Goal: Task Accomplishment & Management: Manage account settings

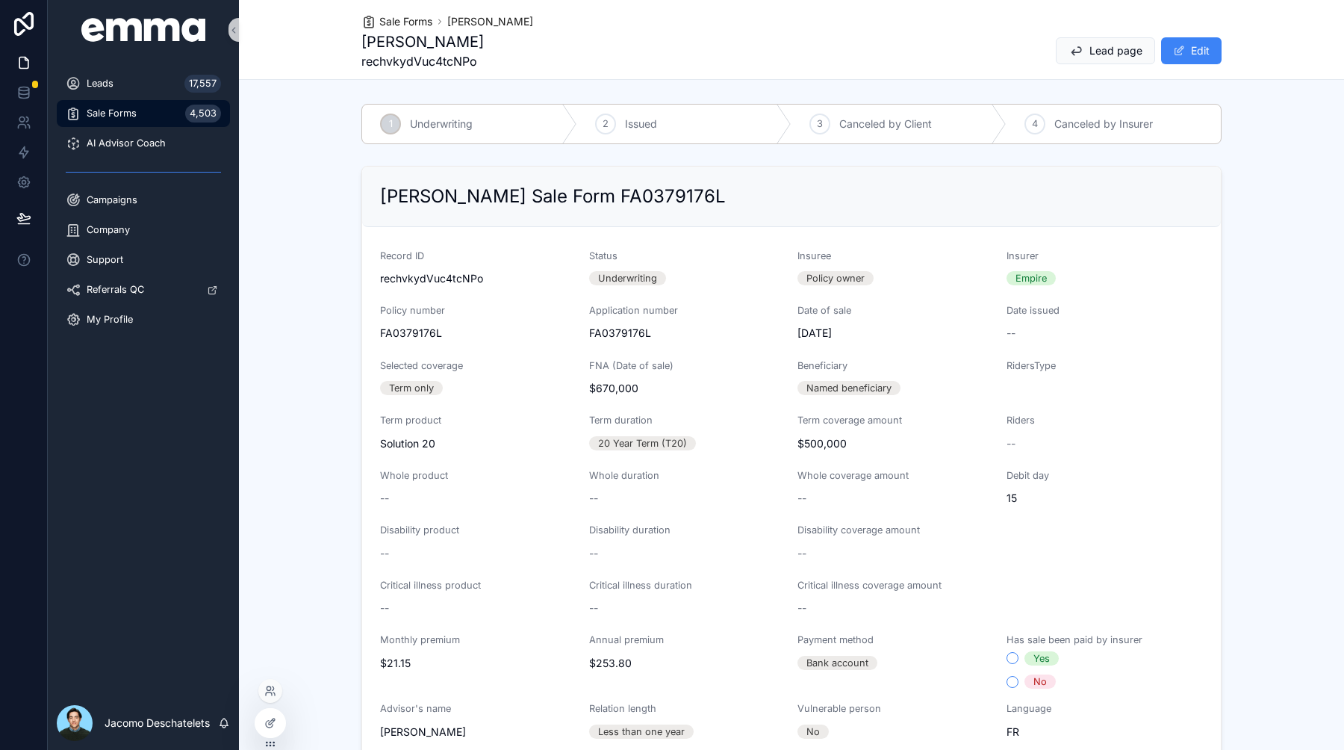
click at [275, 698] on div at bounding box center [270, 691] width 24 height 24
click at [271, 689] on icon at bounding box center [270, 691] width 12 height 12
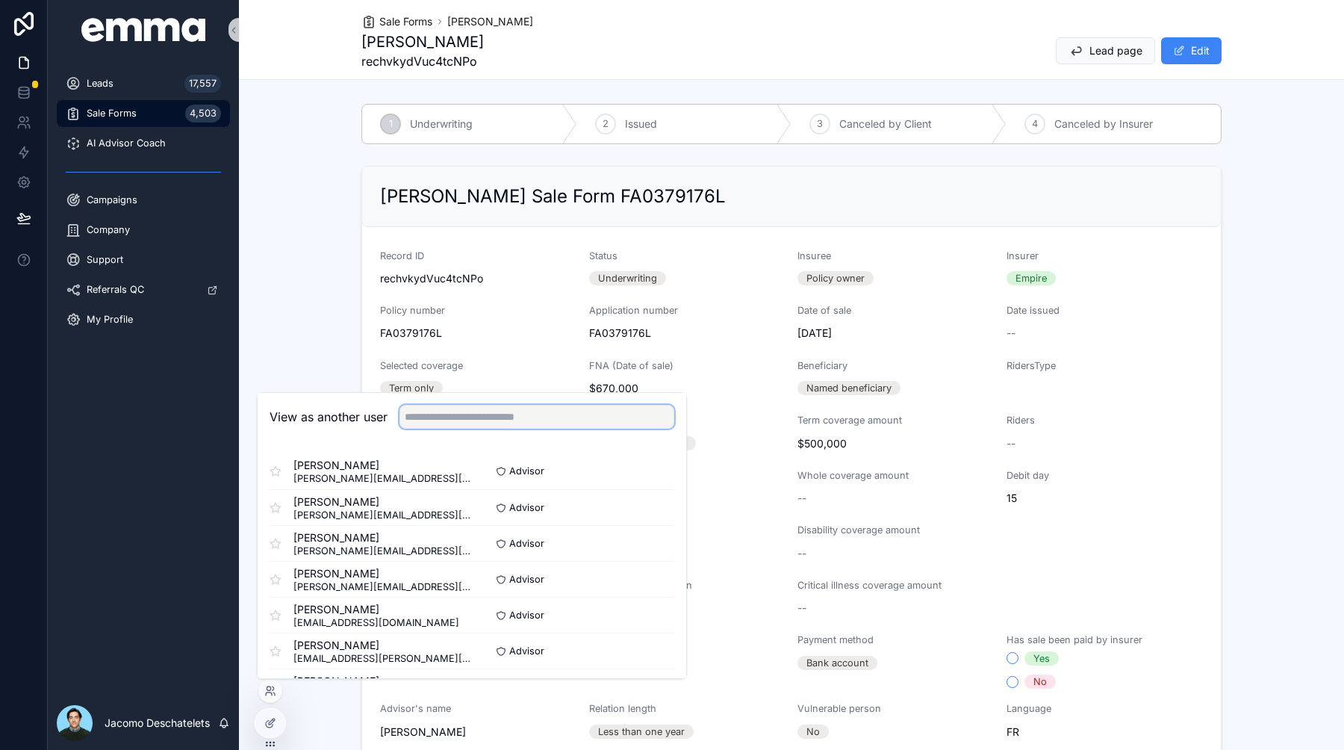
click at [451, 414] on input "text" at bounding box center [536, 417] width 275 height 24
type input "*"
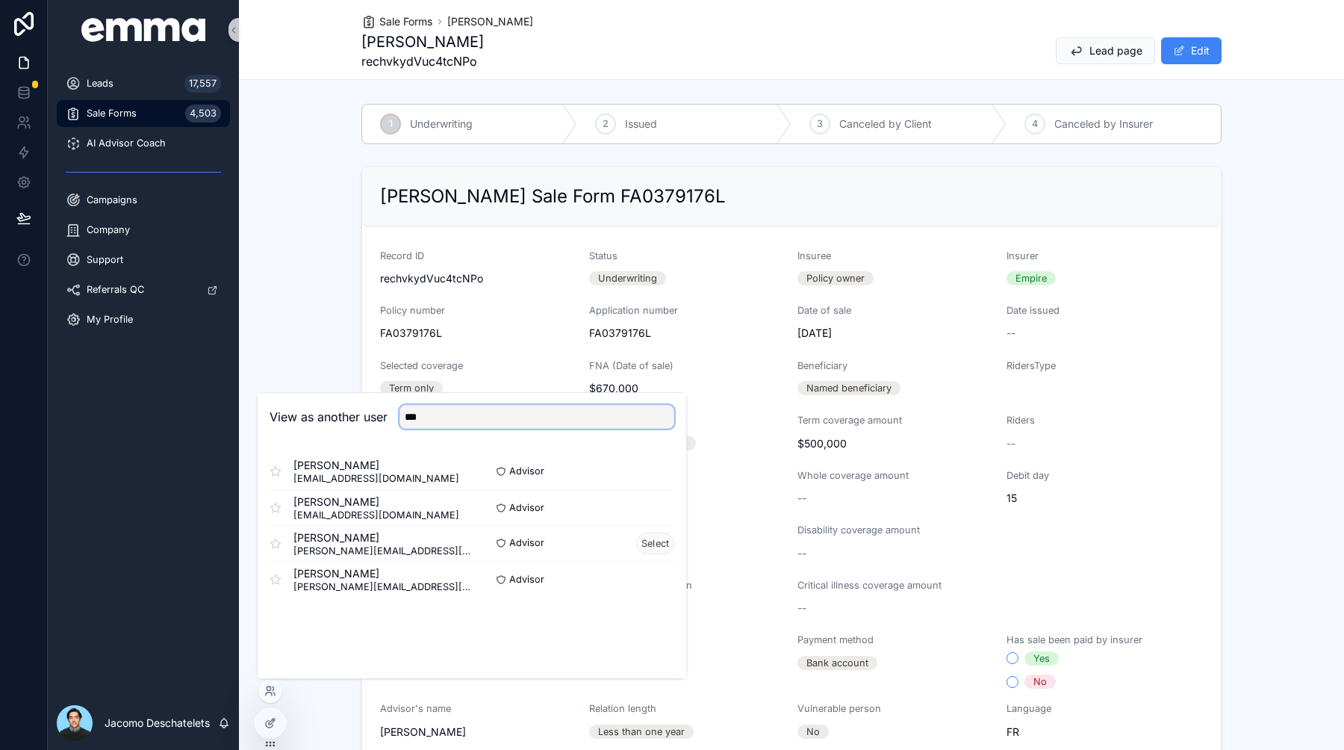
type input "***"
click at [649, 542] on button "Select" at bounding box center [655, 543] width 38 height 22
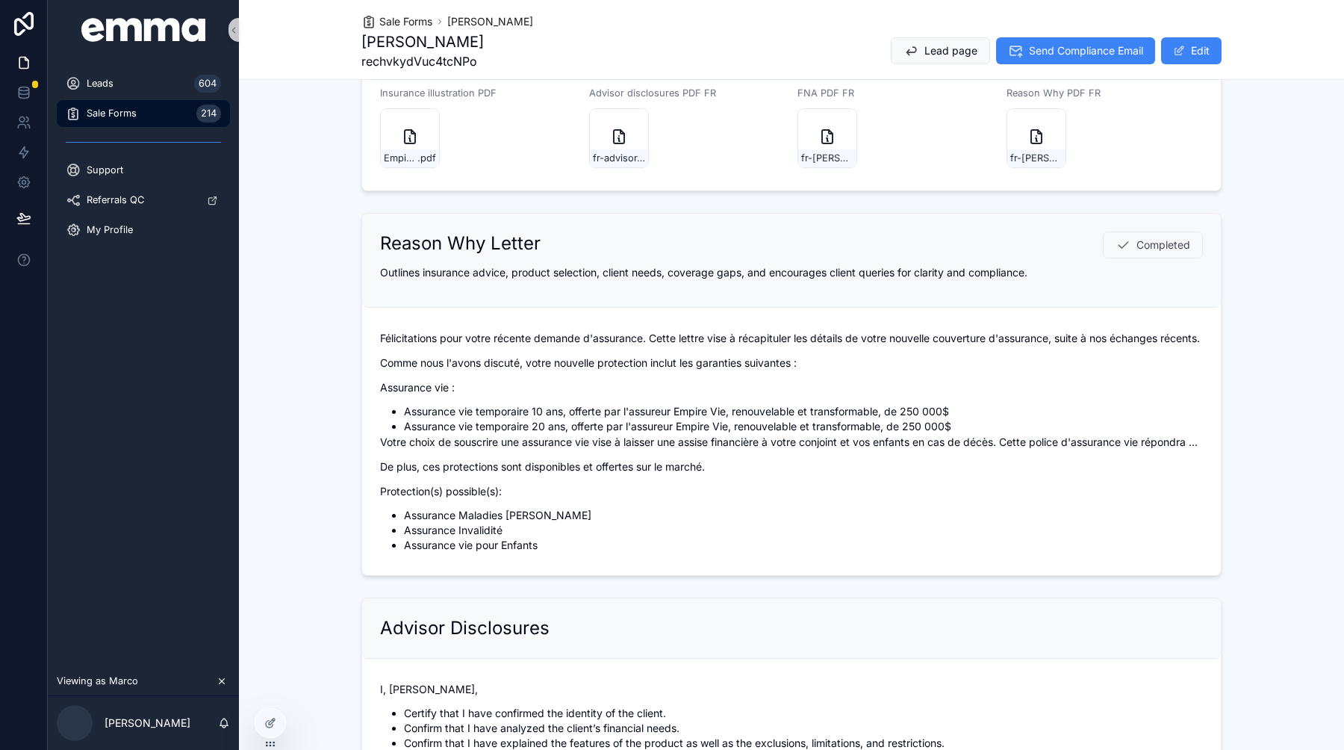
scroll to position [673, 0]
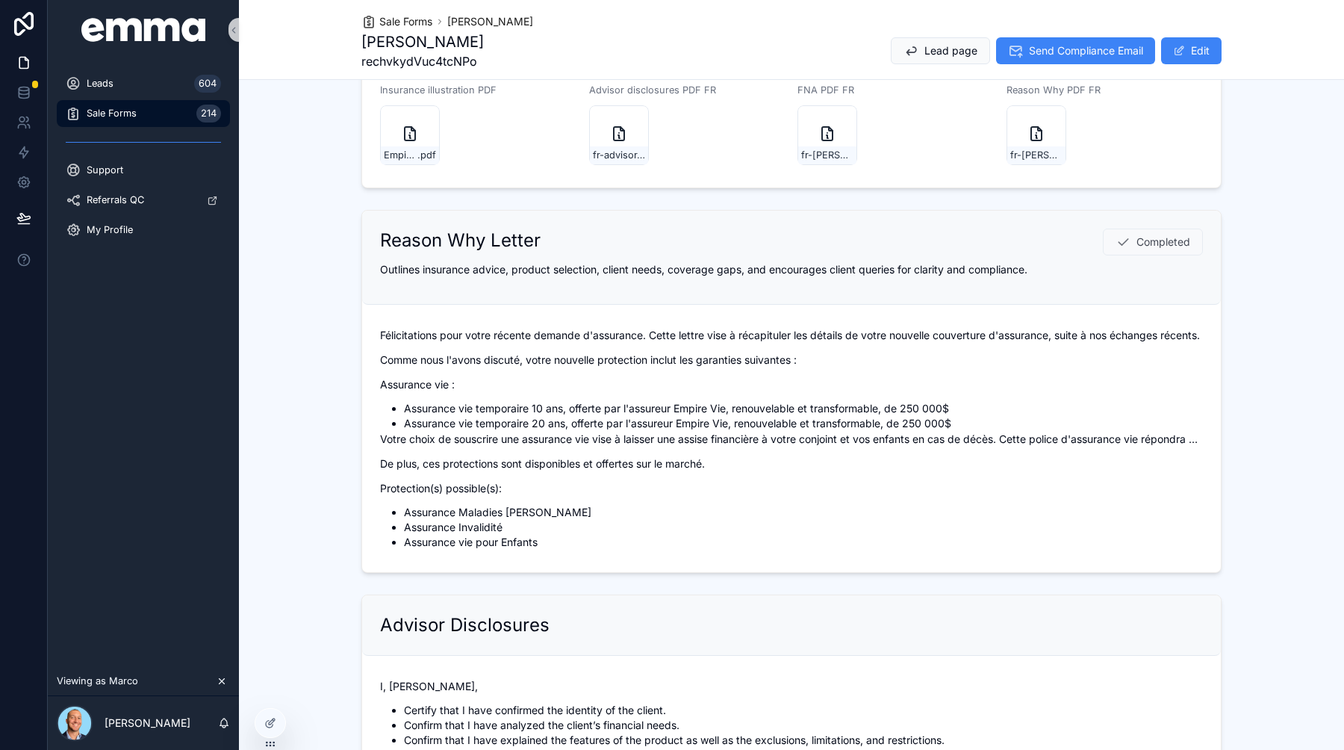
click at [1215, 403] on div "Reason Why Letter Completed Outlines insurance advice, product selection, clien…" at bounding box center [791, 391] width 860 height 363
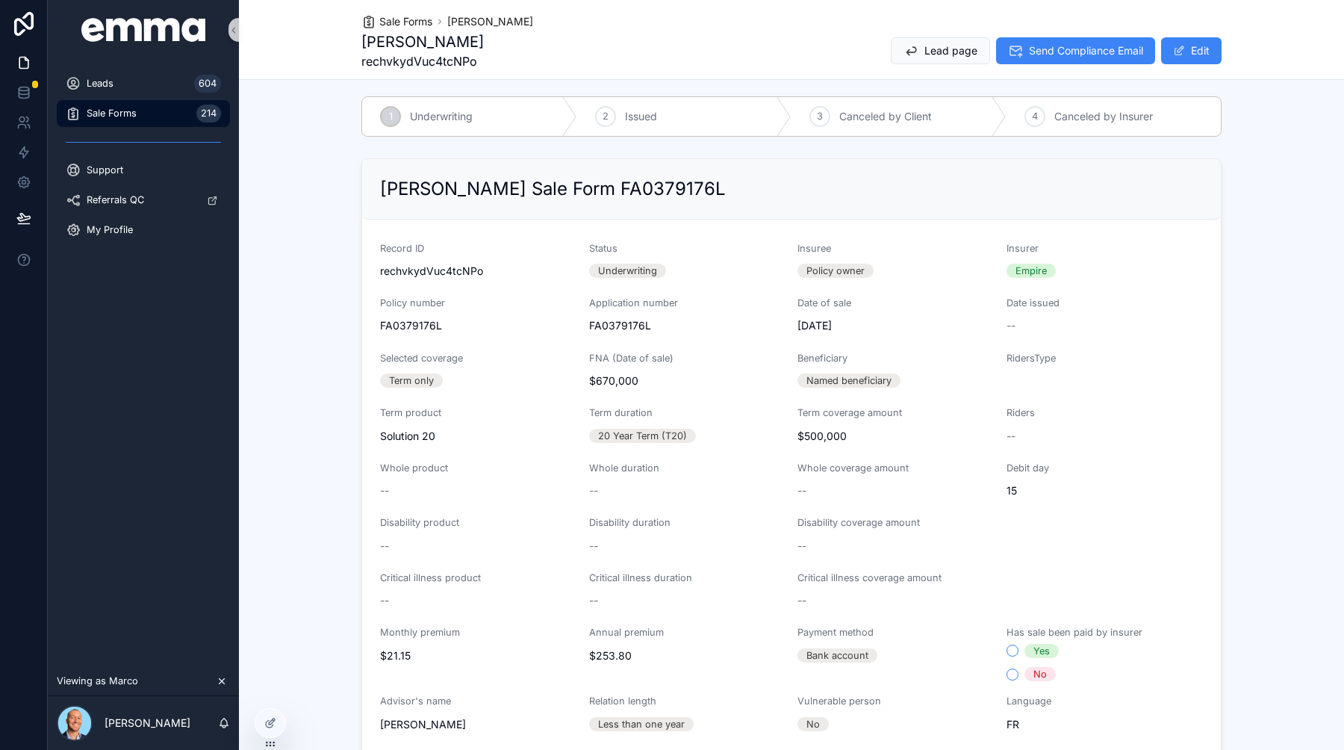
scroll to position [0, 0]
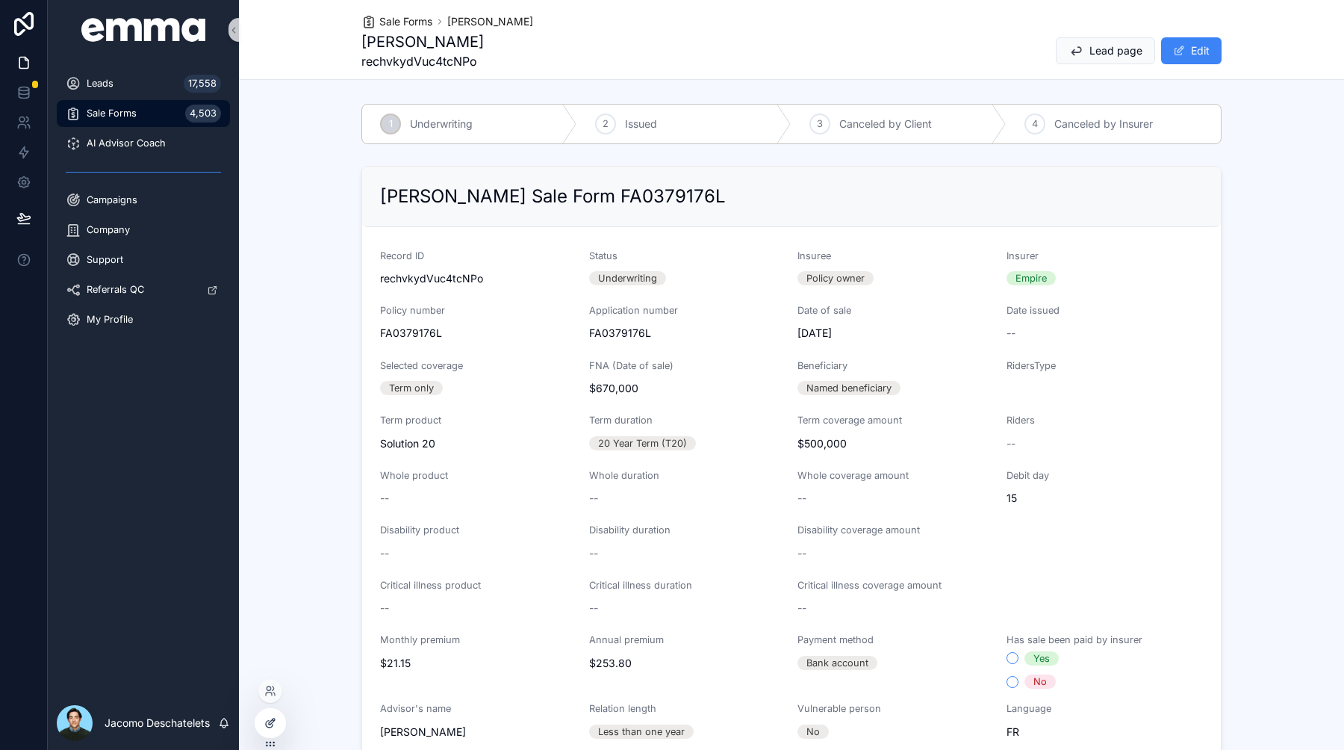
click at [264, 715] on div at bounding box center [270, 722] width 30 height 28
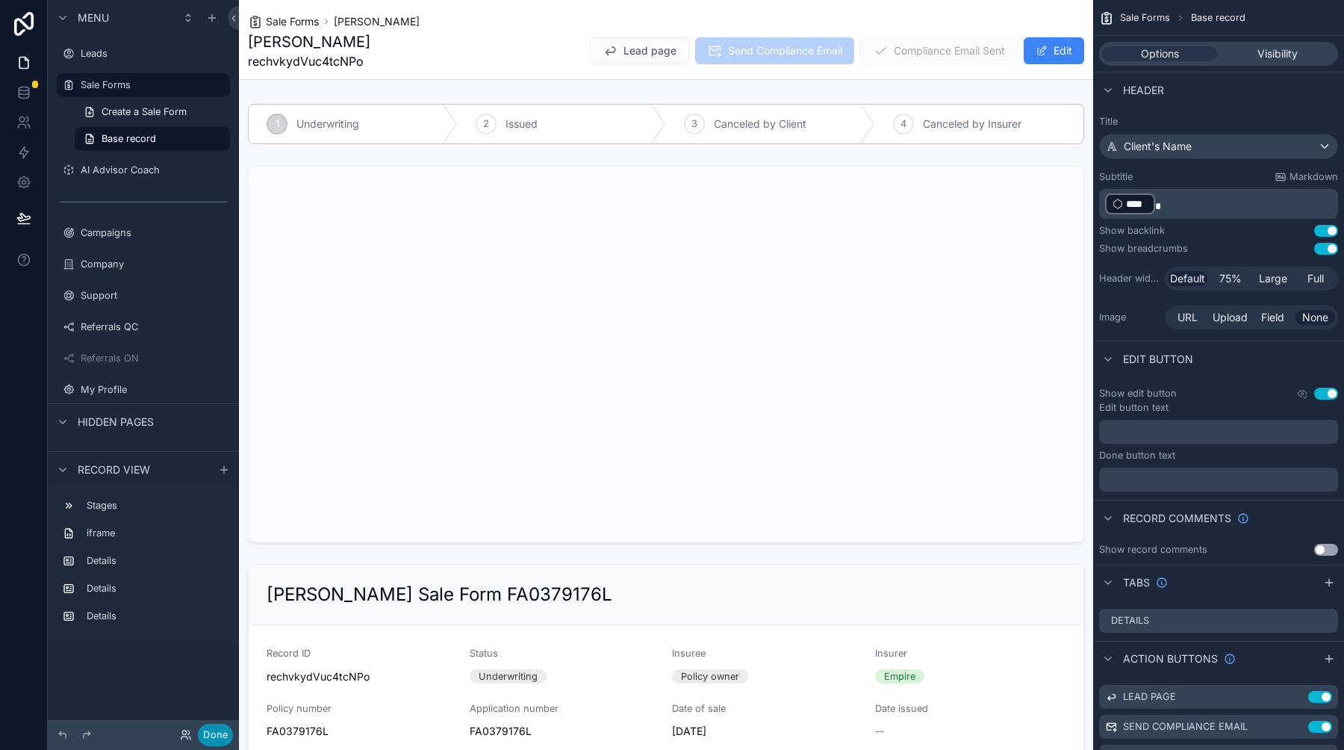
click at [222, 732] on button "Done" at bounding box center [215, 734] width 35 height 22
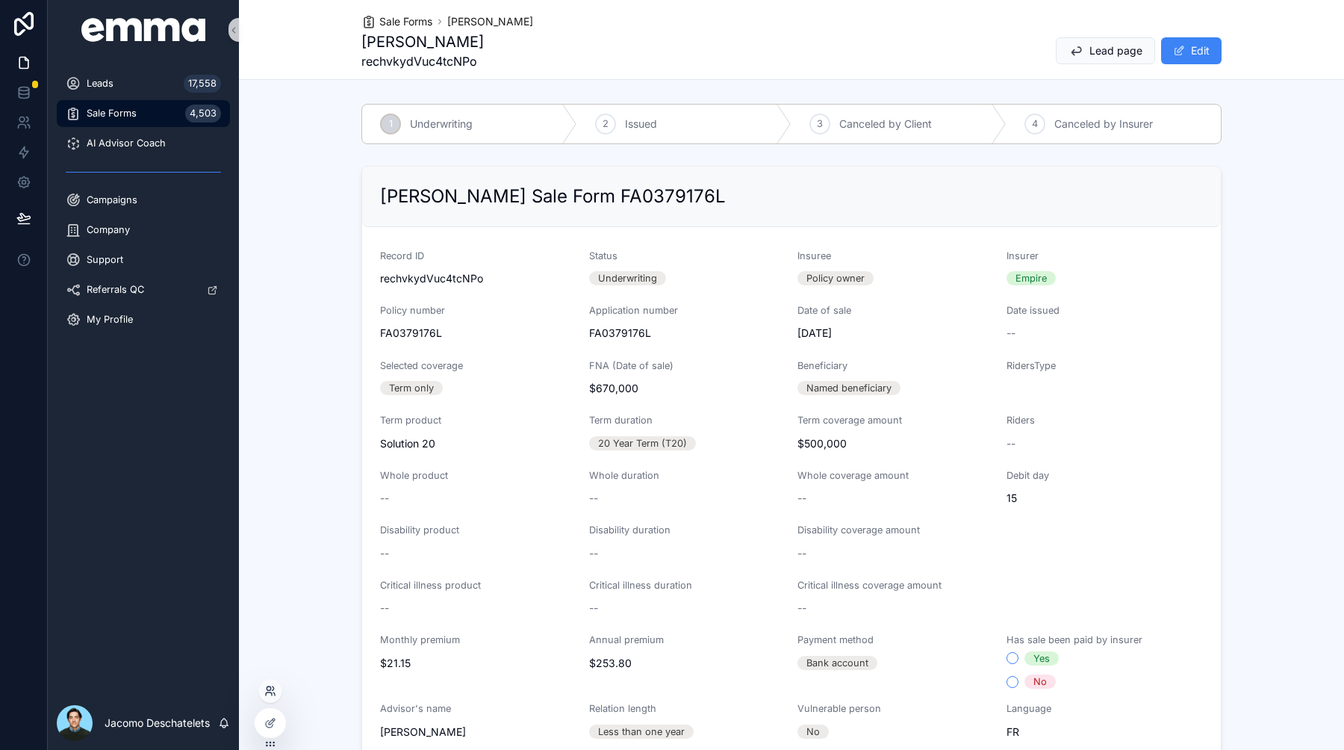
click at [272, 696] on icon at bounding box center [270, 691] width 12 height 12
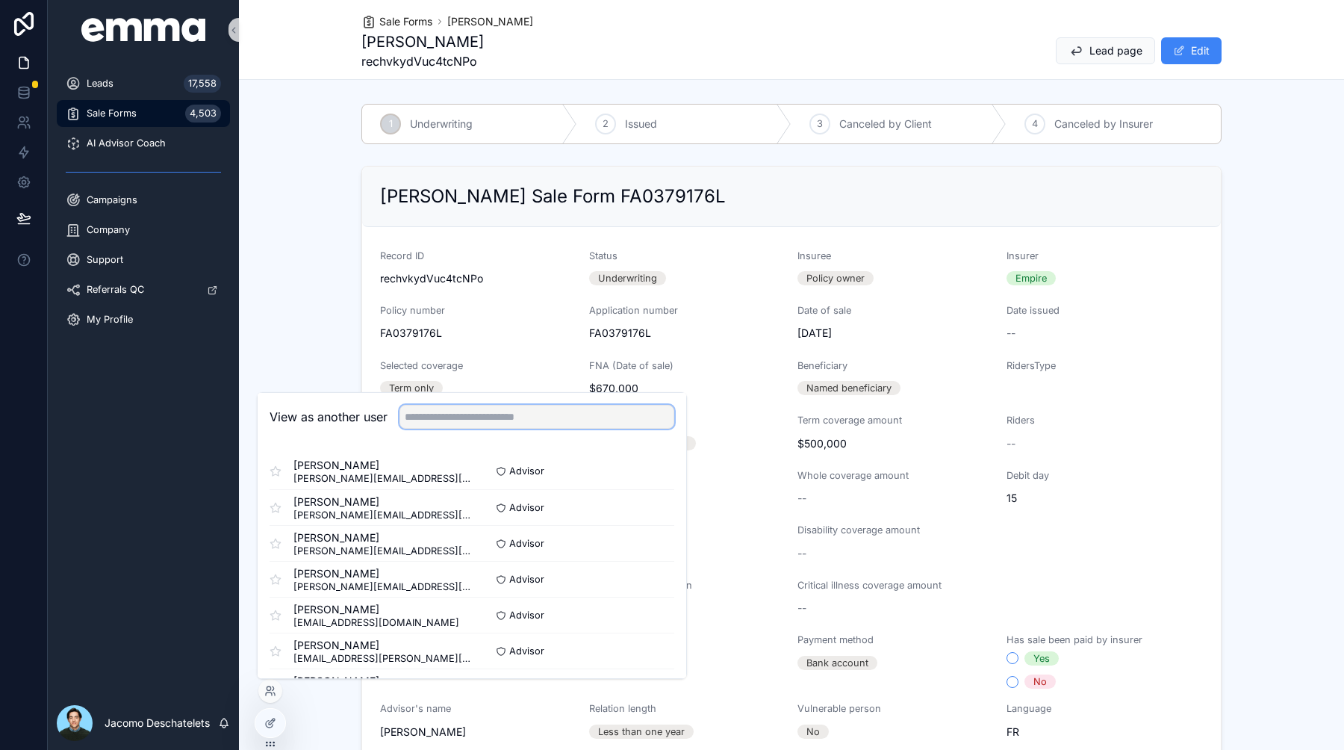
click at [476, 417] on input "text" at bounding box center [536, 417] width 275 height 24
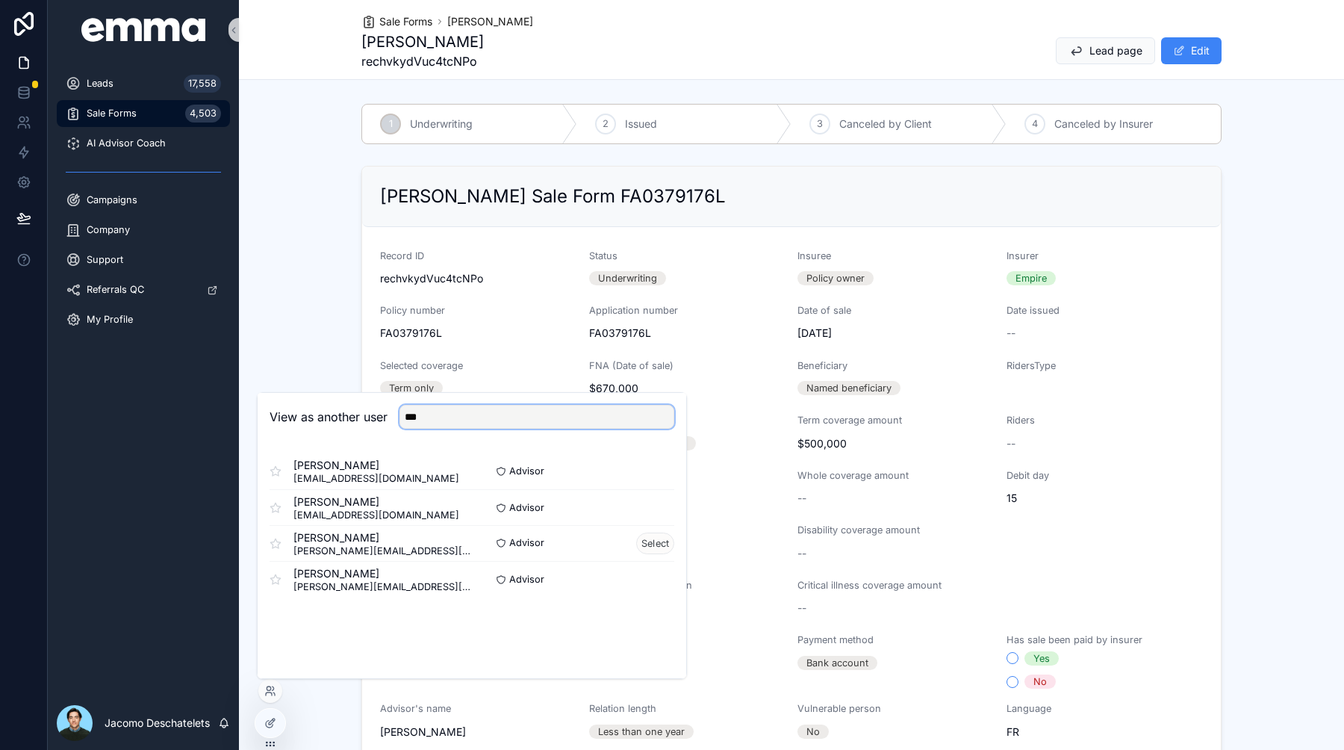
type input "***"
click at [658, 540] on button "Select" at bounding box center [655, 543] width 38 height 22
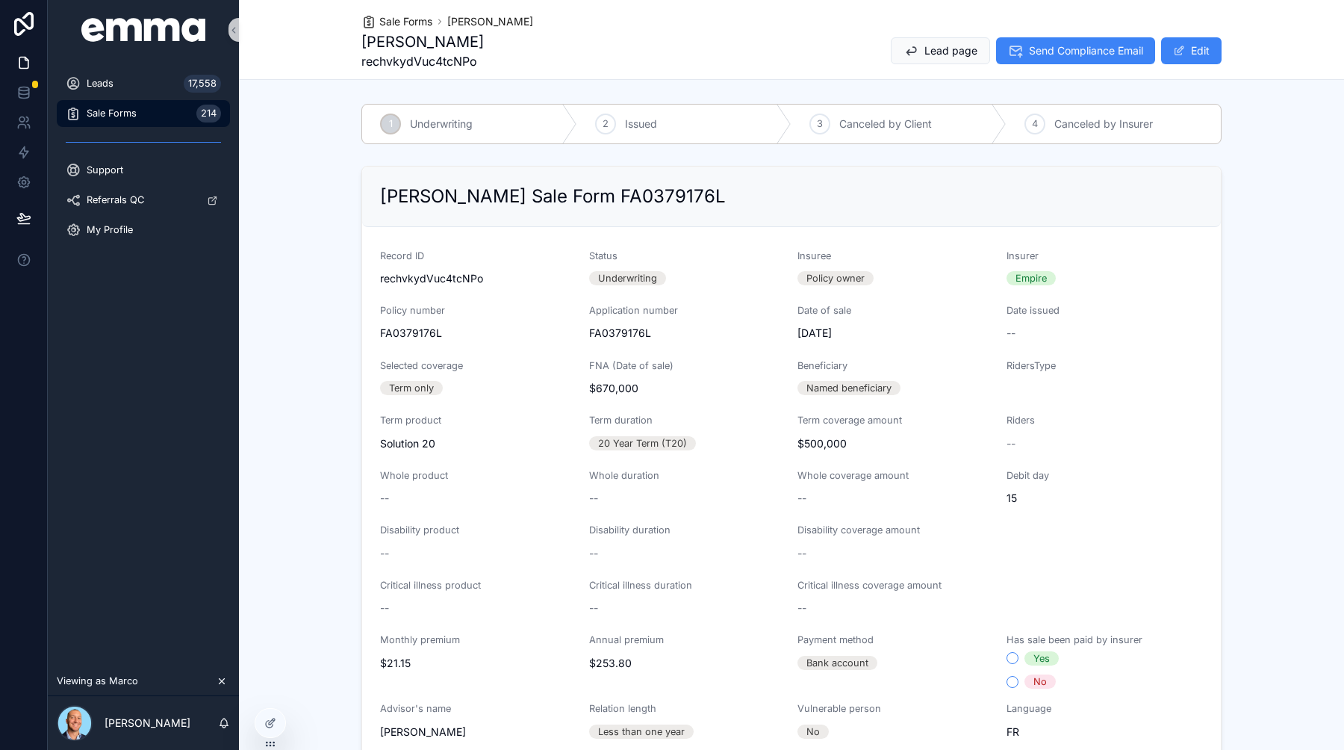
click at [1225, 409] on div "Claudia Giguere's Sale Form FA0379176L Record ID rechvkydVuc4tcNPo Status Under…" at bounding box center [791, 514] width 1105 height 708
click at [1082, 55] on span "Send Compliance Email" at bounding box center [1086, 50] width 114 height 15
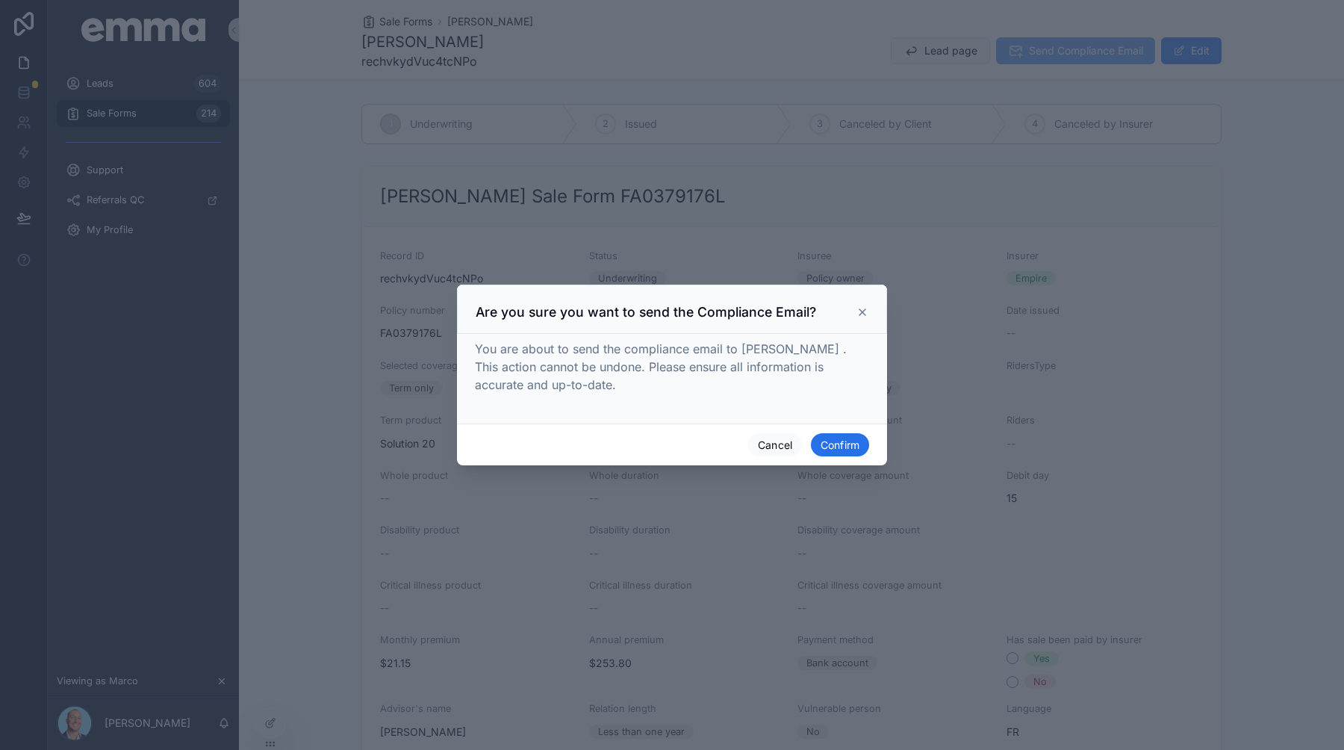
click at [850, 451] on button "Confirm" at bounding box center [840, 445] width 58 height 24
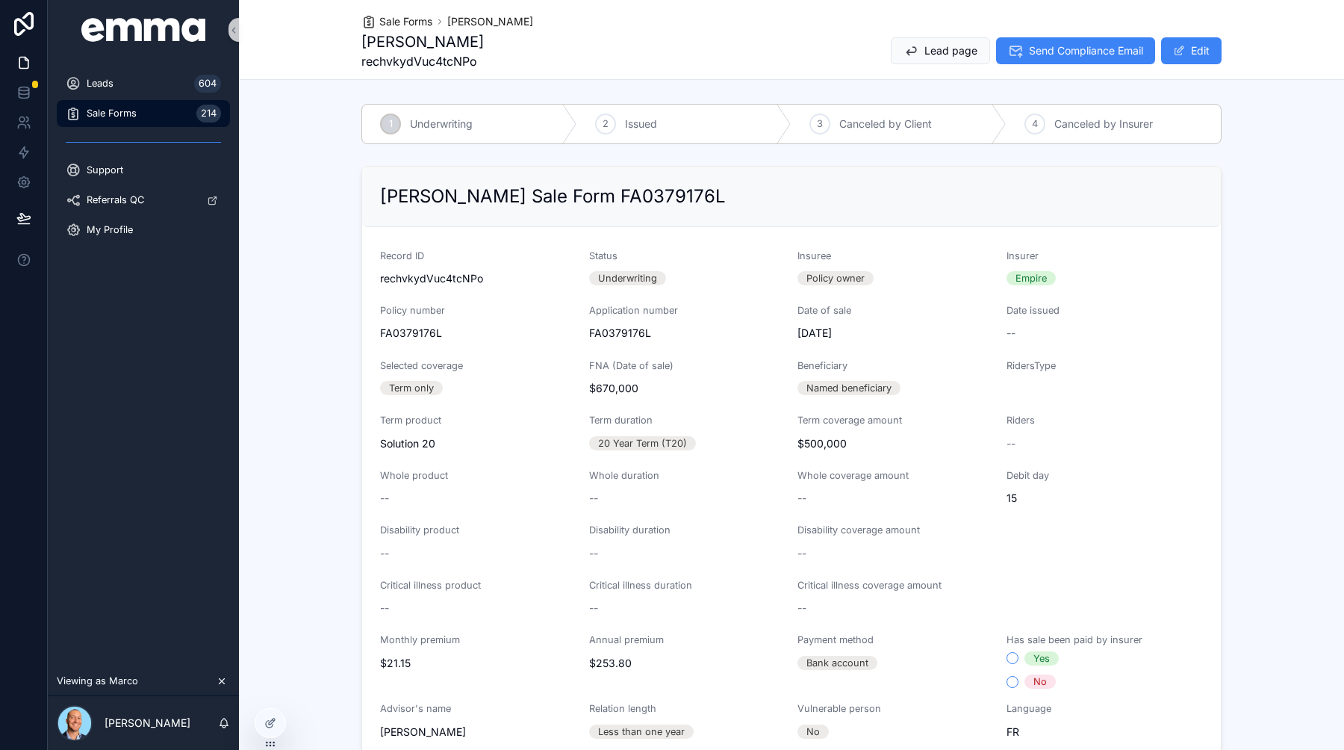
click at [1228, 181] on div "Claudia Giguere's Sale Form FA0379176L Record ID rechvkydVuc4tcNPo Status Under…" at bounding box center [791, 514] width 1105 height 708
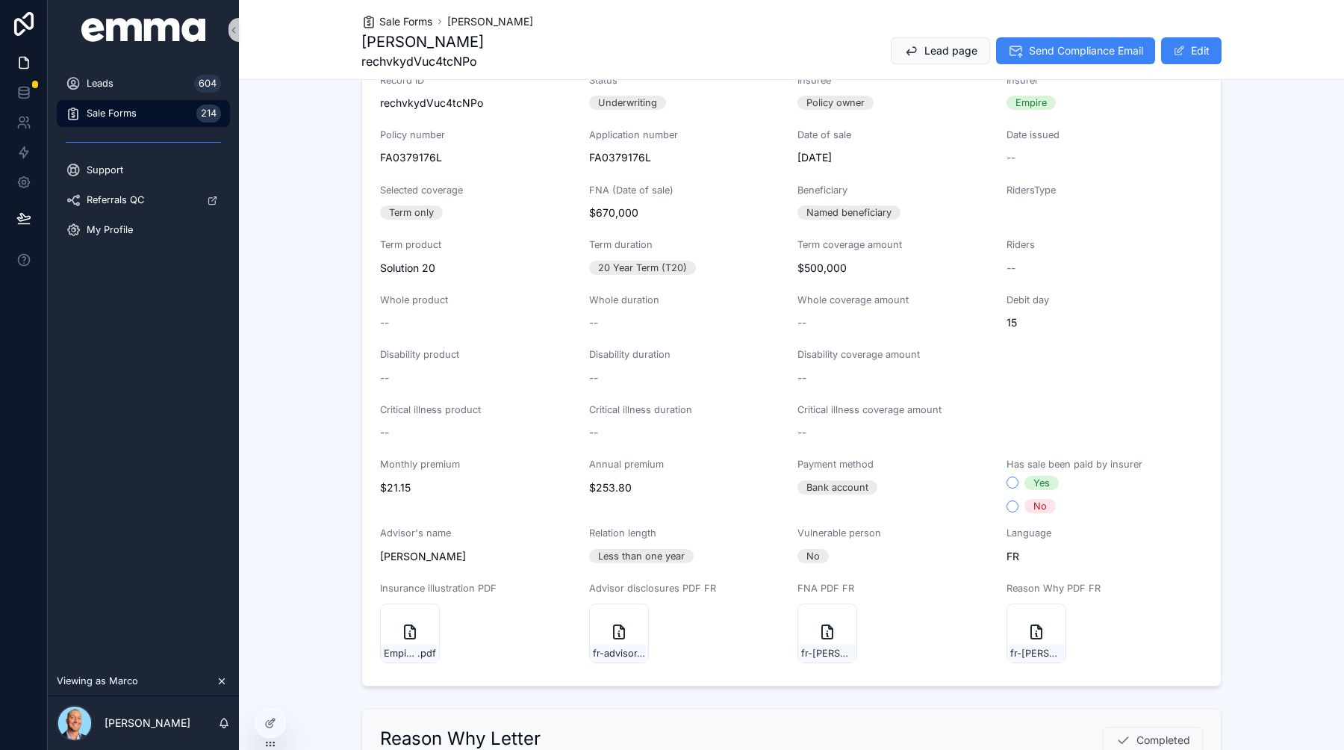
scroll to position [132, 0]
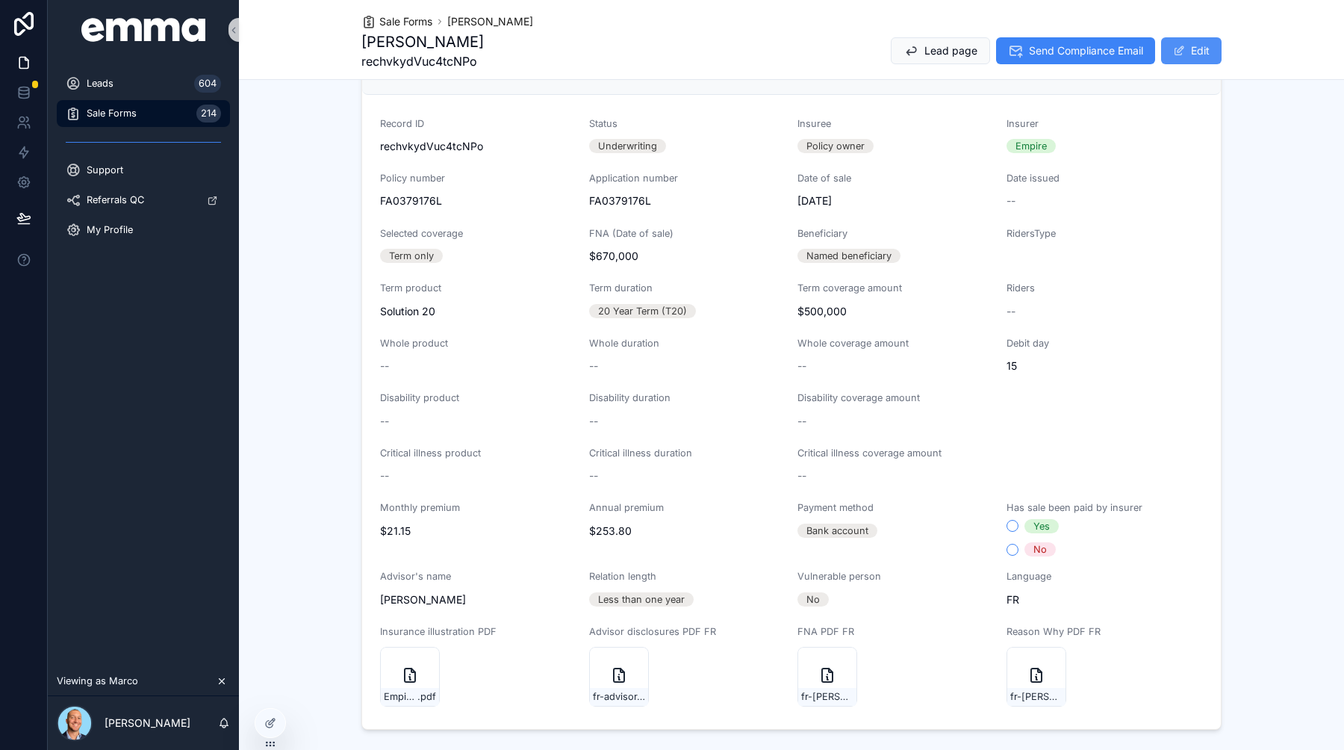
click at [1191, 48] on button "Edit" at bounding box center [1191, 50] width 60 height 27
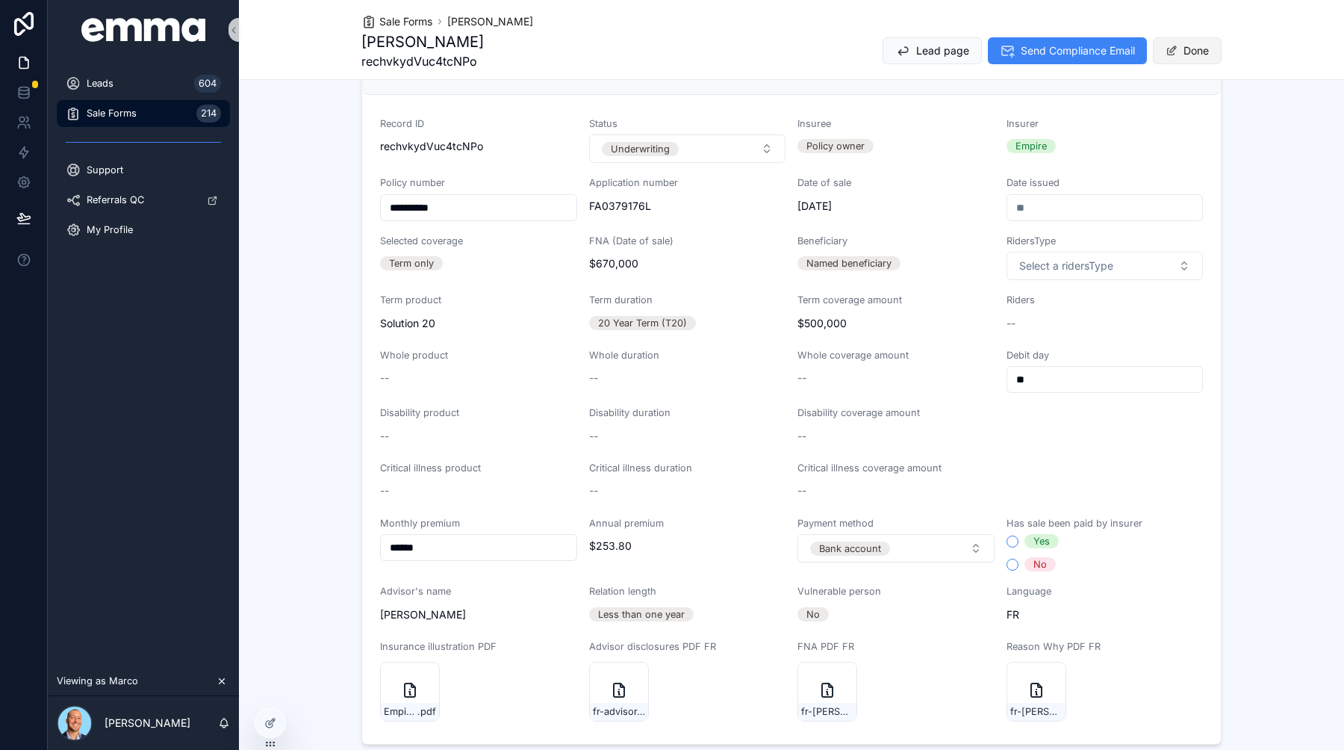
click at [1200, 53] on button "Done" at bounding box center [1187, 50] width 69 height 27
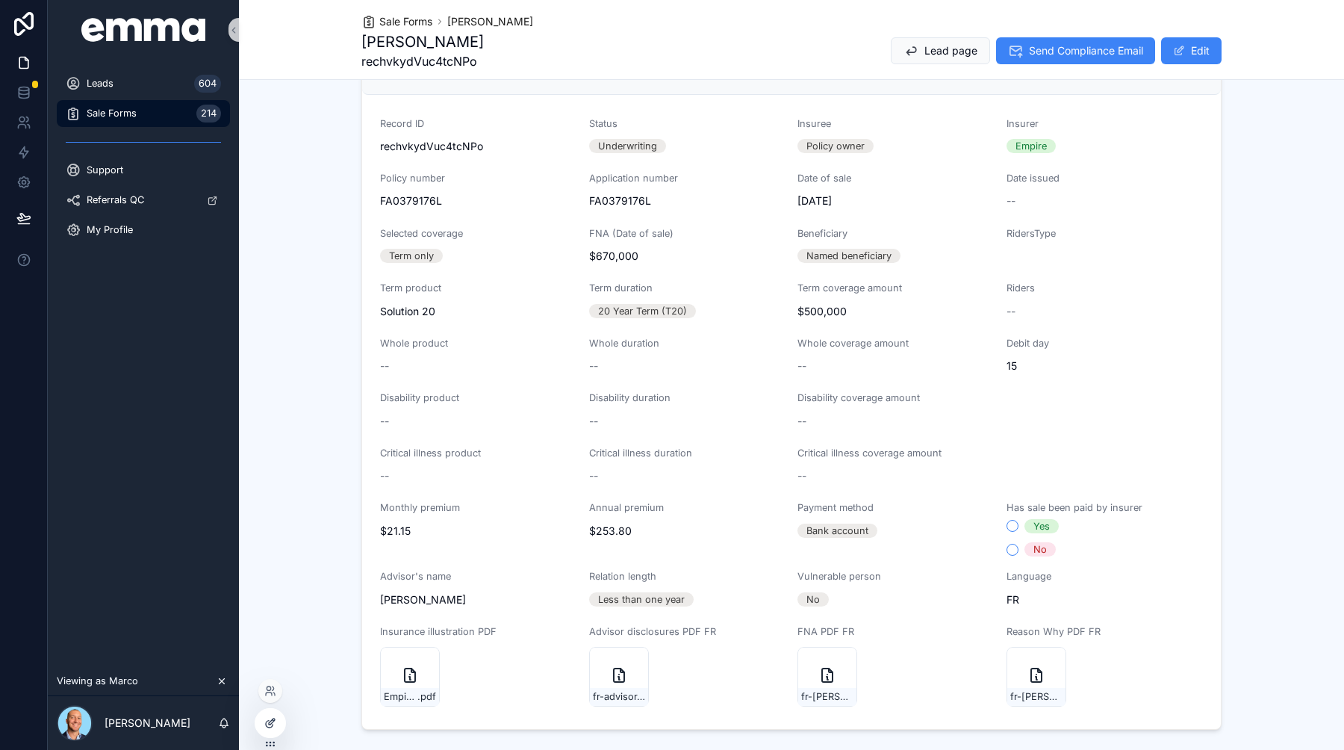
click at [272, 728] on icon at bounding box center [270, 723] width 12 height 12
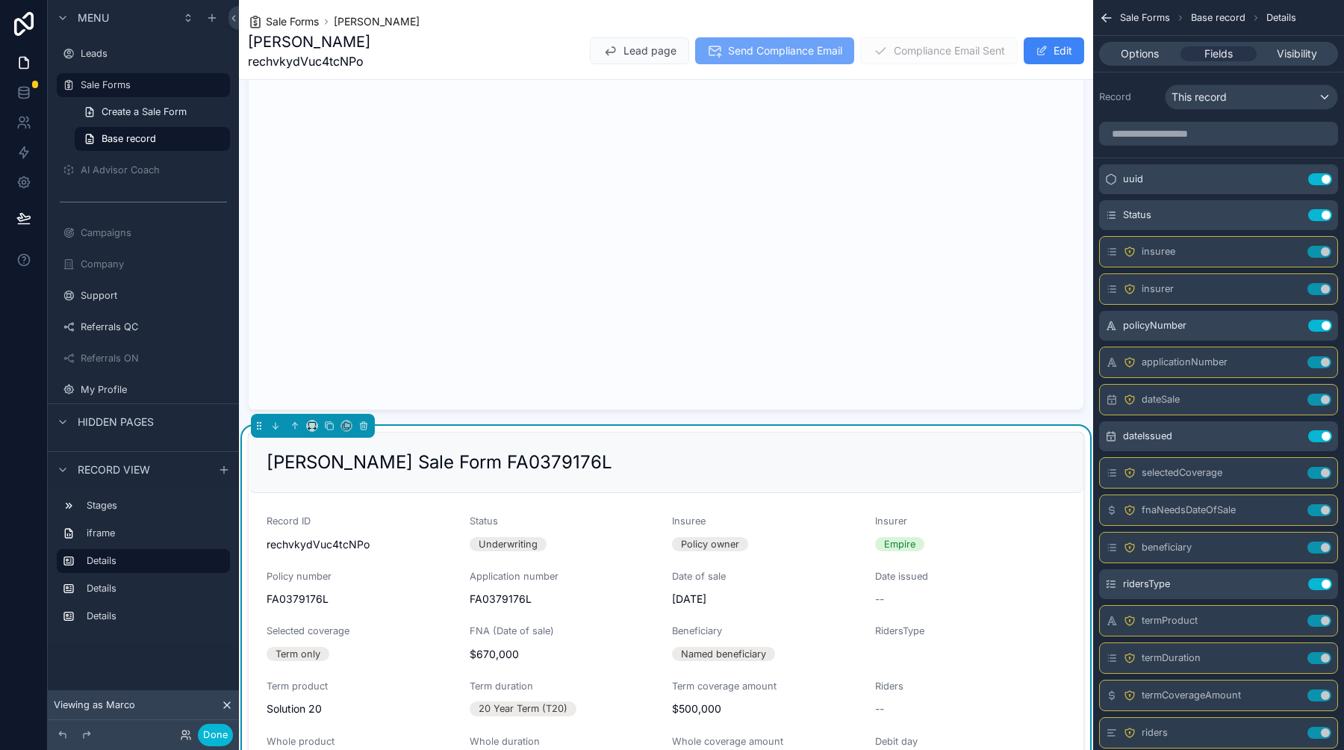
scroll to position [0, 0]
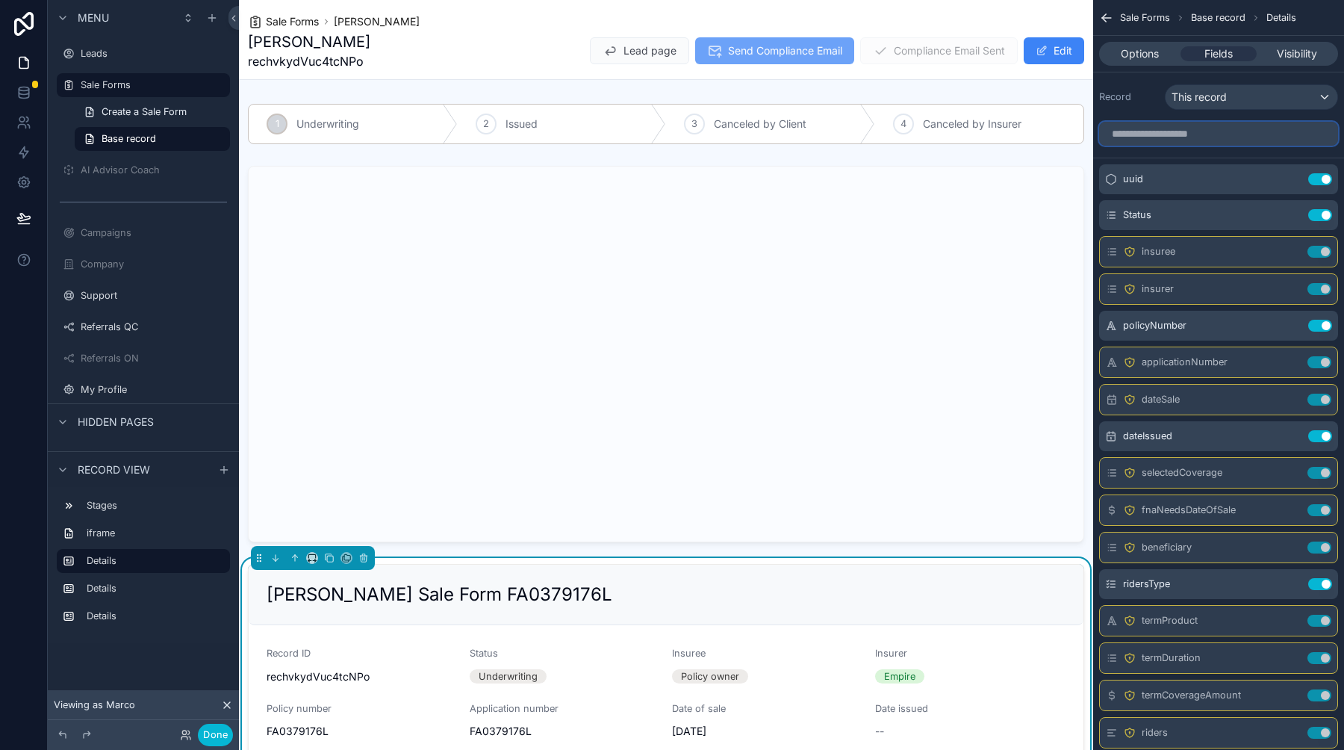
click at [1158, 136] on input "scrollable content" at bounding box center [1218, 134] width 239 height 24
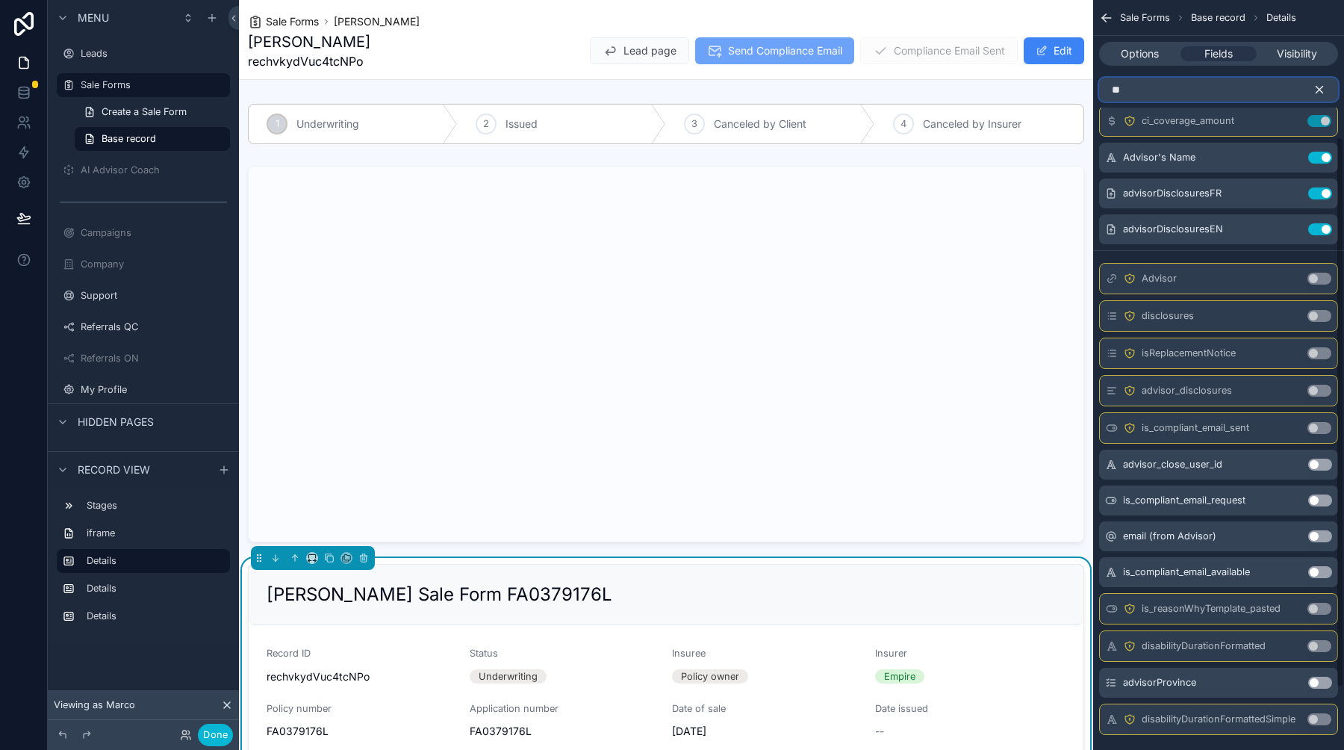
scroll to position [271, 0]
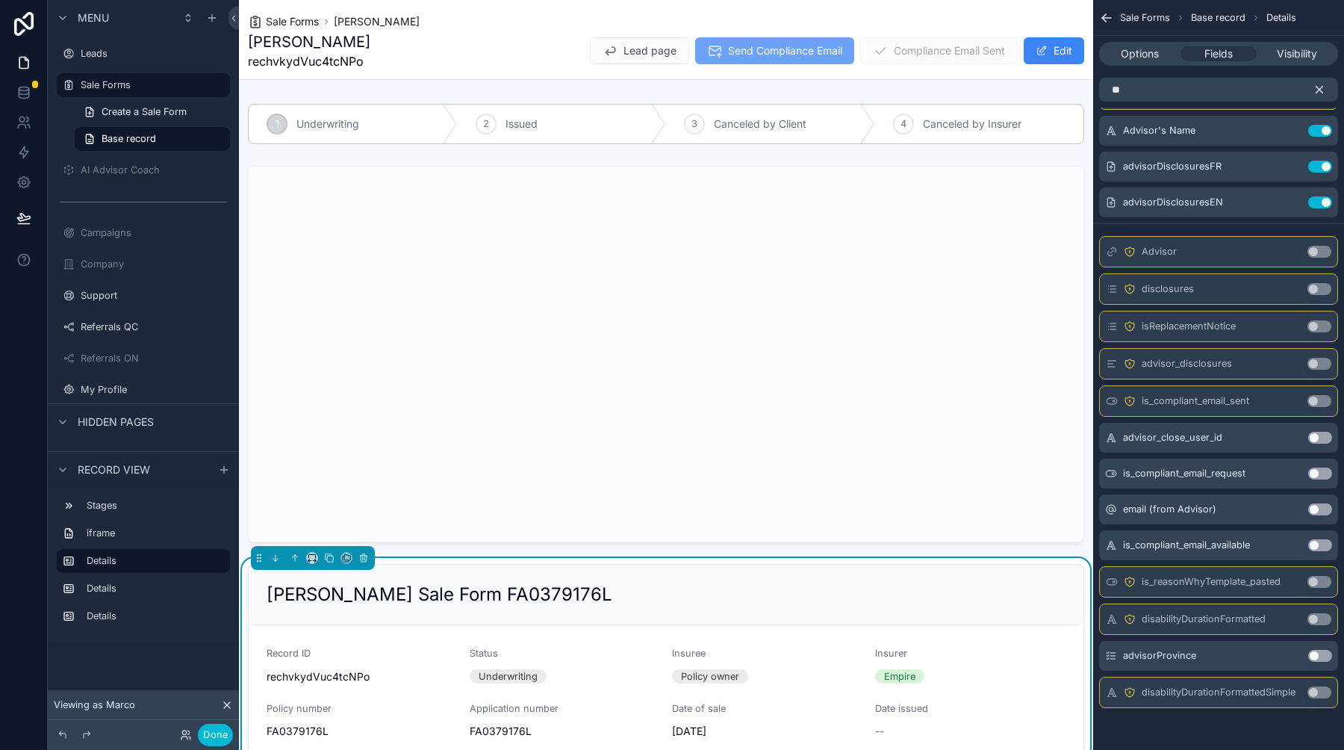
click at [1318, 325] on button "Use setting" at bounding box center [1319, 326] width 24 height 12
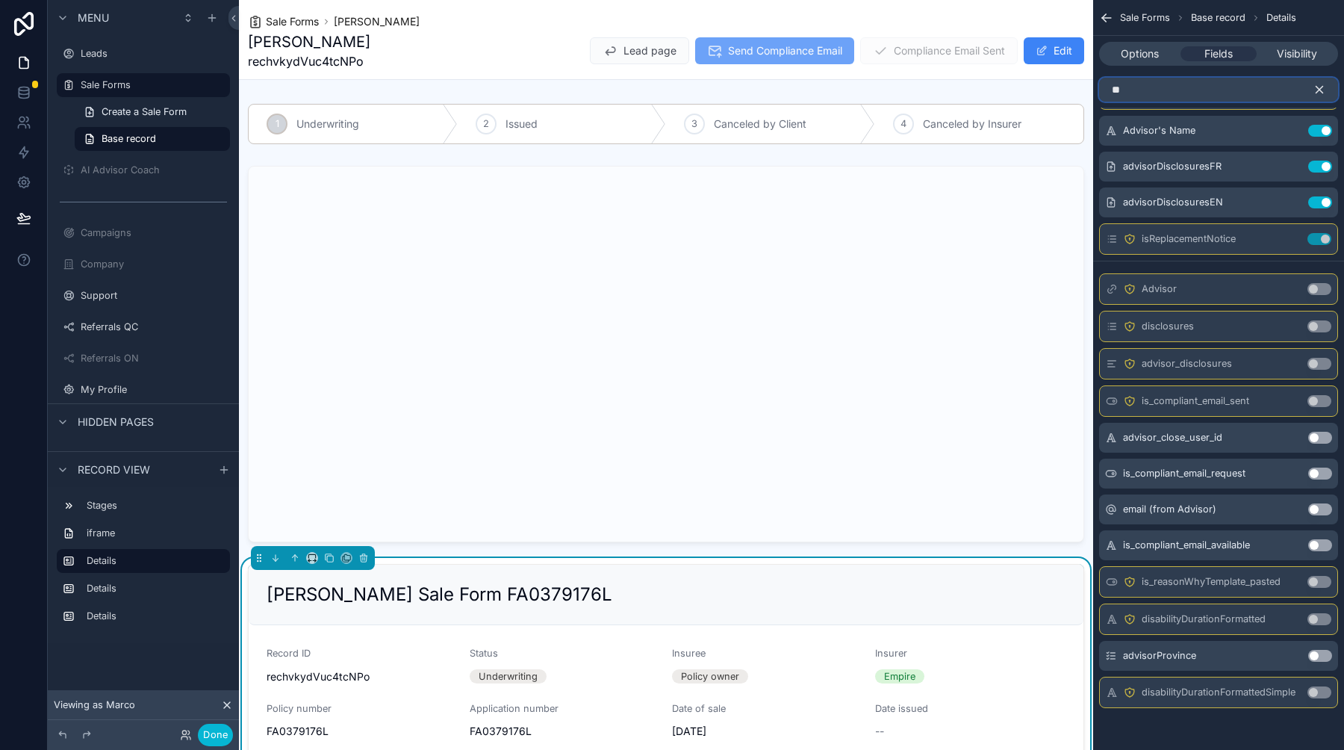
click at [1205, 95] on input "**" at bounding box center [1218, 90] width 239 height 24
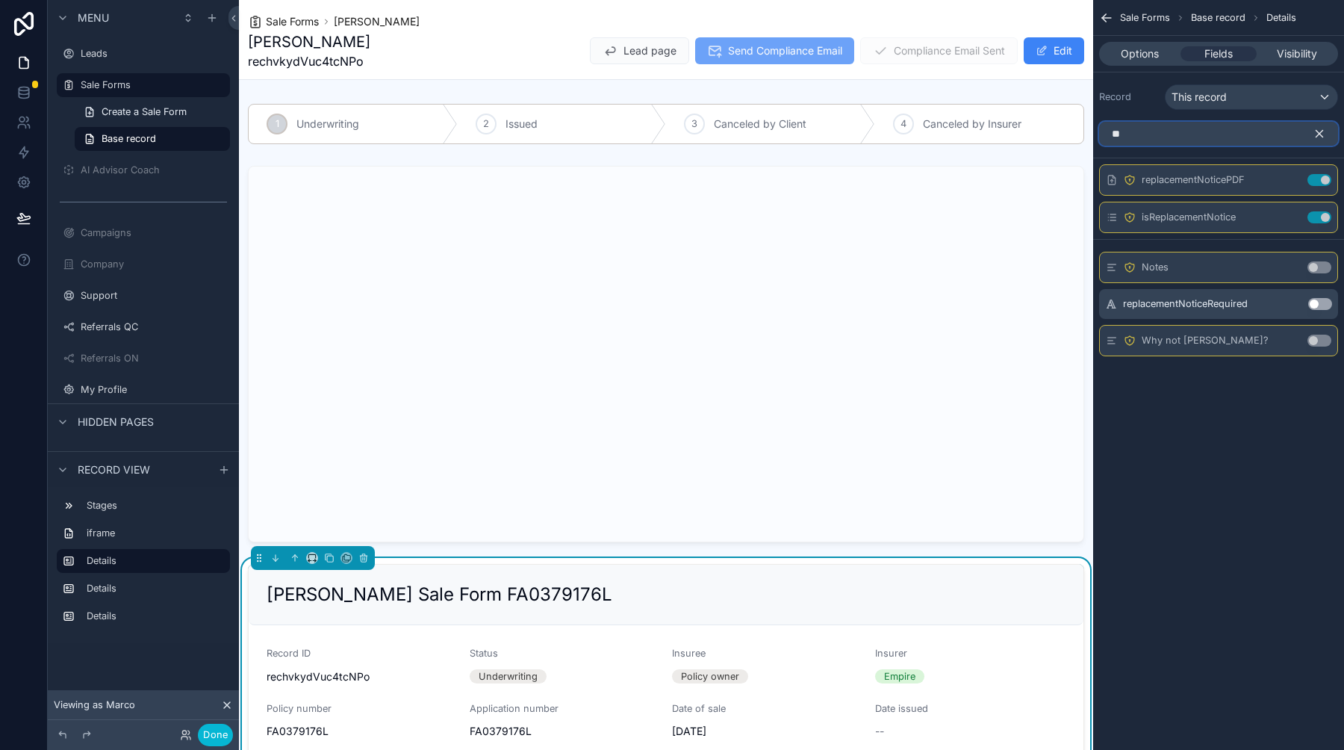
scroll to position [0, 0]
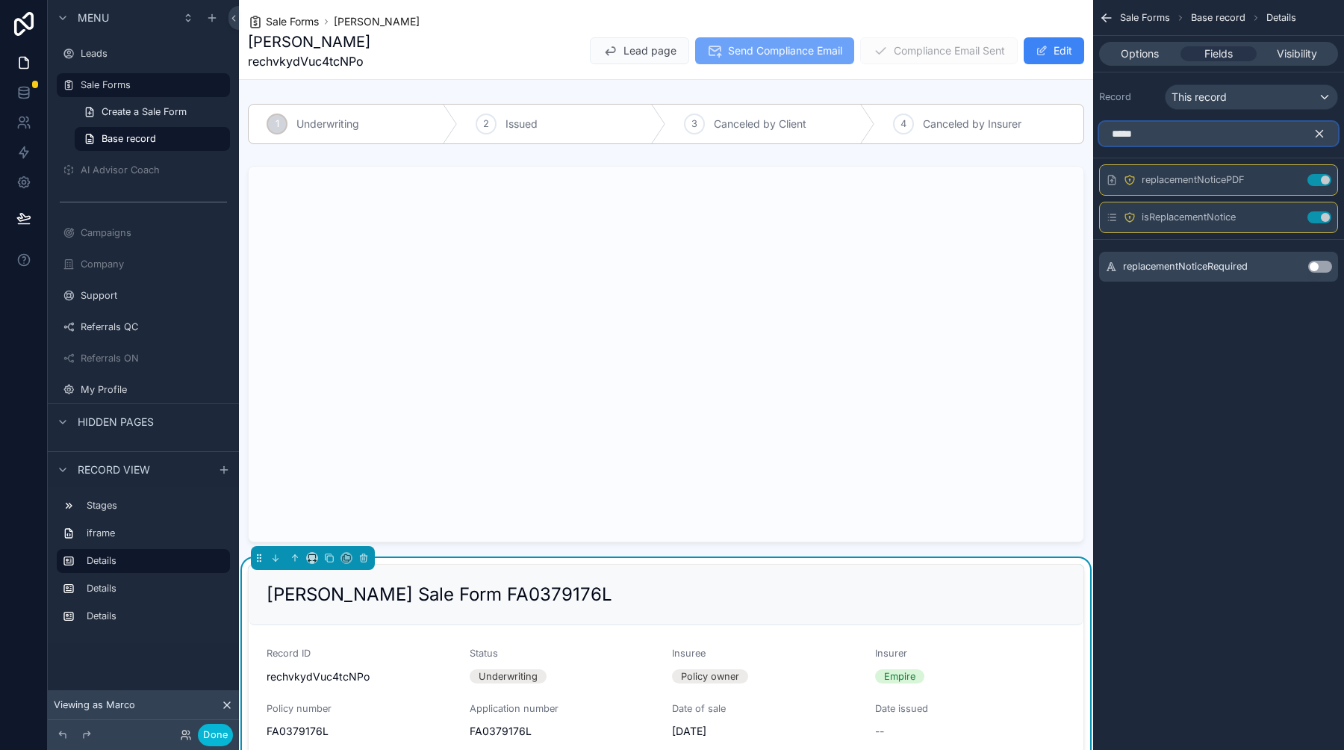
type input "*****"
click at [1318, 265] on button "Use setting" at bounding box center [1320, 267] width 24 height 12
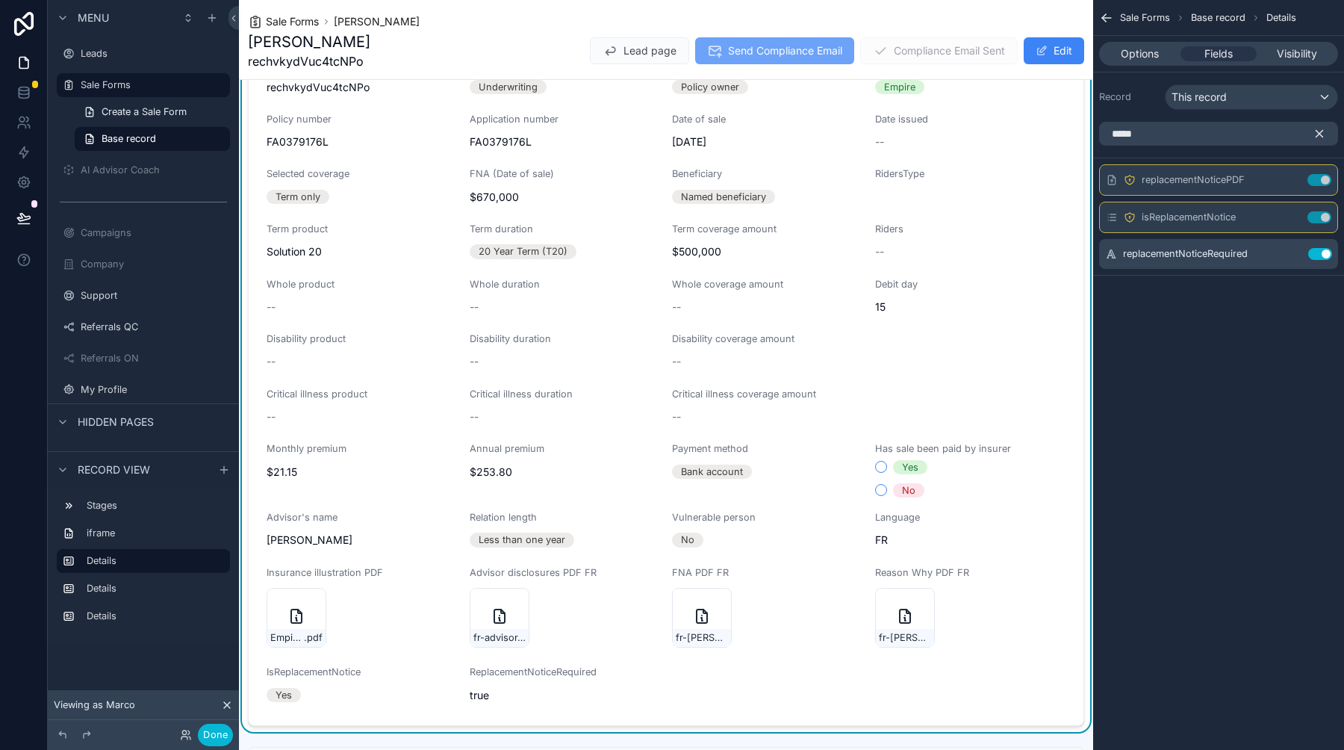
scroll to position [633, 0]
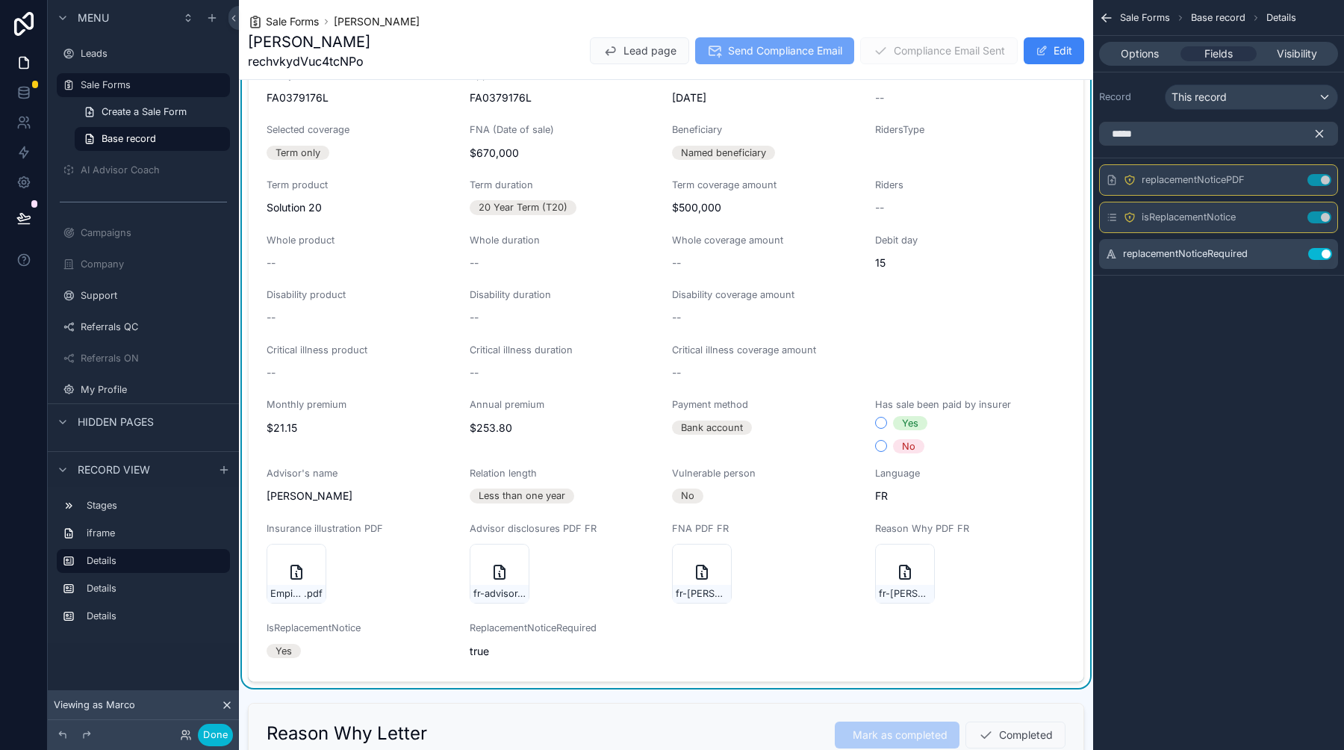
click at [1319, 132] on icon "scrollable content" at bounding box center [1319, 134] width 7 height 7
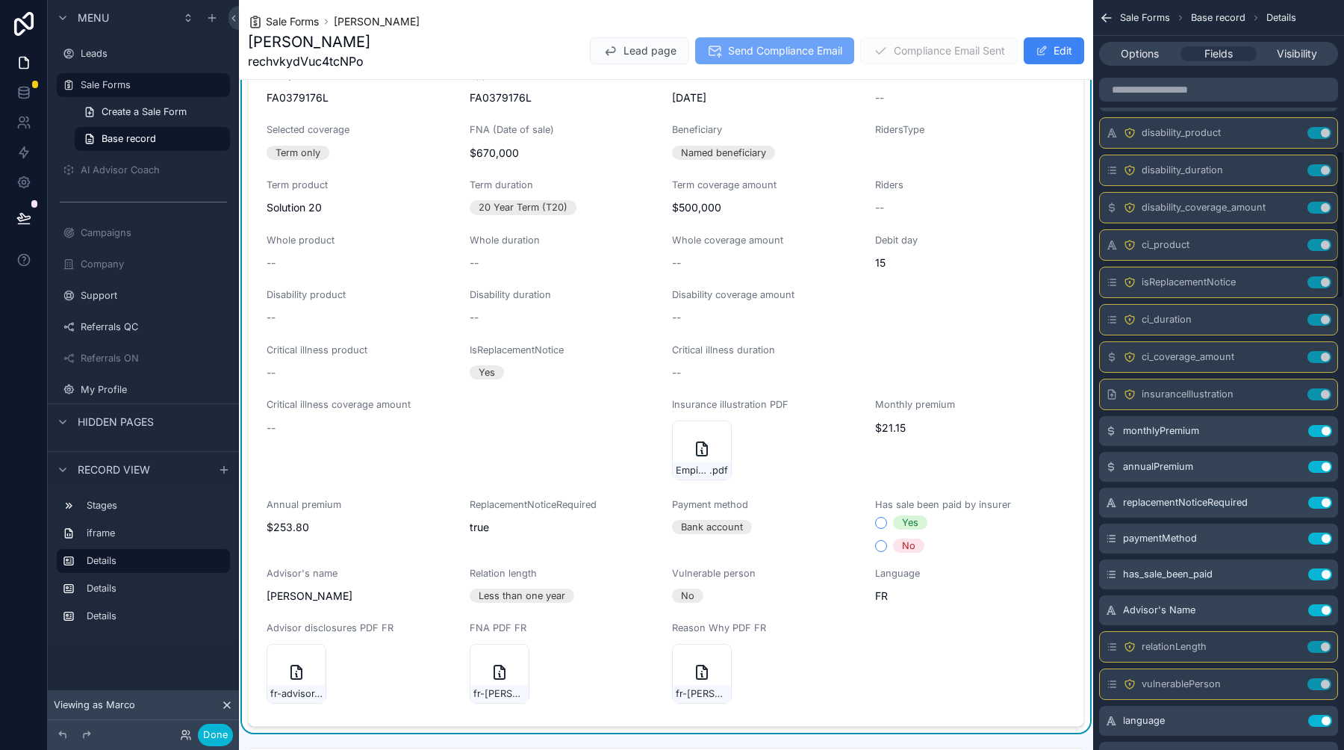
scroll to position [757, 0]
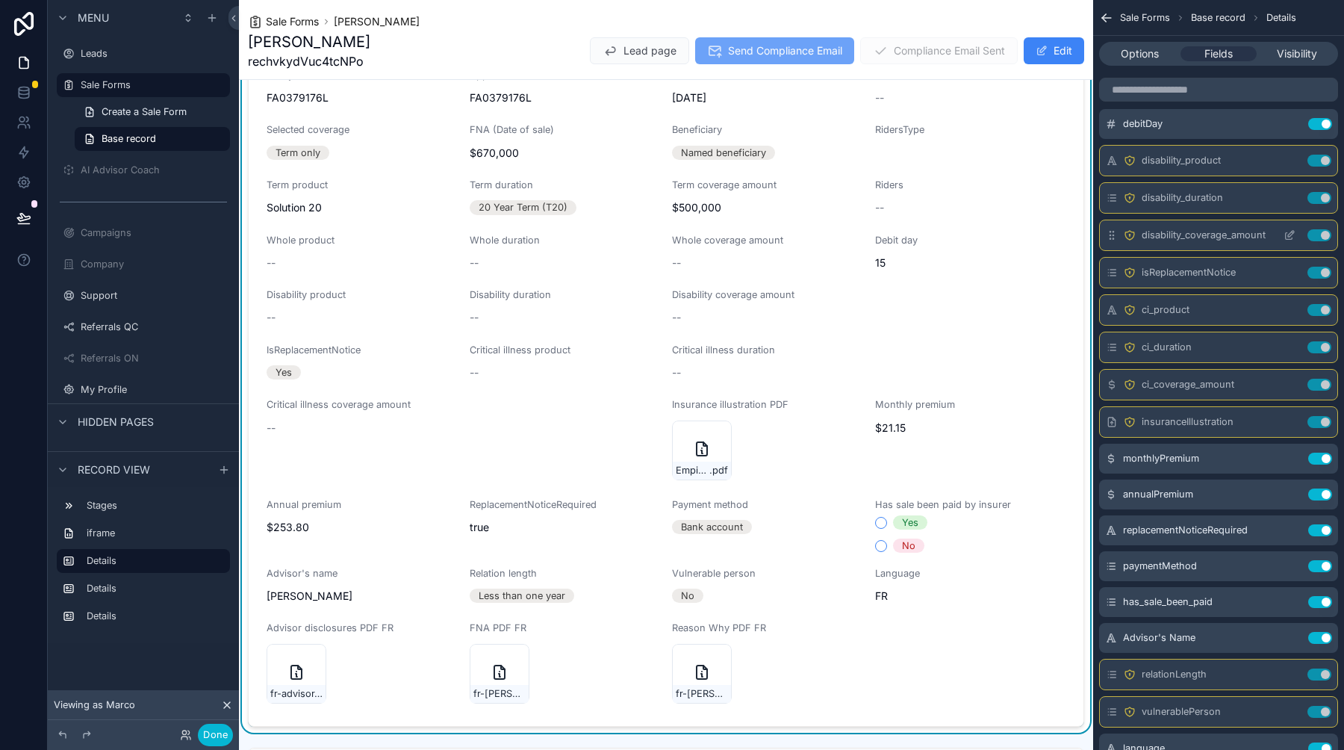
click at [1285, 232] on icon "scrollable content" at bounding box center [1289, 235] width 12 height 12
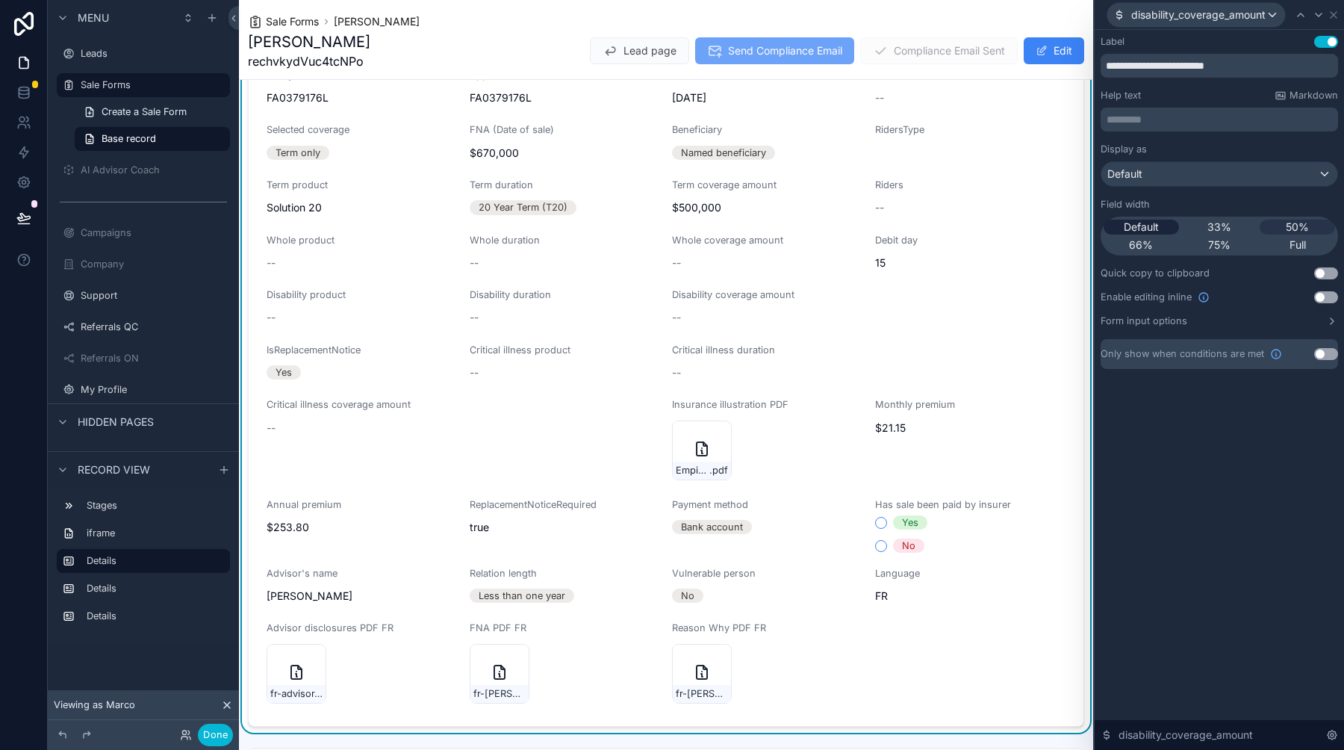
click at [1156, 224] on span "Default" at bounding box center [1141, 226] width 35 height 15
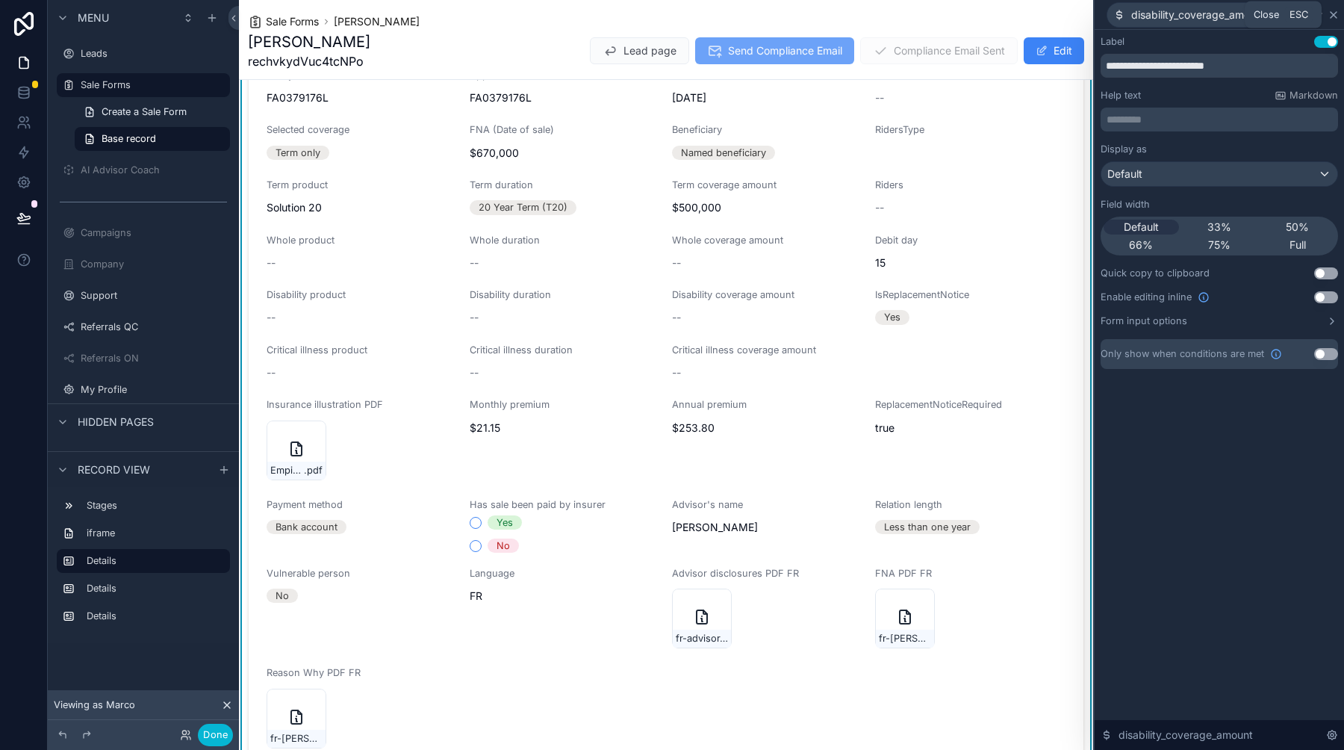
click at [1338, 11] on icon at bounding box center [1333, 15] width 12 height 12
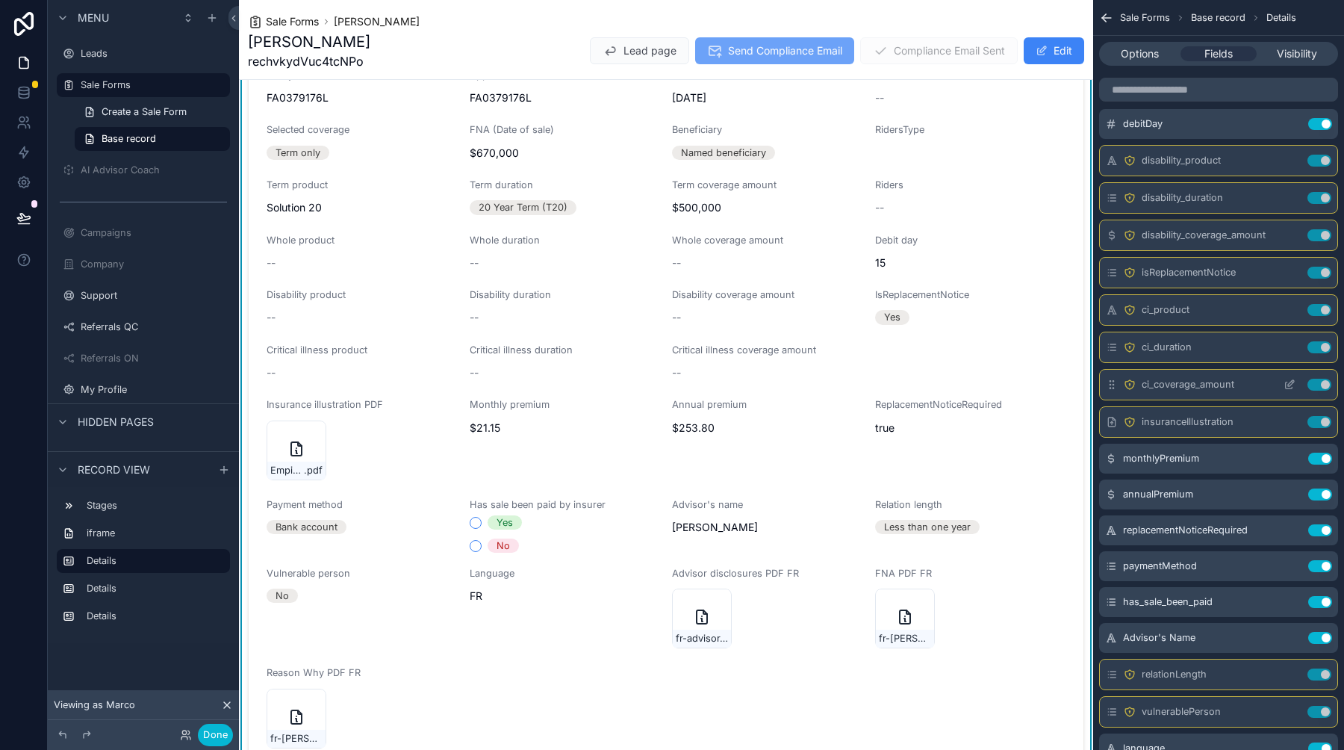
click at [1290, 380] on icon "scrollable content" at bounding box center [1289, 384] width 12 height 12
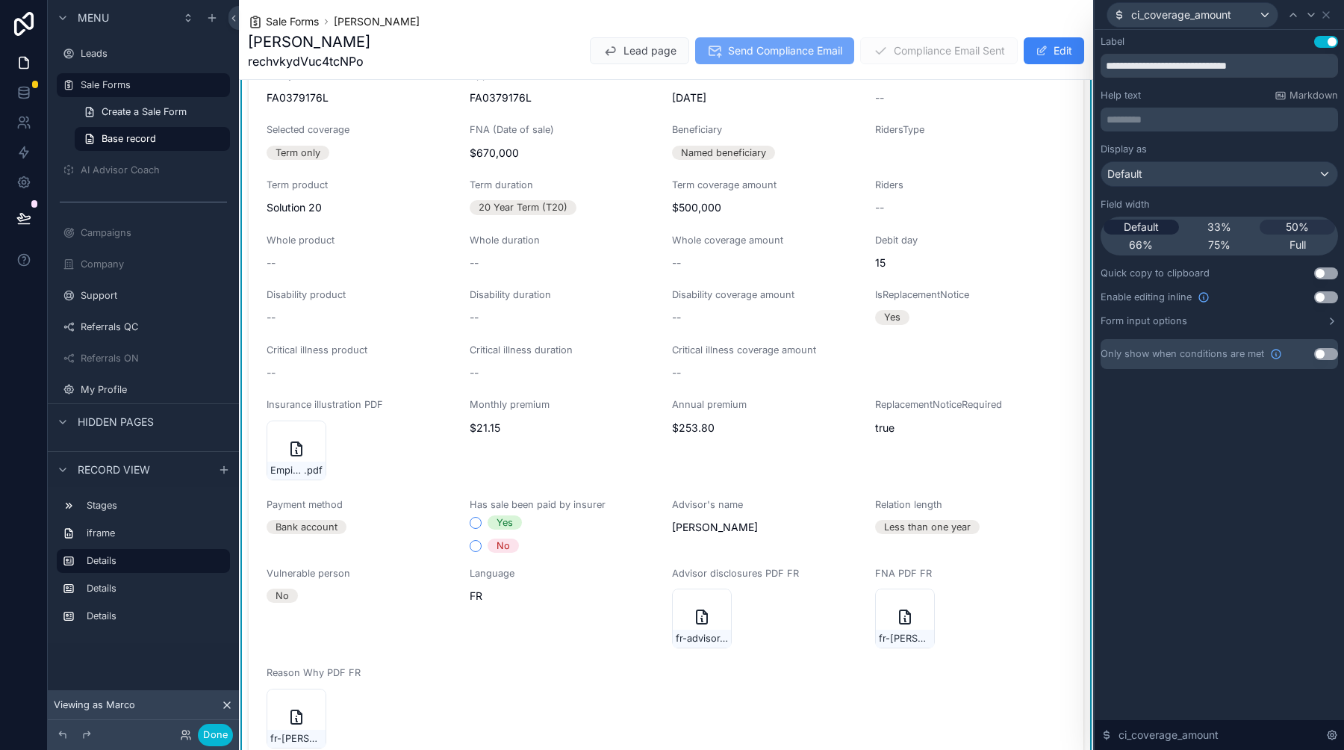
click at [1159, 221] on div "Default" at bounding box center [1140, 226] width 75 height 15
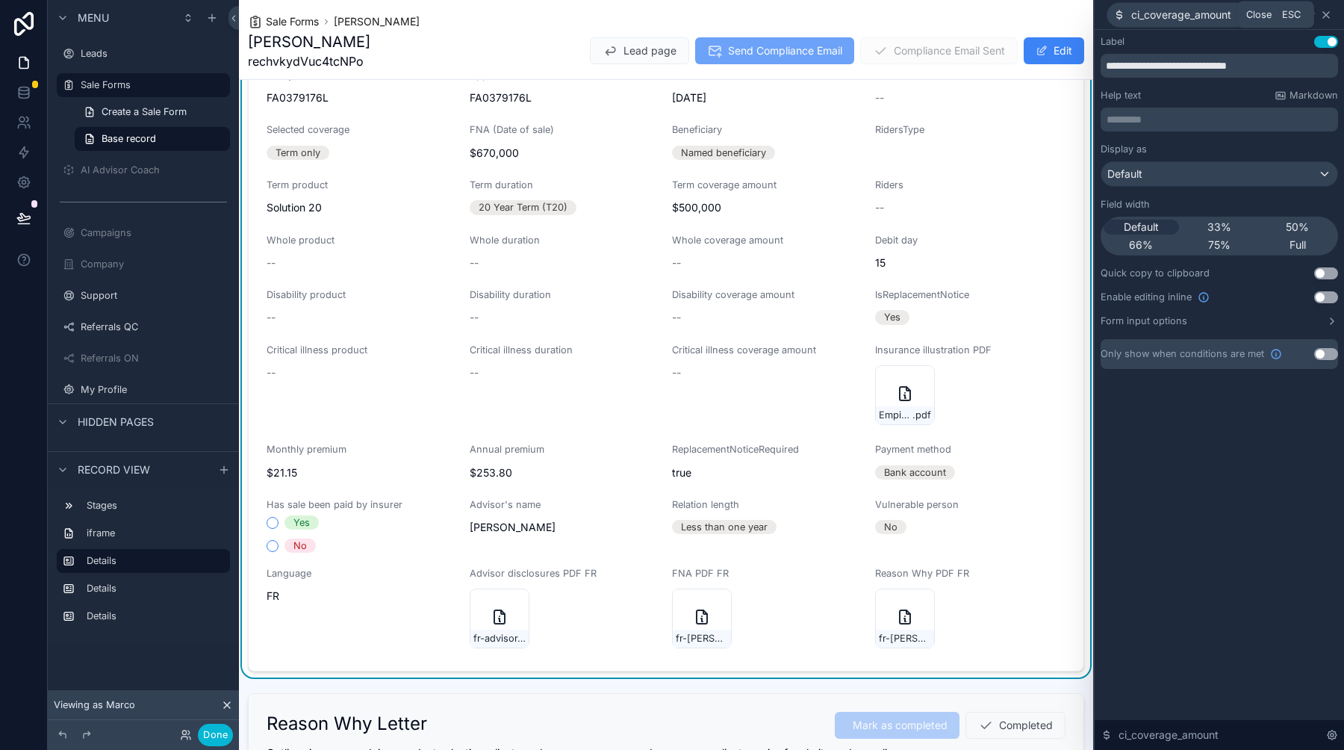
click at [1330, 14] on icon at bounding box center [1326, 15] width 12 height 12
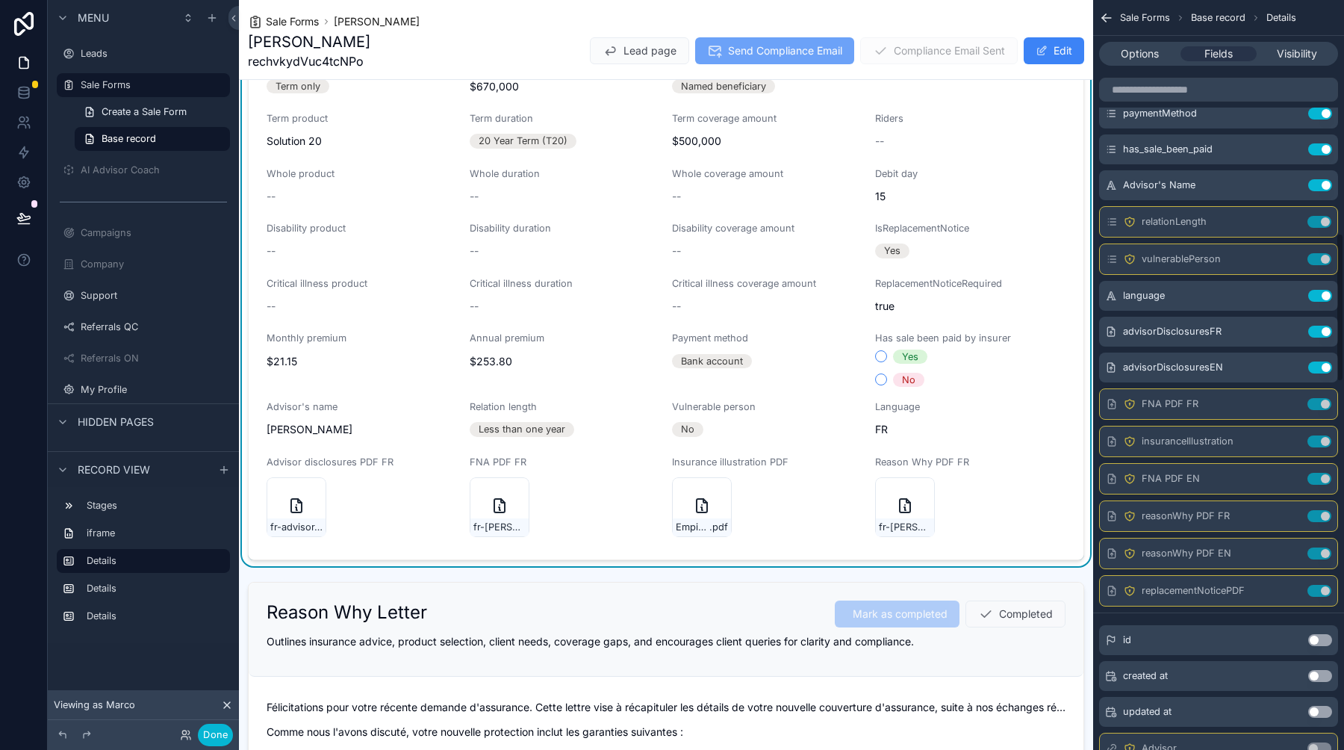
scroll to position [1174, 0]
drag, startPoint x: 1108, startPoint y: 154, endPoint x: 1229, endPoint y: 14, distance: 184.7
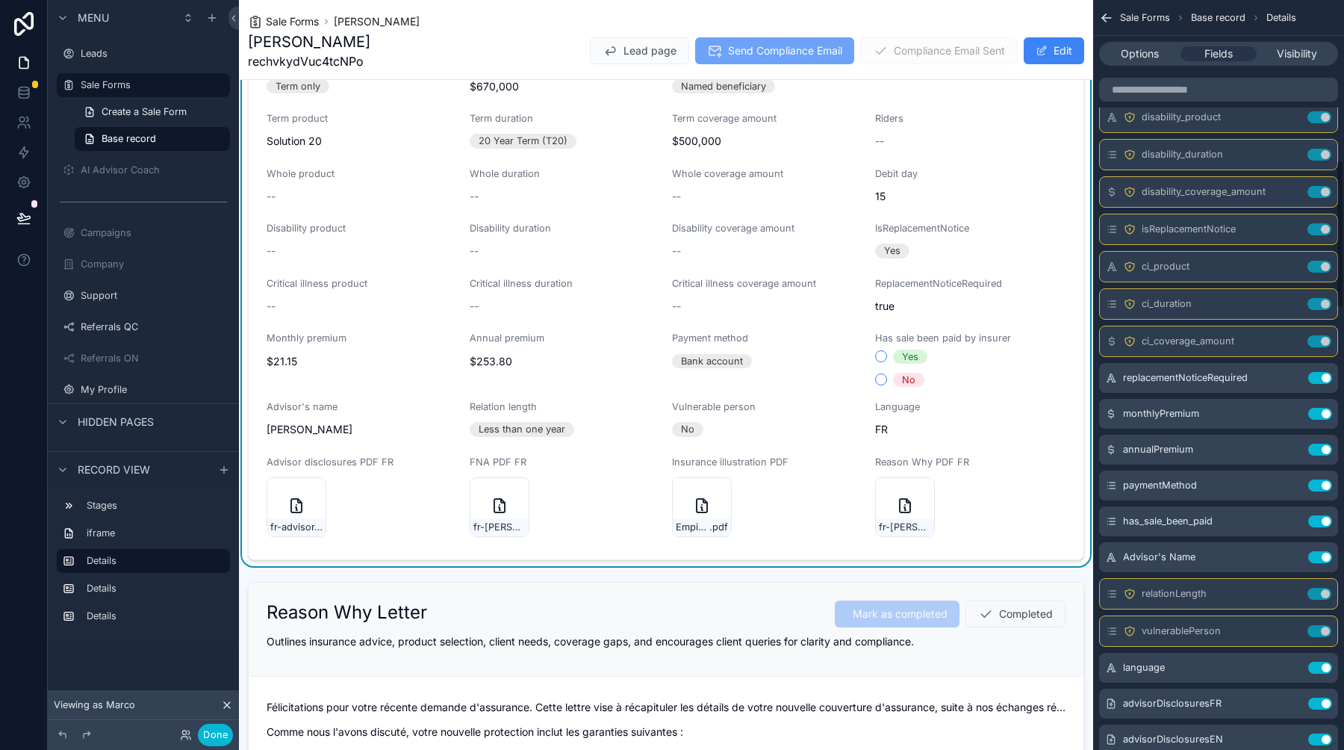
scroll to position [800, 0]
click at [1321, 377] on button "Use setting" at bounding box center [1320, 379] width 24 height 12
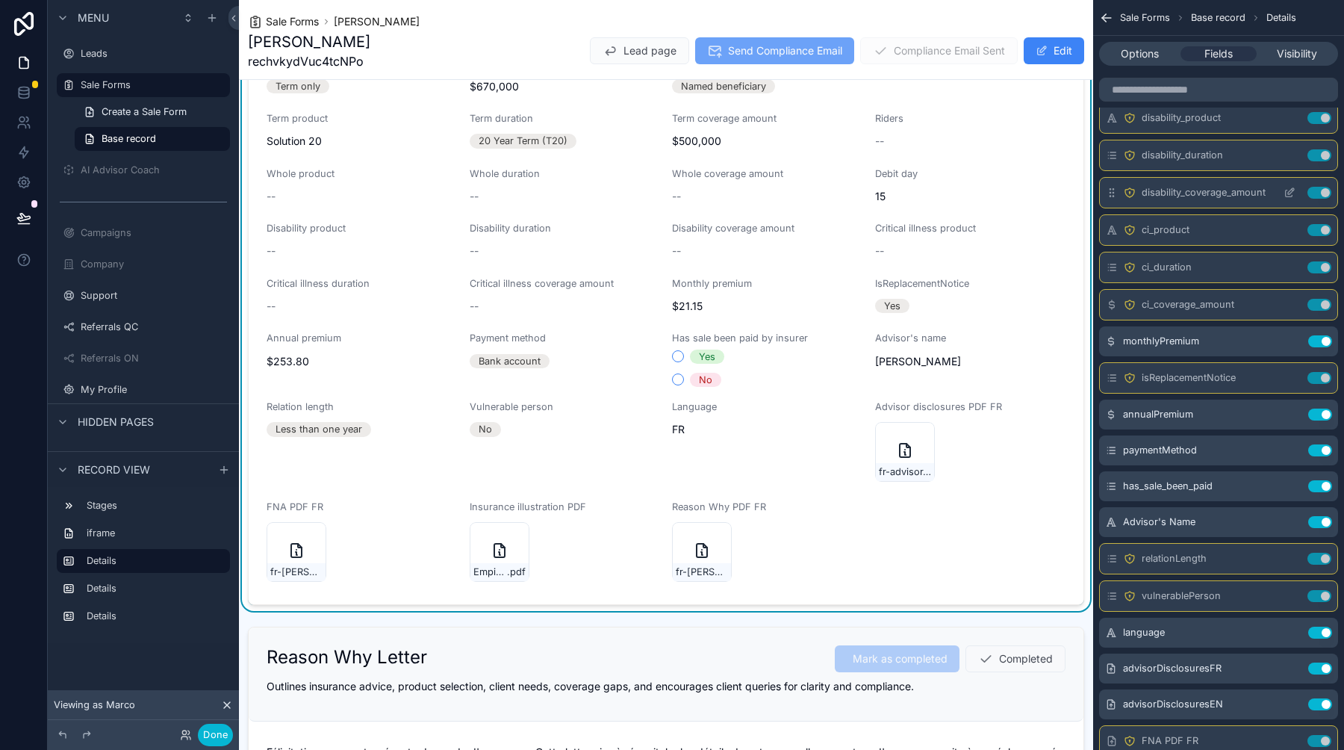
click at [1289, 193] on icon "scrollable content" at bounding box center [1289, 193] width 12 height 12
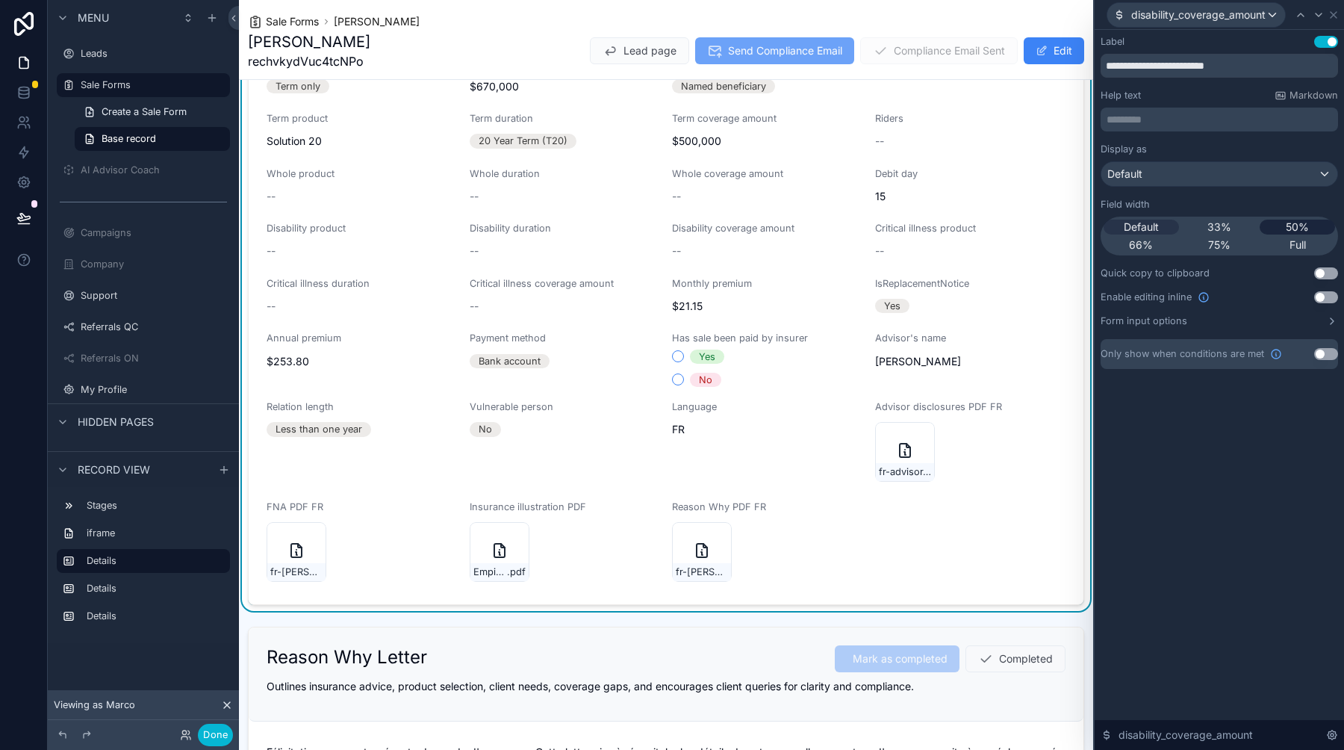
click at [1292, 224] on span "50%" at bounding box center [1297, 226] width 23 height 15
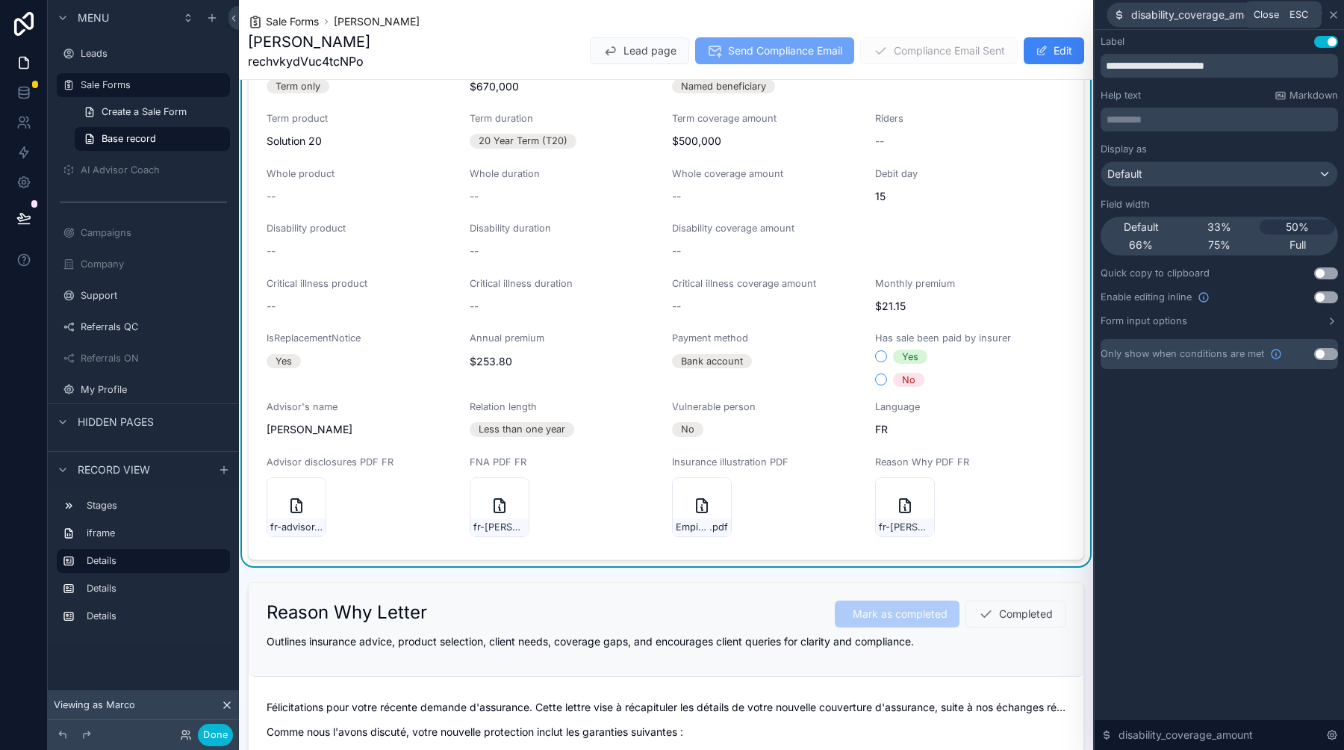
click at [1336, 12] on icon at bounding box center [1333, 15] width 6 height 6
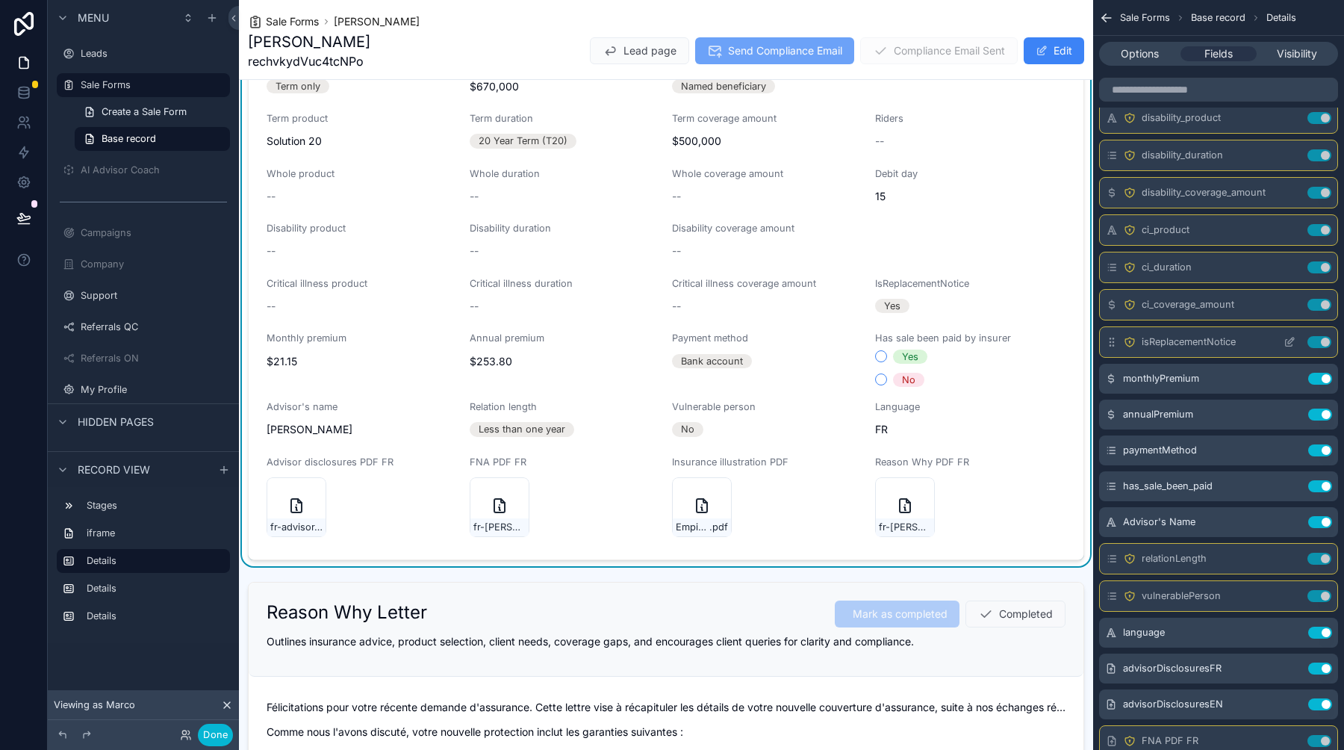
click at [1292, 339] on icon "scrollable content" at bounding box center [1292, 338] width 1 height 1
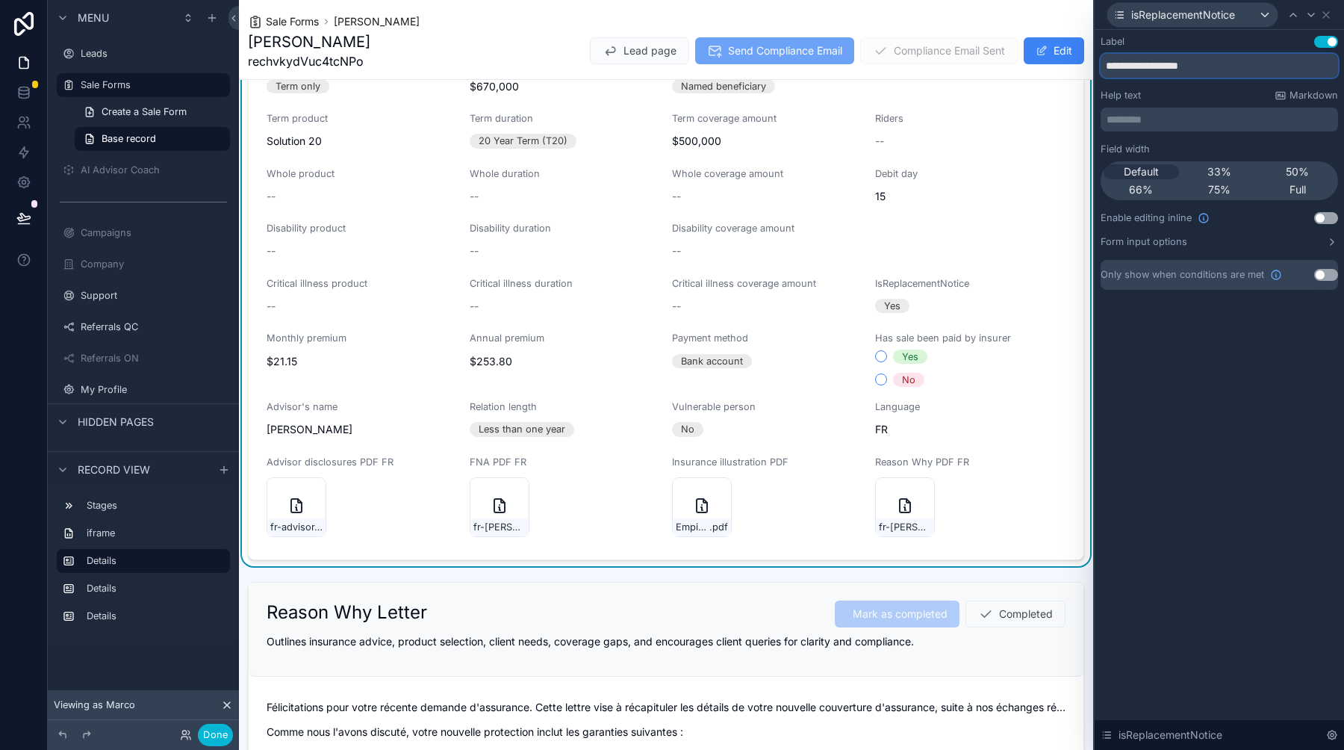
click at [1115, 69] on input "**********" at bounding box center [1218, 66] width 237 height 24
click at [1170, 66] on input "**********" at bounding box center [1218, 66] width 237 height 24
type input "**********"
click at [1331, 16] on icon at bounding box center [1326, 15] width 12 height 12
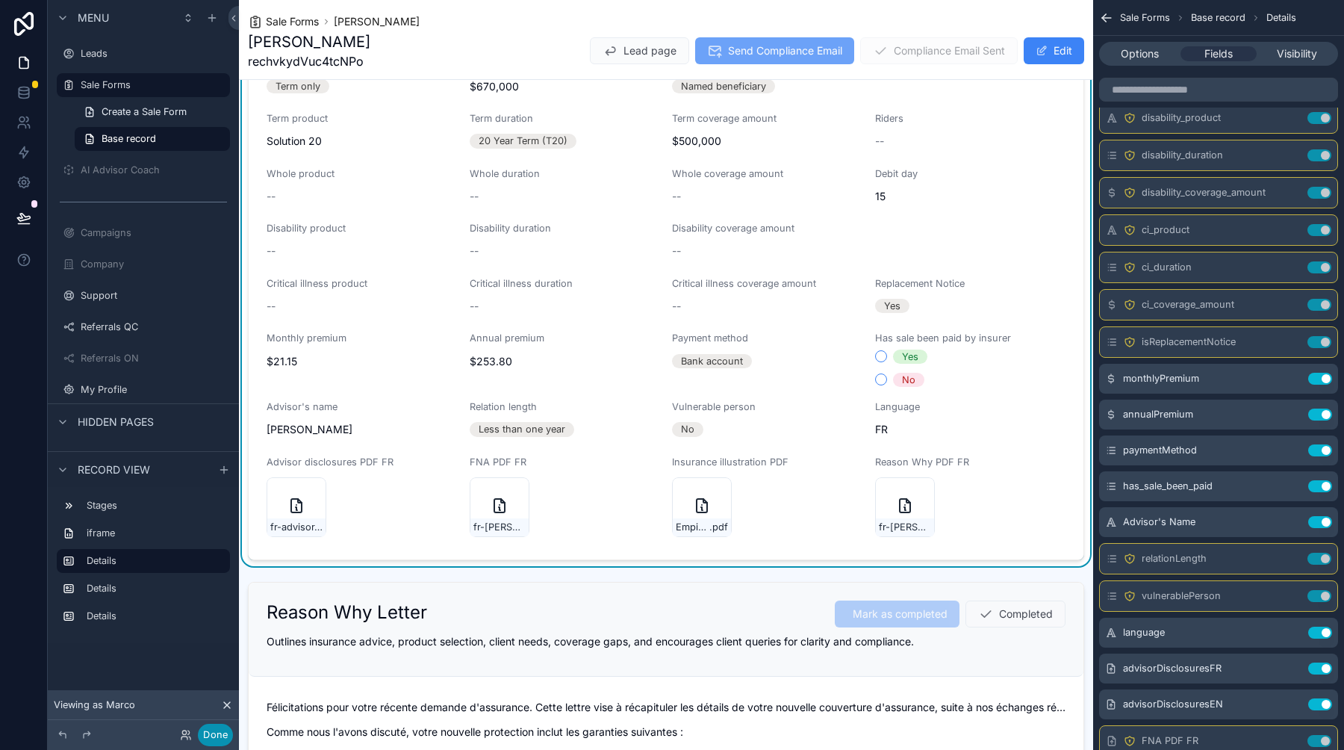
click at [228, 731] on button "Done" at bounding box center [215, 734] width 35 height 22
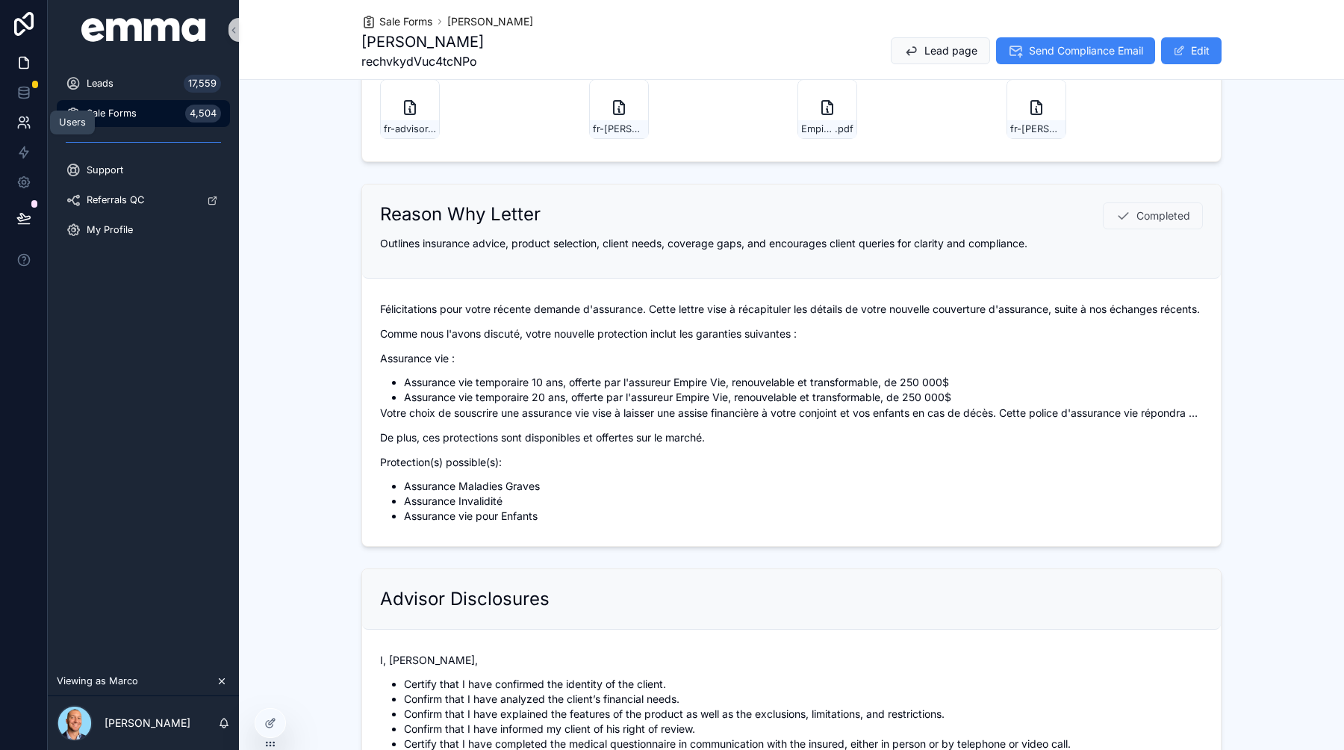
click at [18, 122] on icon at bounding box center [23, 122] width 15 height 15
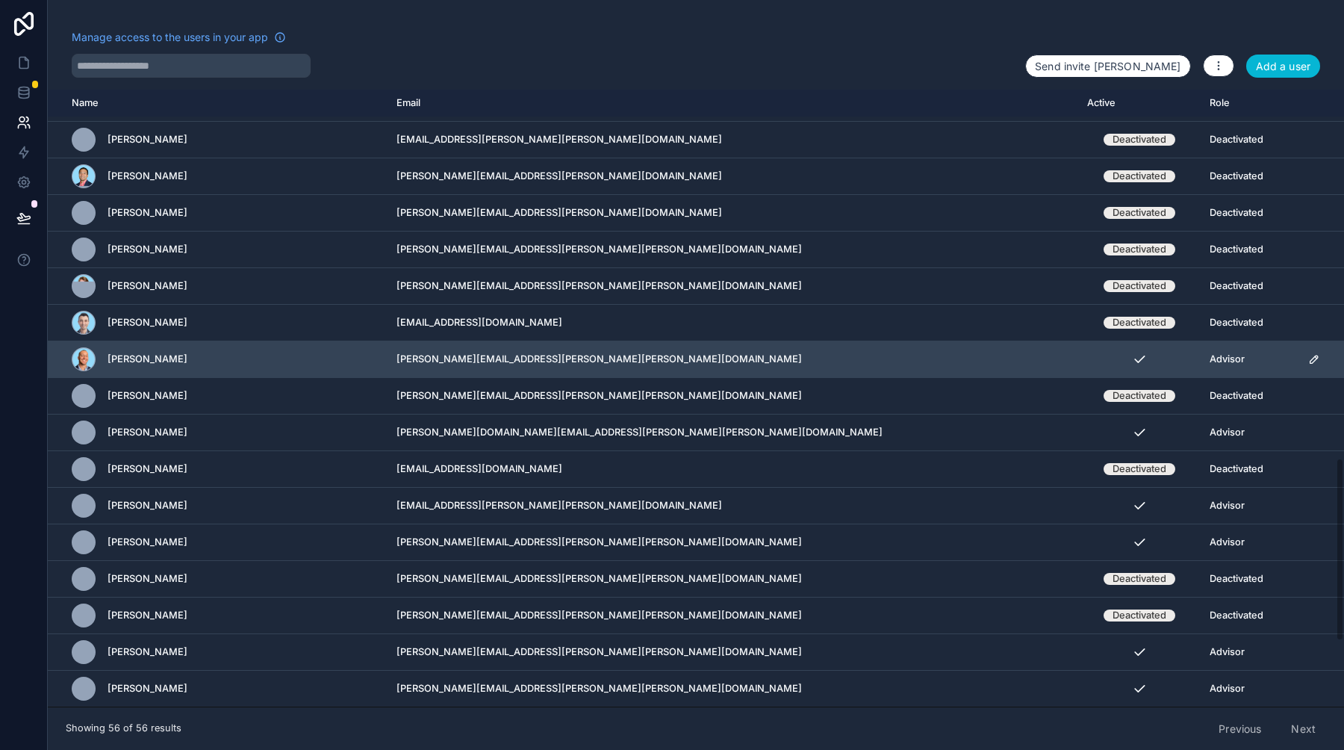
scroll to position [1243, 0]
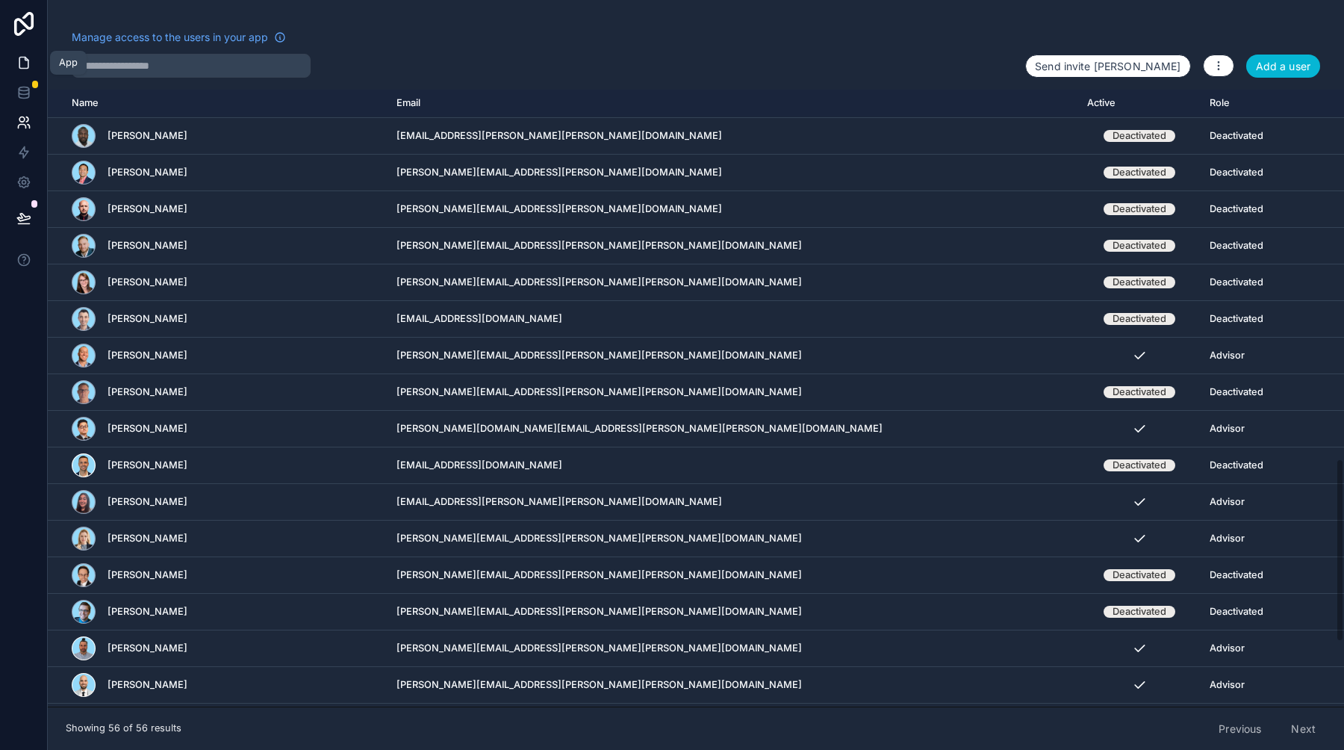
click at [23, 54] on link at bounding box center [23, 63] width 47 height 30
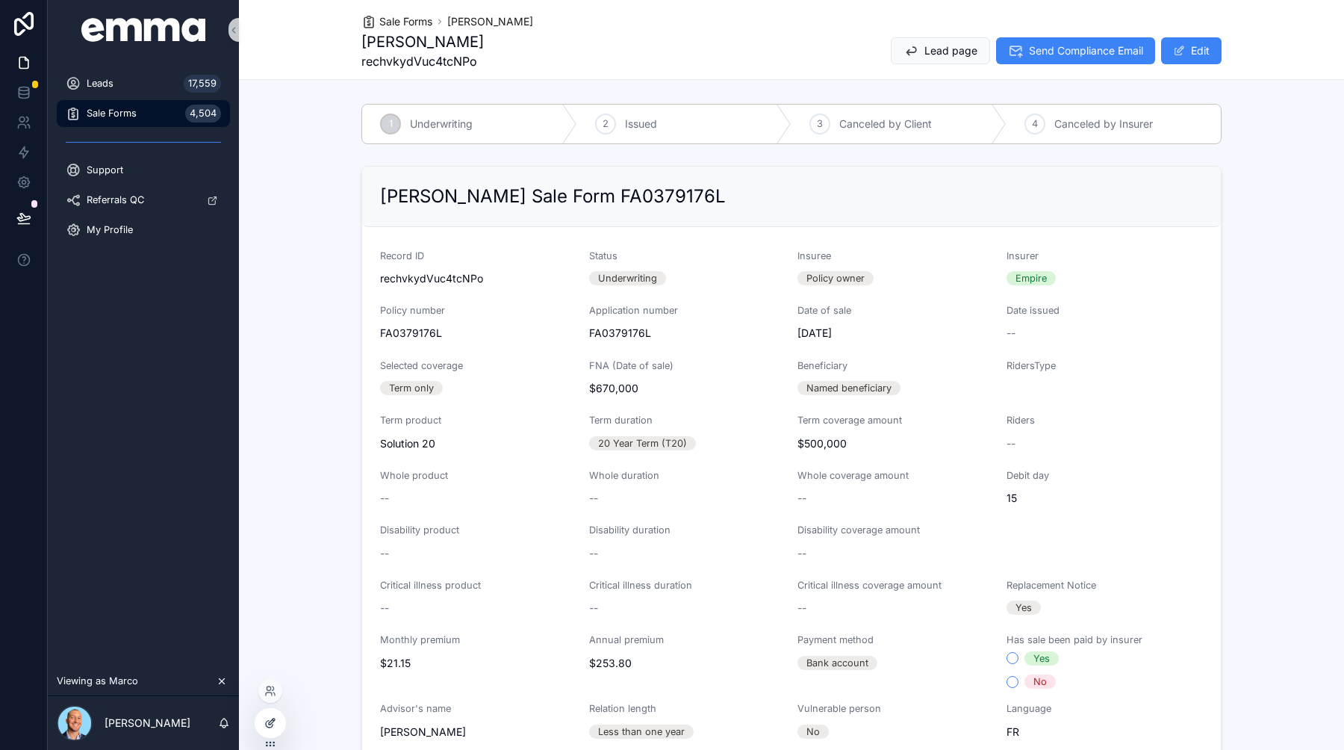
click at [276, 722] on div at bounding box center [270, 722] width 30 height 28
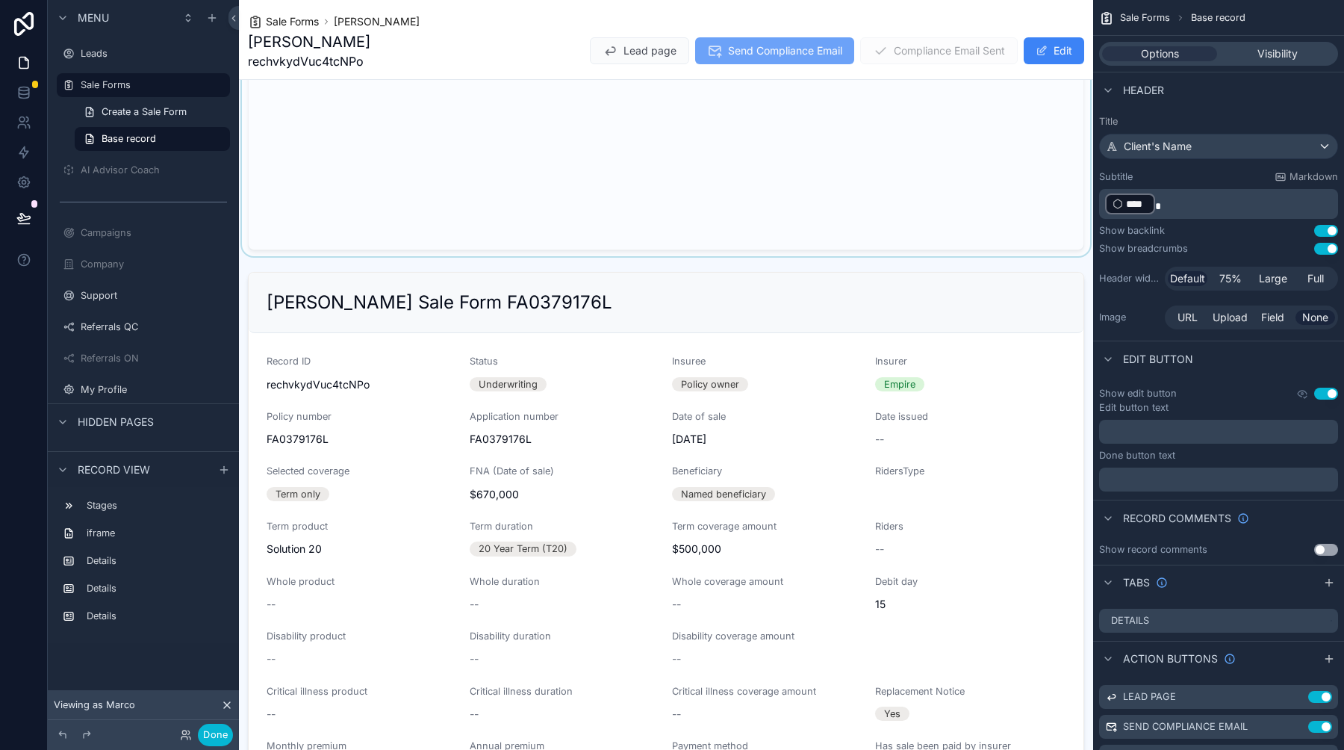
scroll to position [570, 0]
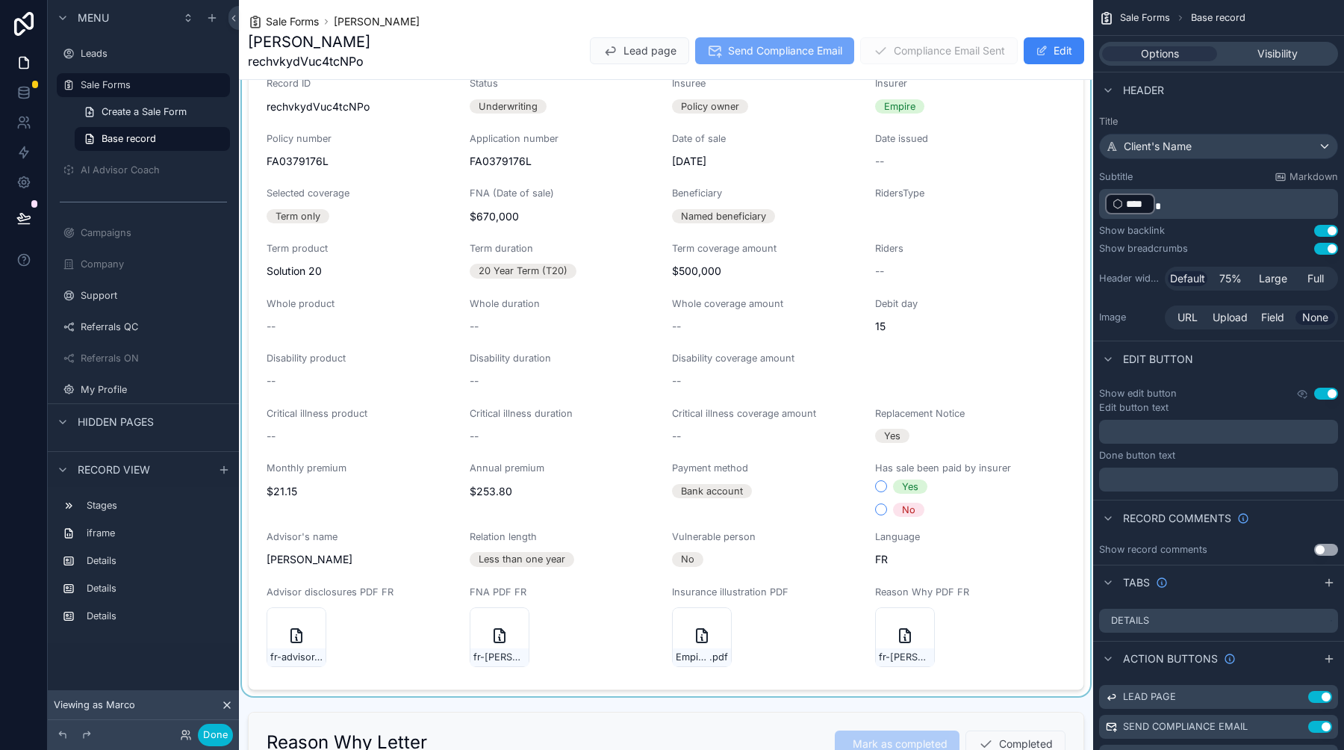
click at [950, 257] on div "scrollable content" at bounding box center [666, 342] width 854 height 708
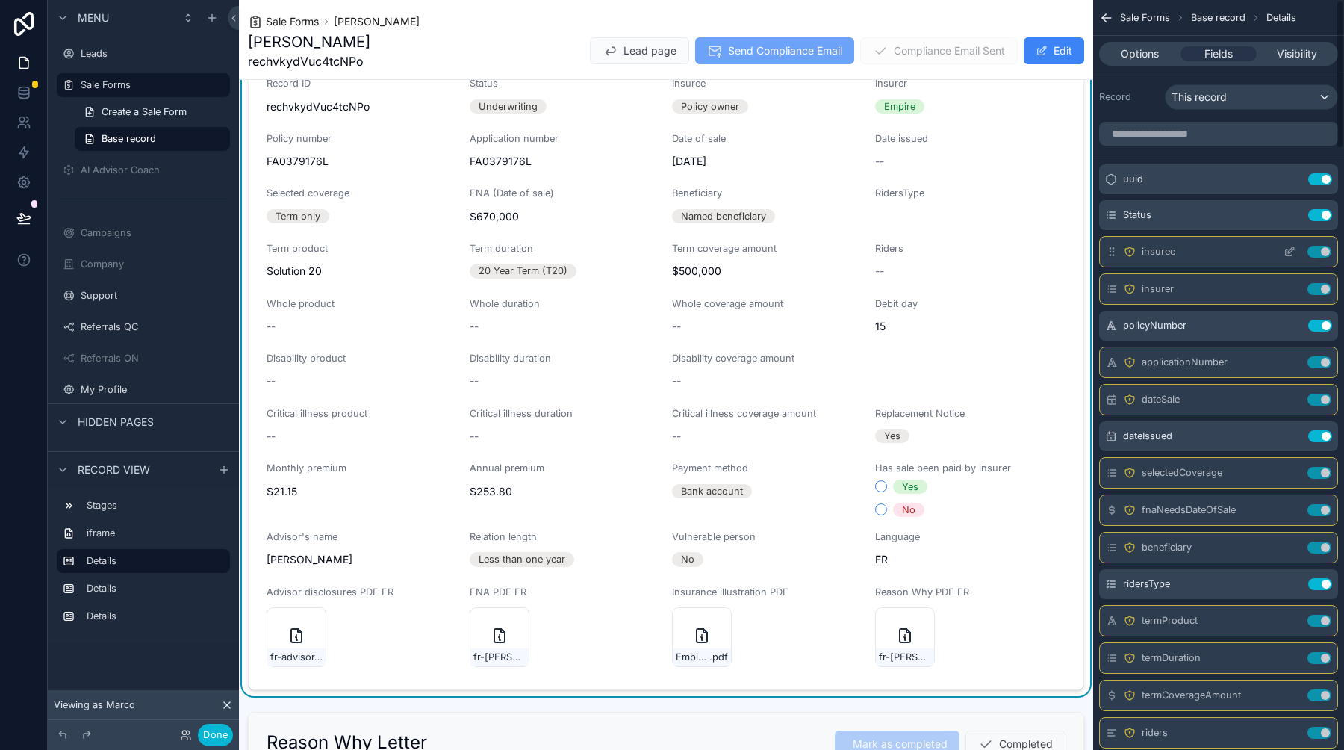
click at [1108, 251] on icon "scrollable content" at bounding box center [1112, 252] width 12 height 12
click at [1290, 252] on icon "scrollable content" at bounding box center [1291, 250] width 6 height 6
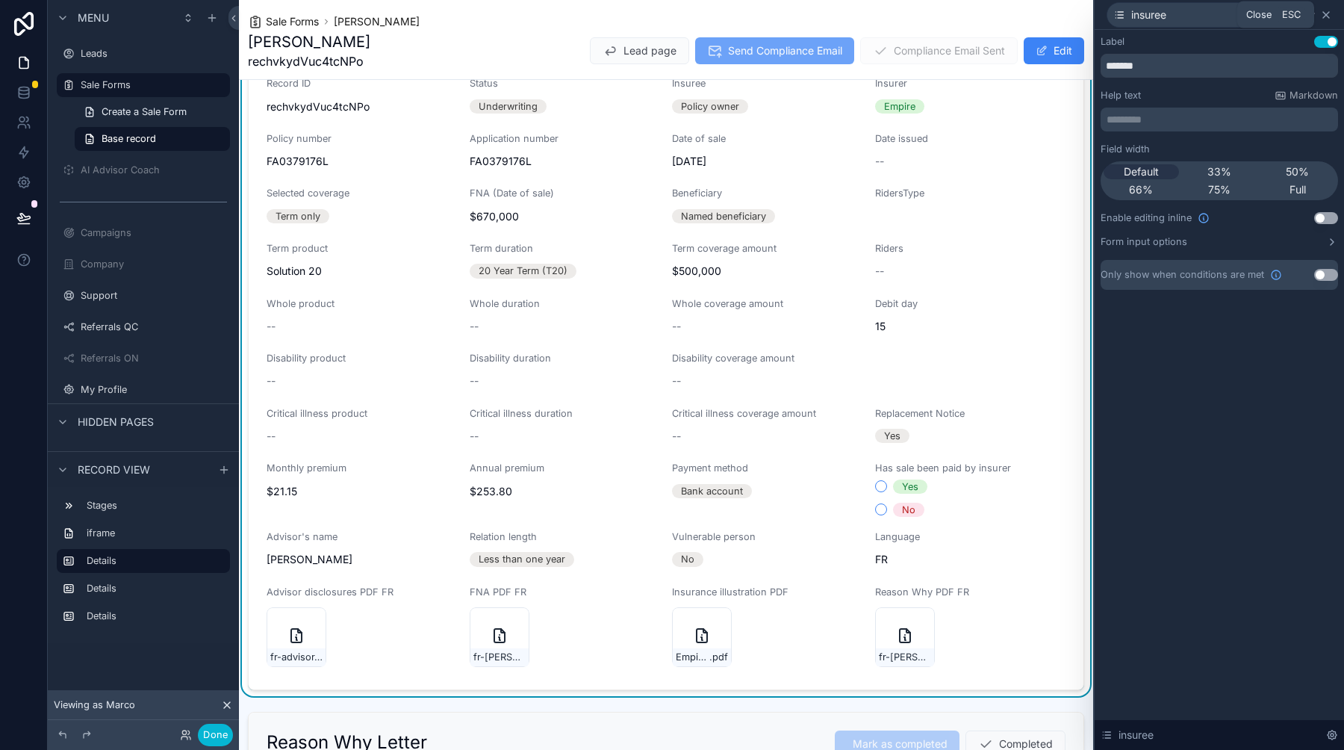
click at [1325, 14] on icon at bounding box center [1326, 15] width 6 height 6
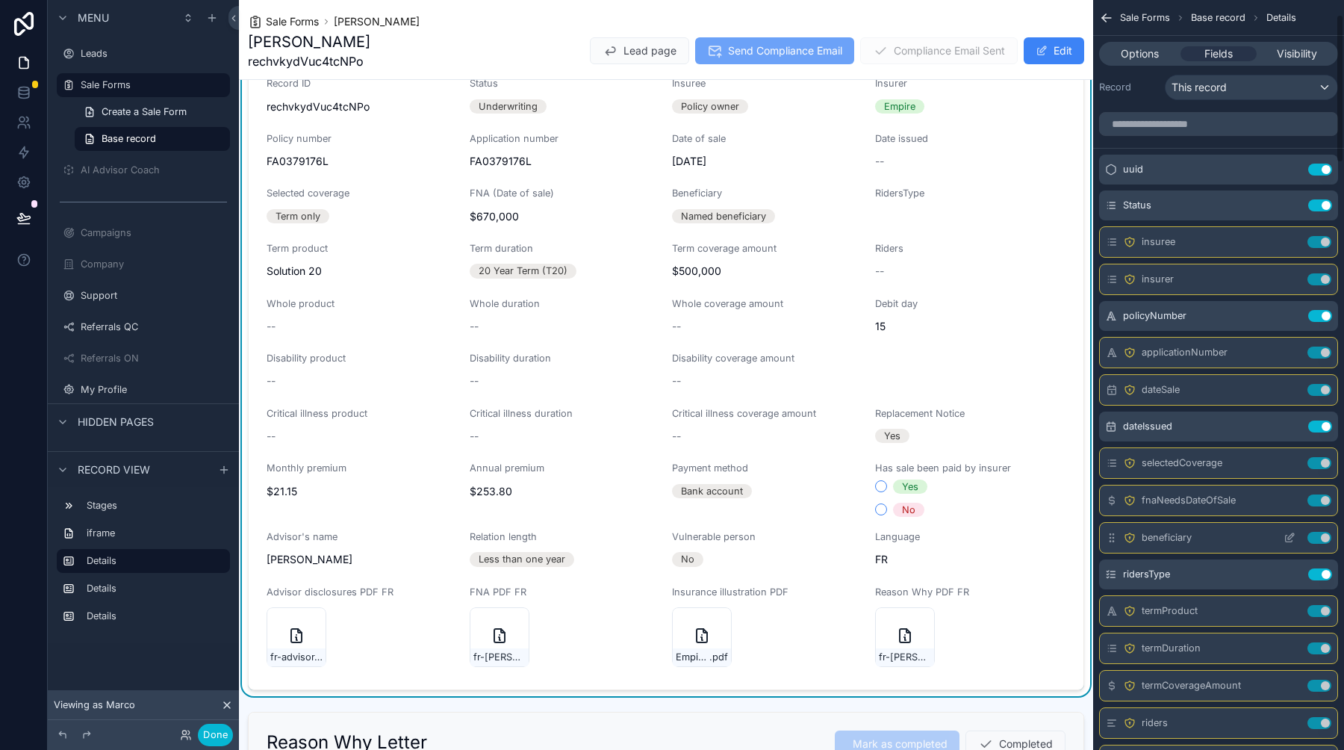
scroll to position [0, 0]
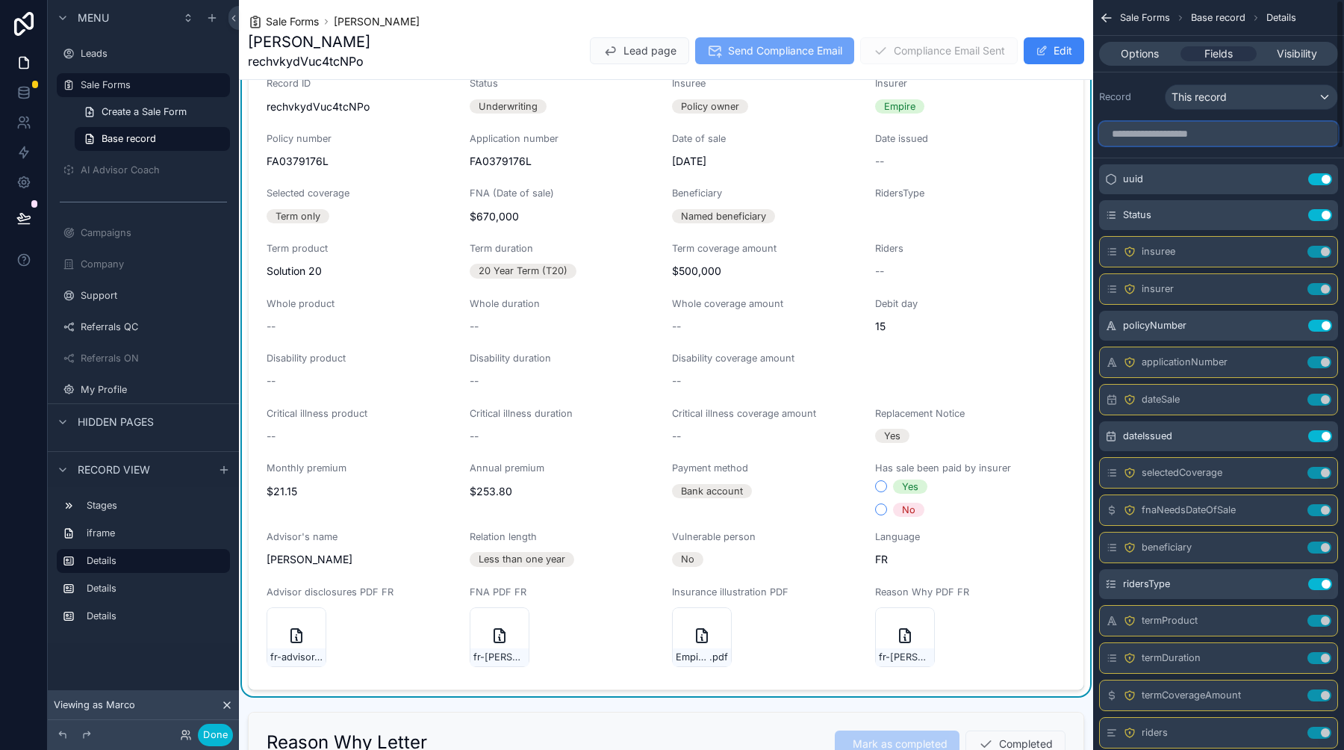
click at [1158, 136] on input "scrollable content" at bounding box center [1218, 134] width 239 height 24
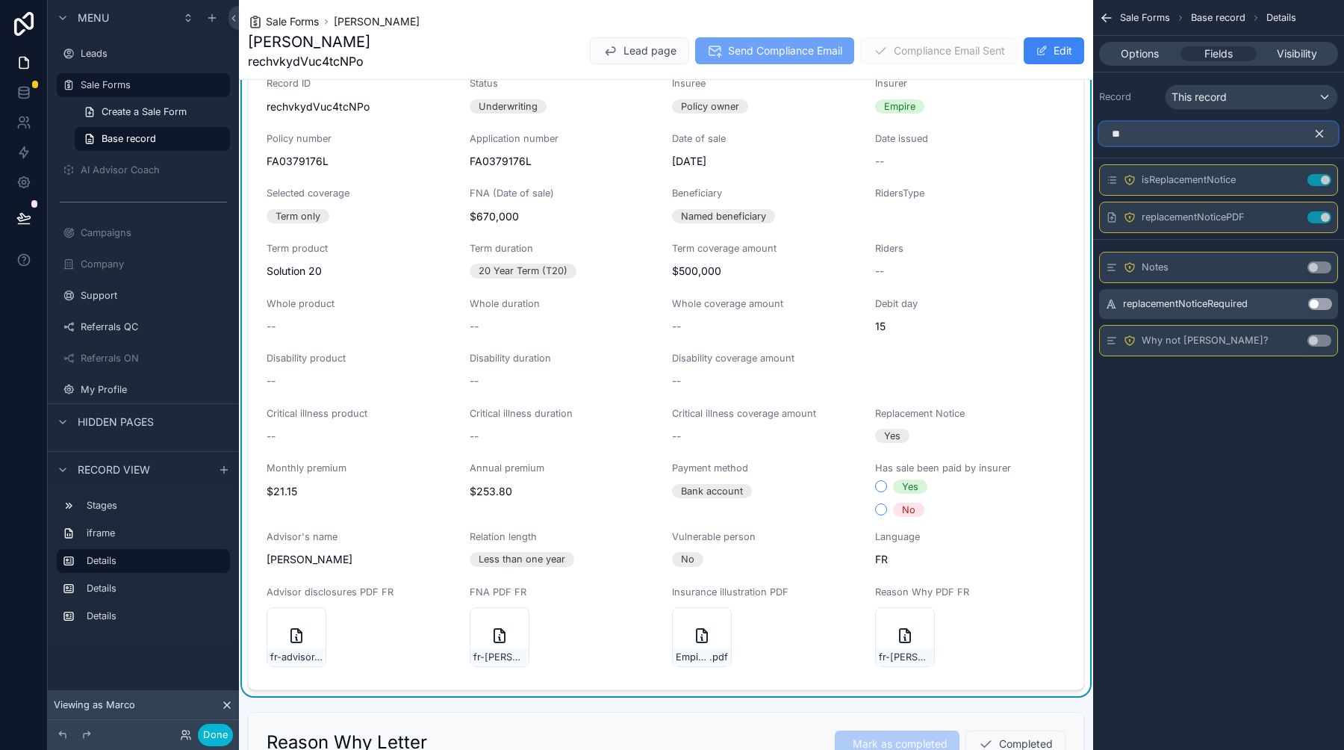
type input "**"
click at [1316, 137] on icon "scrollable content" at bounding box center [1319, 134] width 7 height 7
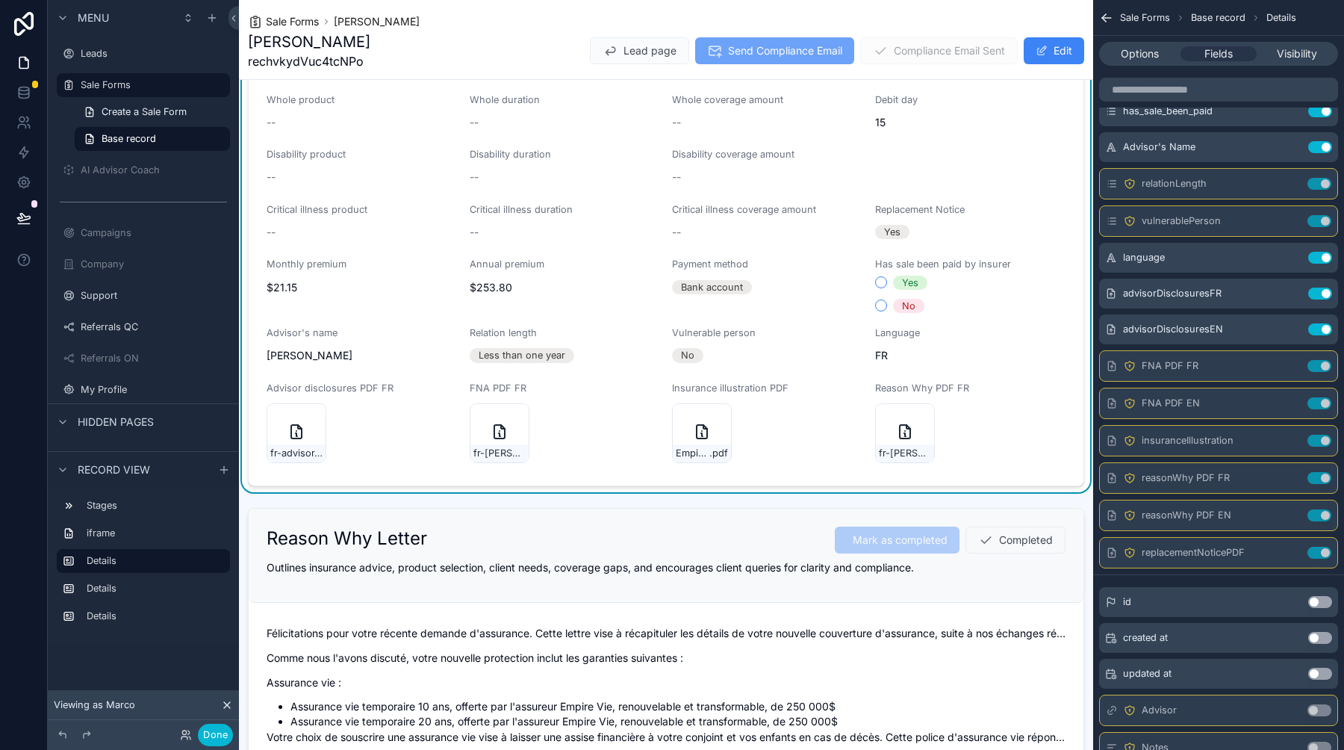
scroll to position [797, 0]
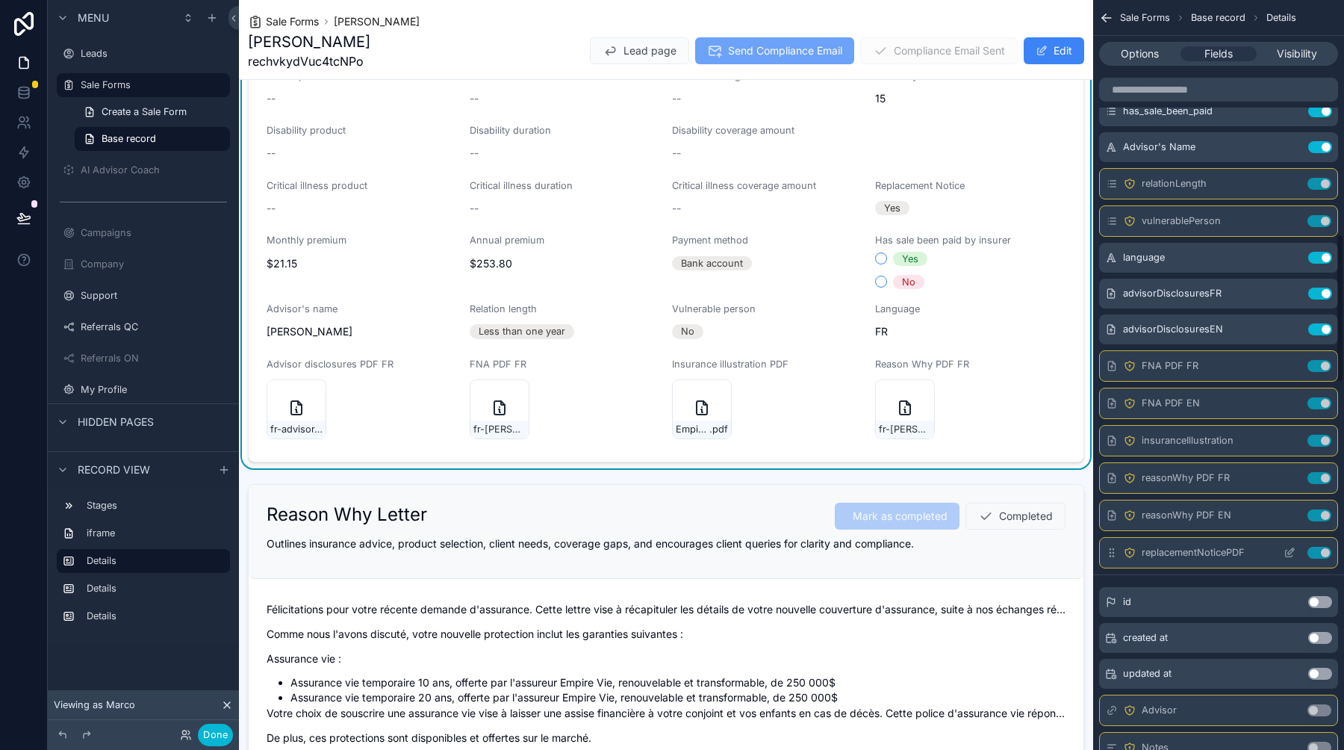
click at [1289, 552] on icon "scrollable content" at bounding box center [1289, 552] width 12 height 12
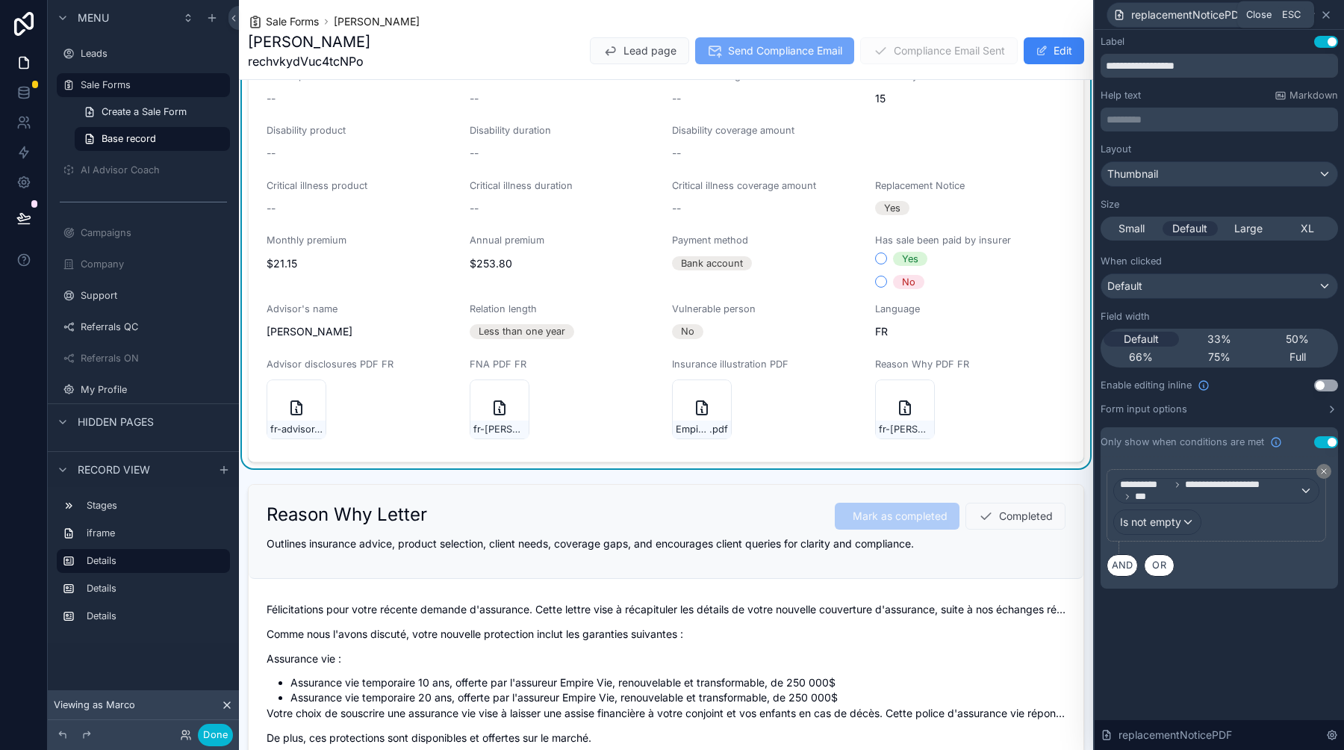
click at [1329, 13] on icon at bounding box center [1326, 15] width 12 height 12
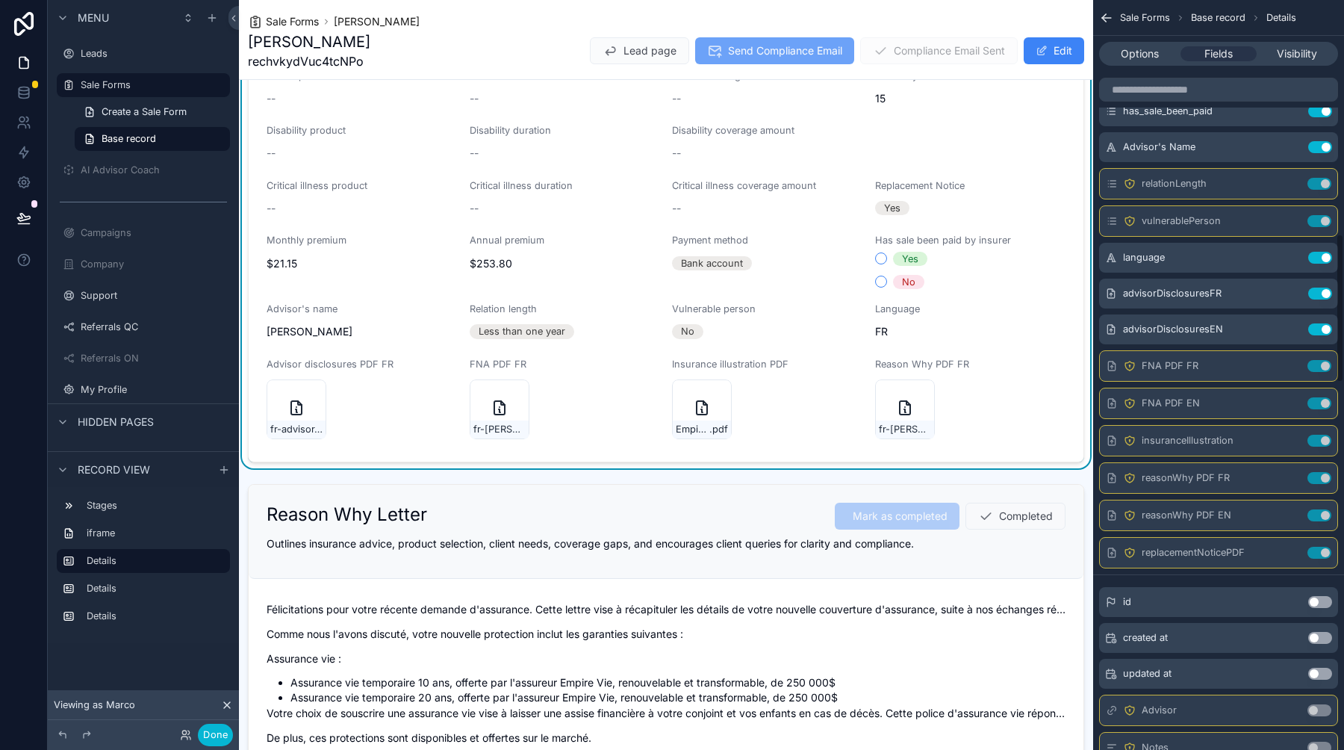
click at [1104, 14] on icon "scrollable content" at bounding box center [1104, 16] width 4 height 4
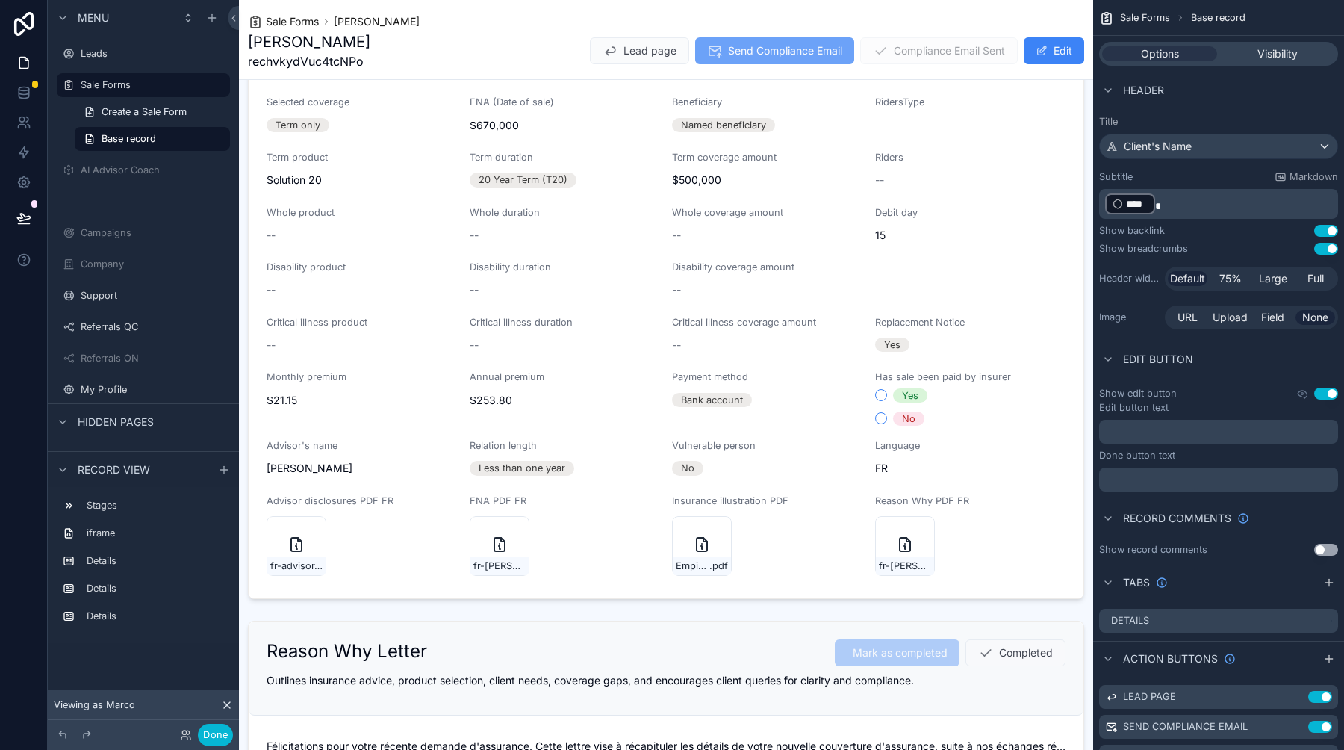
scroll to position [0, 0]
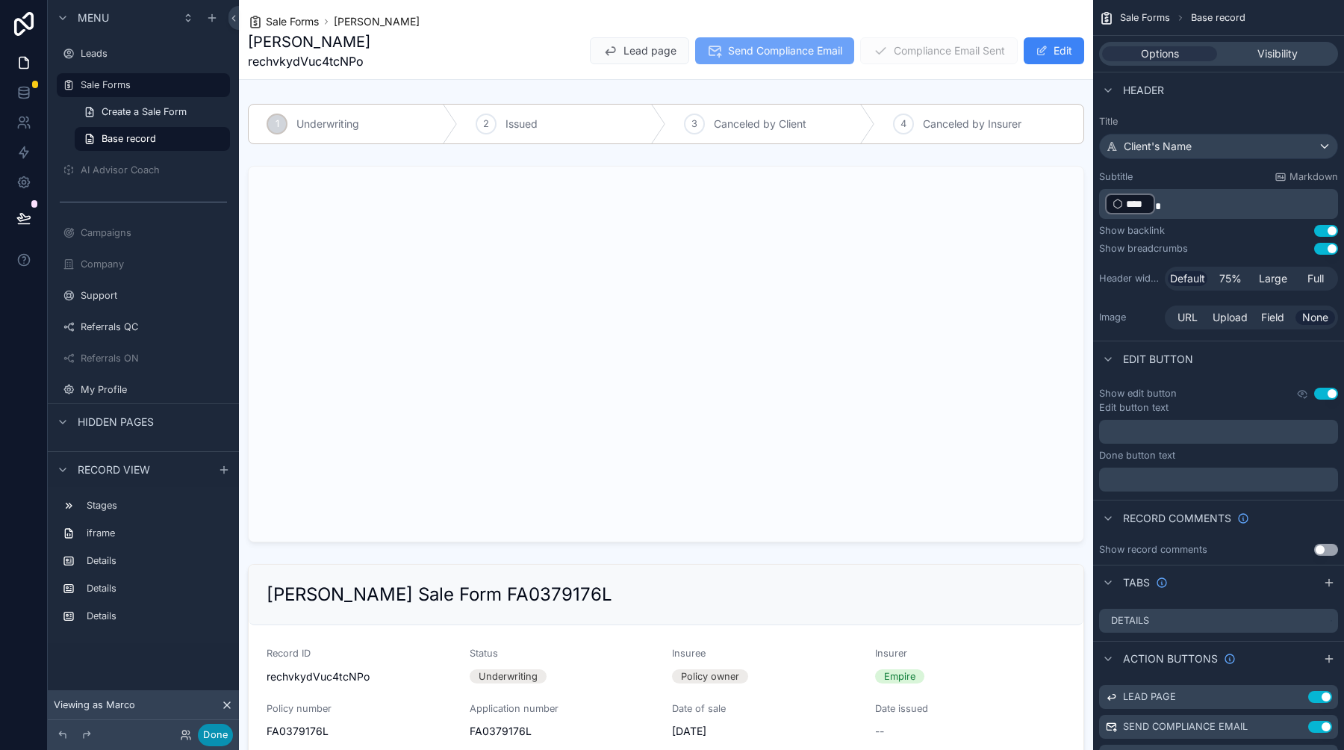
click at [219, 729] on button "Done" at bounding box center [215, 734] width 35 height 22
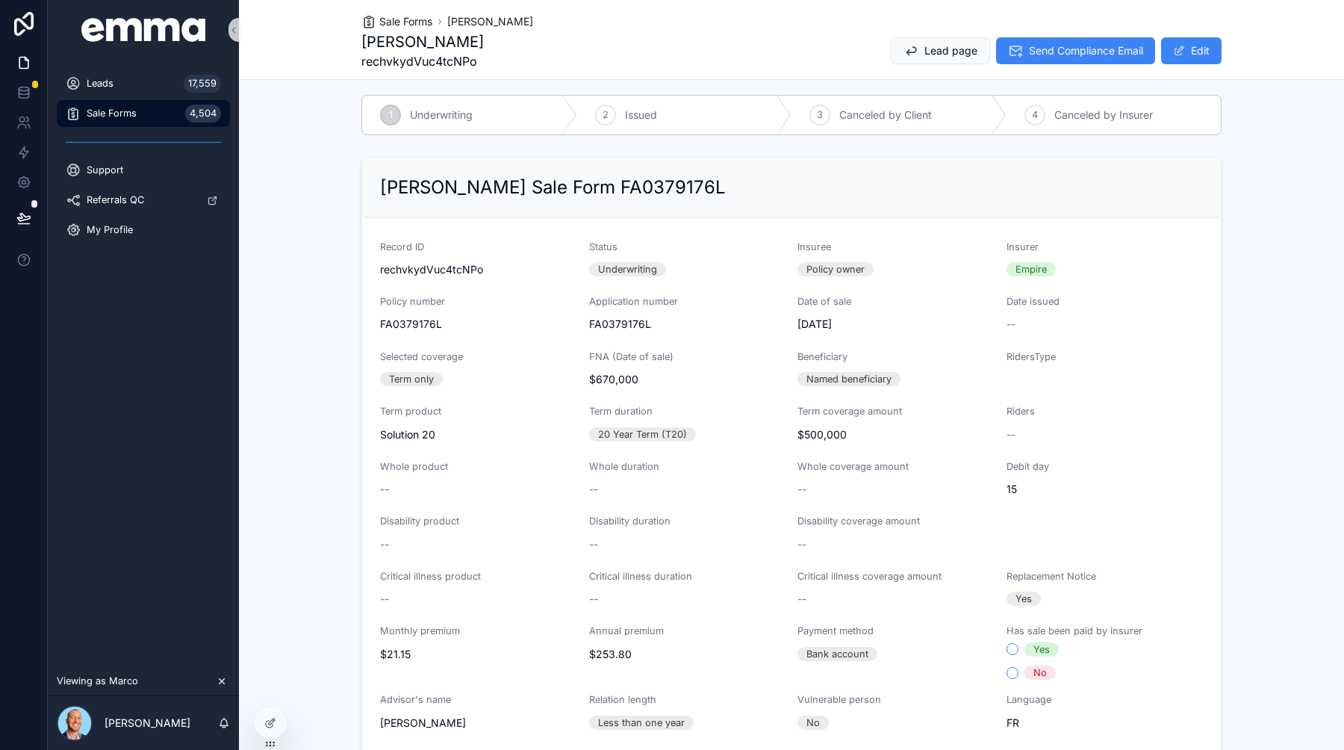
scroll to position [6, 0]
click at [414, 15] on span "Sale Forms" at bounding box center [405, 21] width 53 height 15
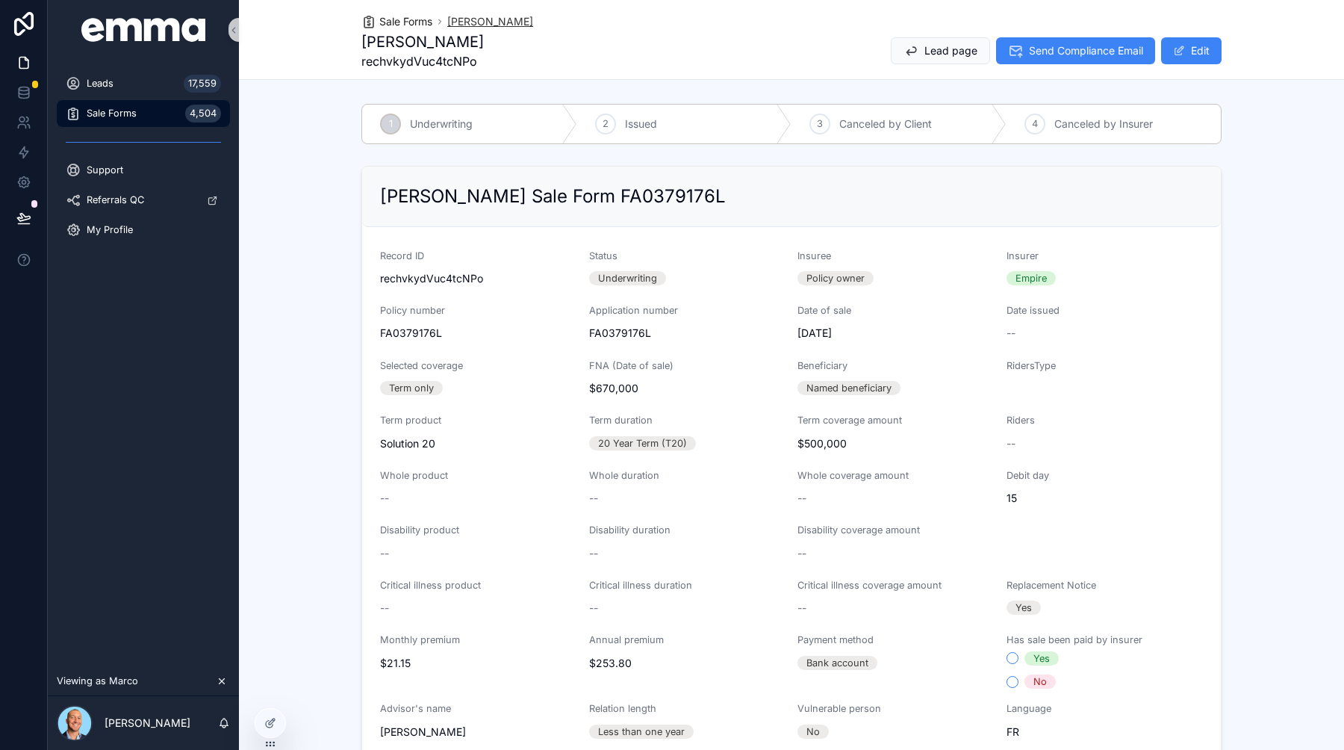
click at [474, 18] on span "[PERSON_NAME]" at bounding box center [490, 21] width 86 height 15
click at [952, 49] on span "Lead page" at bounding box center [950, 50] width 53 height 15
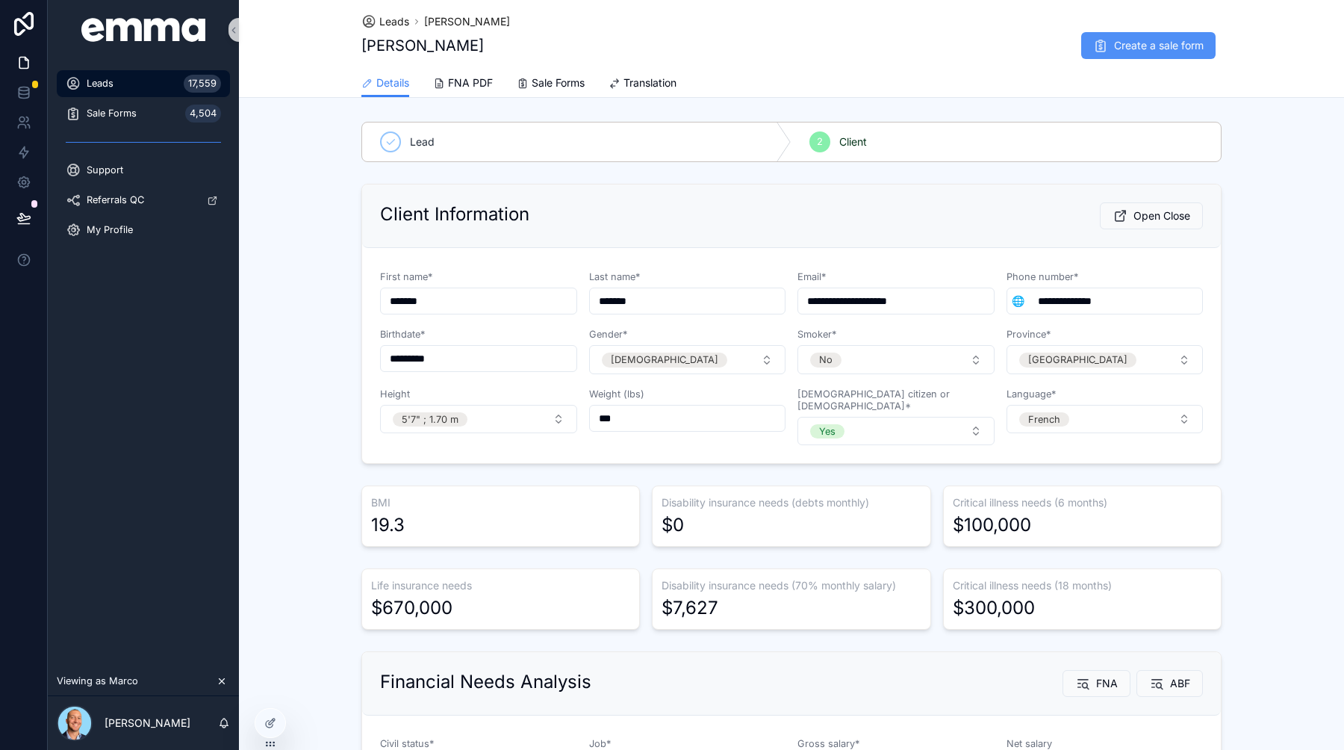
click at [1131, 54] on button "Create a sale form" at bounding box center [1148, 45] width 134 height 27
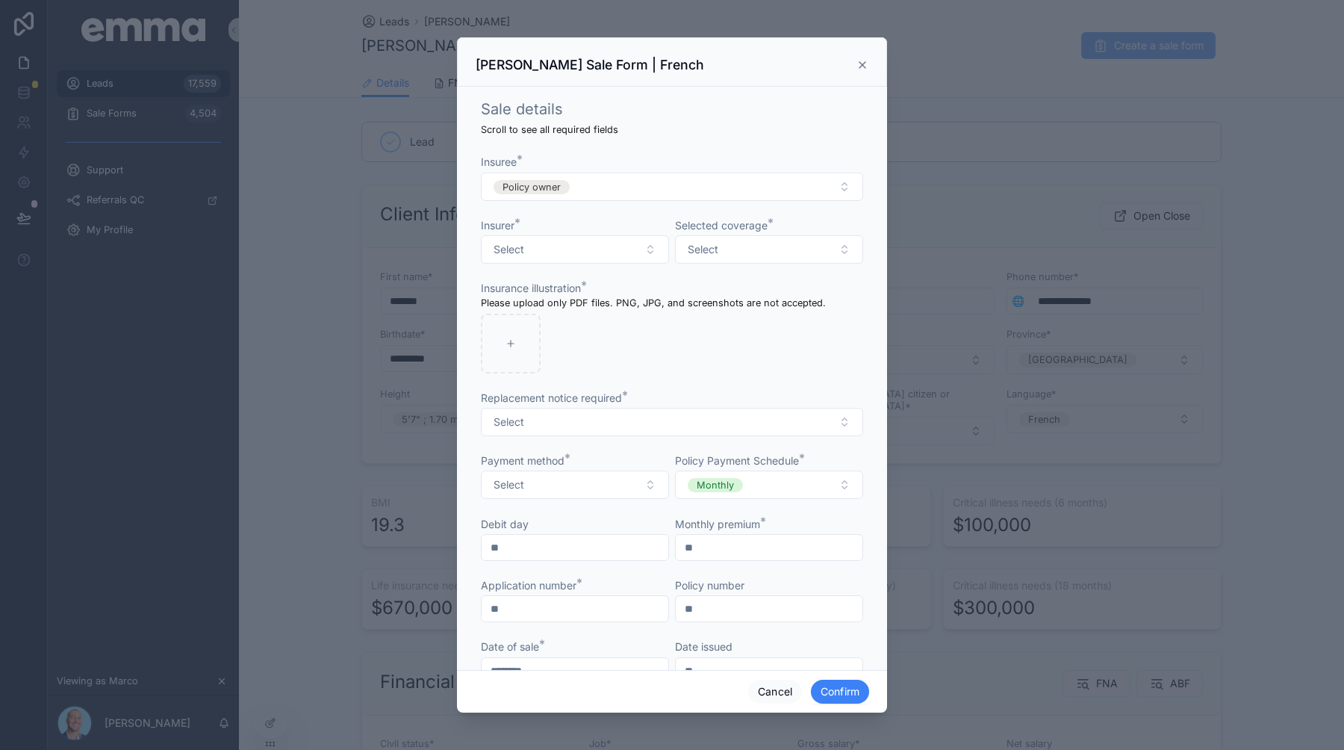
scroll to position [28, 0]
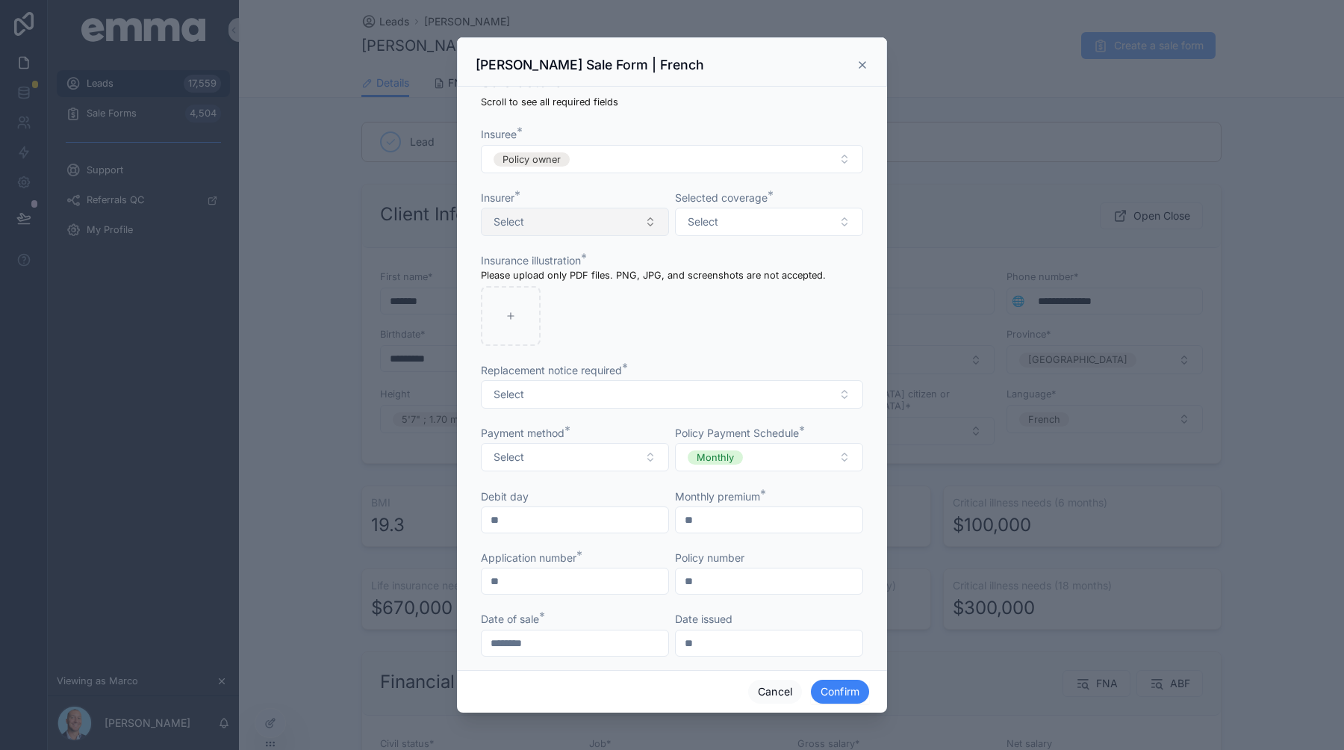
click at [603, 223] on button "Select" at bounding box center [575, 222] width 188 height 28
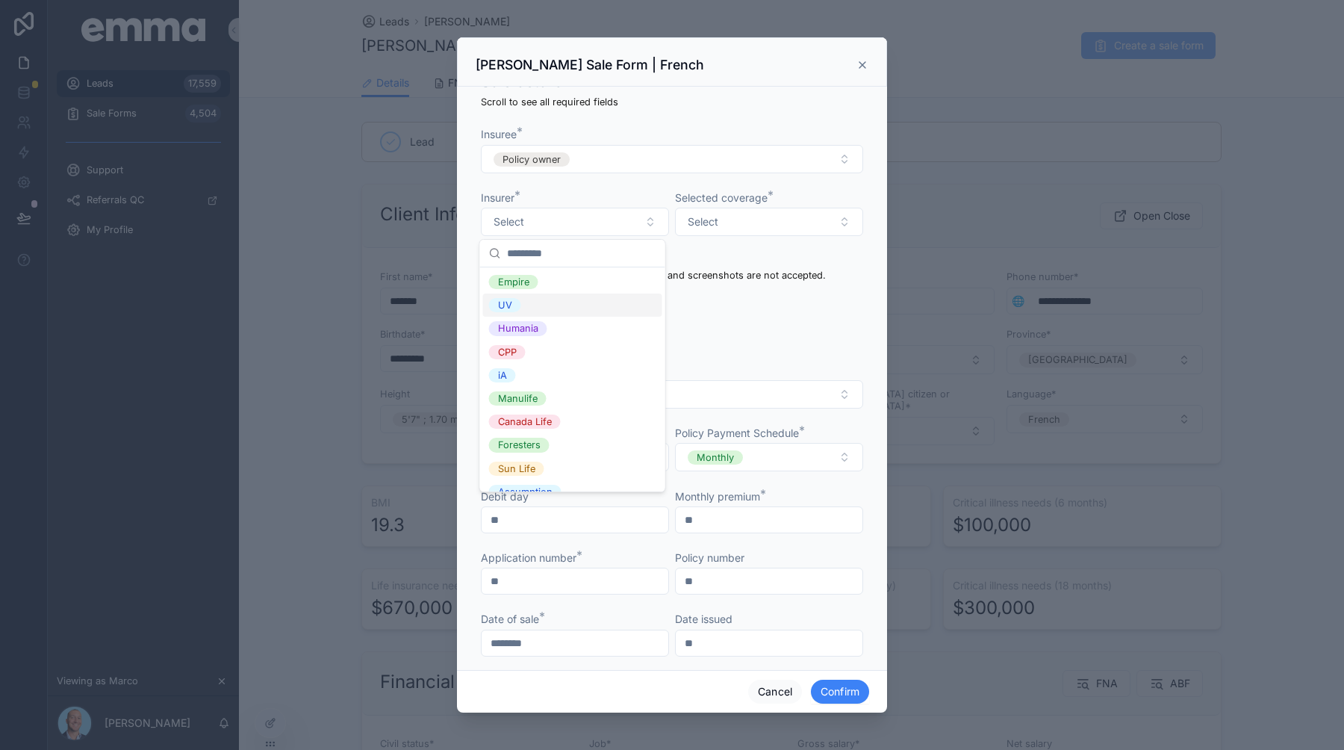
click at [596, 293] on div "UV" at bounding box center [572, 304] width 179 height 23
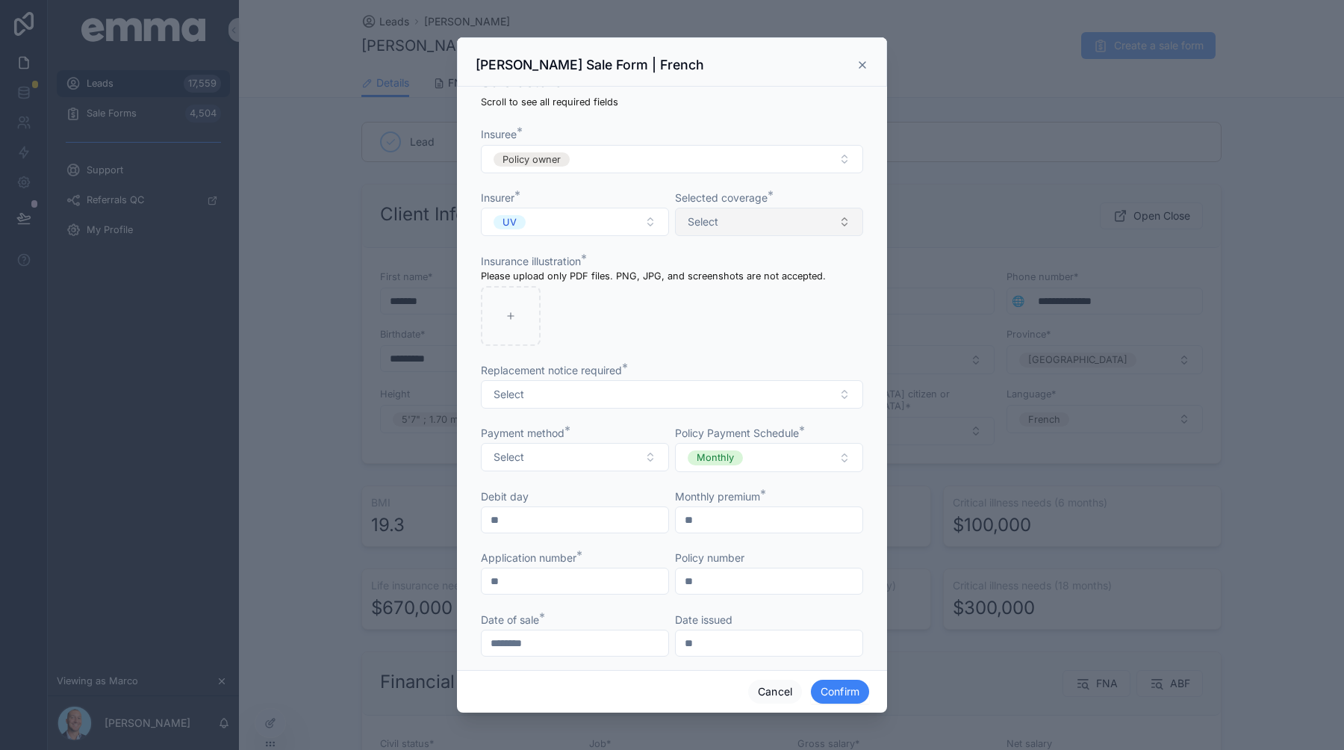
click at [734, 222] on button "Select" at bounding box center [769, 222] width 188 height 28
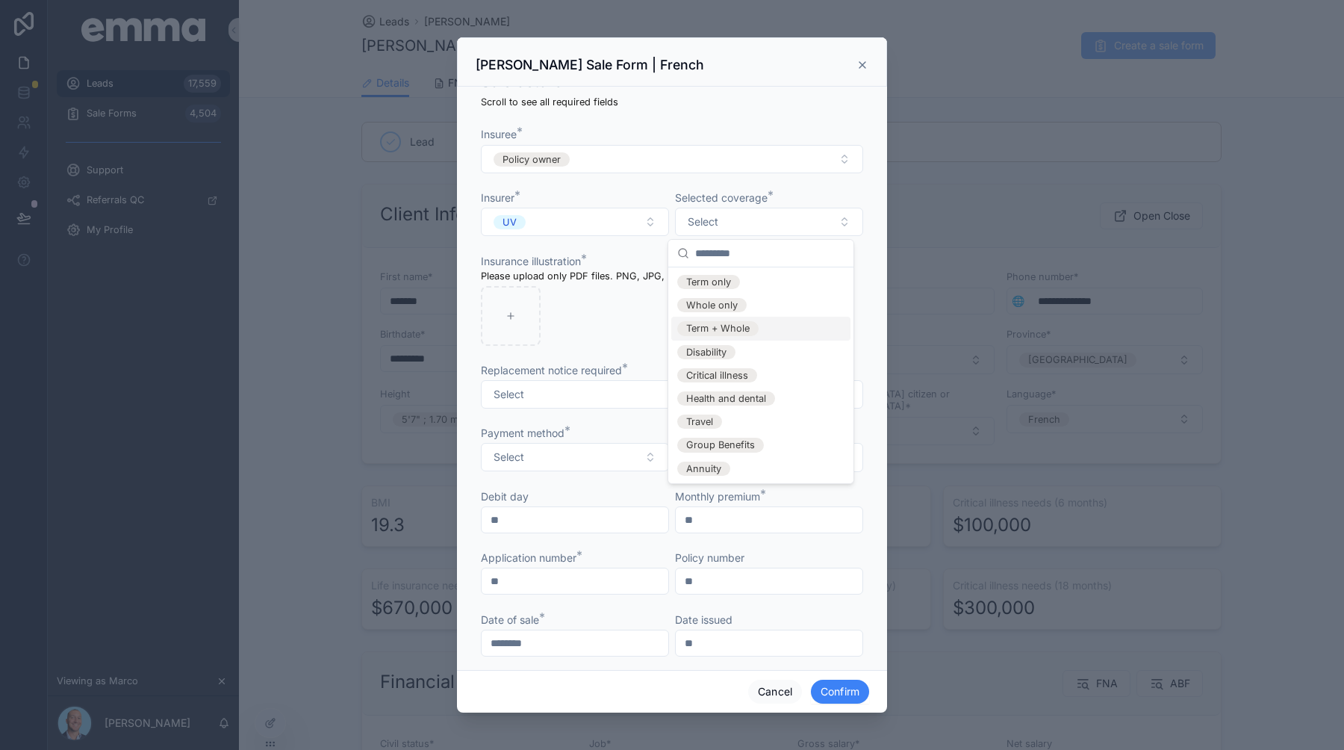
click at [739, 333] on div "Term + Whole" at bounding box center [717, 328] width 63 height 14
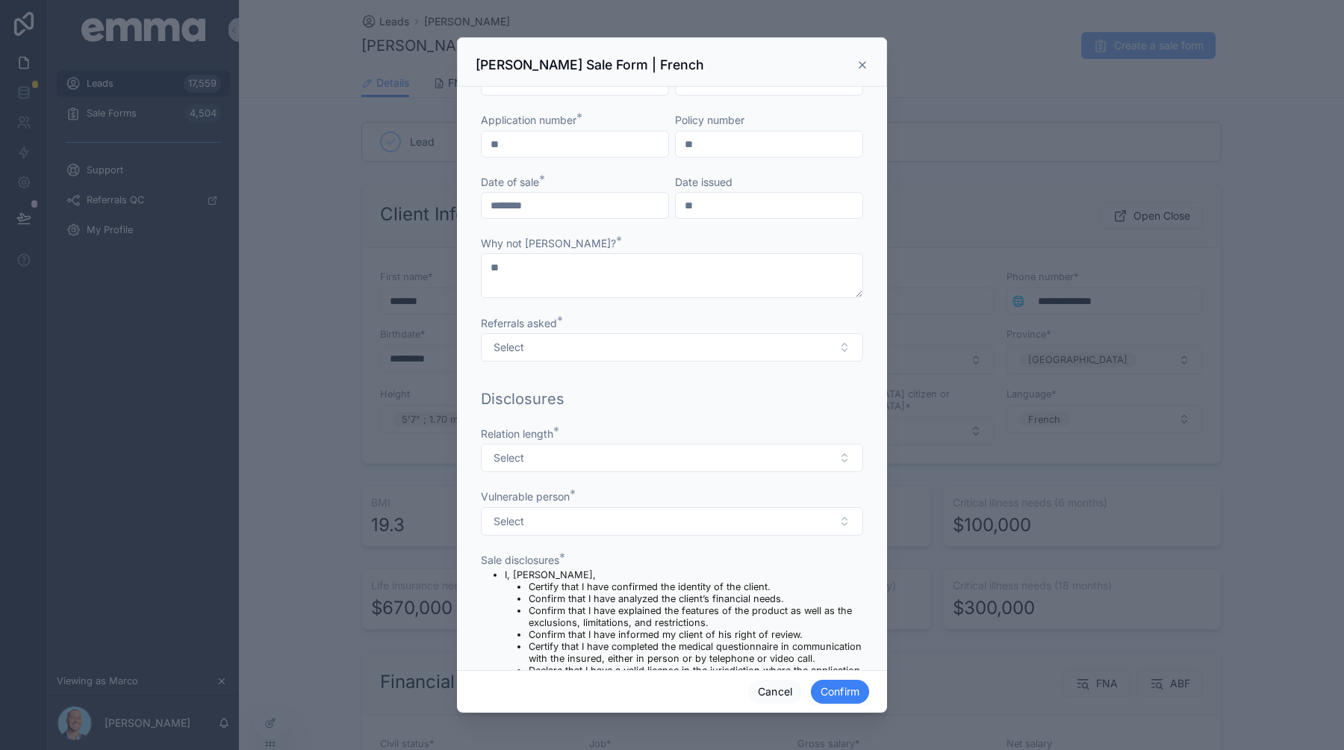
scroll to position [1009, 0]
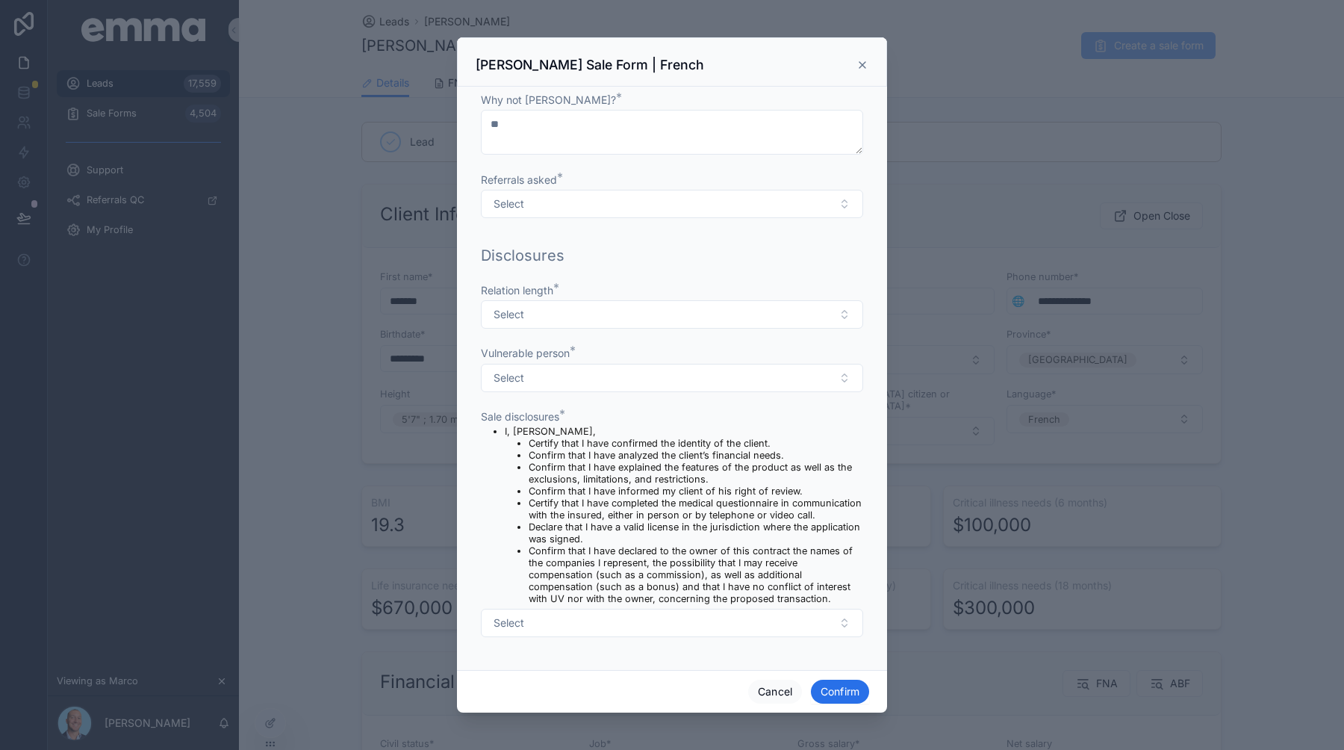
click at [843, 687] on button "Confirm" at bounding box center [840, 691] width 58 height 24
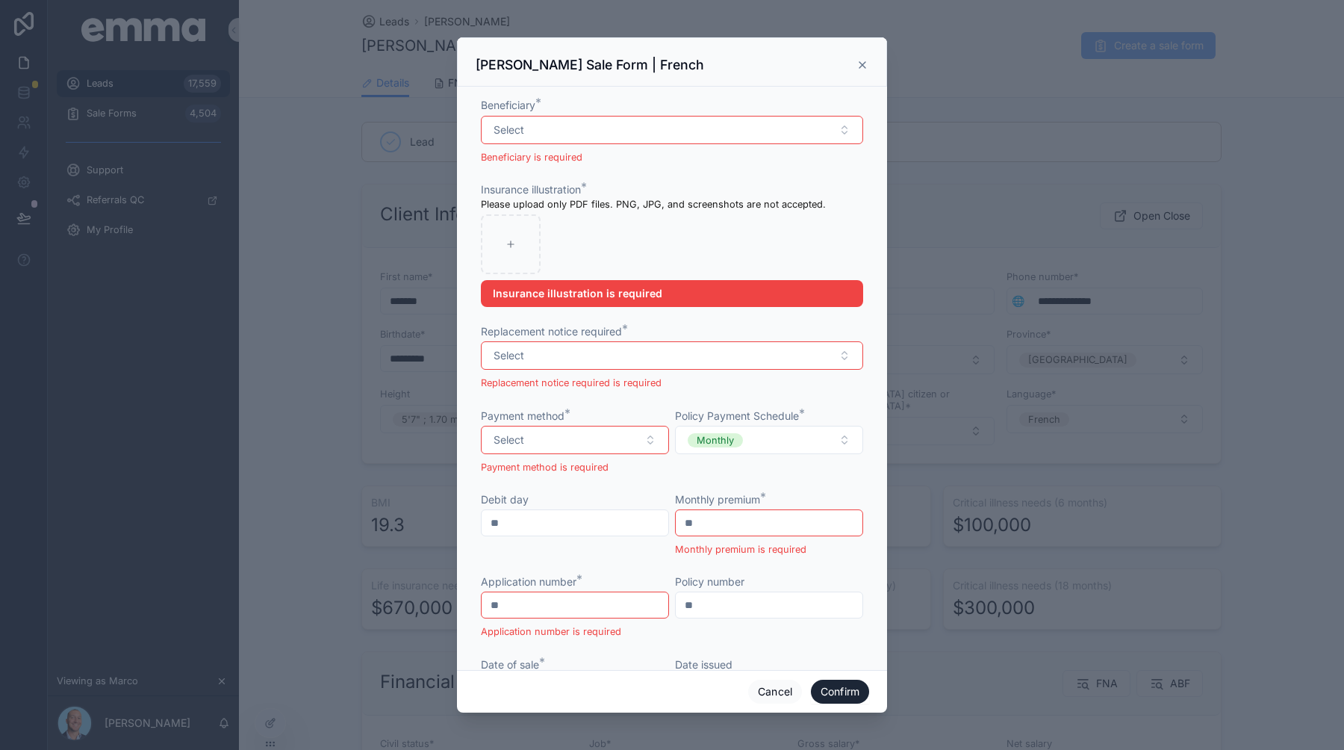
scroll to position [664, 0]
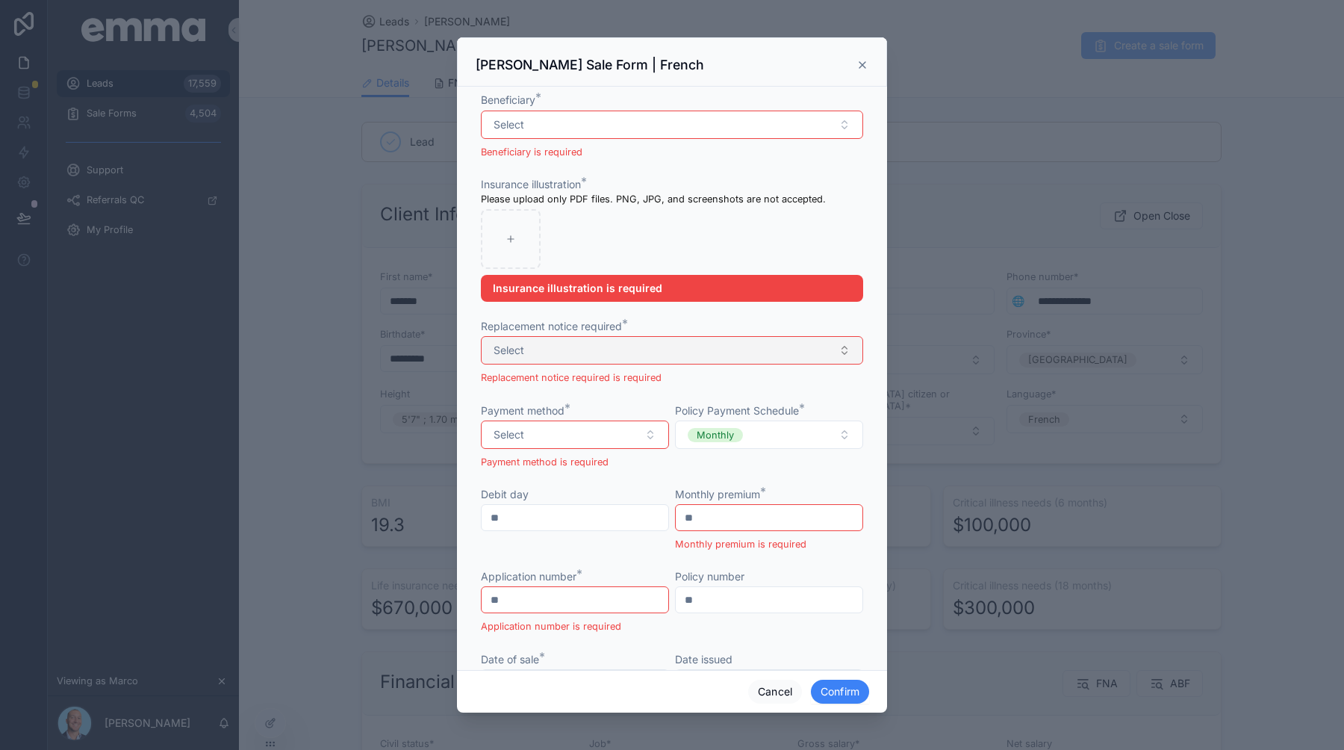
click at [572, 346] on button "Select" at bounding box center [672, 350] width 382 height 28
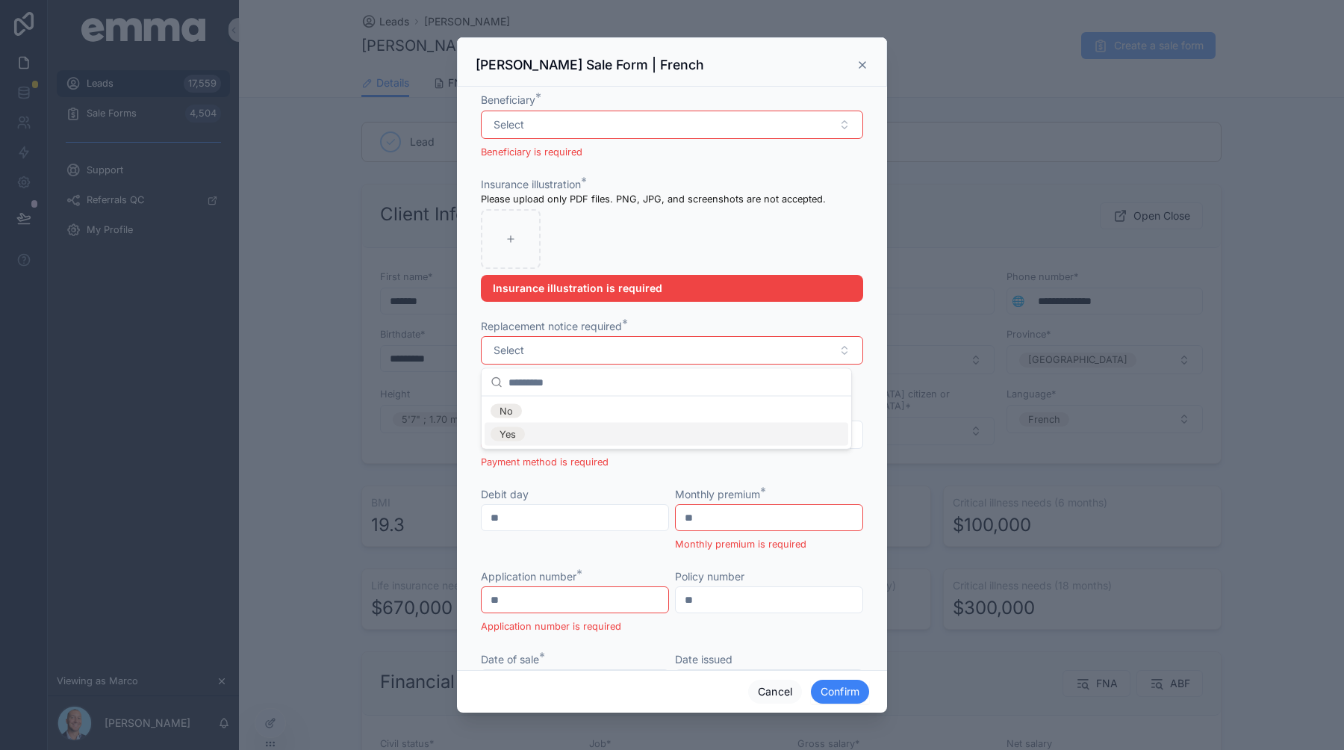
click at [566, 429] on div "Yes" at bounding box center [667, 434] width 364 height 23
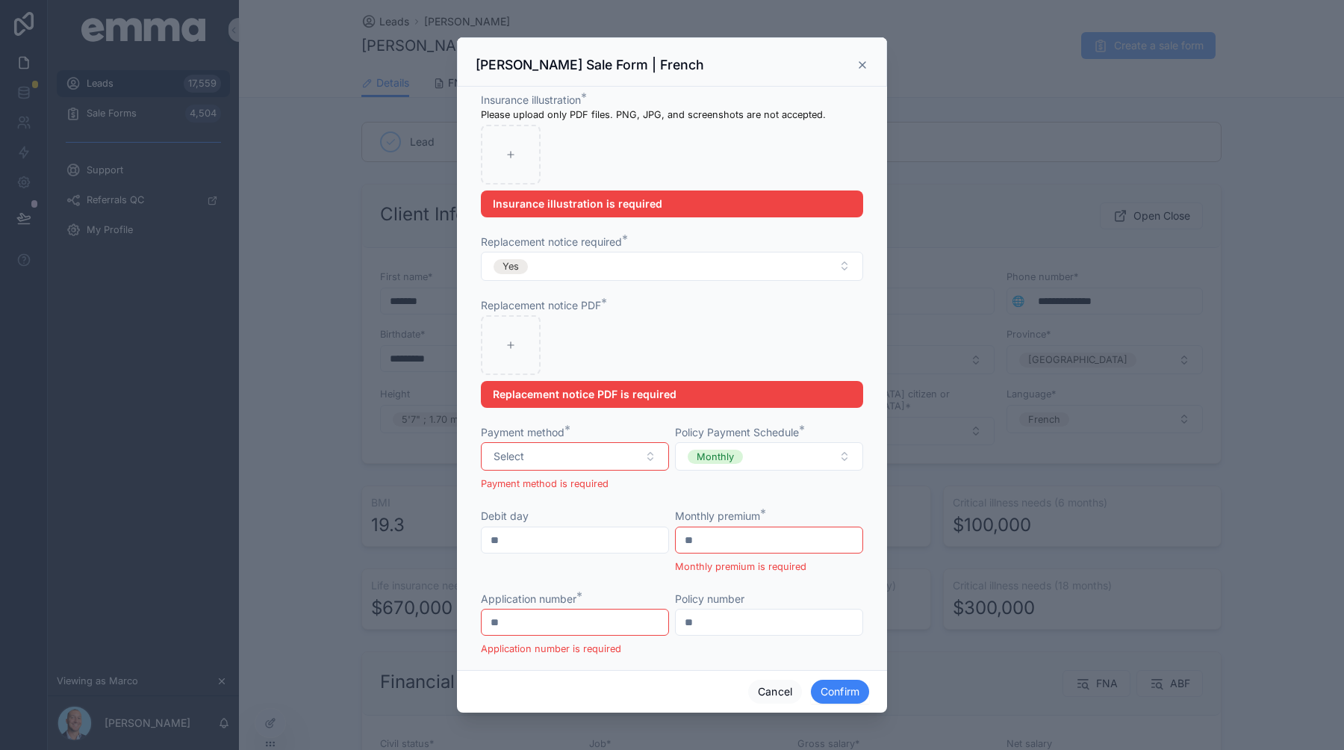
scroll to position [781, 0]
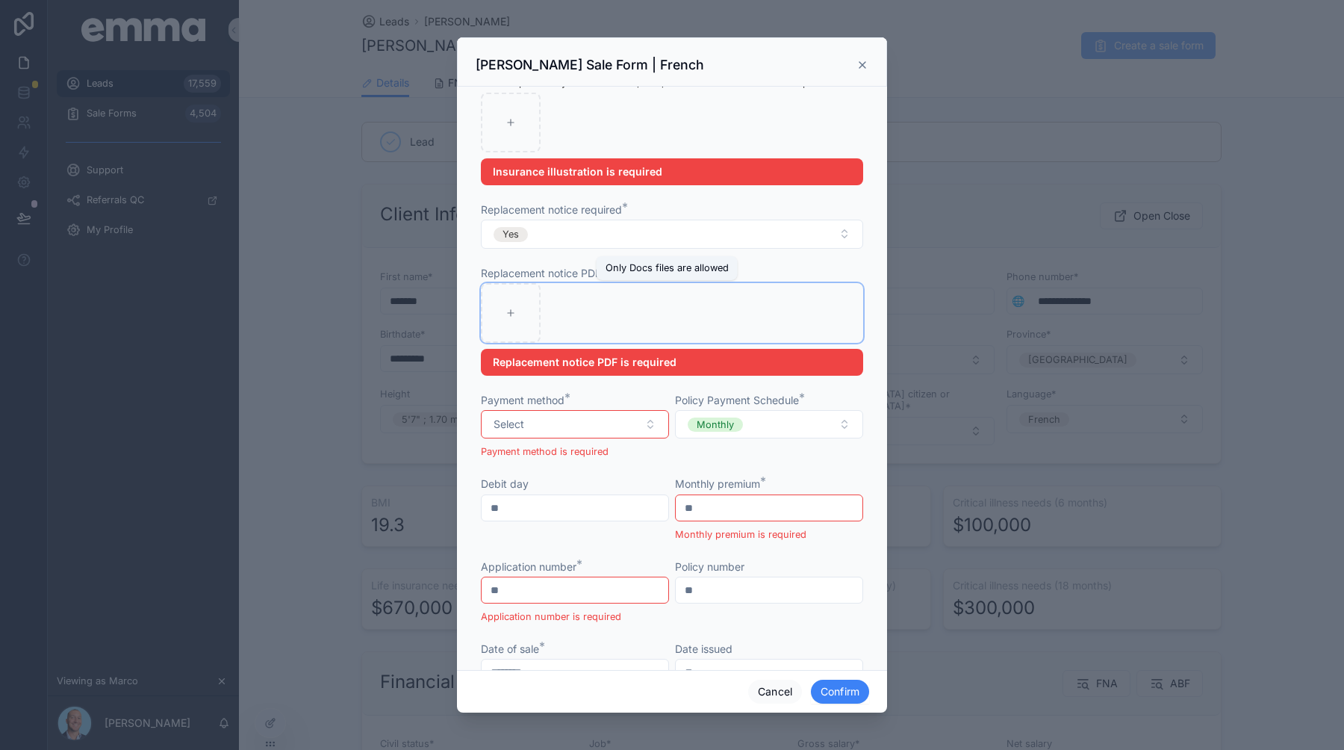
click at [623, 324] on div at bounding box center [672, 313] width 382 height 60
click at [596, 328] on div at bounding box center [672, 313] width 382 height 60
click at [778, 690] on button "Cancel" at bounding box center [775, 691] width 54 height 24
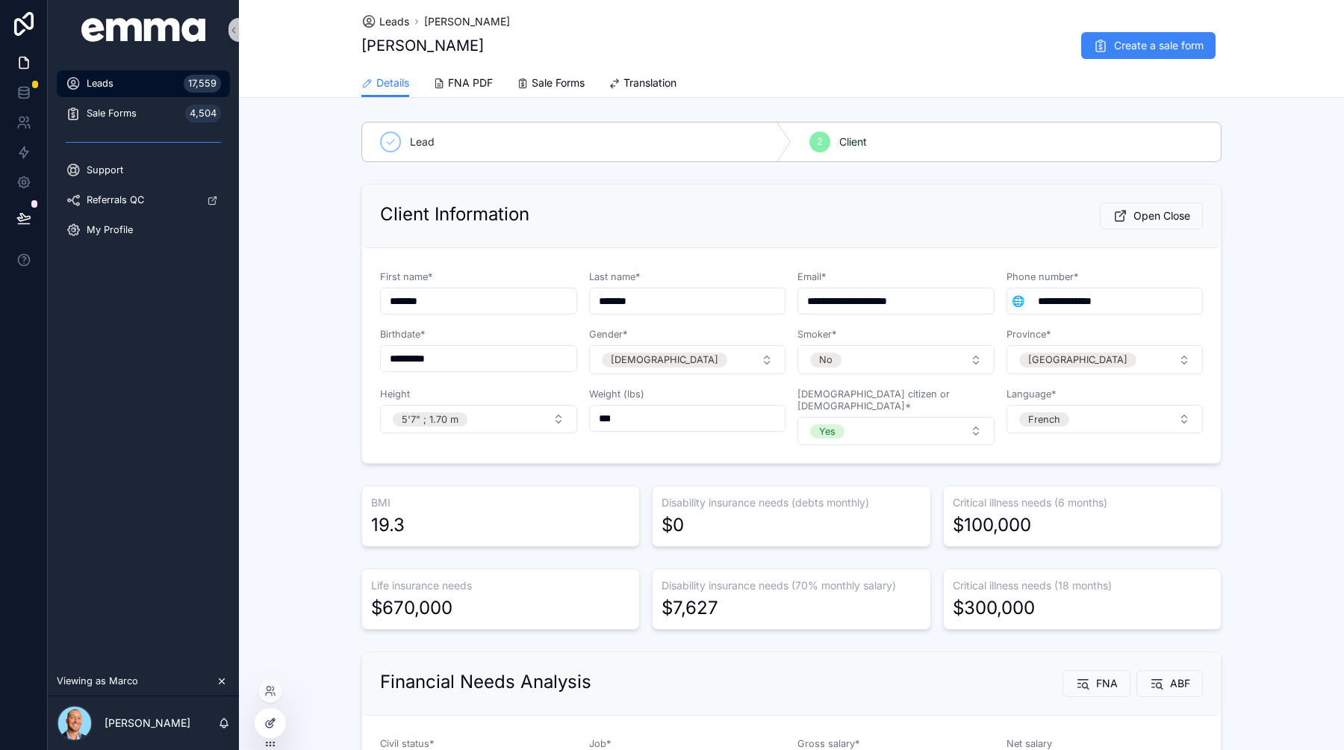
click at [274, 725] on icon at bounding box center [270, 723] width 12 height 12
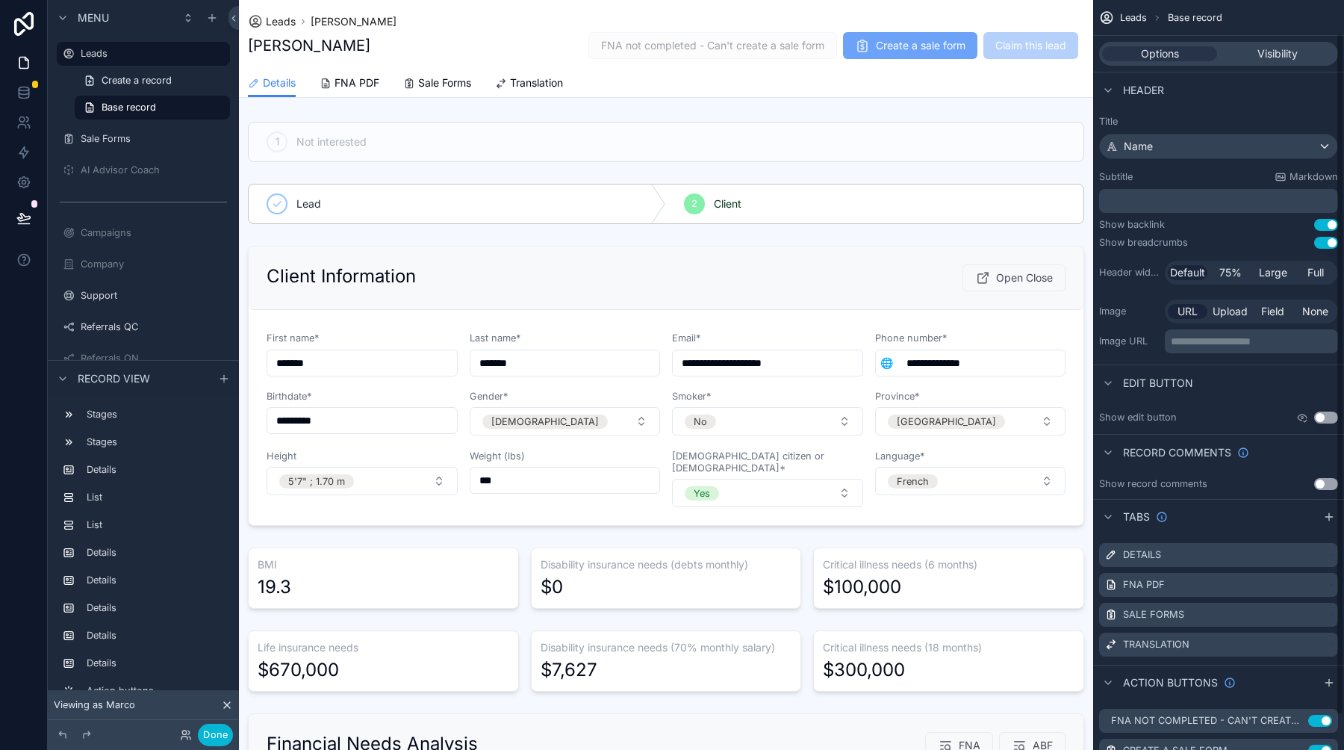
scroll to position [75, 0]
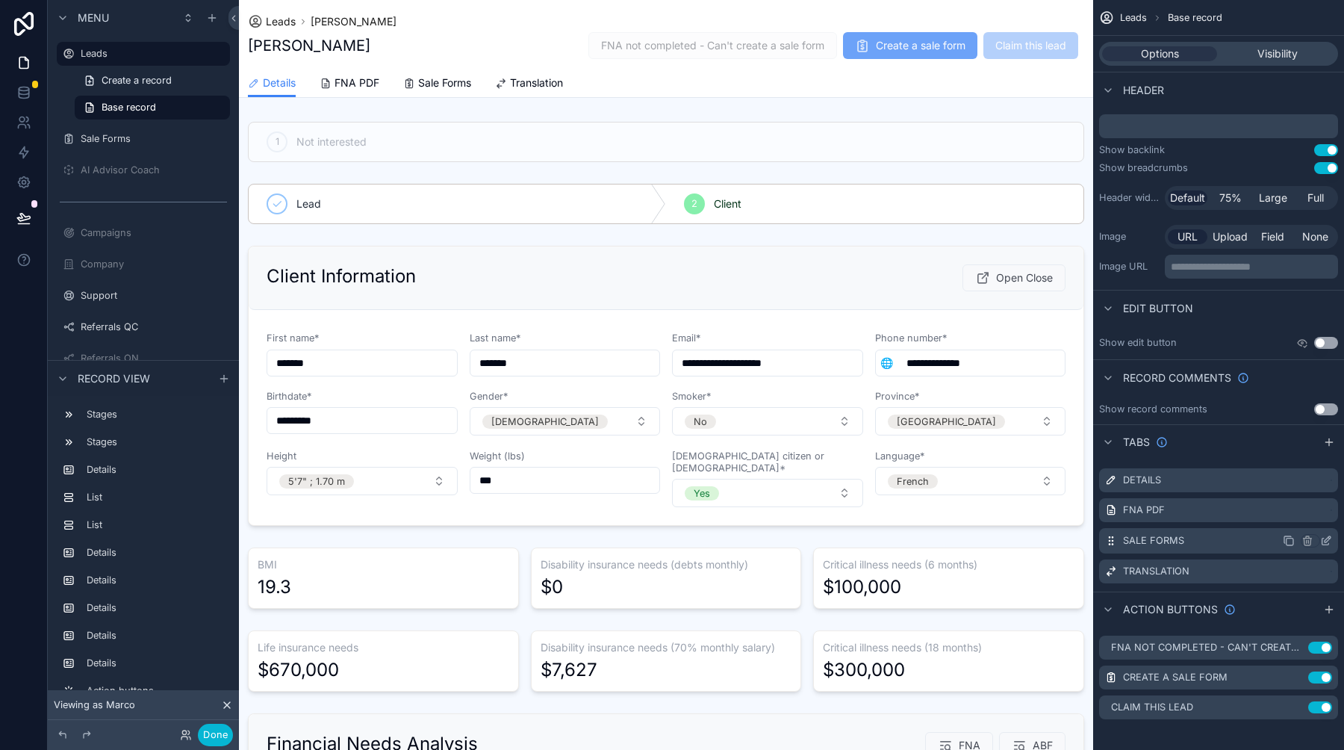
click at [1323, 540] on icon "scrollable content" at bounding box center [1326, 541] width 12 height 12
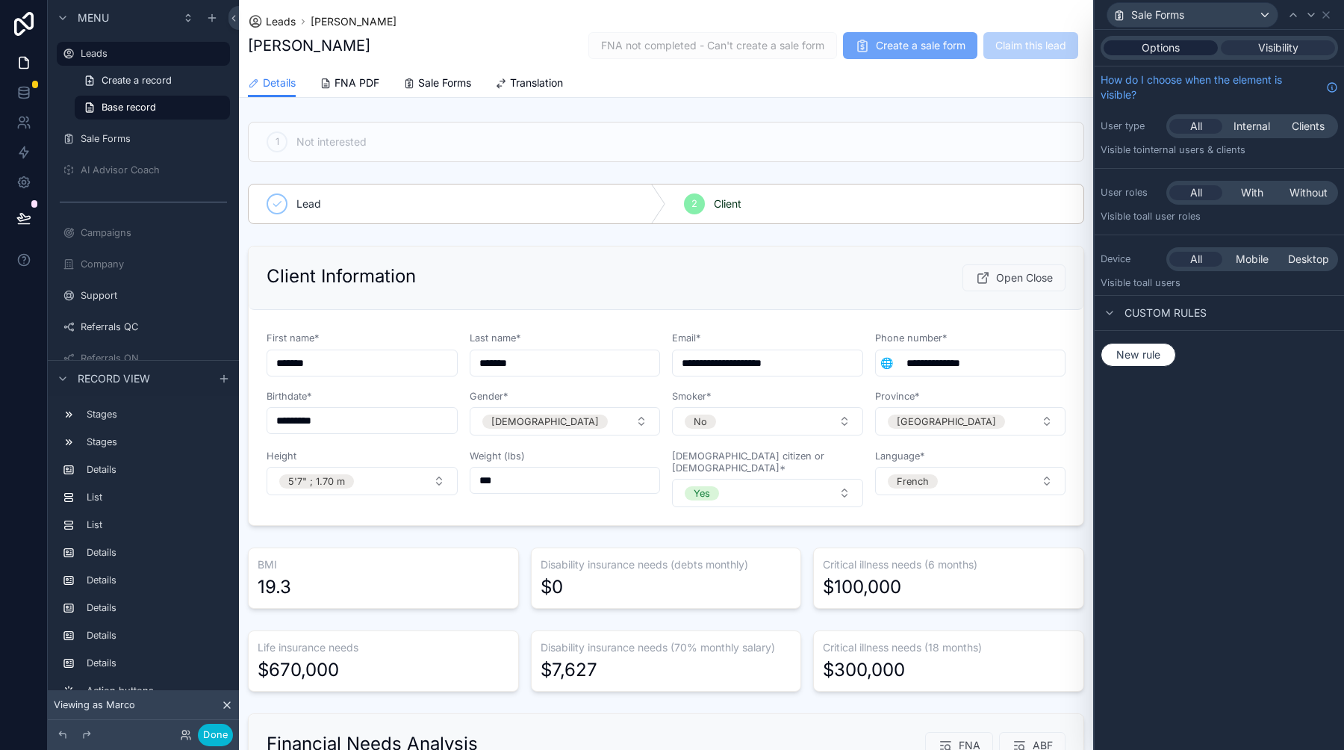
click at [1183, 43] on div "Options" at bounding box center [1160, 47] width 114 height 15
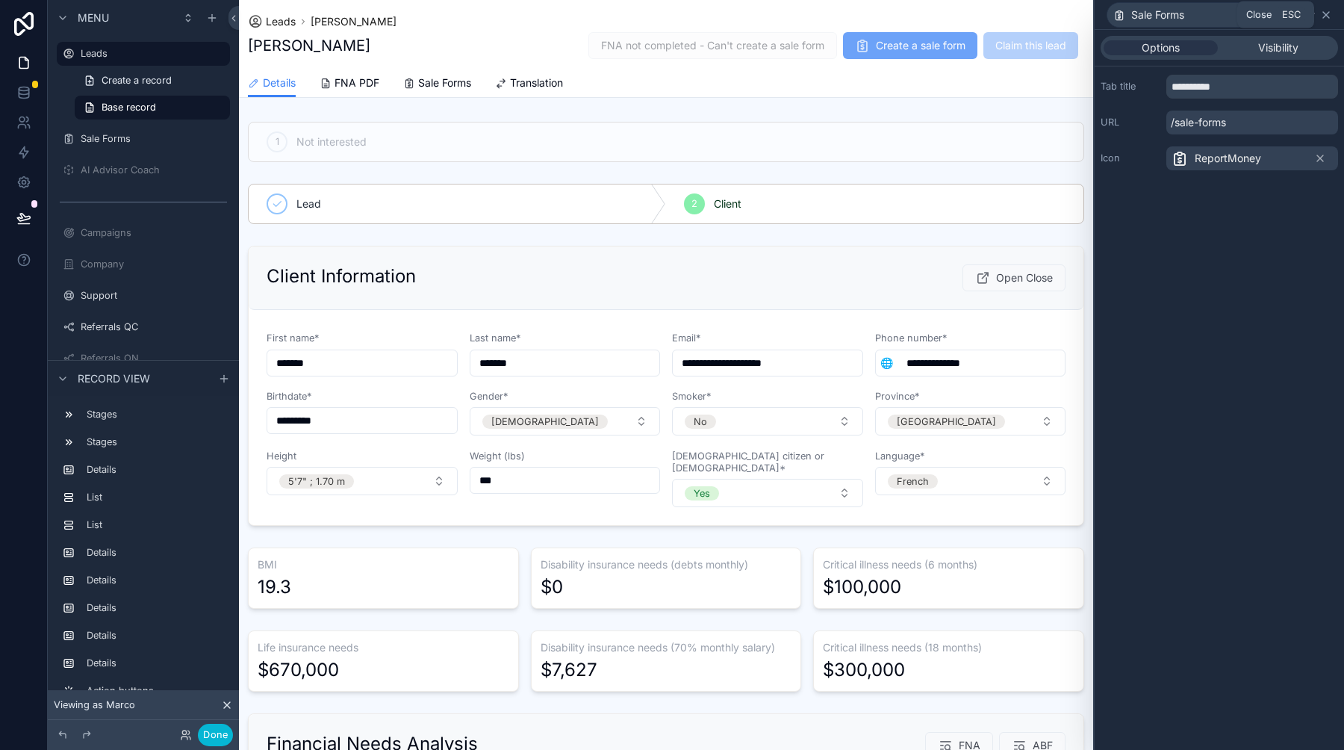
click at [1328, 16] on icon at bounding box center [1326, 15] width 12 height 12
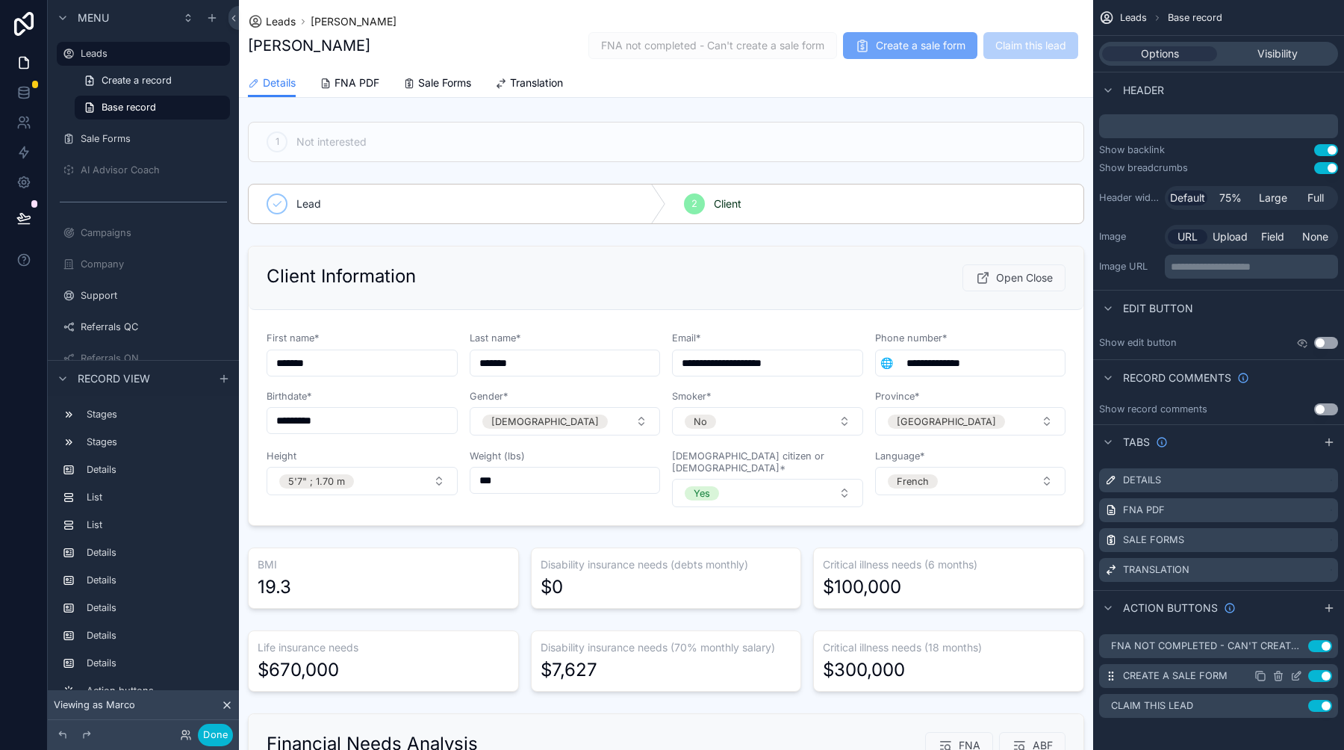
click at [1295, 678] on icon "scrollable content" at bounding box center [1296, 676] width 12 height 12
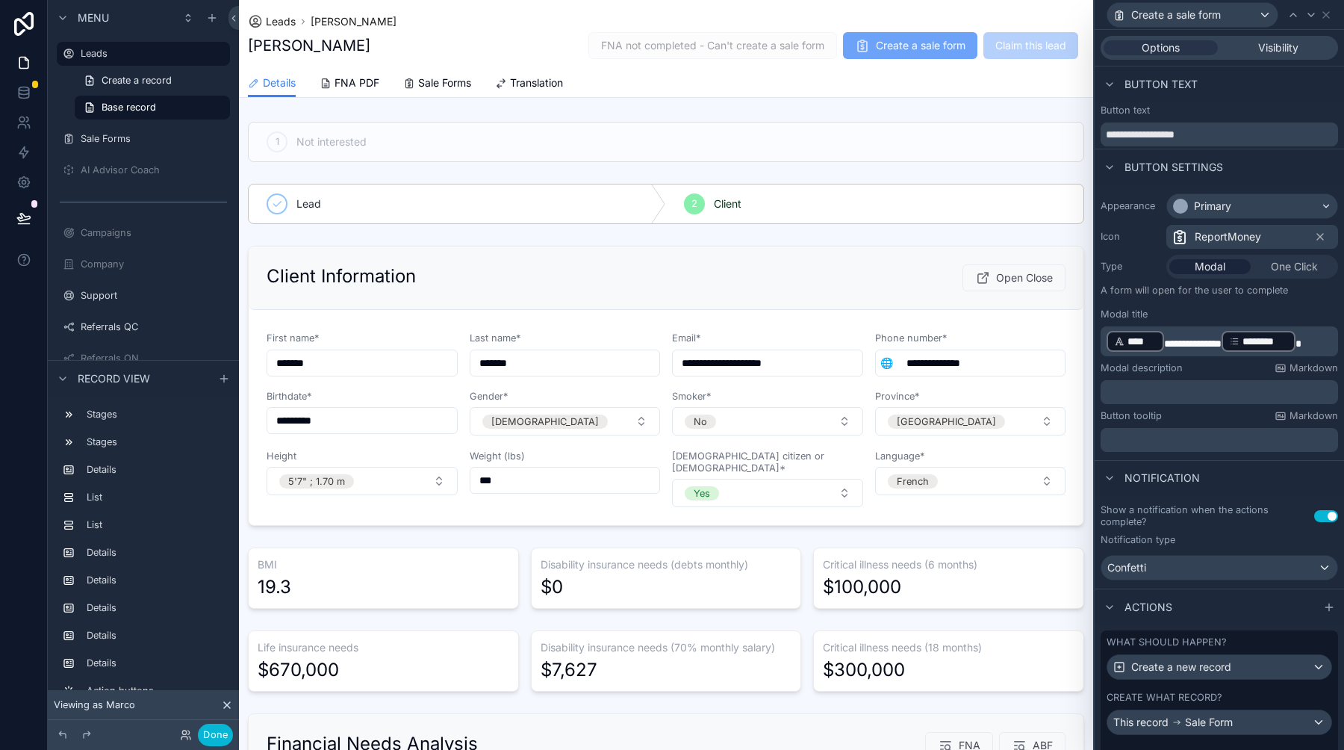
scroll to position [135, 0]
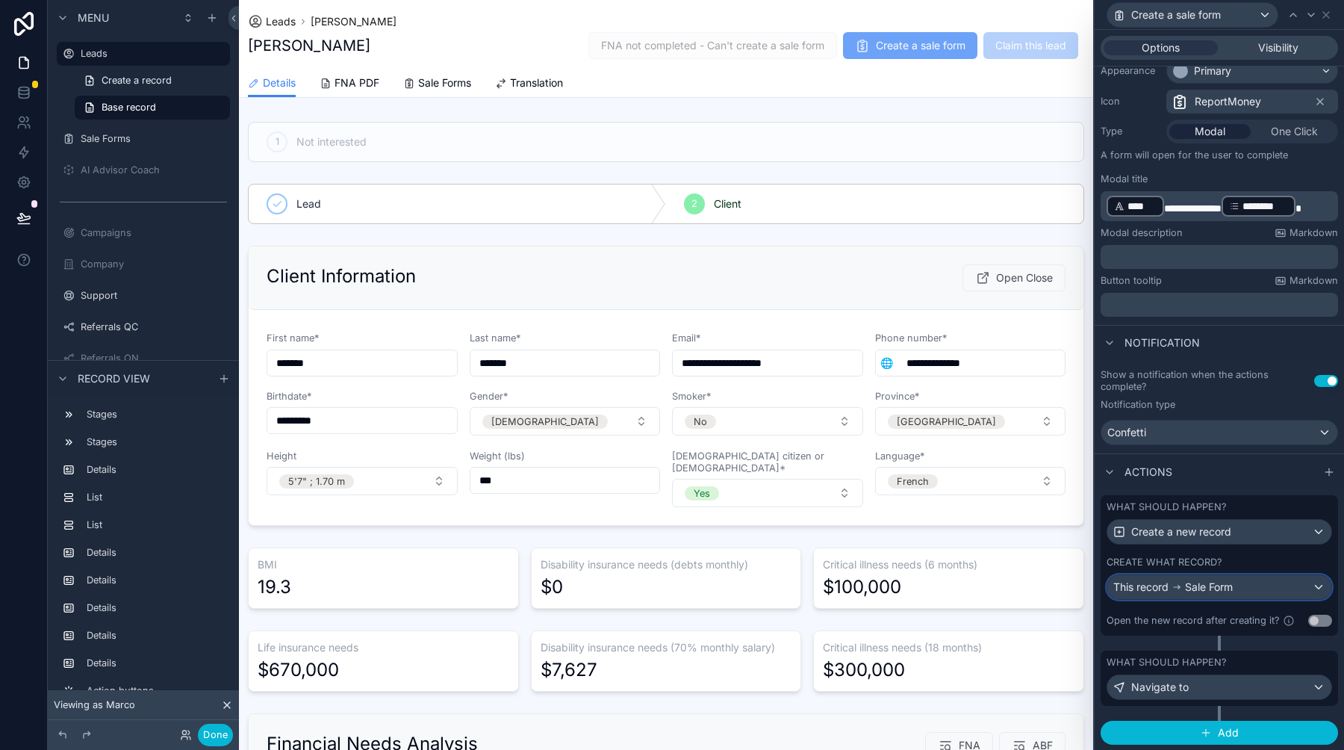
click at [1236, 579] on div "This record Sale Form" at bounding box center [1219, 587] width 224 height 24
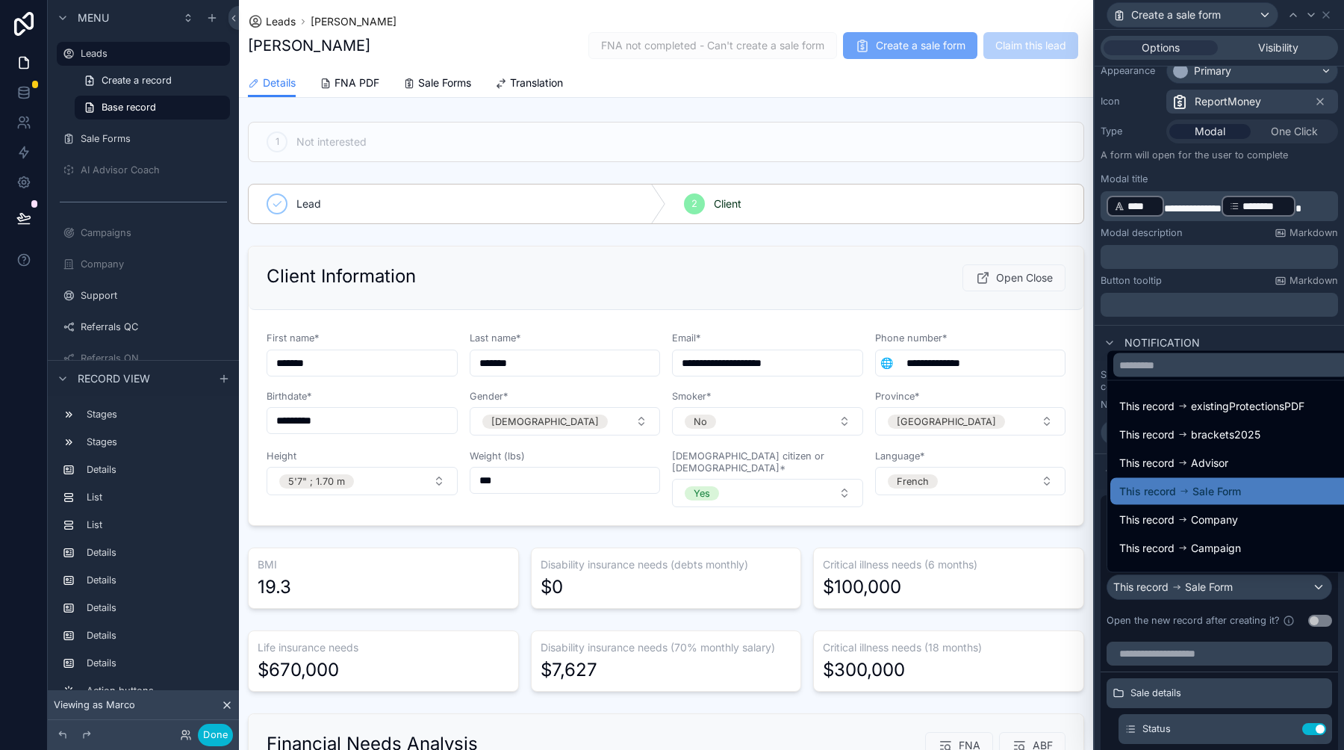
click at [1236, 579] on div at bounding box center [1218, 375] width 249 height 750
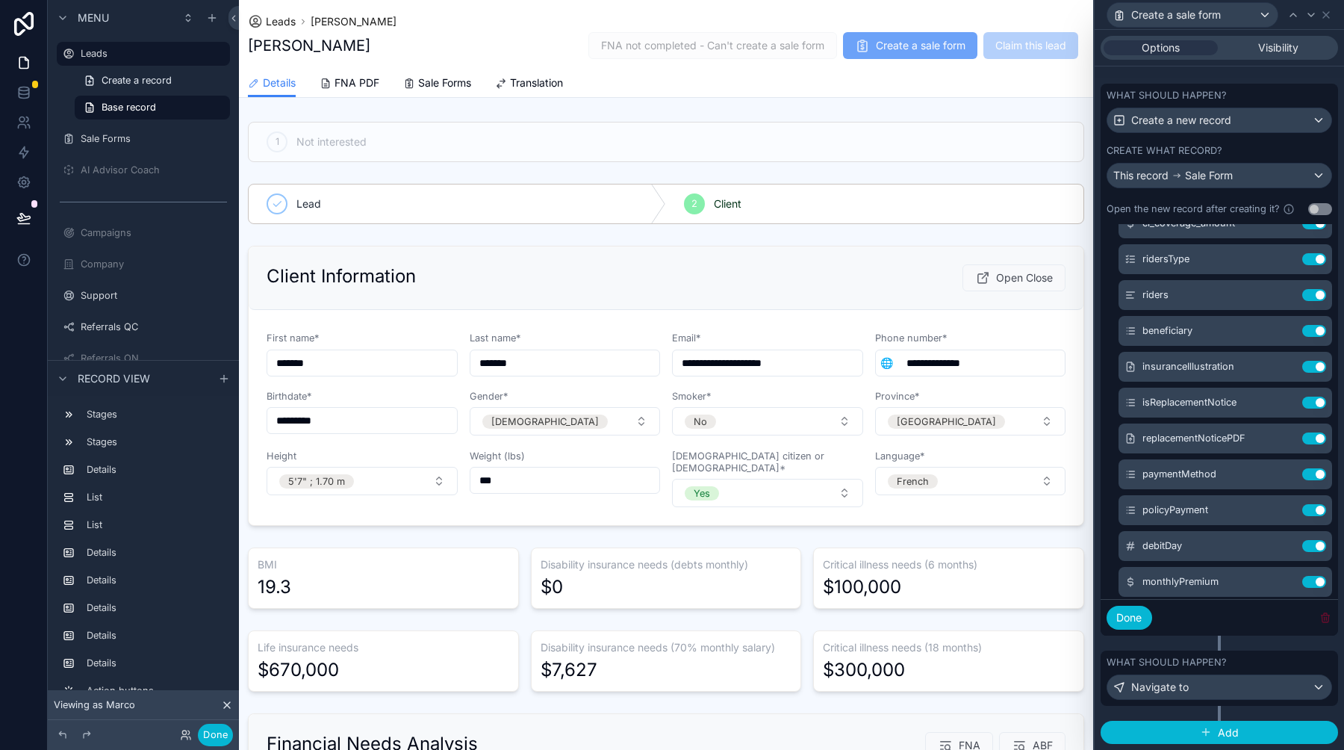
scroll to position [676, 0]
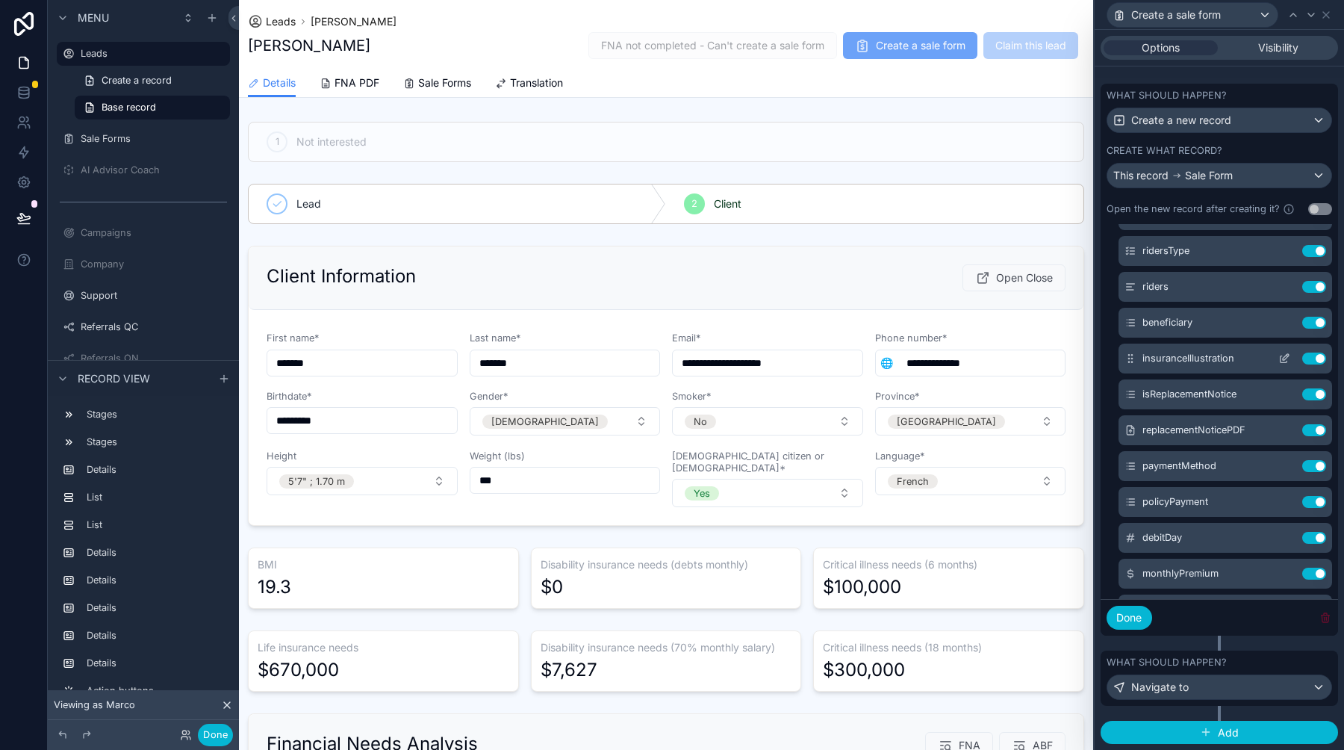
click at [1280, 358] on icon at bounding box center [1283, 359] width 7 height 7
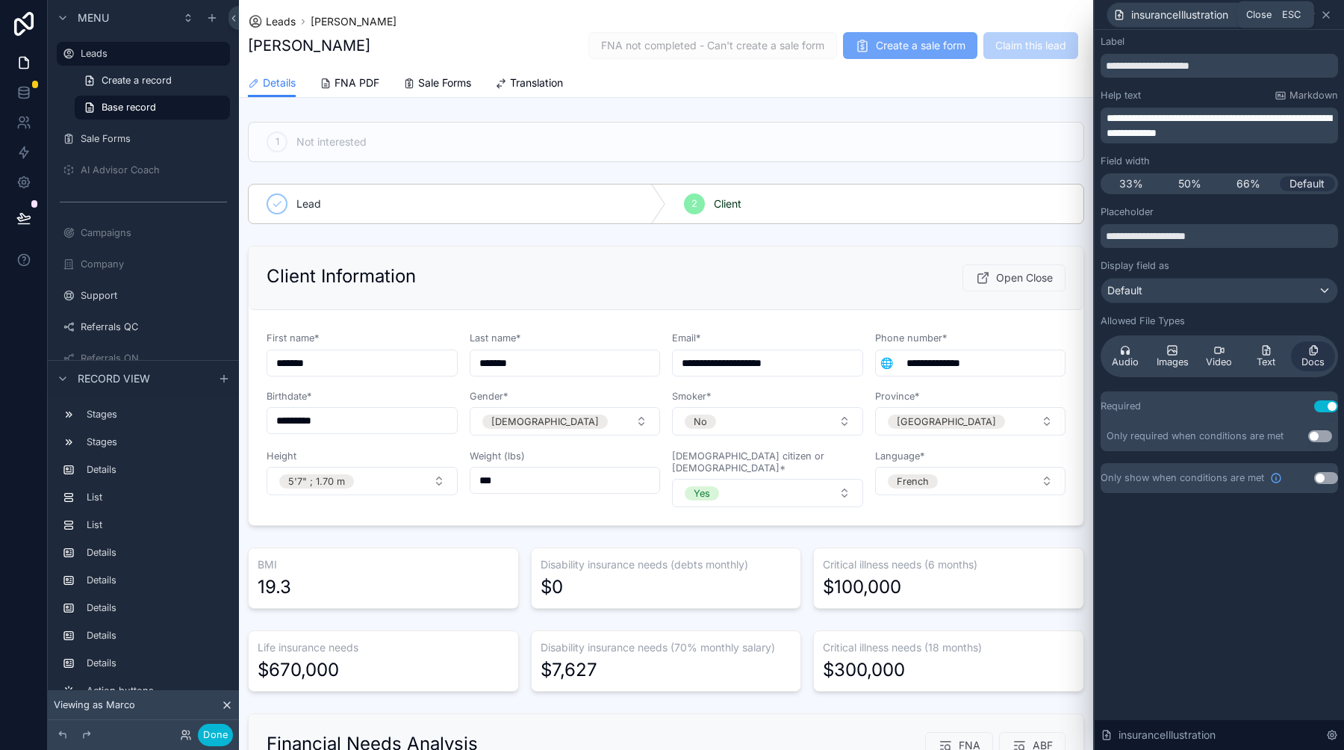
click at [1324, 13] on icon at bounding box center [1326, 15] width 6 height 6
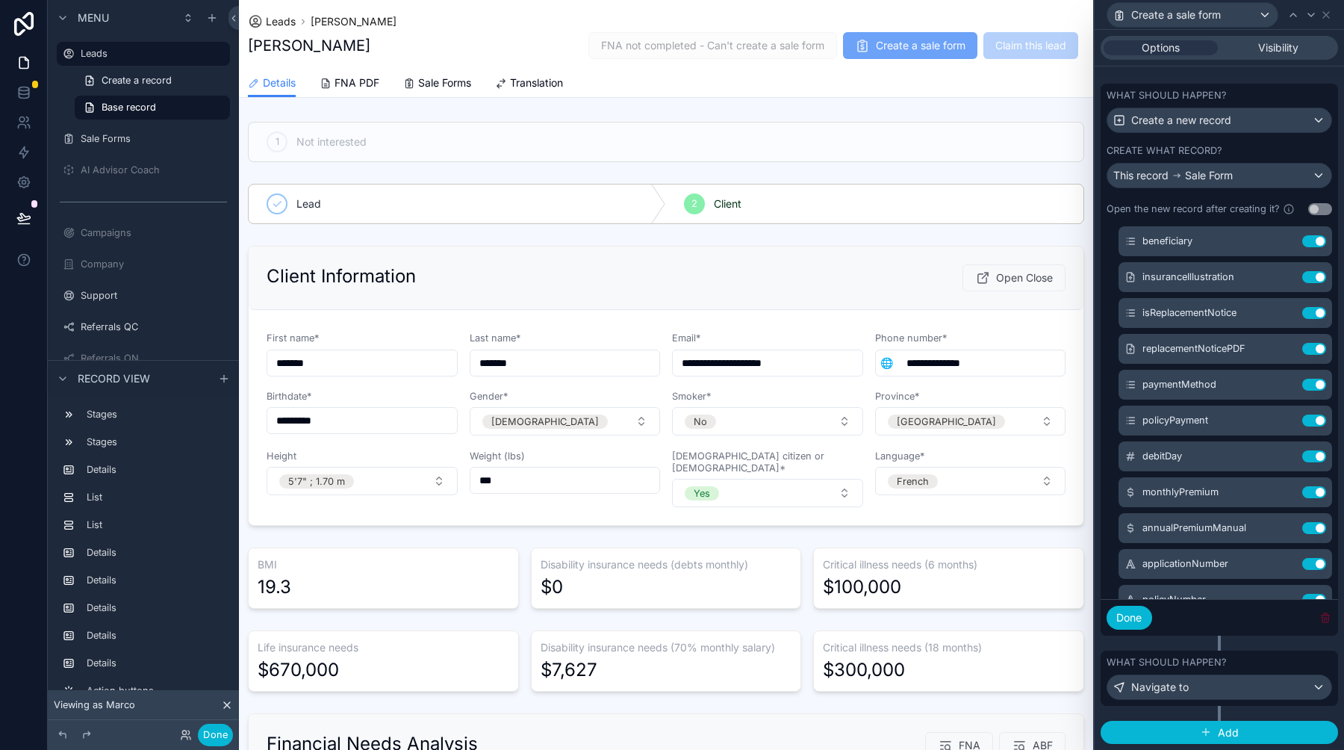
scroll to position [754, 0]
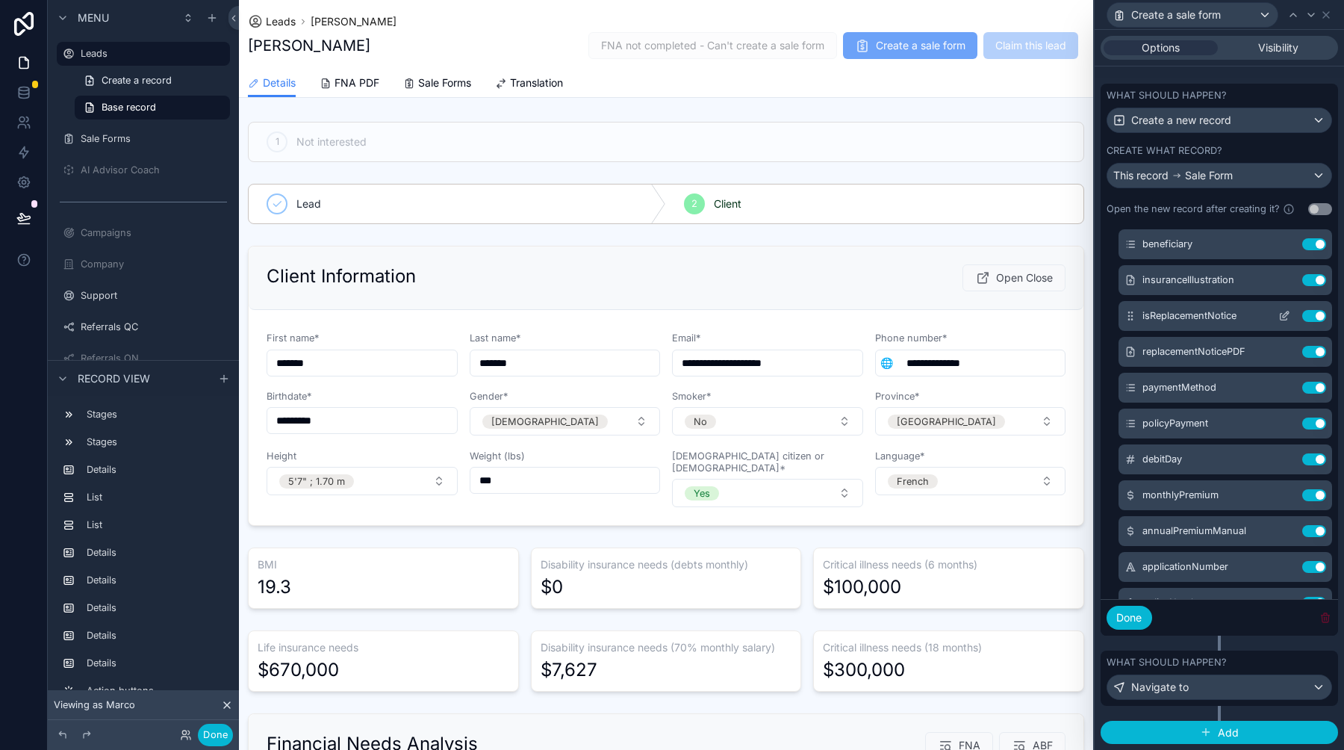
click at [1278, 318] on icon at bounding box center [1284, 316] width 12 height 12
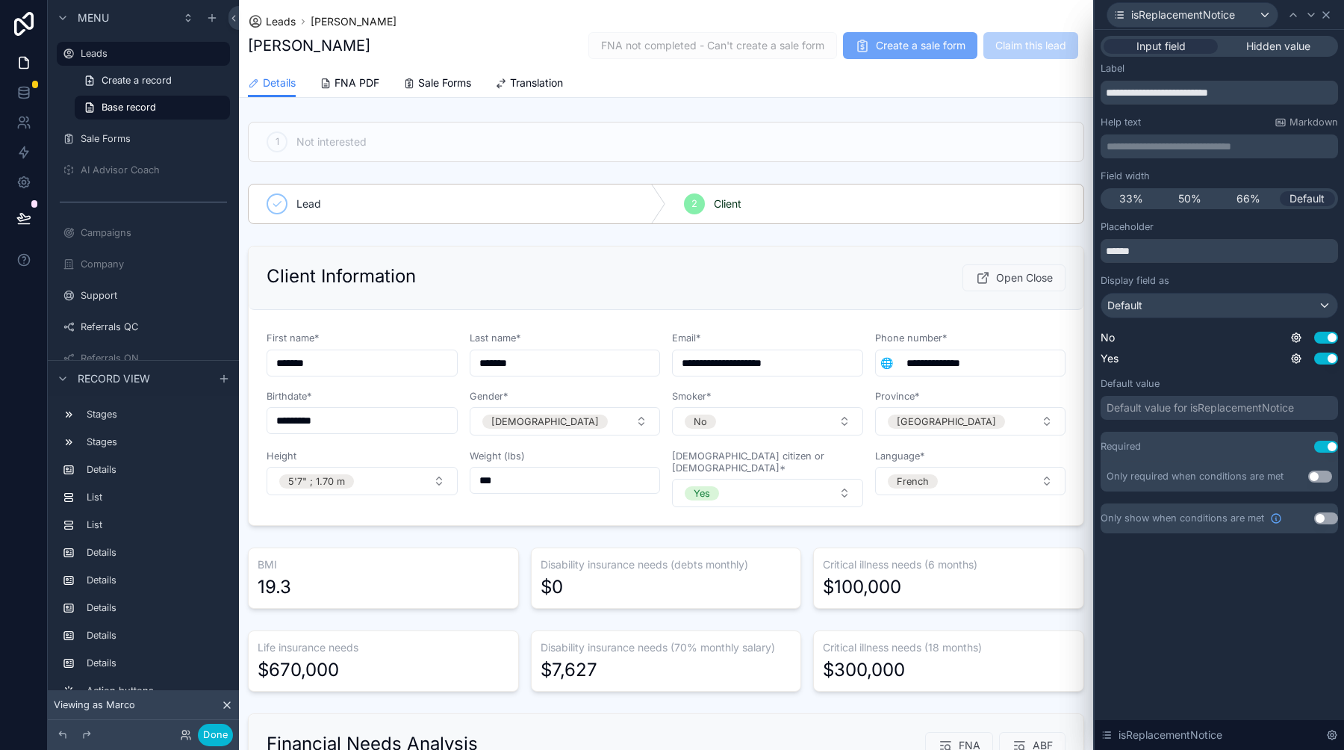
click at [1330, 14] on icon at bounding box center [1326, 15] width 12 height 12
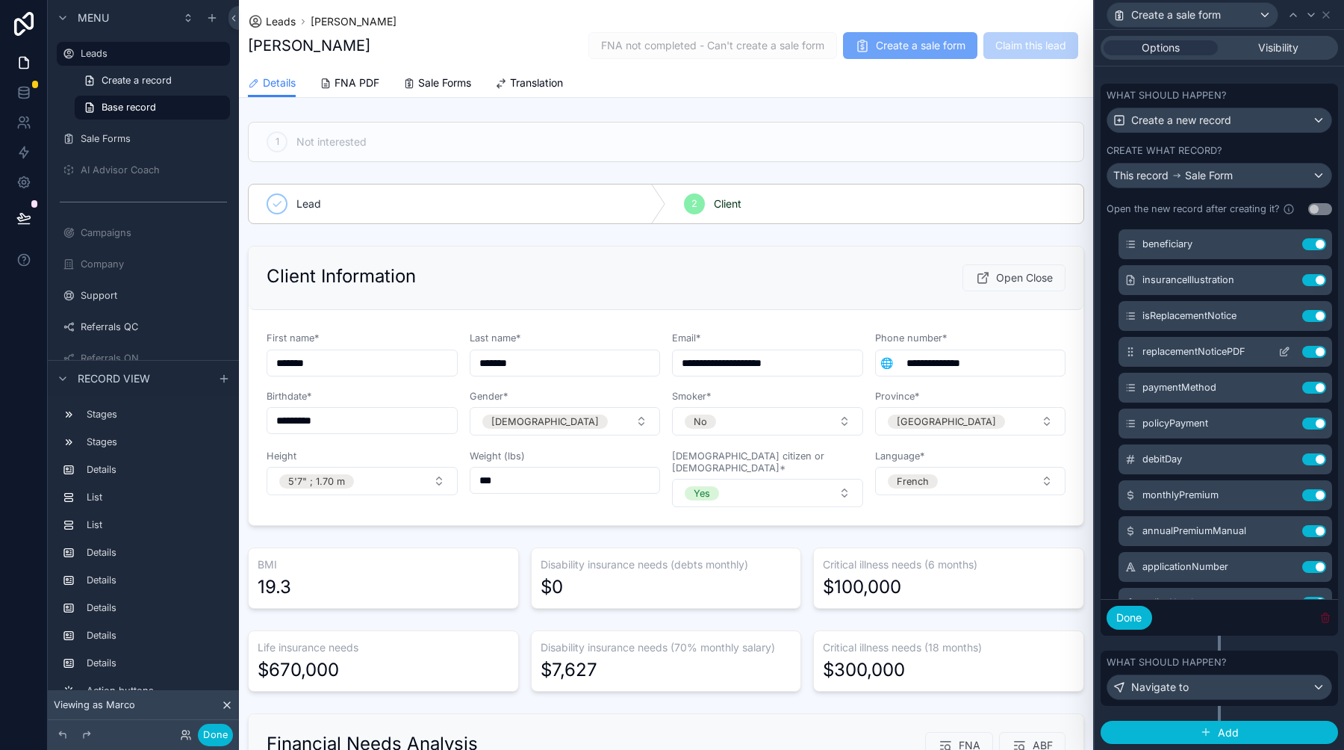
click at [1283, 350] on icon at bounding box center [1286, 350] width 6 height 6
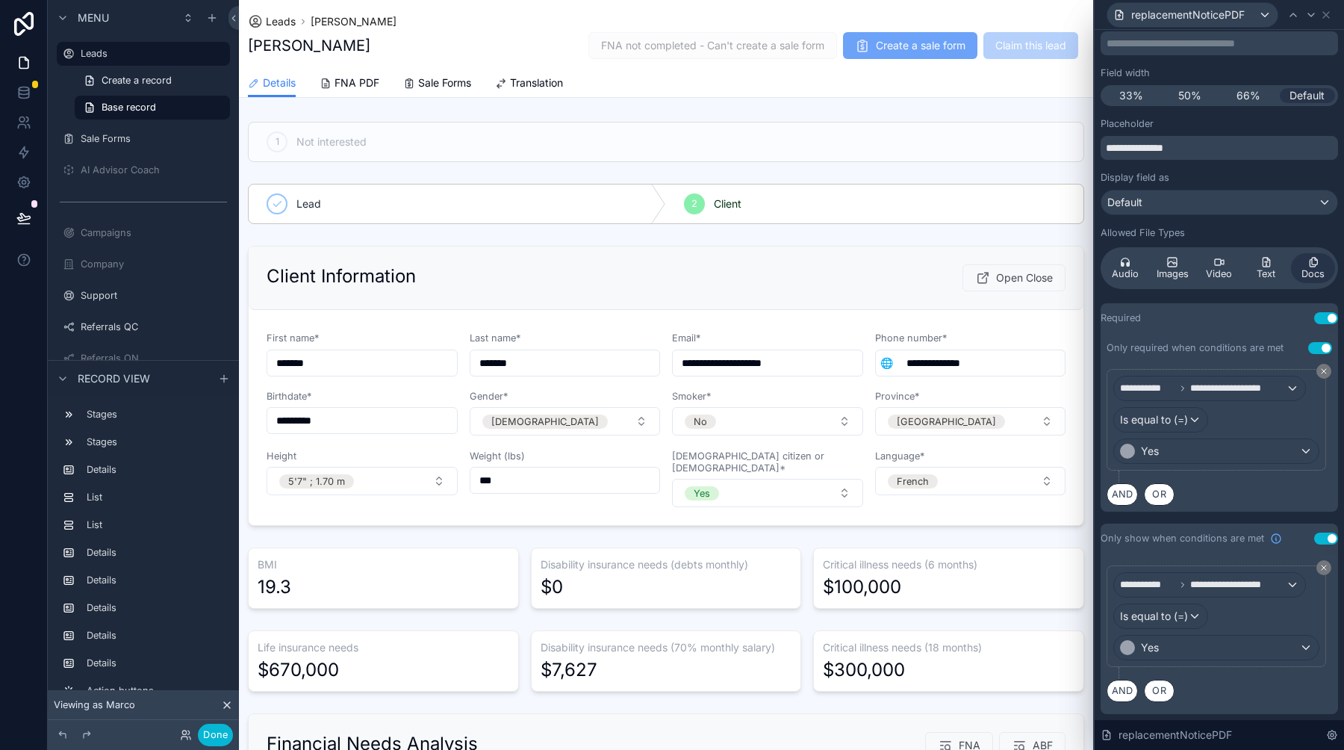
scroll to position [0, 0]
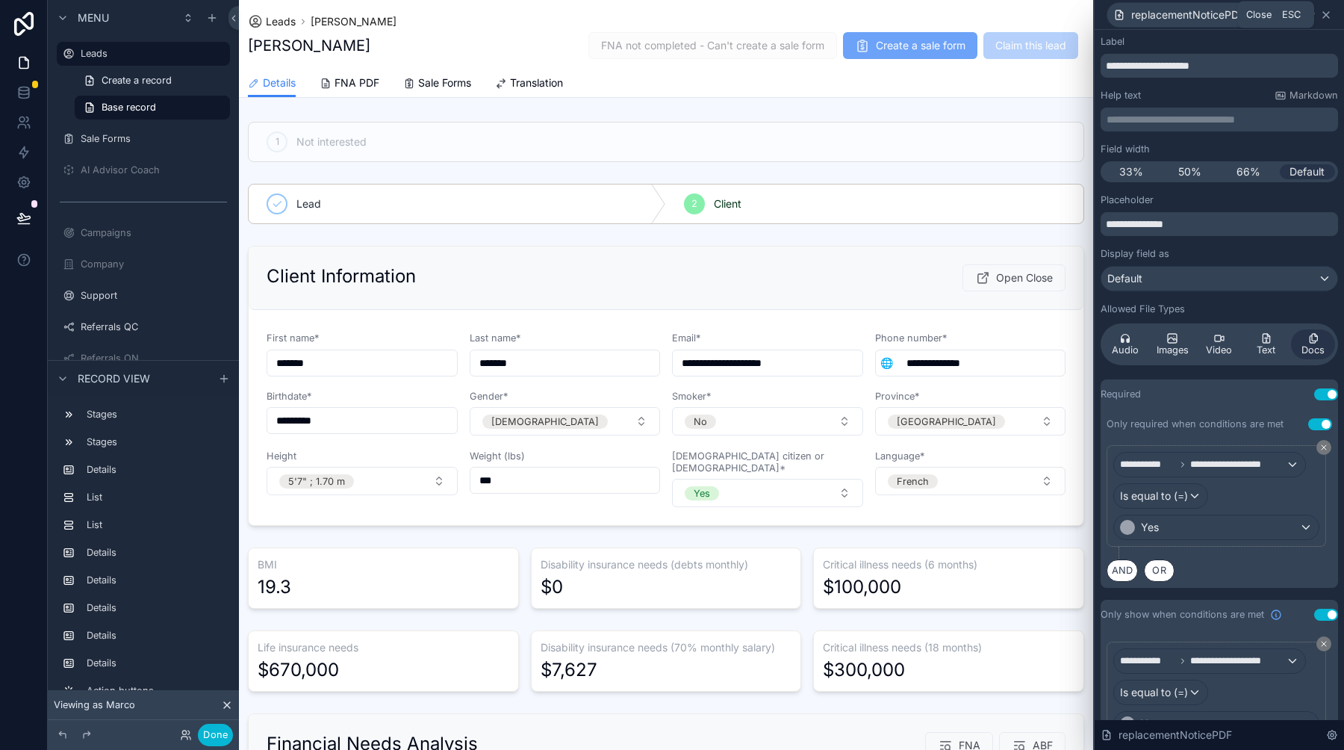
click at [1327, 12] on icon at bounding box center [1326, 15] width 6 height 6
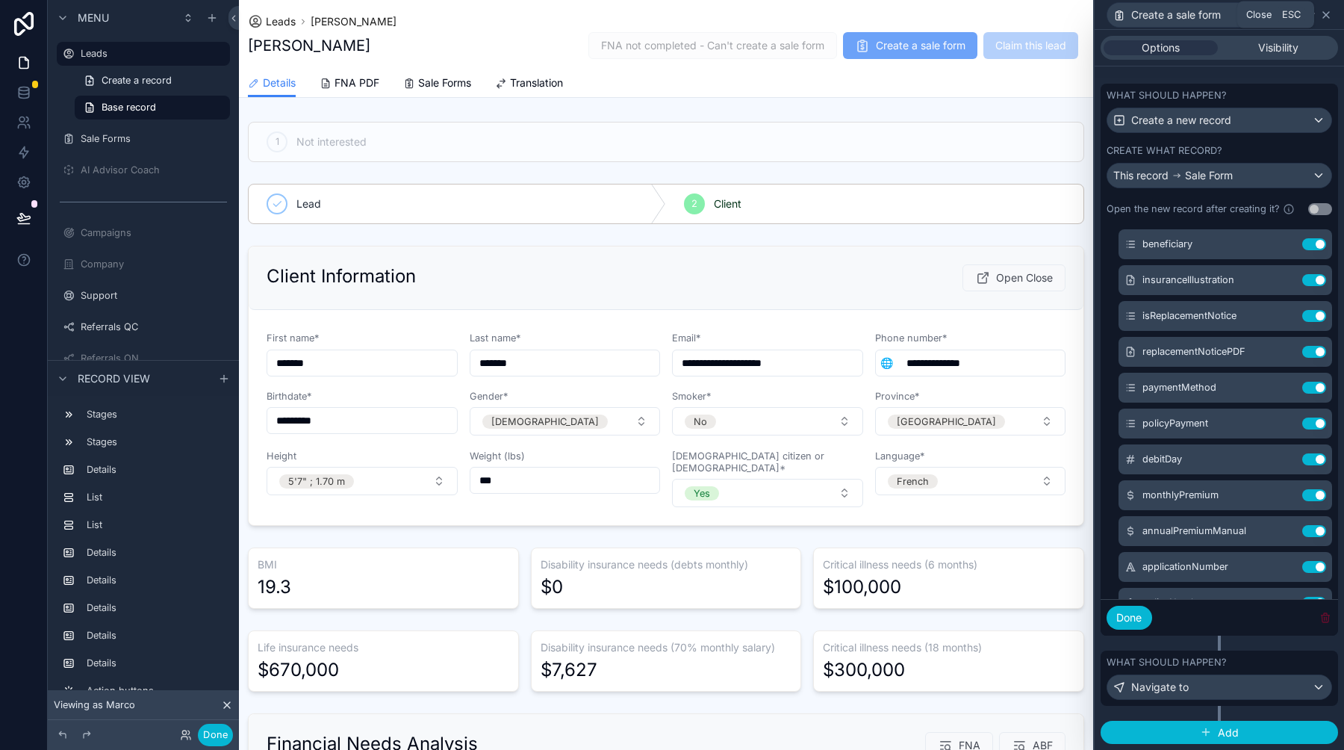
click at [1327, 12] on icon at bounding box center [1326, 15] width 6 height 6
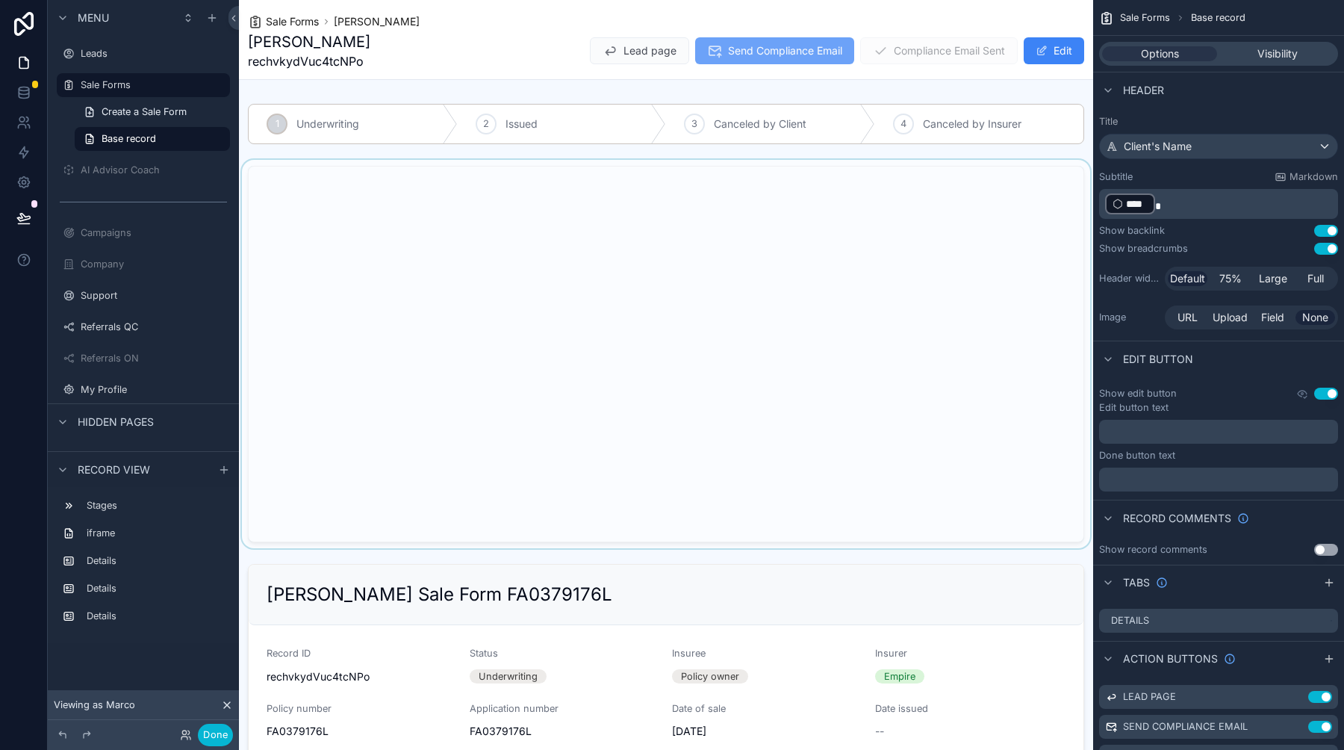
click at [958, 237] on div "scrollable content" at bounding box center [666, 354] width 854 height 388
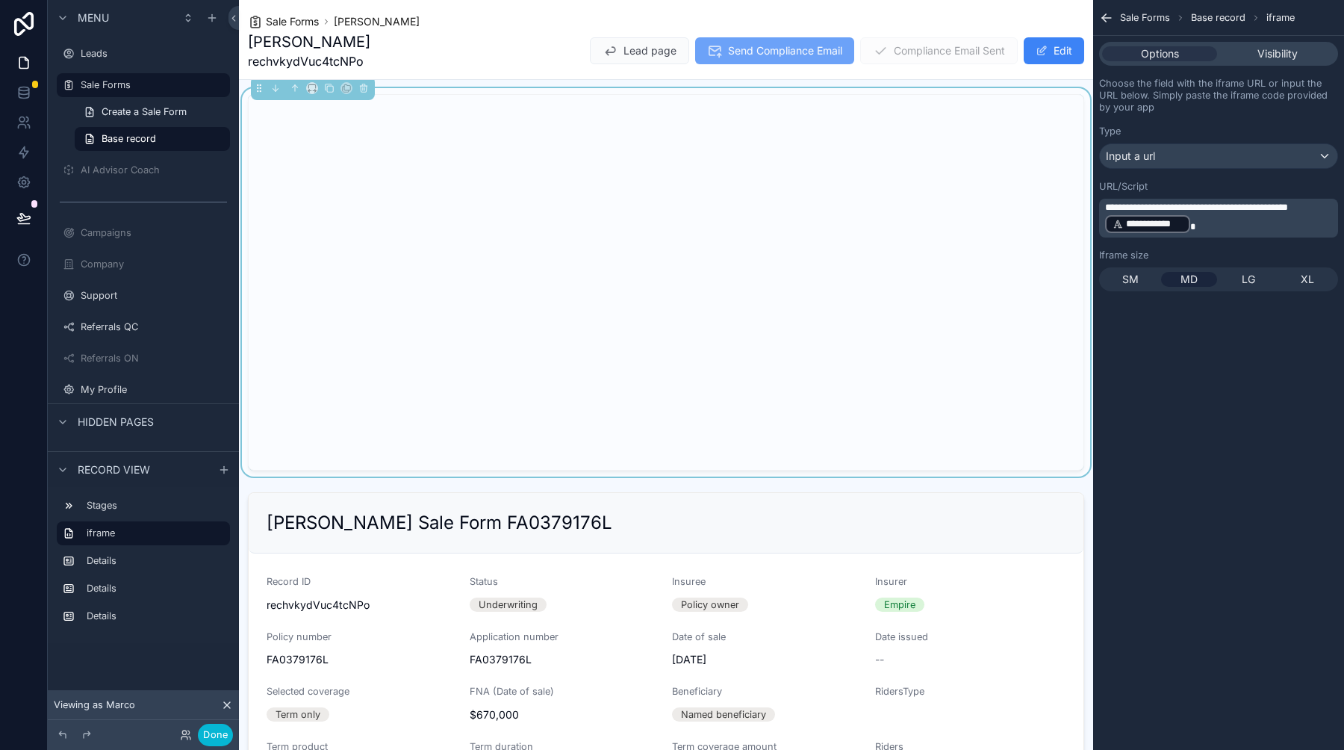
scroll to position [75, 0]
click at [1048, 4] on div "Sale Forms [PERSON_NAME] [PERSON_NAME] rechvkydVuc4tcNPo Lead page Send Complia…" at bounding box center [666, 39] width 836 height 79
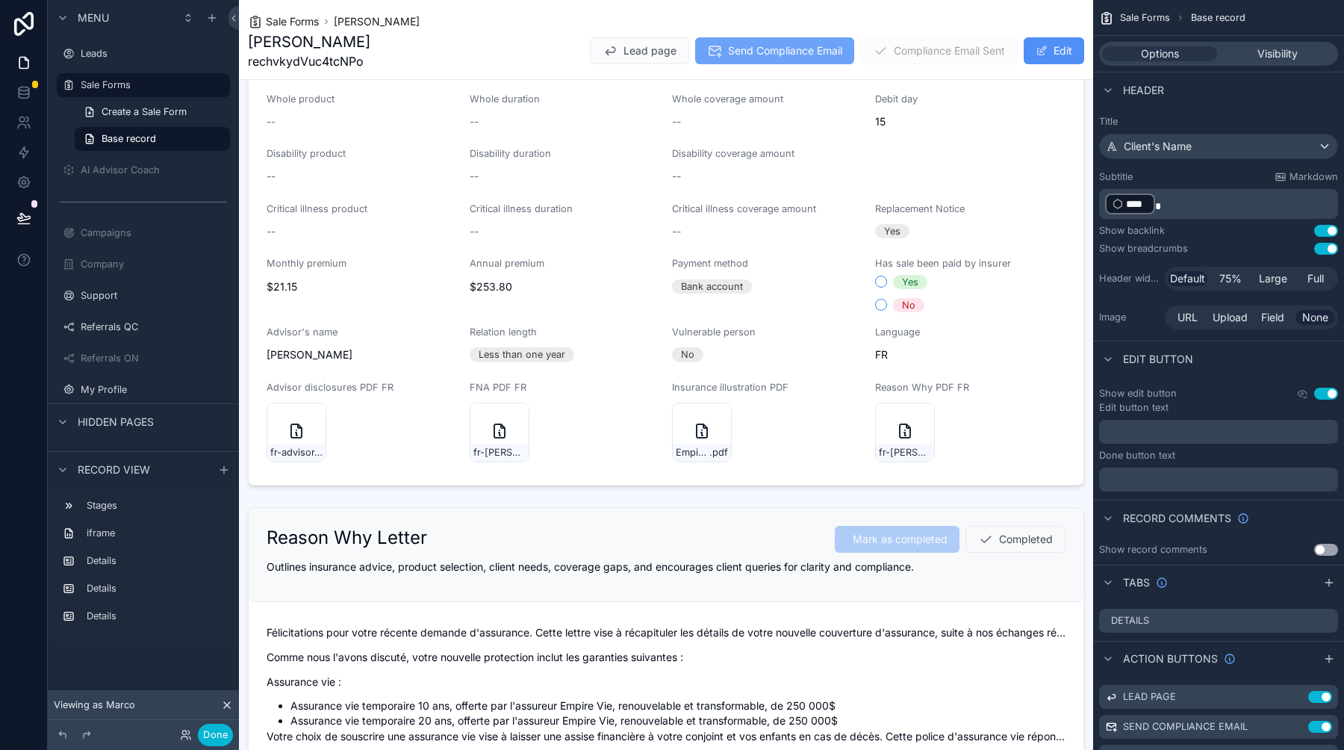
scroll to position [779, 0]
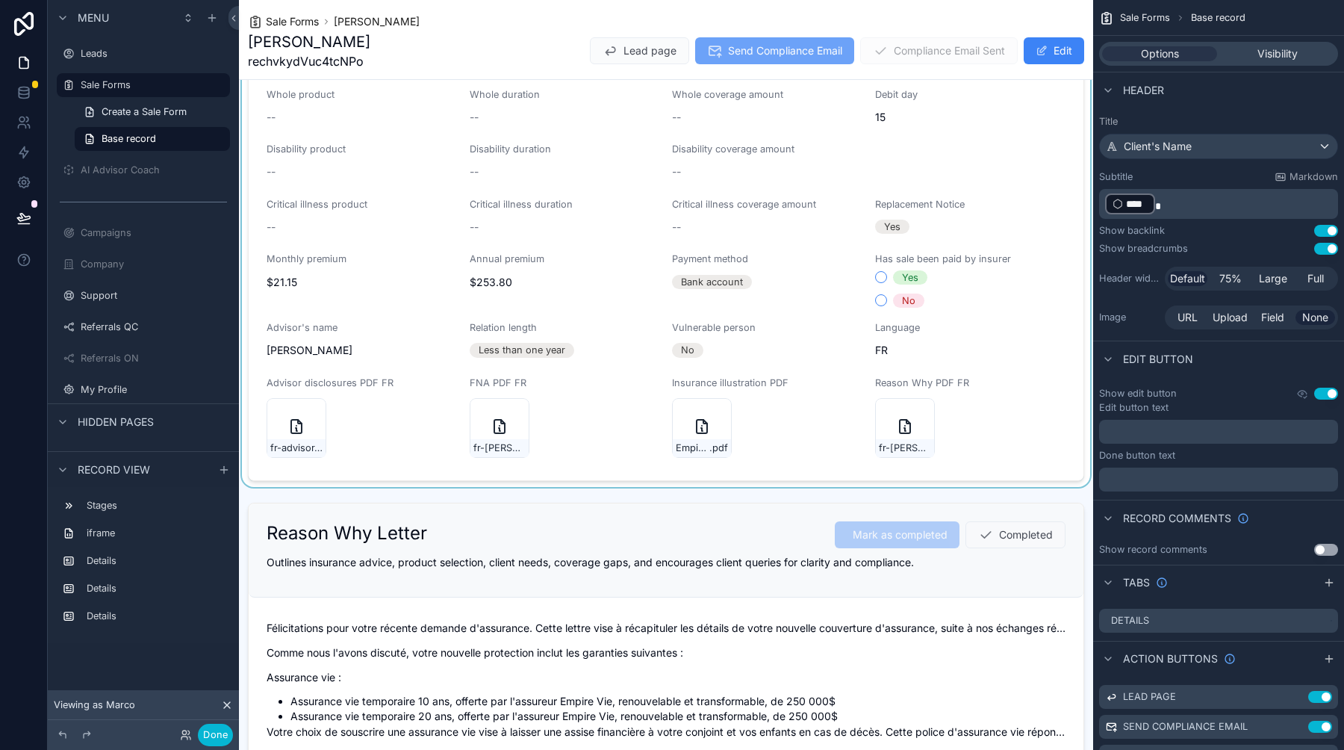
click at [1031, 264] on div "scrollable content" at bounding box center [666, 133] width 854 height 708
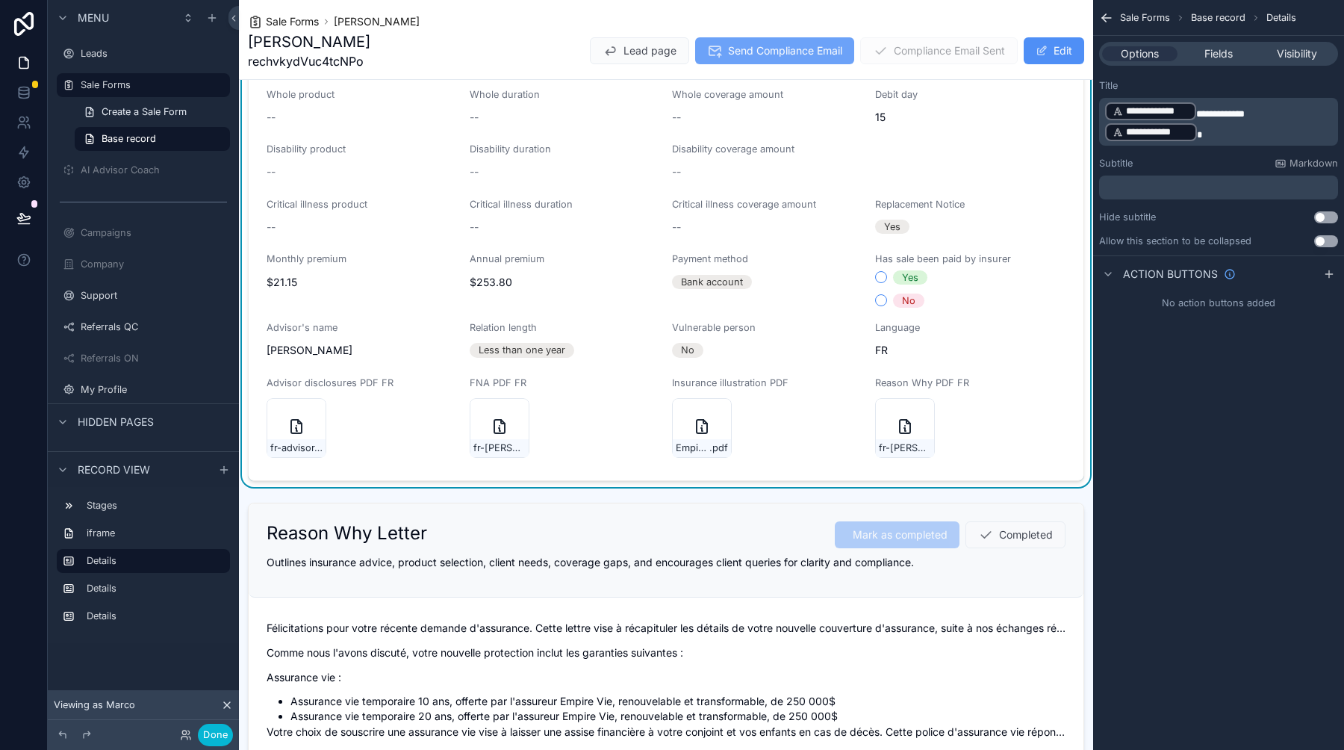
click at [1051, 57] on button "Edit" at bounding box center [1053, 50] width 60 height 27
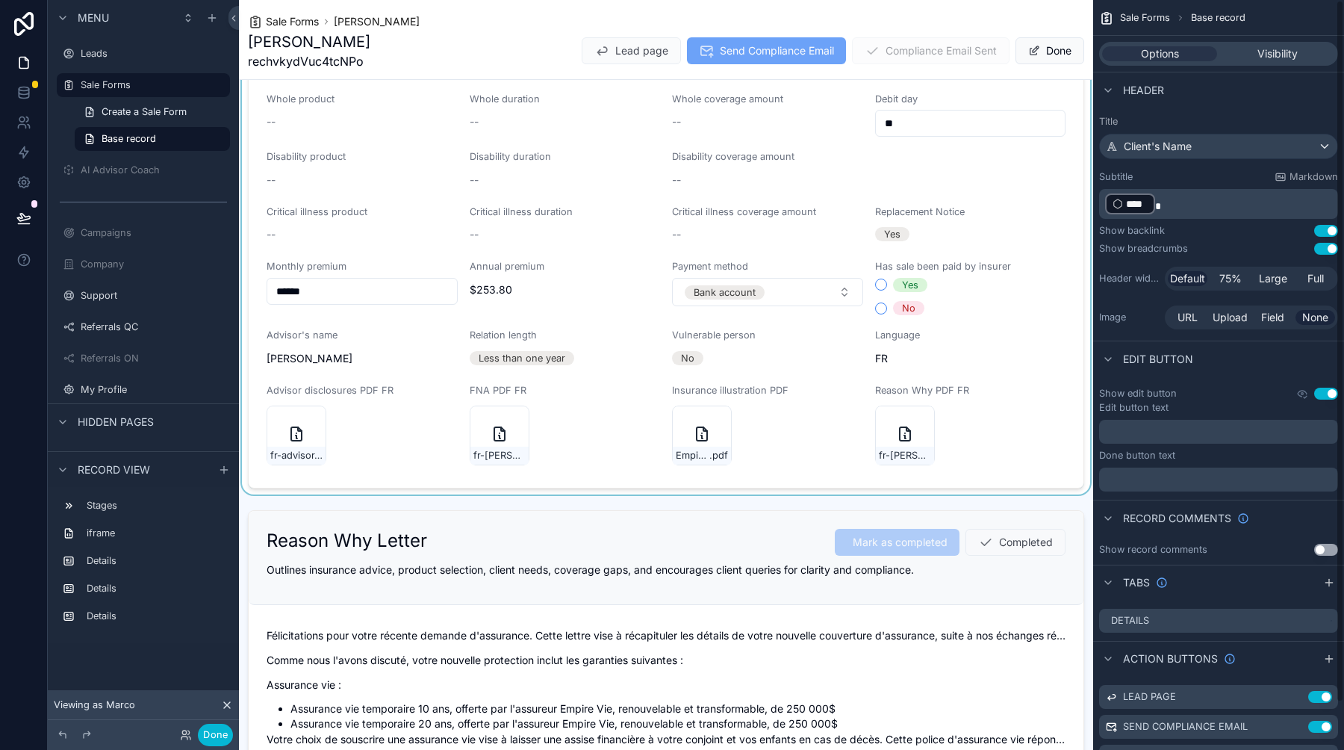
scroll to position [51, 0]
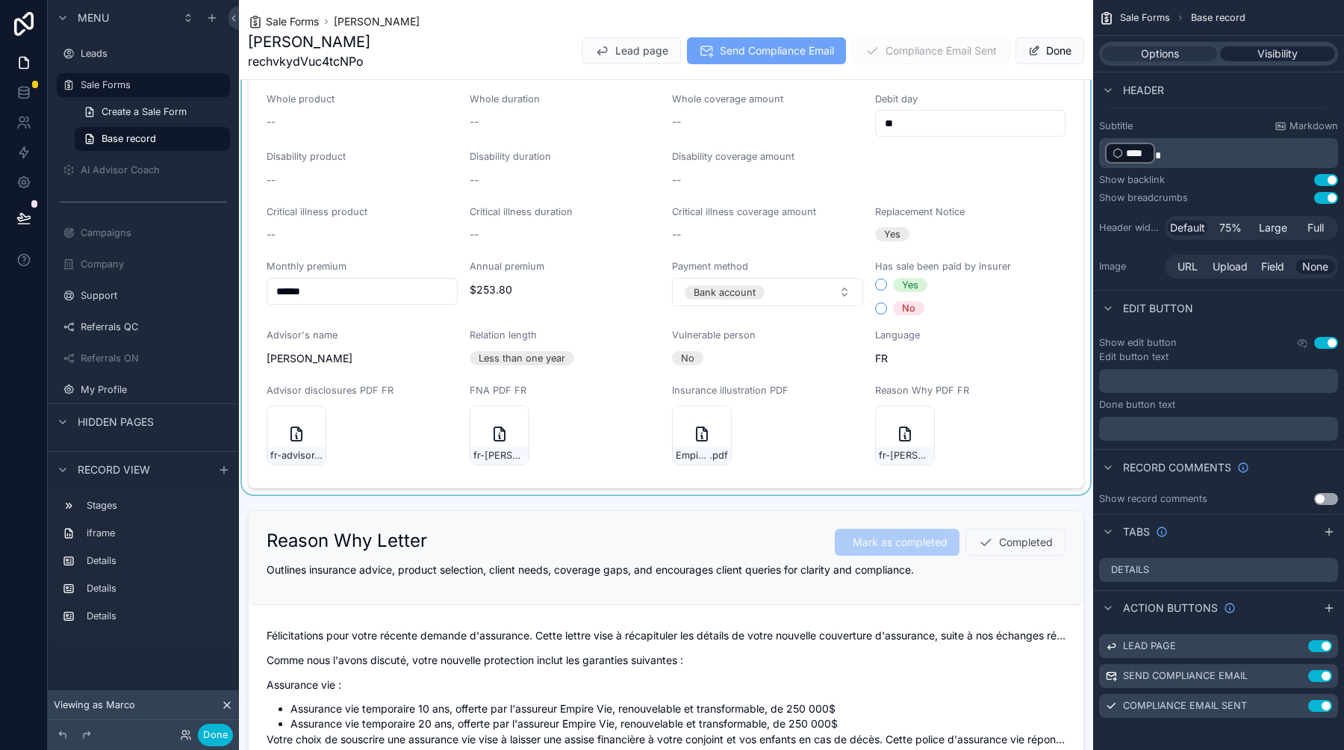
click at [1258, 52] on span "Visibility" at bounding box center [1277, 53] width 40 height 15
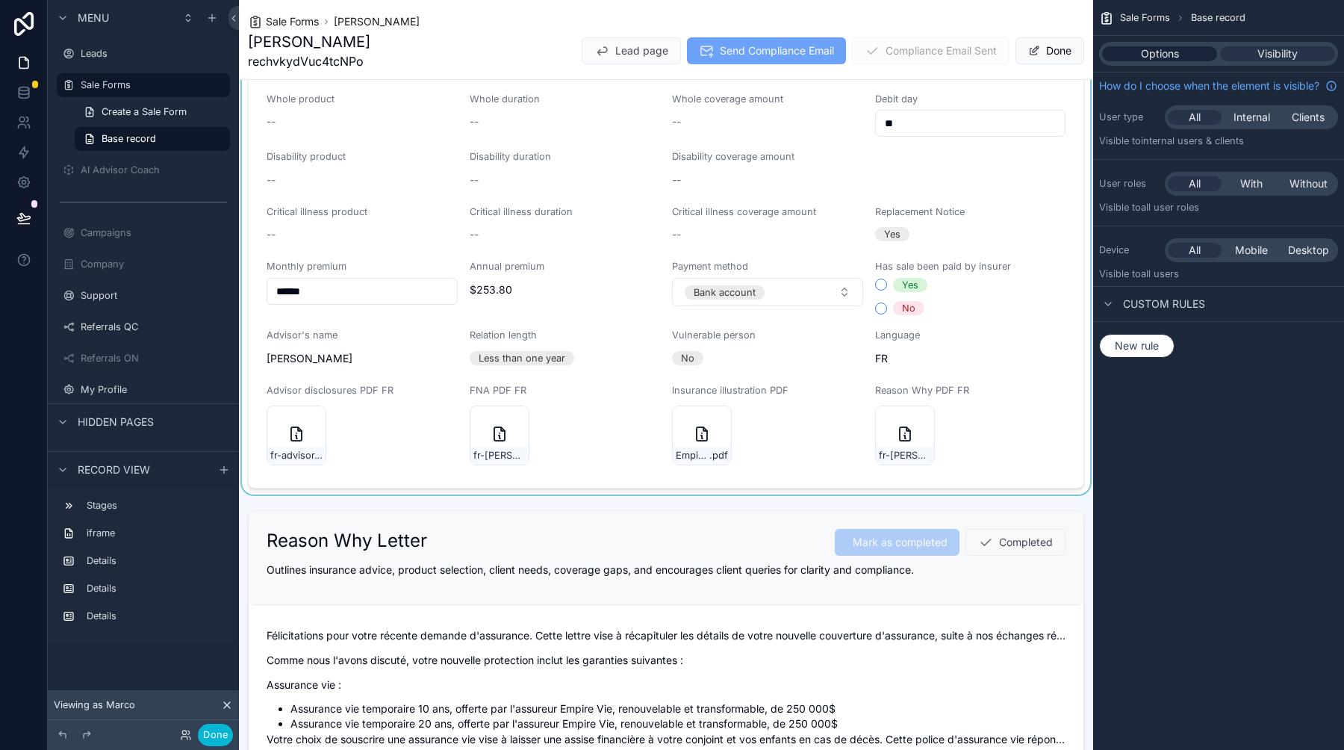
click at [1197, 51] on div "Options" at bounding box center [1159, 53] width 115 height 15
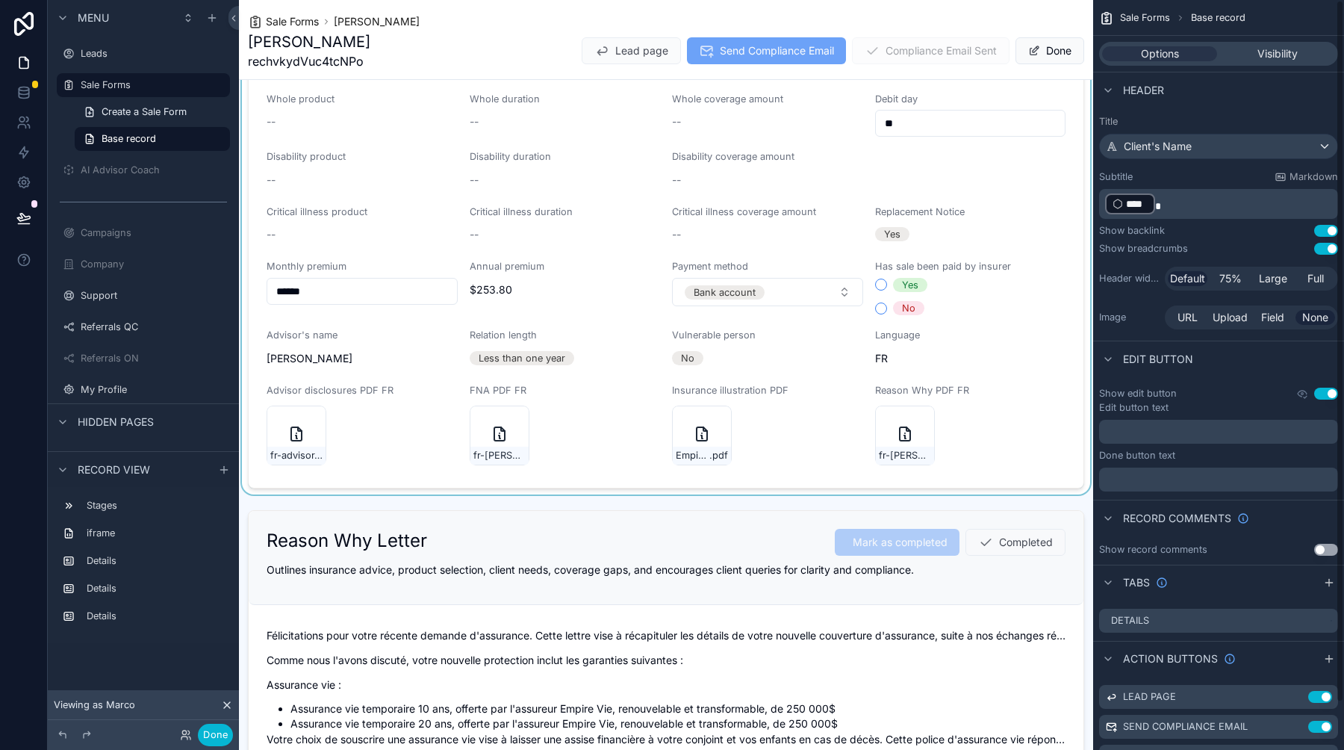
click at [1017, 373] on div "scrollable content" at bounding box center [666, 133] width 854 height 723
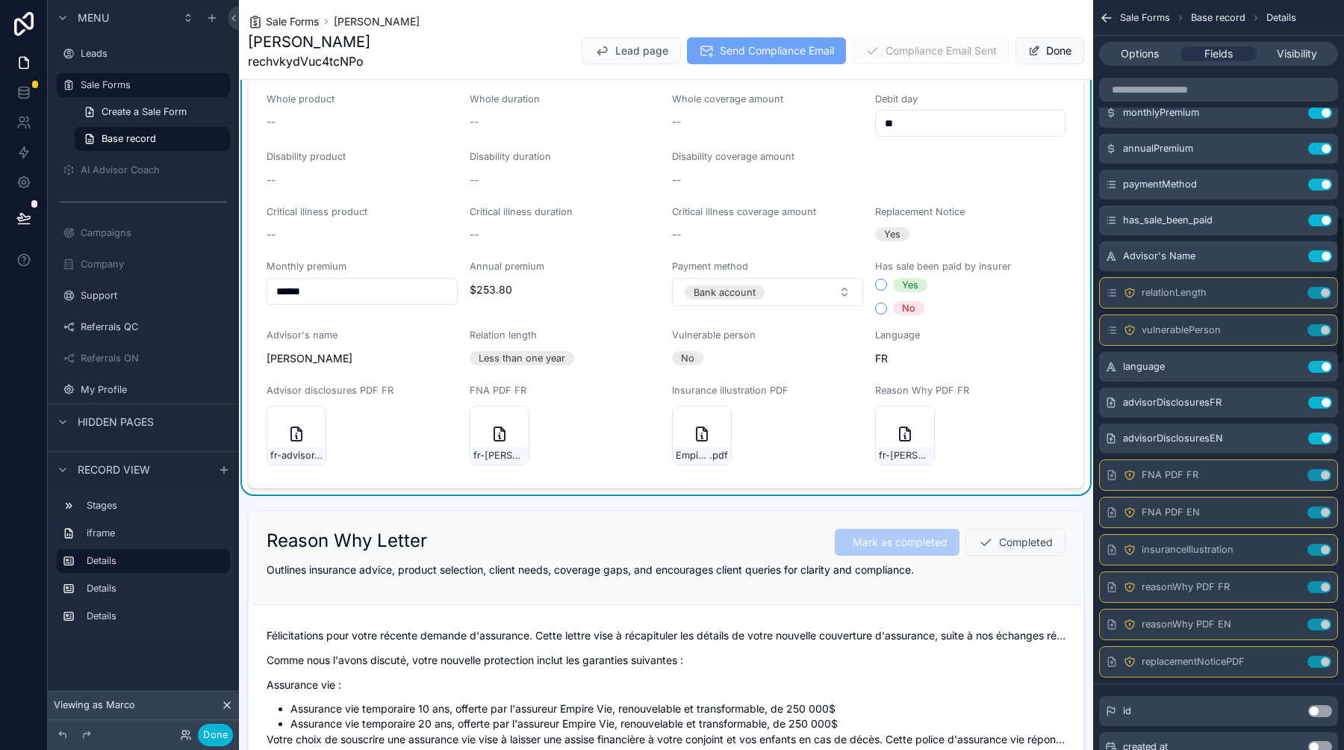
scroll to position [1269, 0]
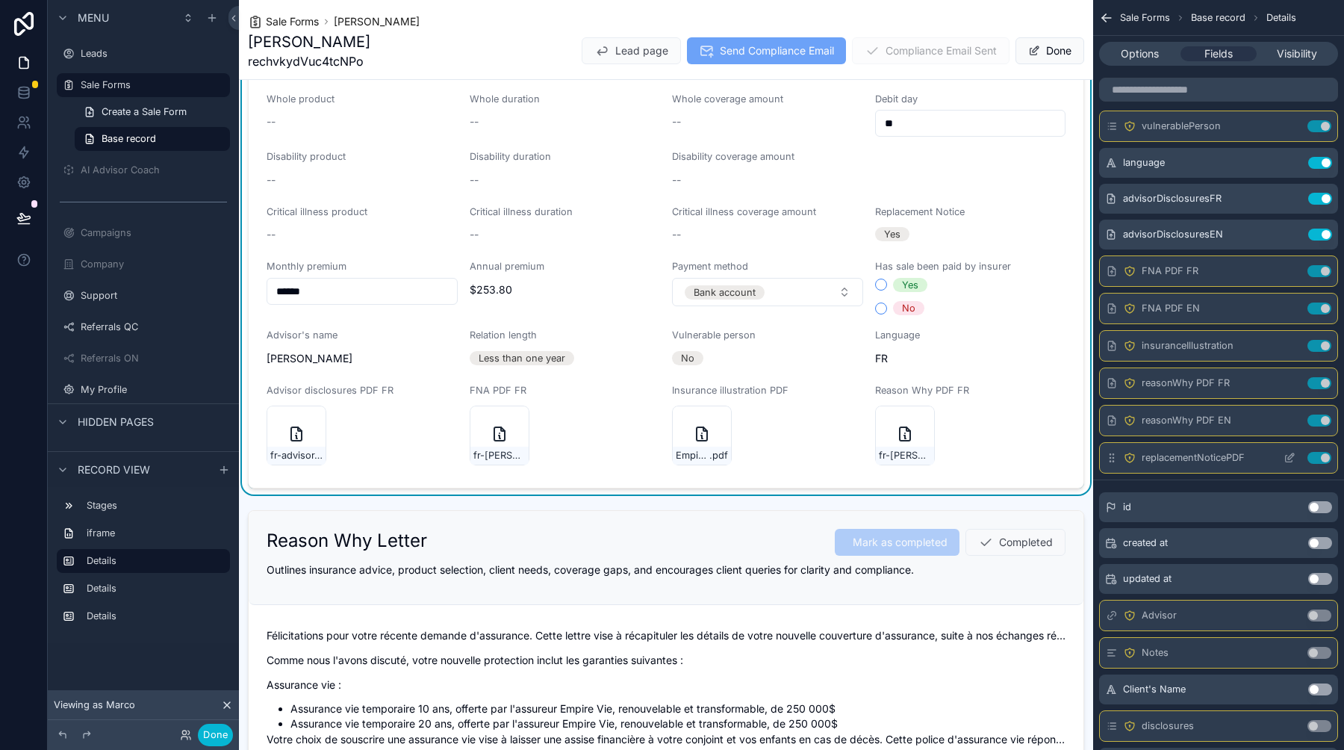
click at [1287, 456] on icon "scrollable content" at bounding box center [1289, 458] width 12 height 12
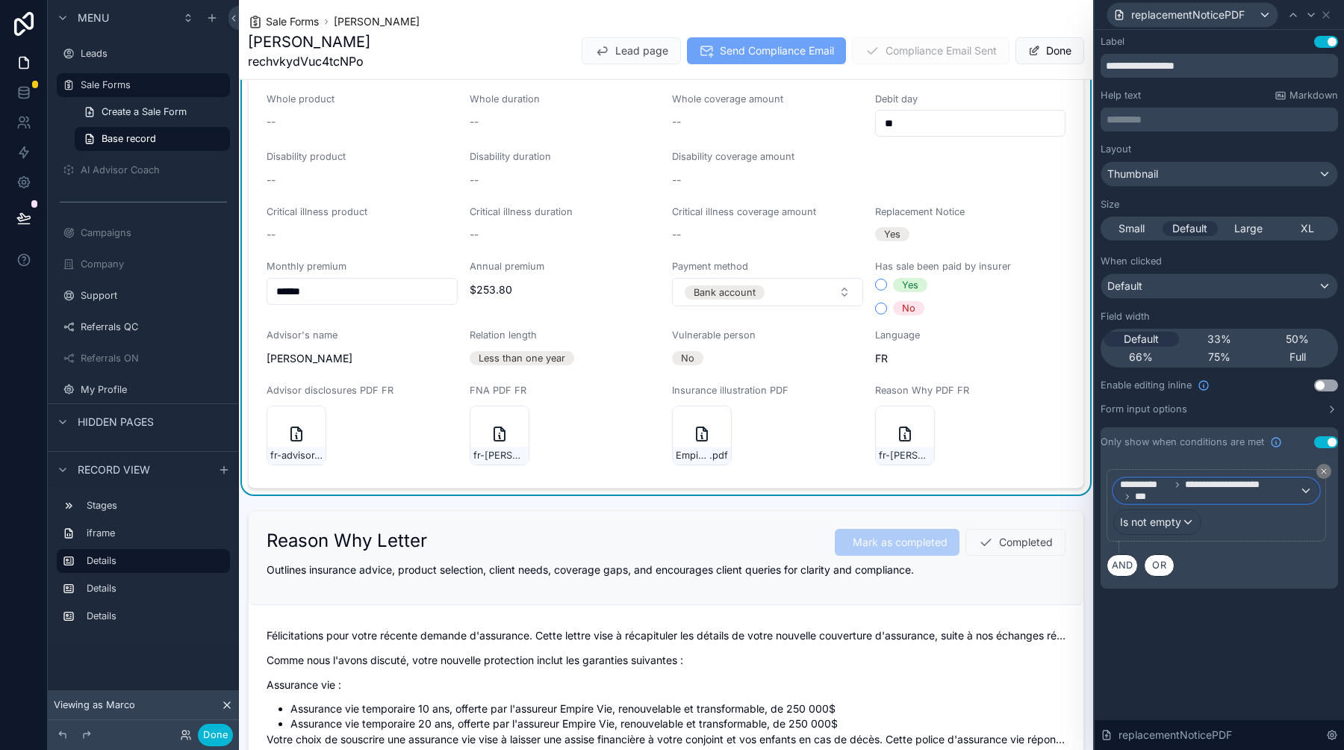
click at [1153, 485] on span "**********" at bounding box center [1145, 485] width 50 height 12
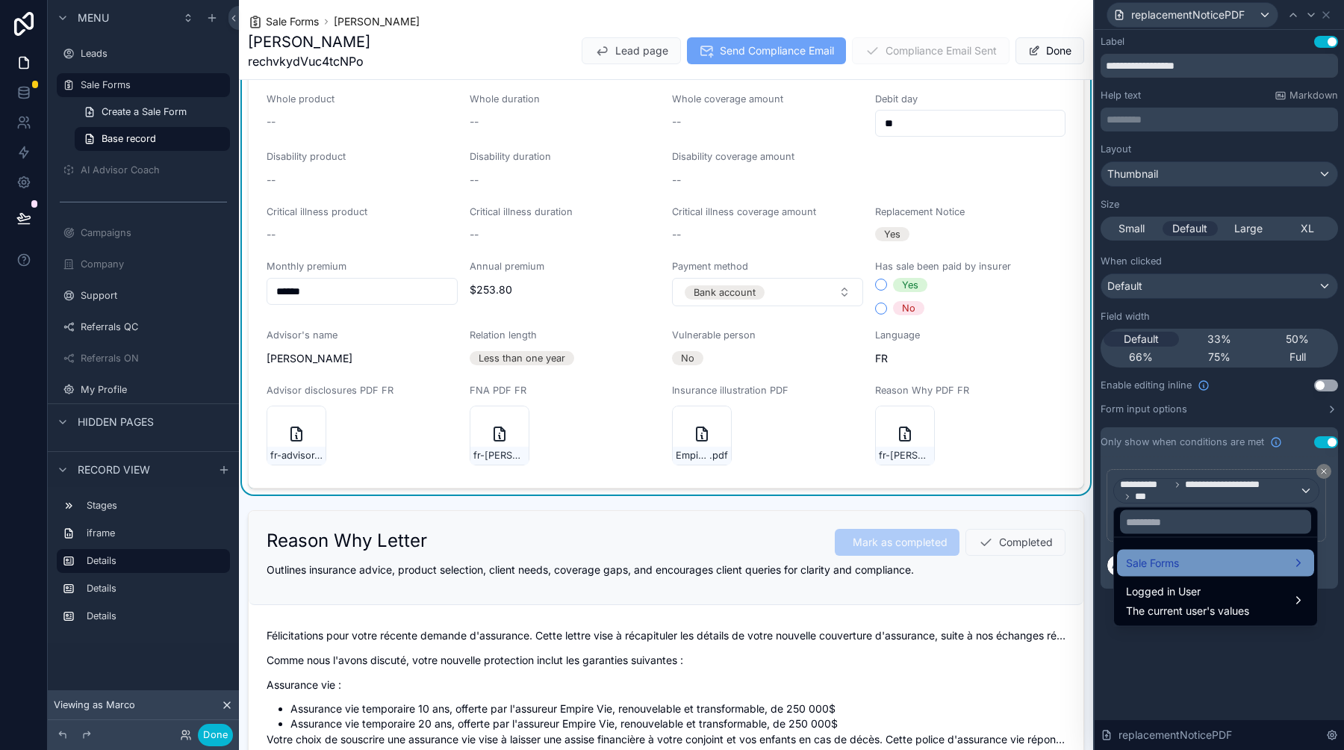
click at [1179, 558] on span "Sale Forms" at bounding box center [1152, 563] width 53 height 18
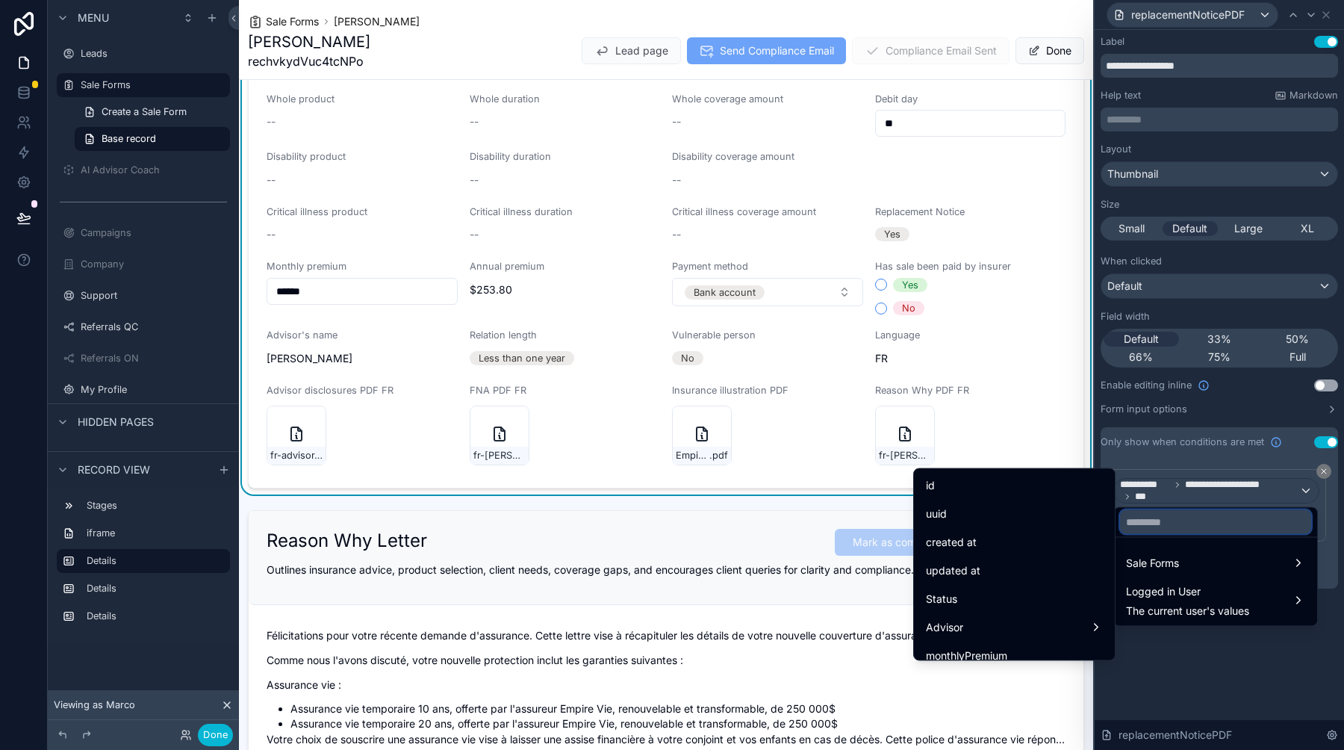
click at [1145, 526] on input "text" at bounding box center [1215, 522] width 191 height 24
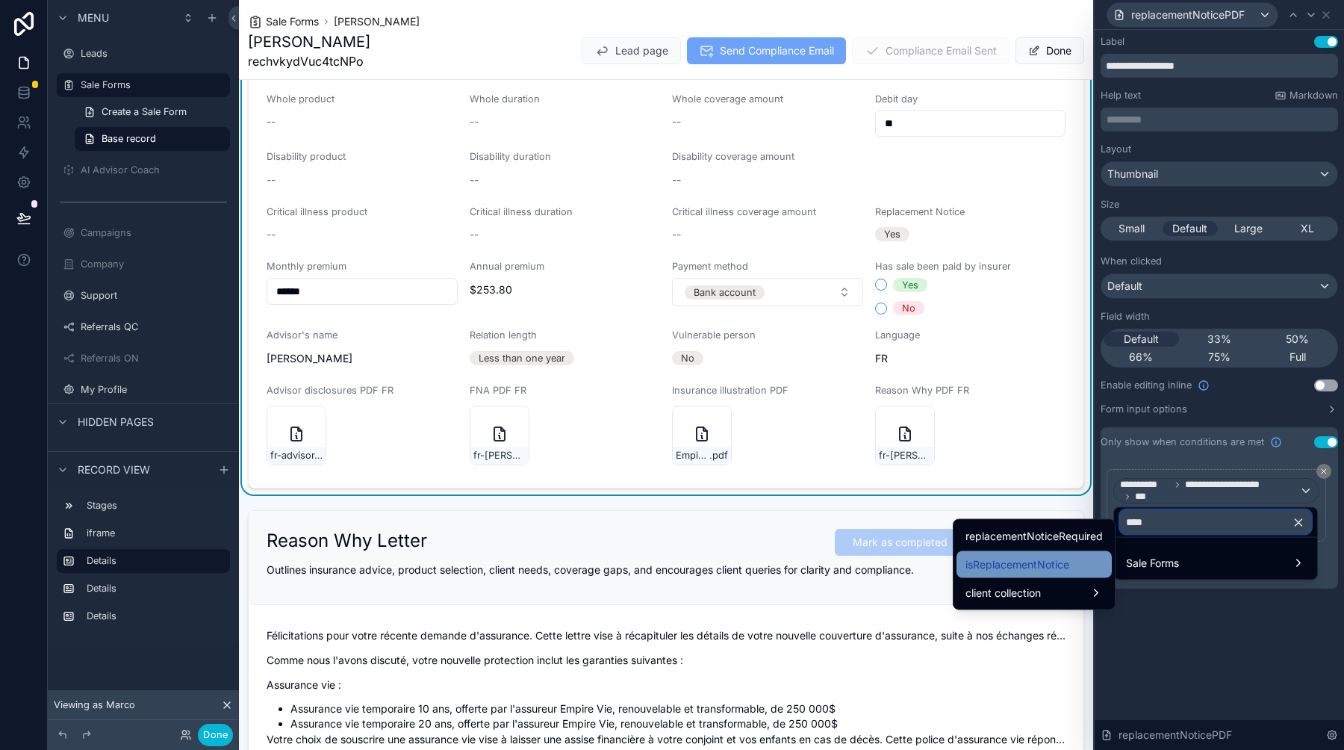
type input "****"
click at [1053, 556] on span "isReplacementNotice" at bounding box center [1017, 564] width 104 height 18
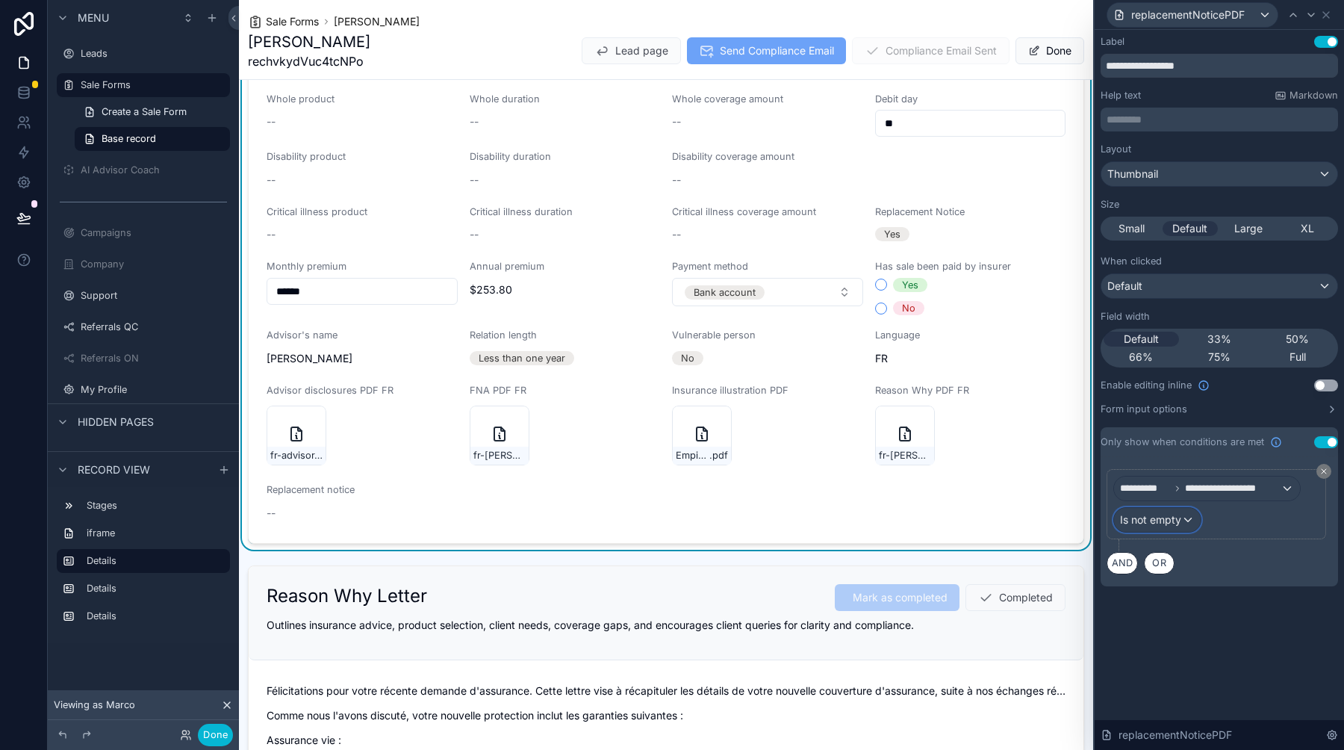
click at [1177, 521] on span "Is not empty" at bounding box center [1150, 519] width 61 height 15
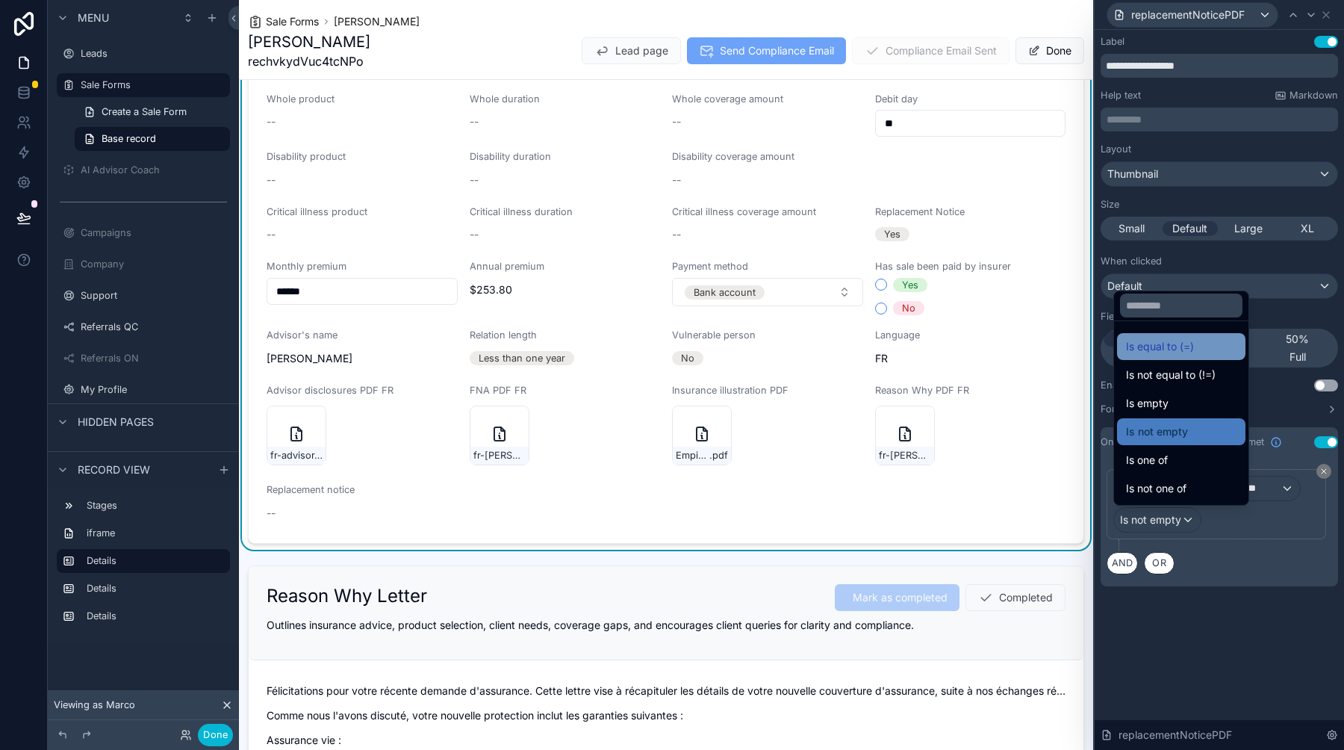
click at [1174, 343] on span "Is equal to (=)" at bounding box center [1160, 346] width 68 height 18
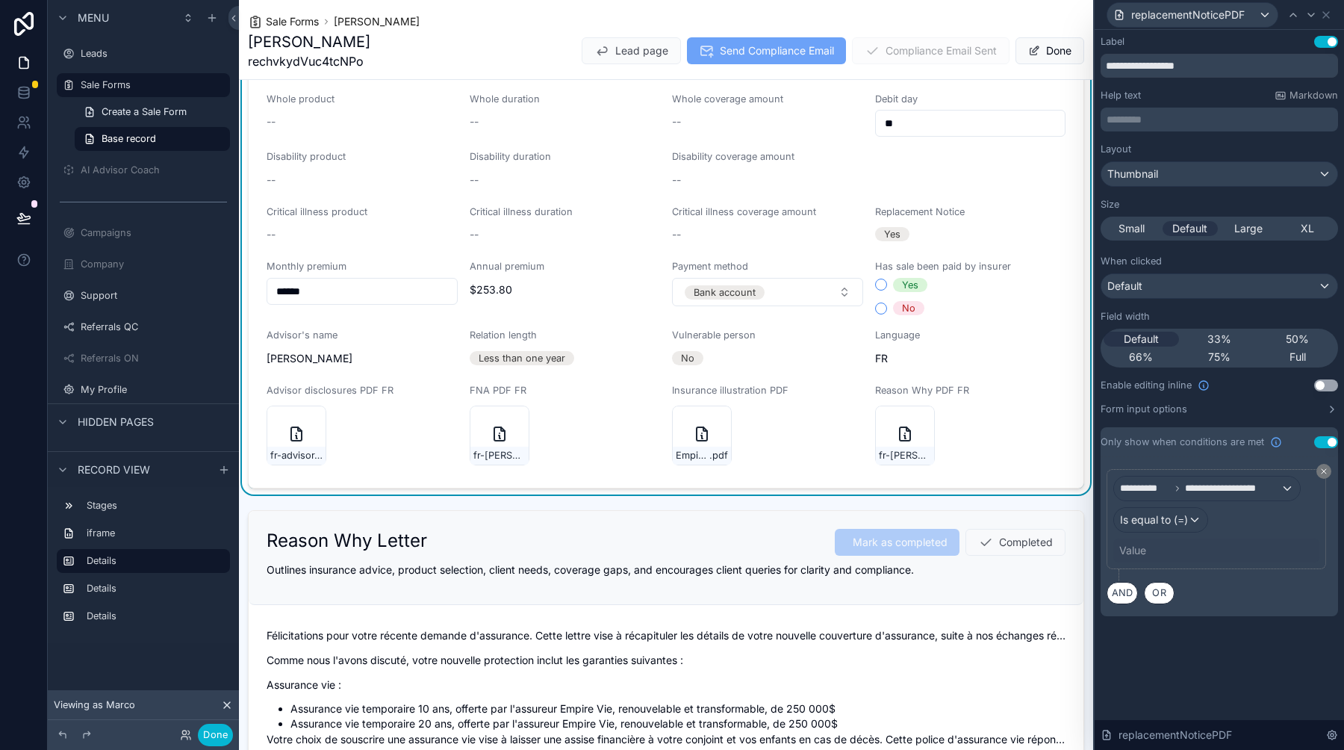
click at [1141, 547] on div "Value" at bounding box center [1132, 550] width 27 height 15
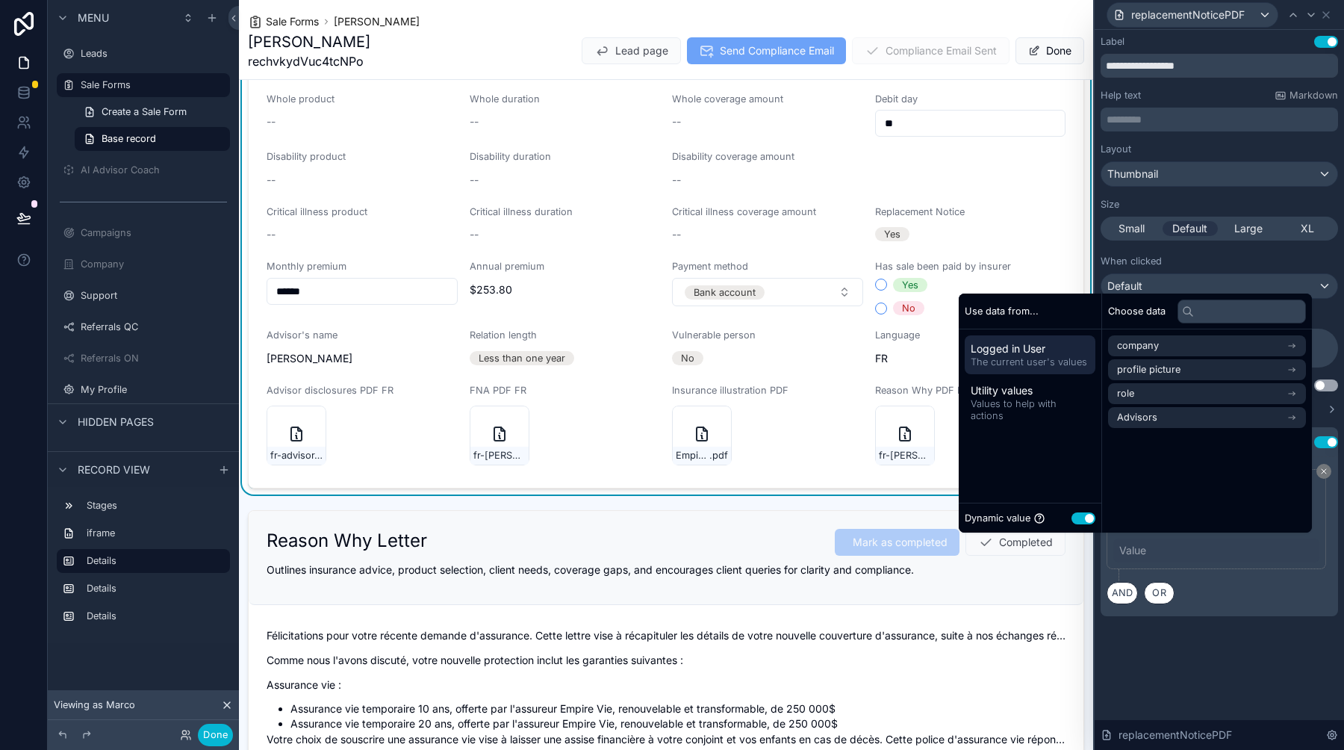
click at [1087, 520] on button "Use setting" at bounding box center [1083, 518] width 24 height 12
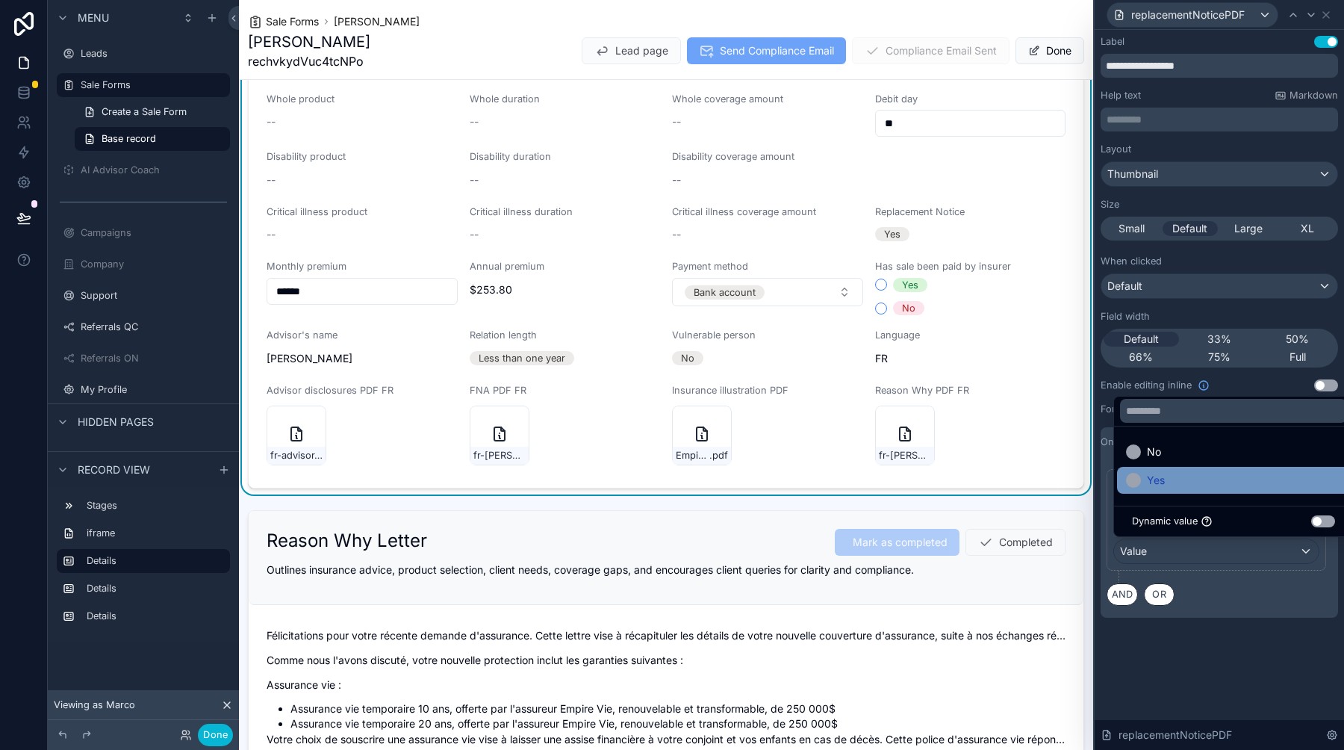
click at [1158, 477] on span "Yes" at bounding box center [1156, 480] width 18 height 18
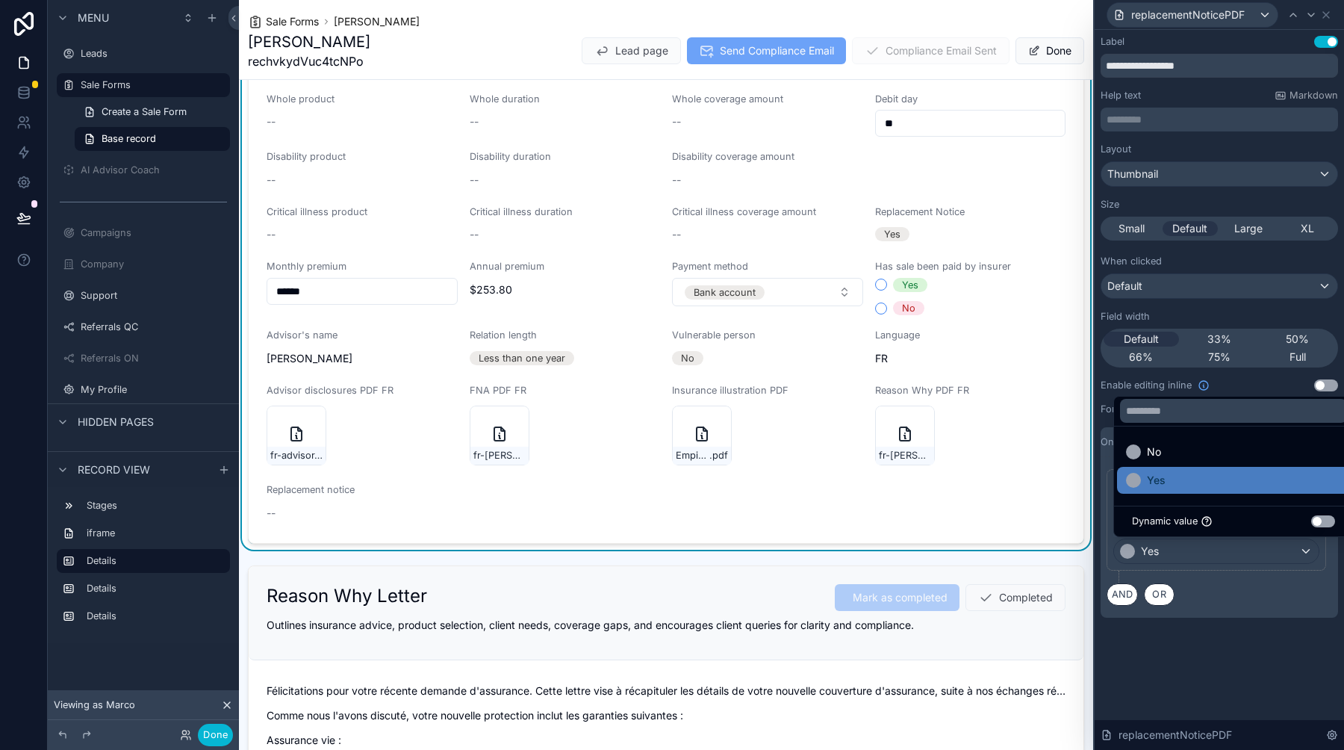
click at [1262, 599] on div "AND OR" at bounding box center [1218, 593] width 225 height 23
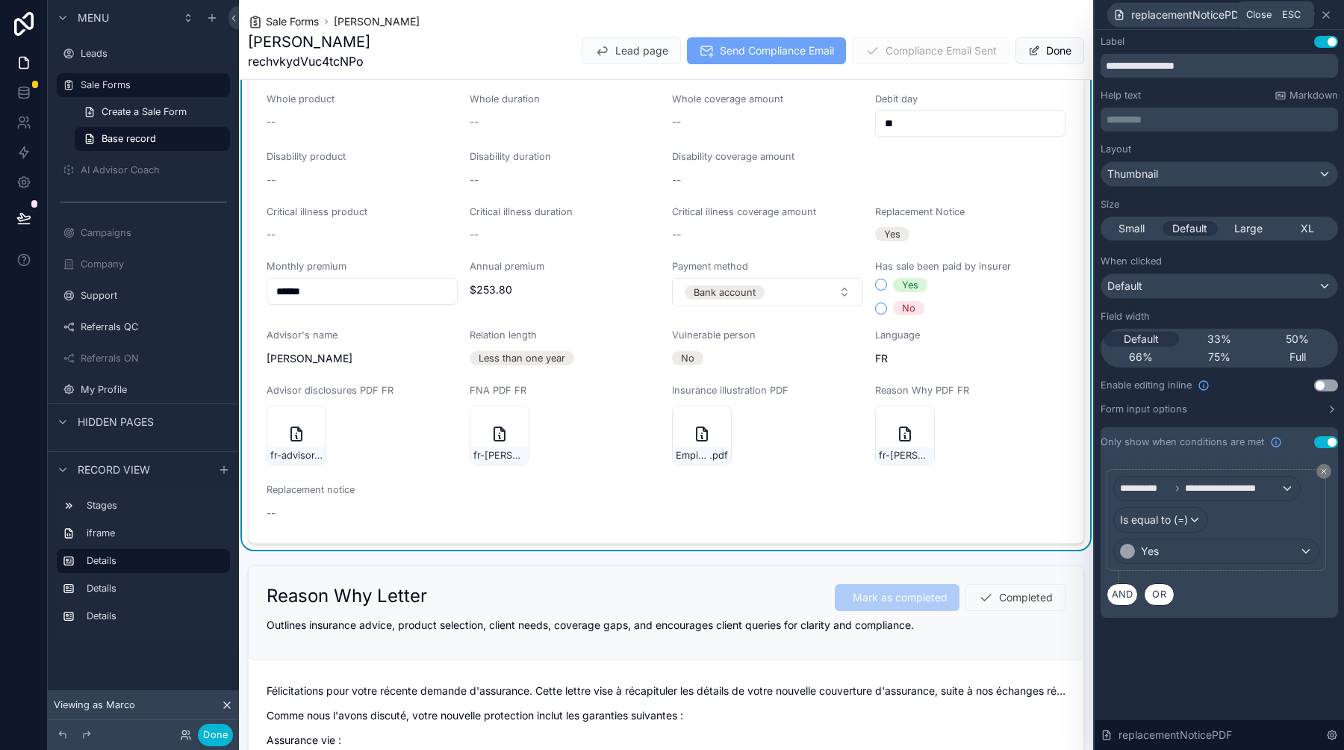
click at [1329, 13] on icon at bounding box center [1326, 15] width 12 height 12
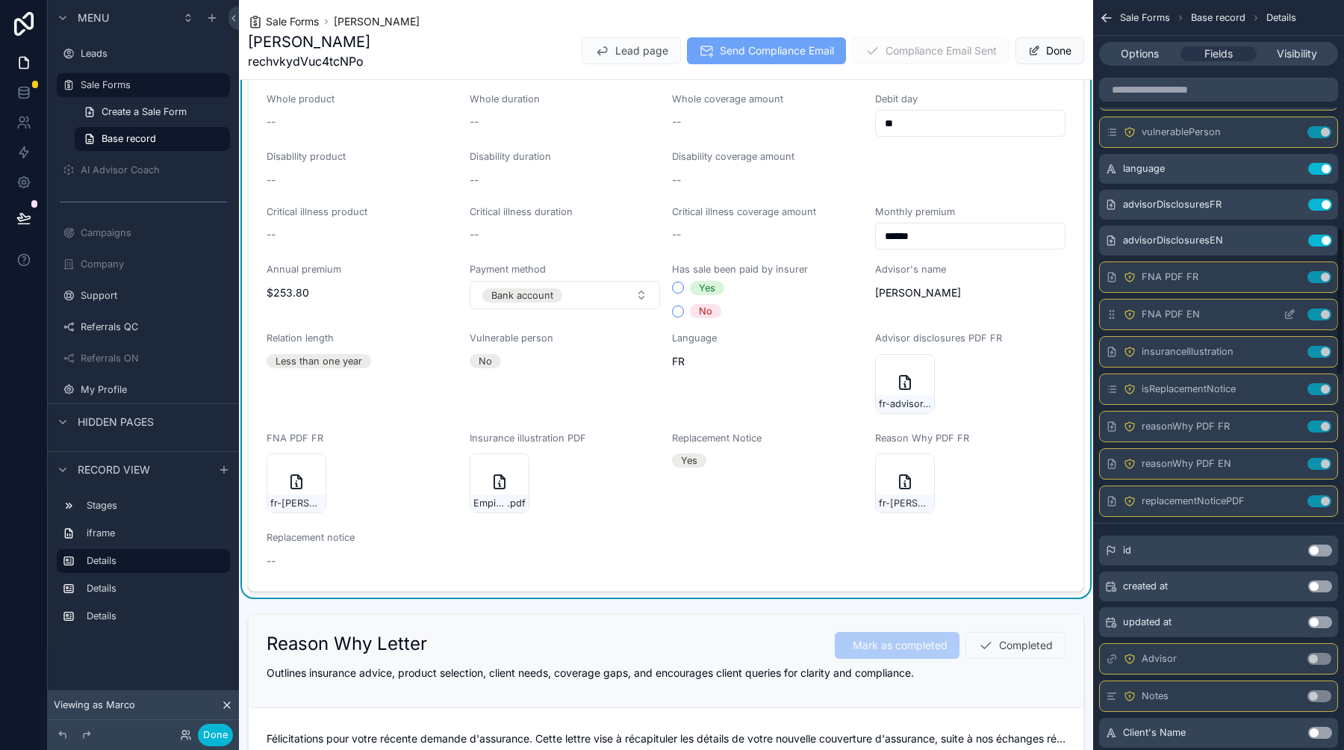
scroll to position [1356, 0]
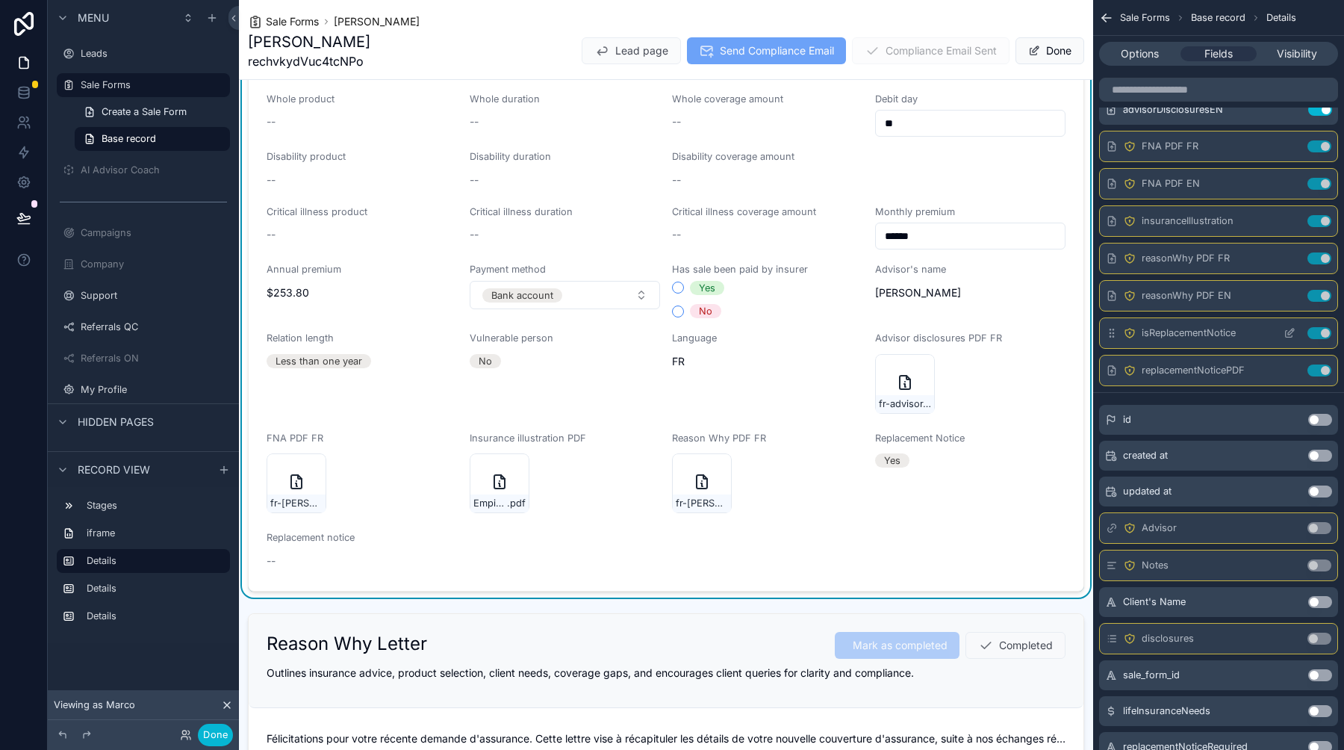
click at [1289, 332] on icon "scrollable content" at bounding box center [1289, 333] width 12 height 12
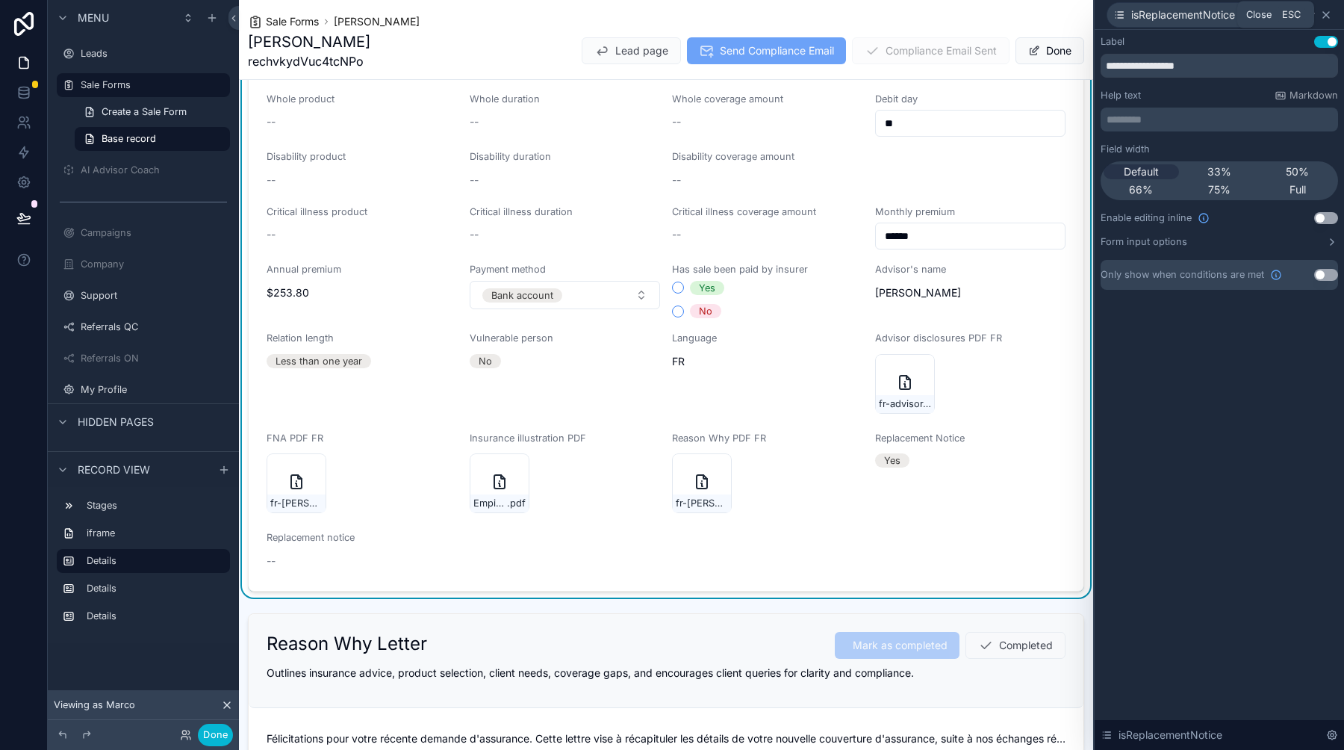
click at [1330, 13] on icon at bounding box center [1326, 15] width 12 height 12
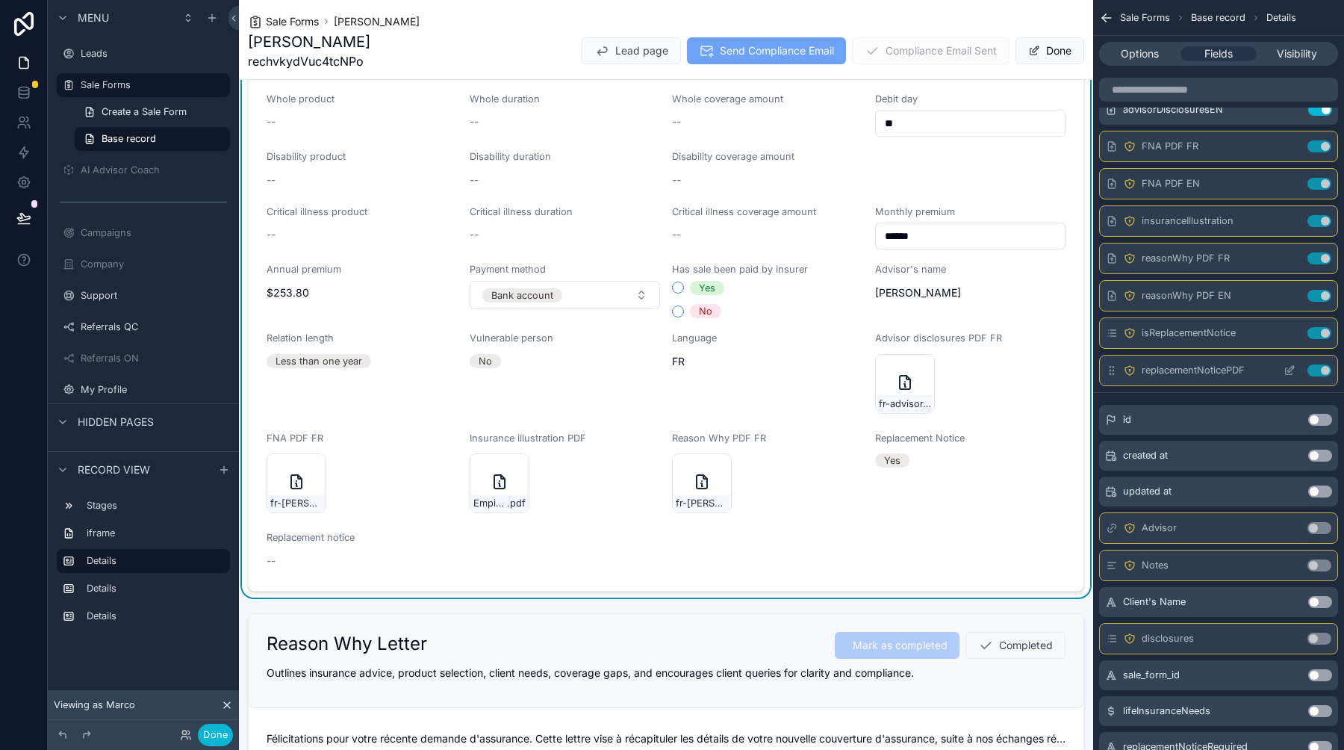
click at [1286, 368] on icon "scrollable content" at bounding box center [1289, 370] width 12 height 12
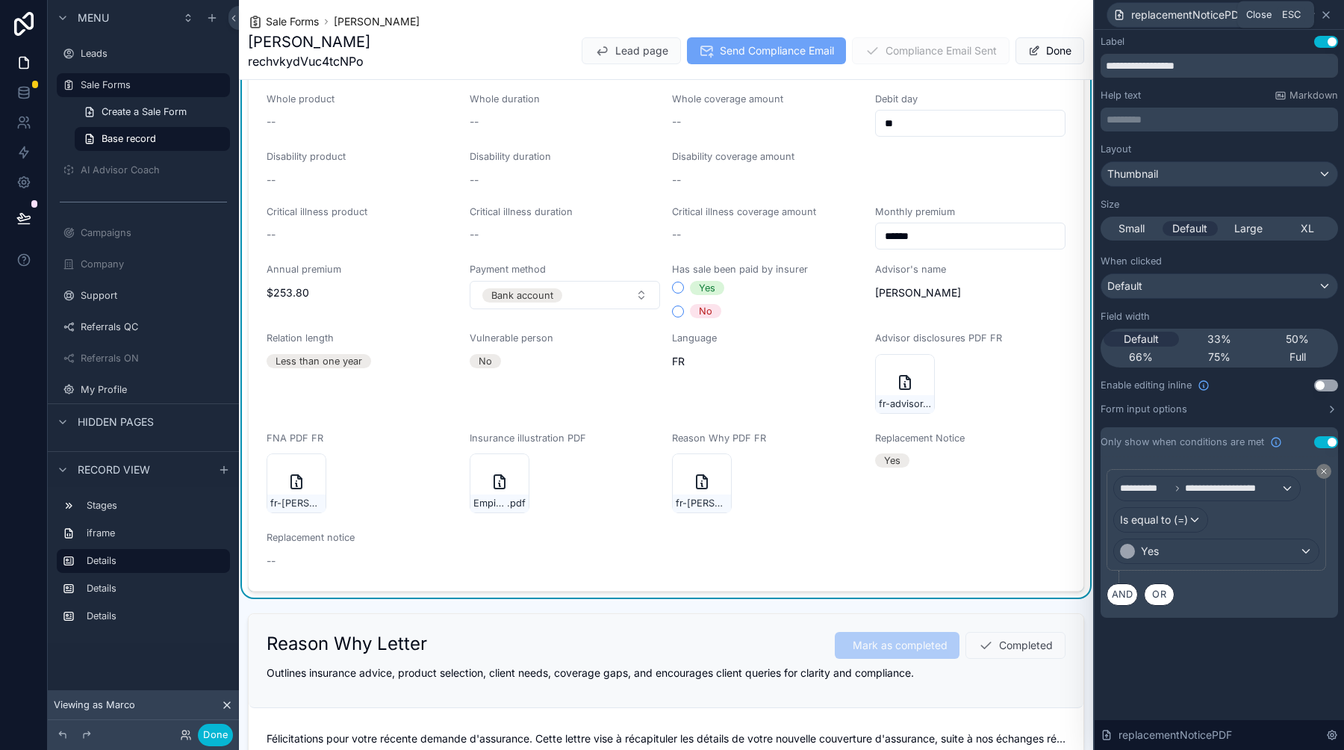
click at [1327, 13] on icon at bounding box center [1326, 15] width 6 height 6
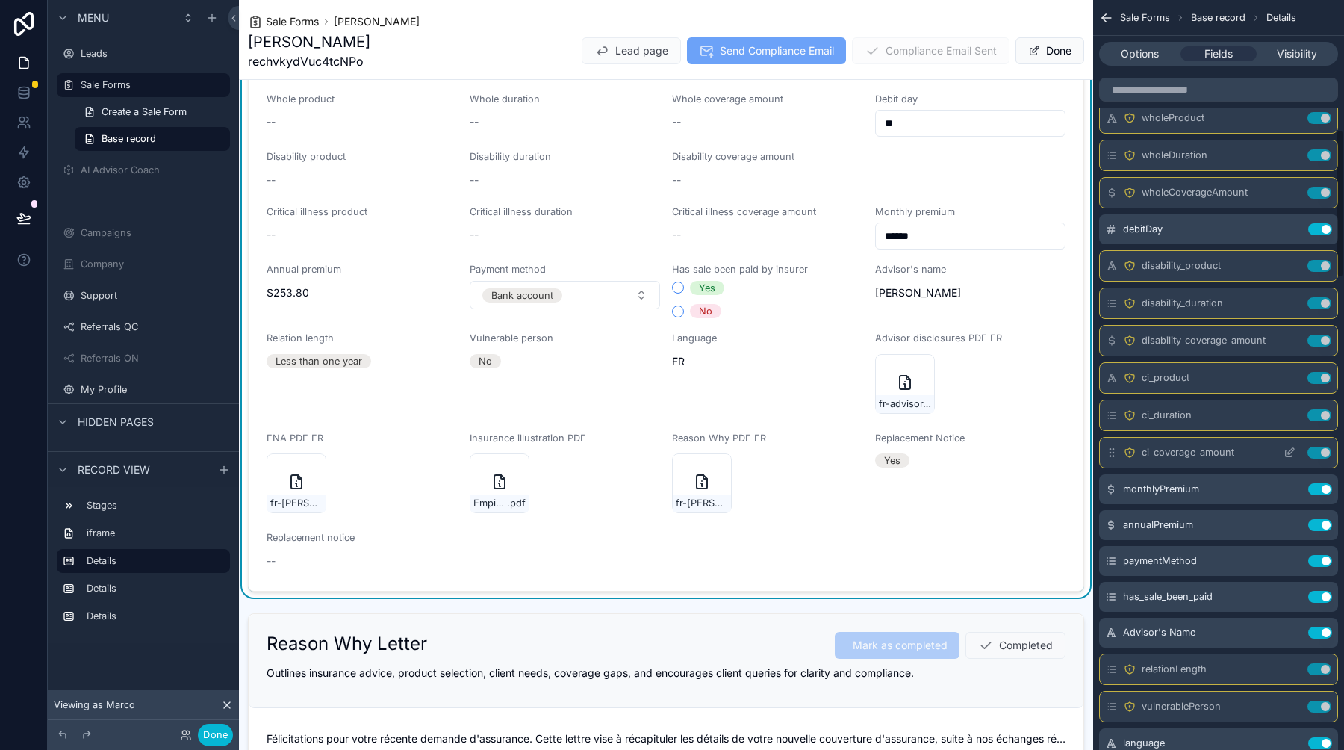
scroll to position [608, 0]
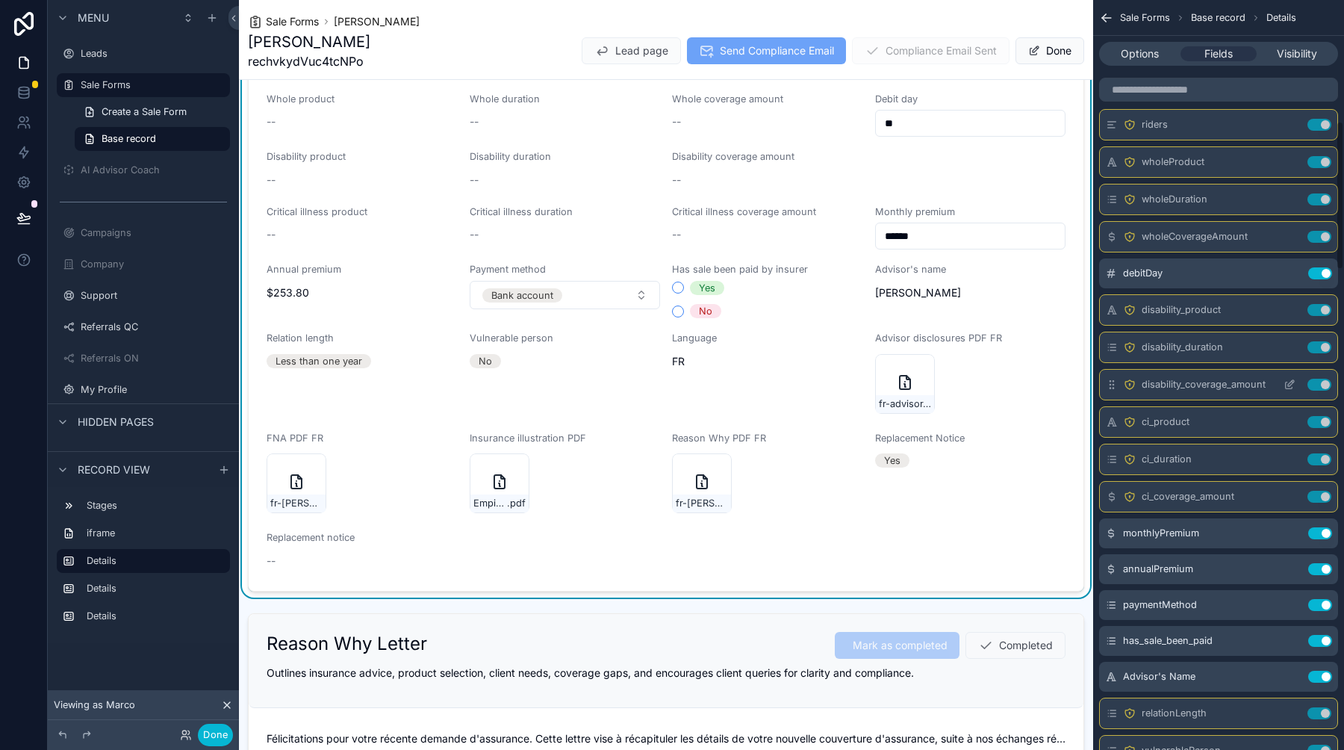
click at [1289, 387] on icon "scrollable content" at bounding box center [1289, 384] width 12 height 12
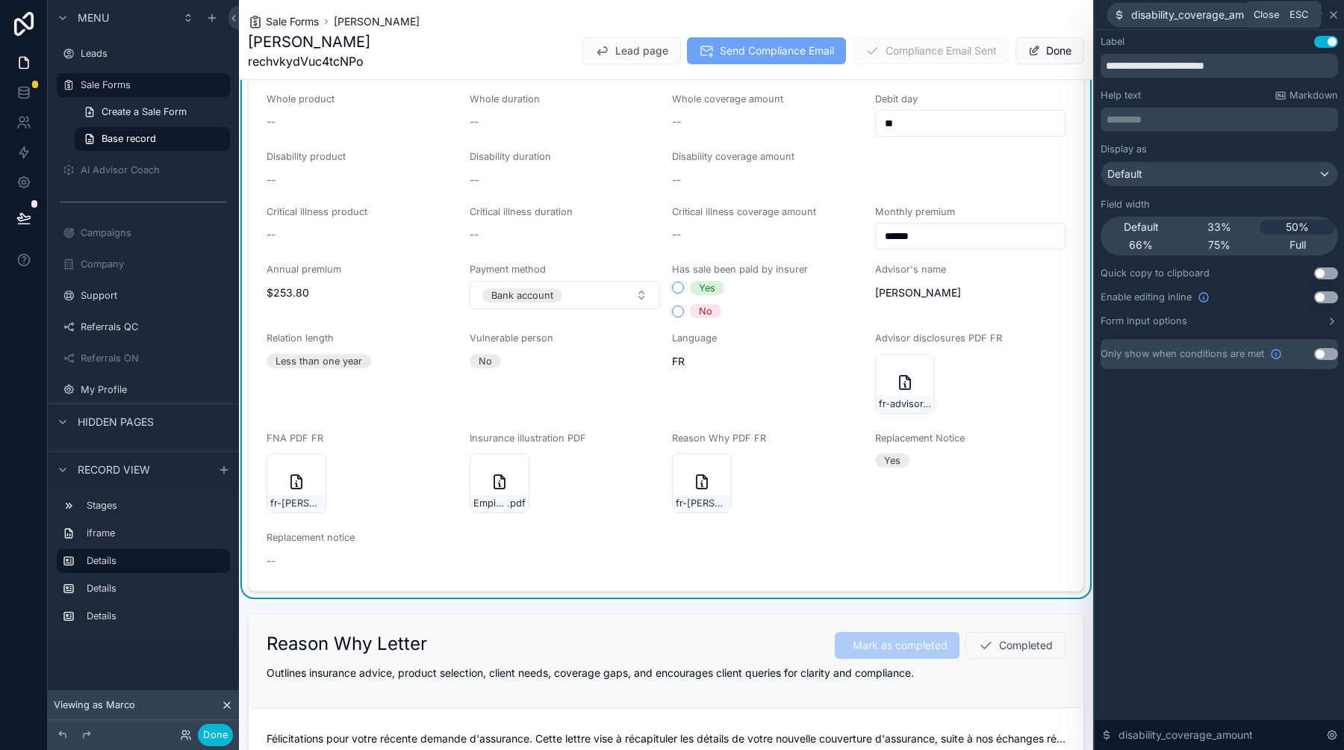
click at [1335, 13] on icon at bounding box center [1333, 15] width 6 height 6
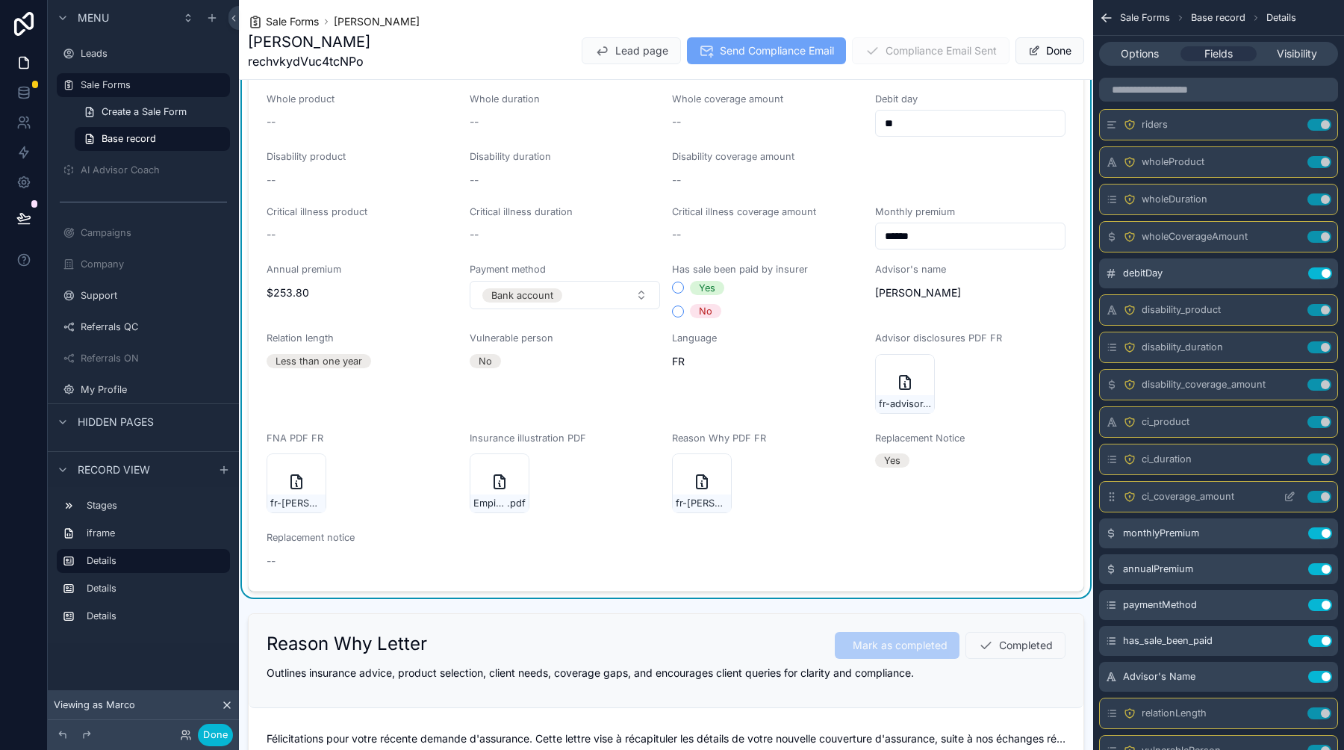
click at [1293, 496] on icon "scrollable content" at bounding box center [1289, 496] width 12 height 12
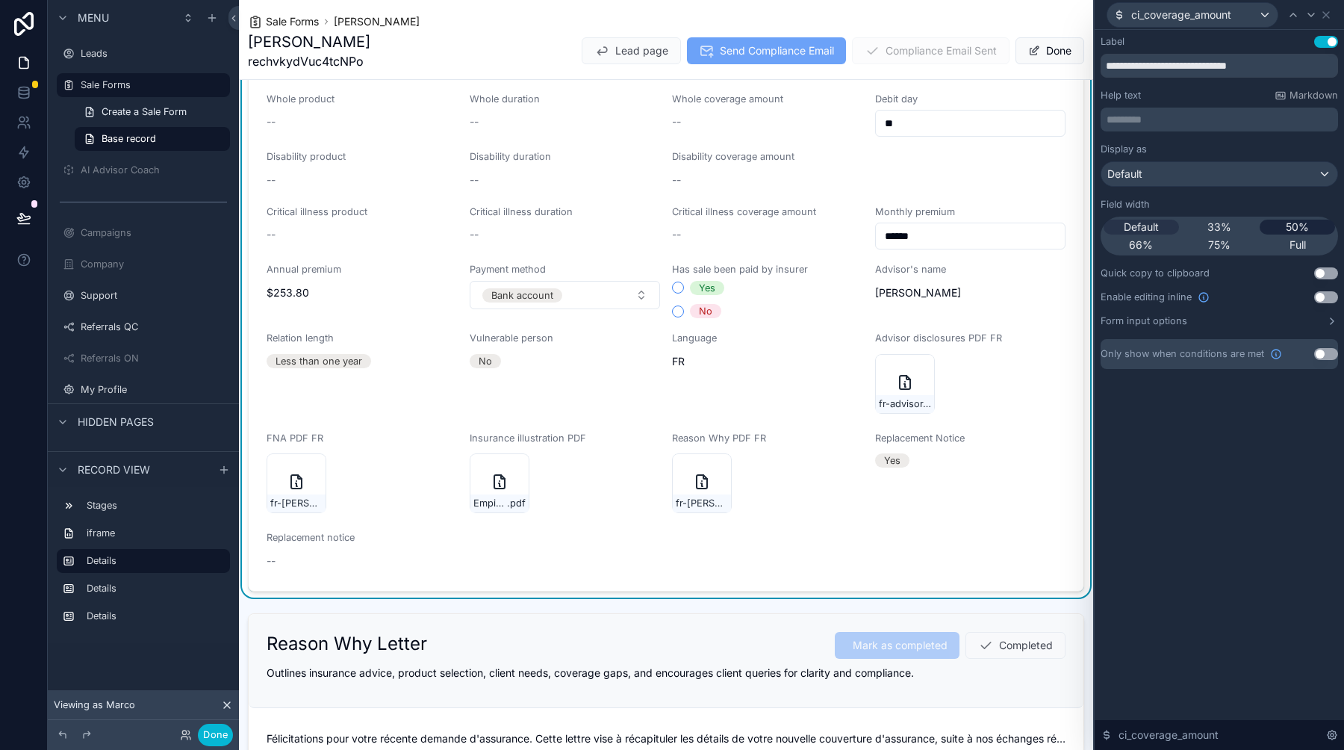
click at [1297, 227] on span "50%" at bounding box center [1297, 226] width 23 height 15
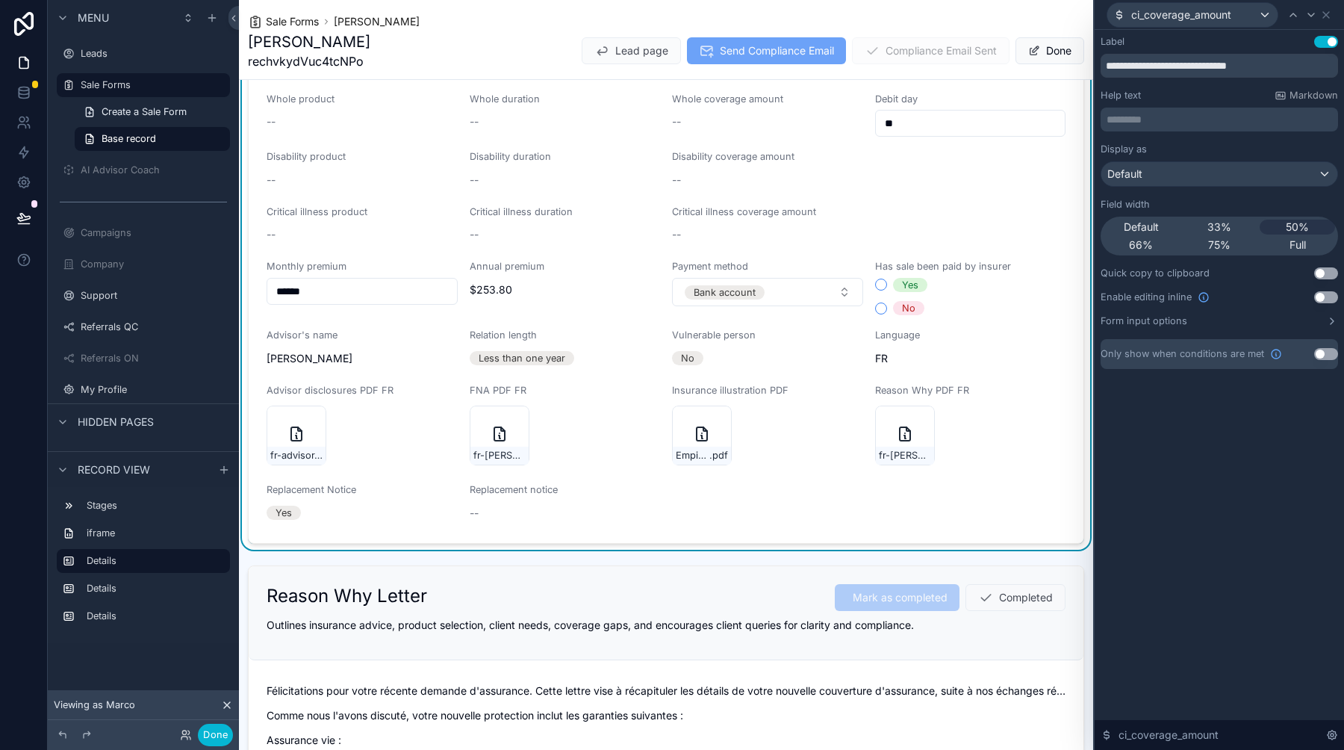
click at [1332, 15] on div "ci_coverage_amount" at bounding box center [1218, 14] width 237 height 29
click at [1327, 15] on icon at bounding box center [1326, 15] width 12 height 12
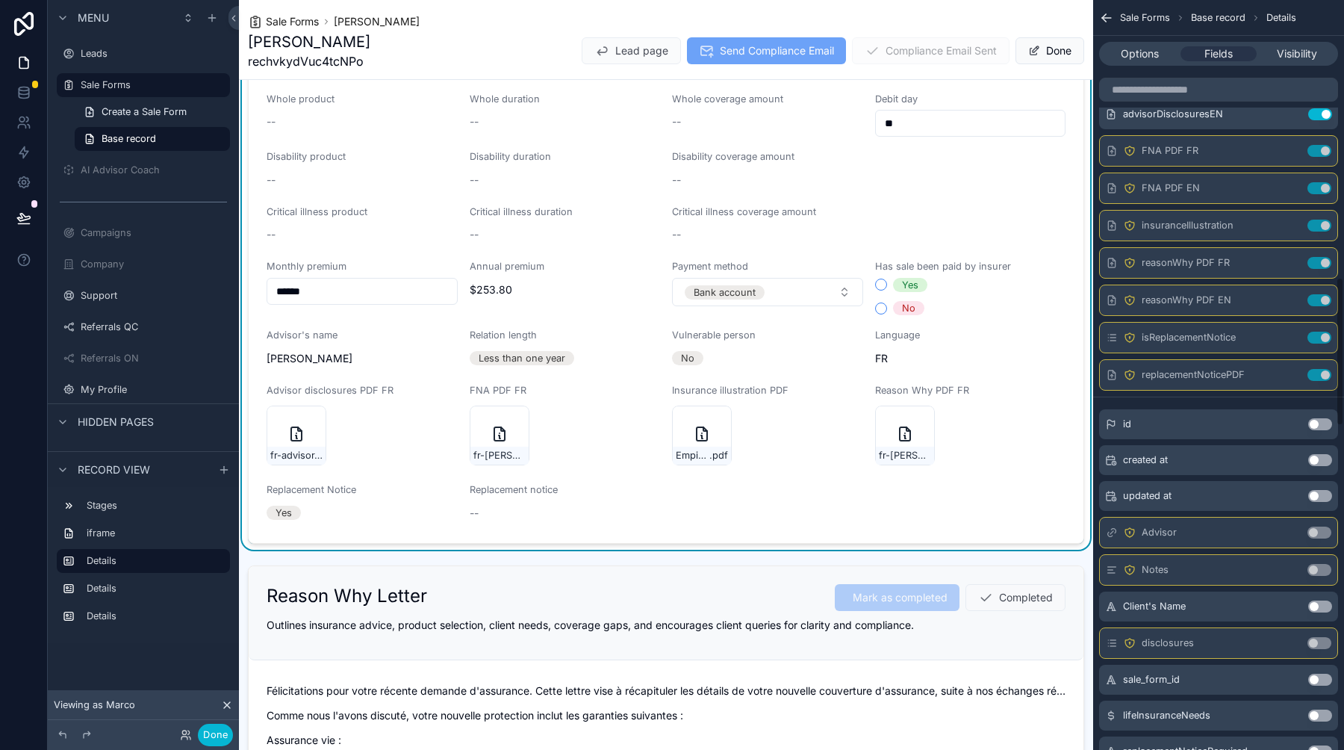
scroll to position [1327, 0]
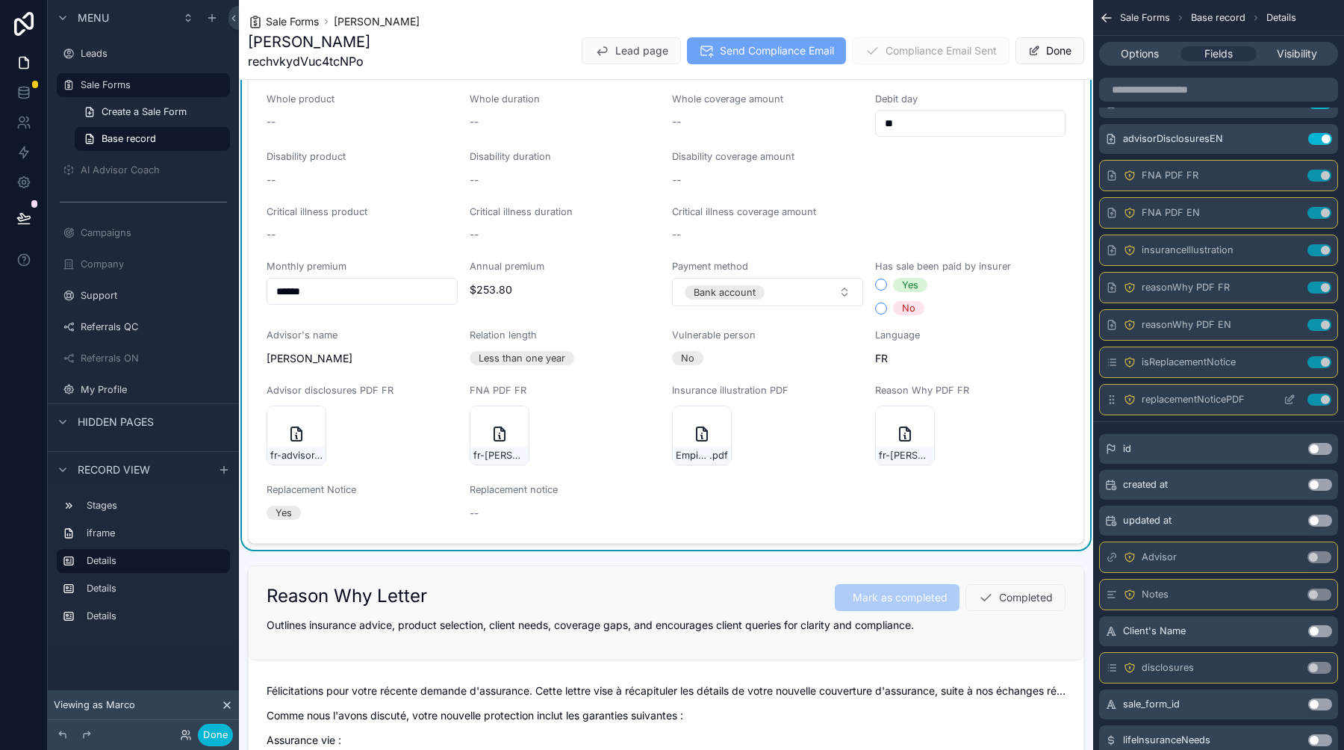
click at [1289, 400] on icon "scrollable content" at bounding box center [1291, 398] width 6 height 6
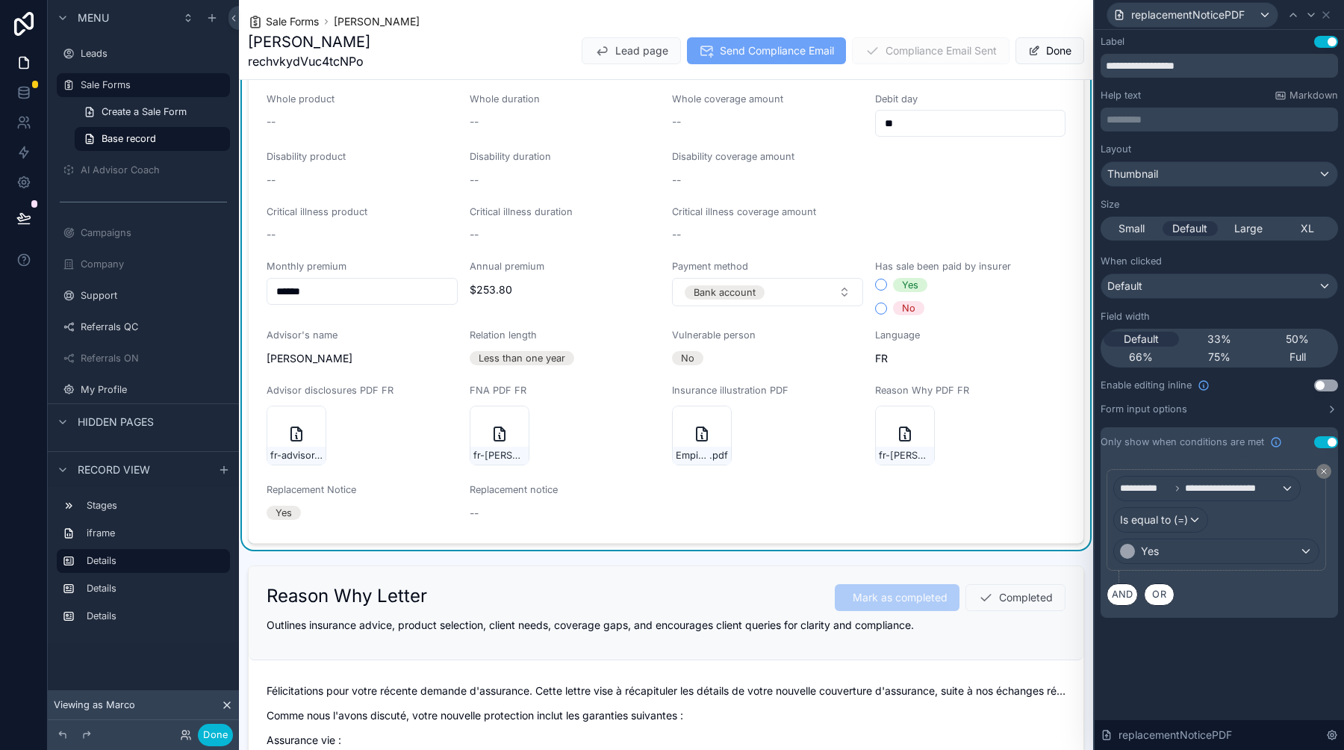
click at [1324, 387] on button "Use setting" at bounding box center [1326, 385] width 24 height 12
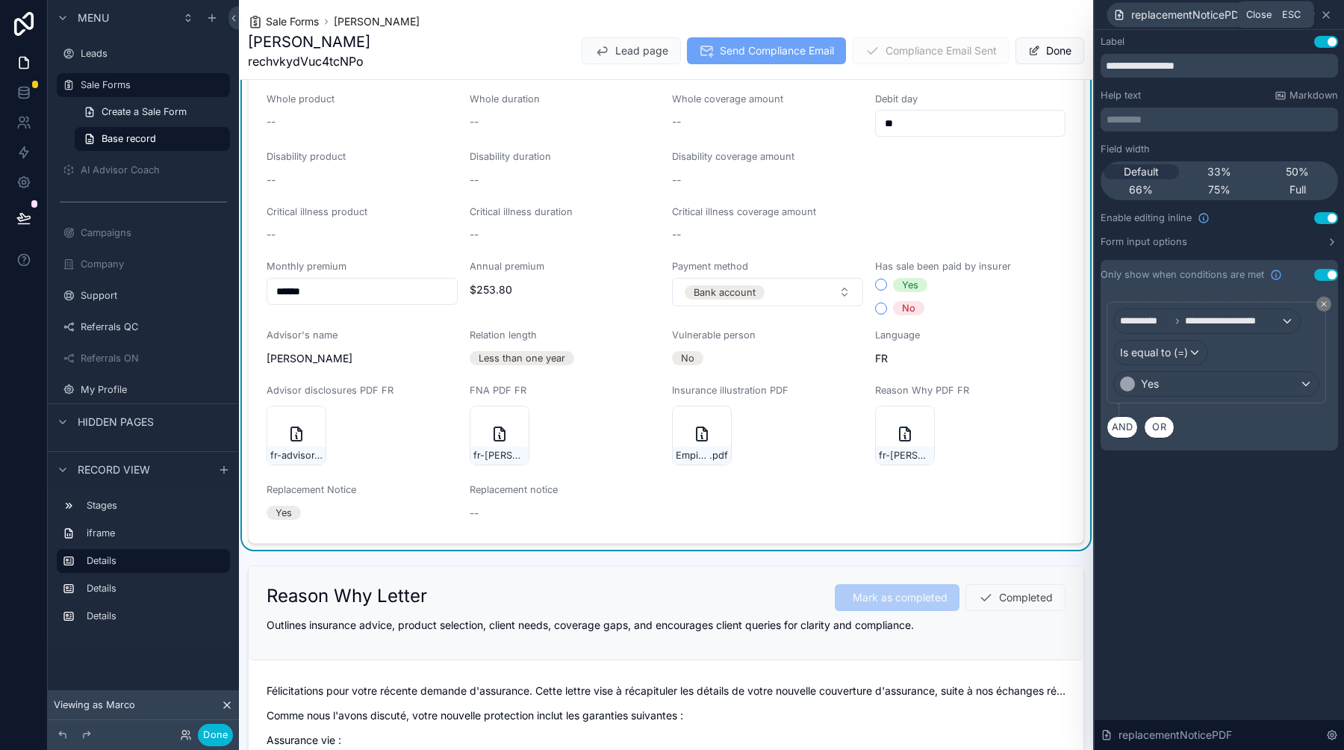
click at [1331, 13] on icon at bounding box center [1326, 15] width 12 height 12
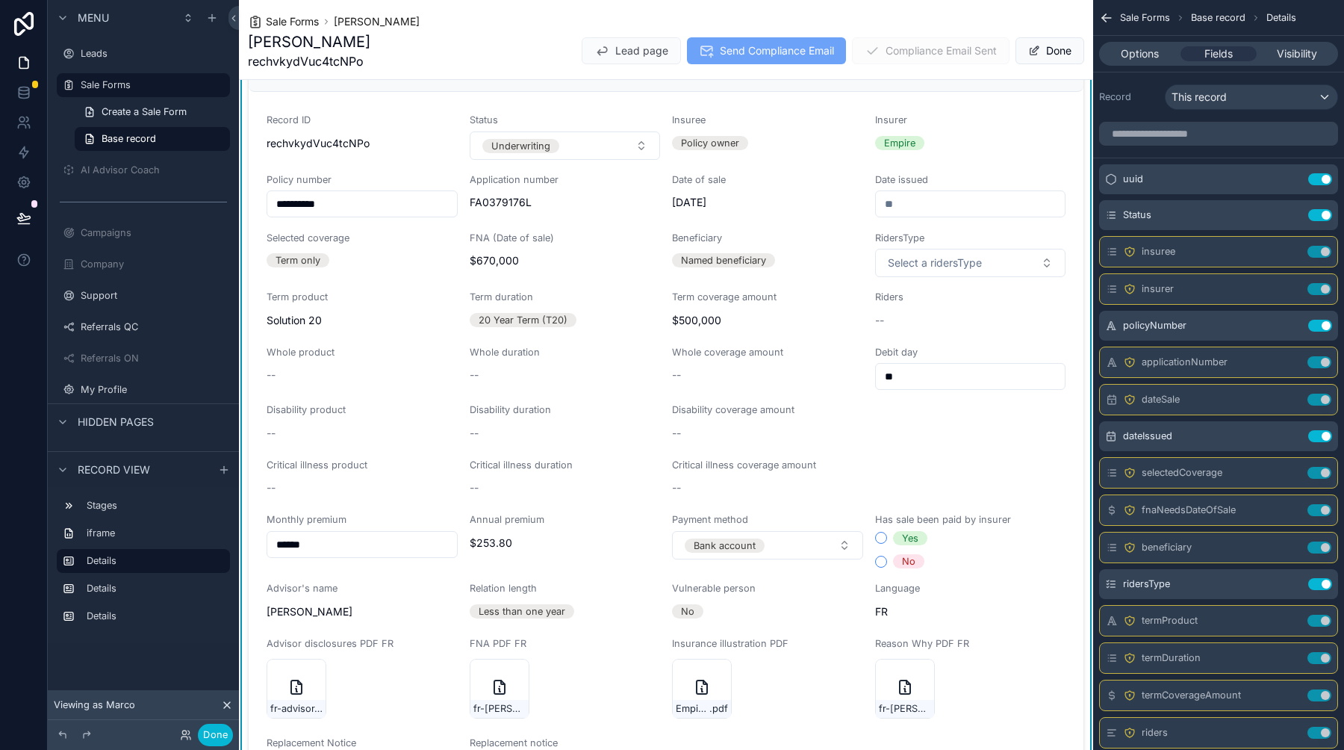
scroll to position [536, 0]
click at [1289, 215] on icon "scrollable content" at bounding box center [1290, 215] width 12 height 12
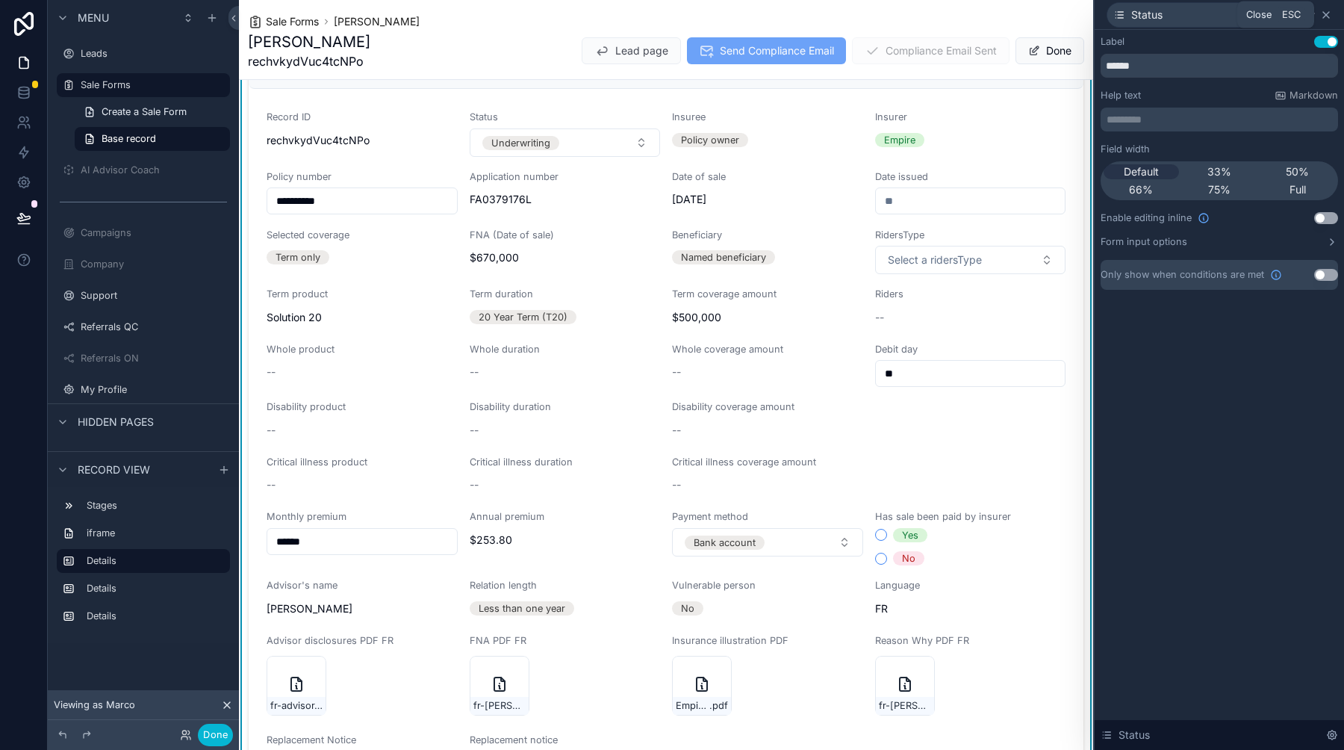
click at [1324, 13] on icon at bounding box center [1326, 15] width 6 height 6
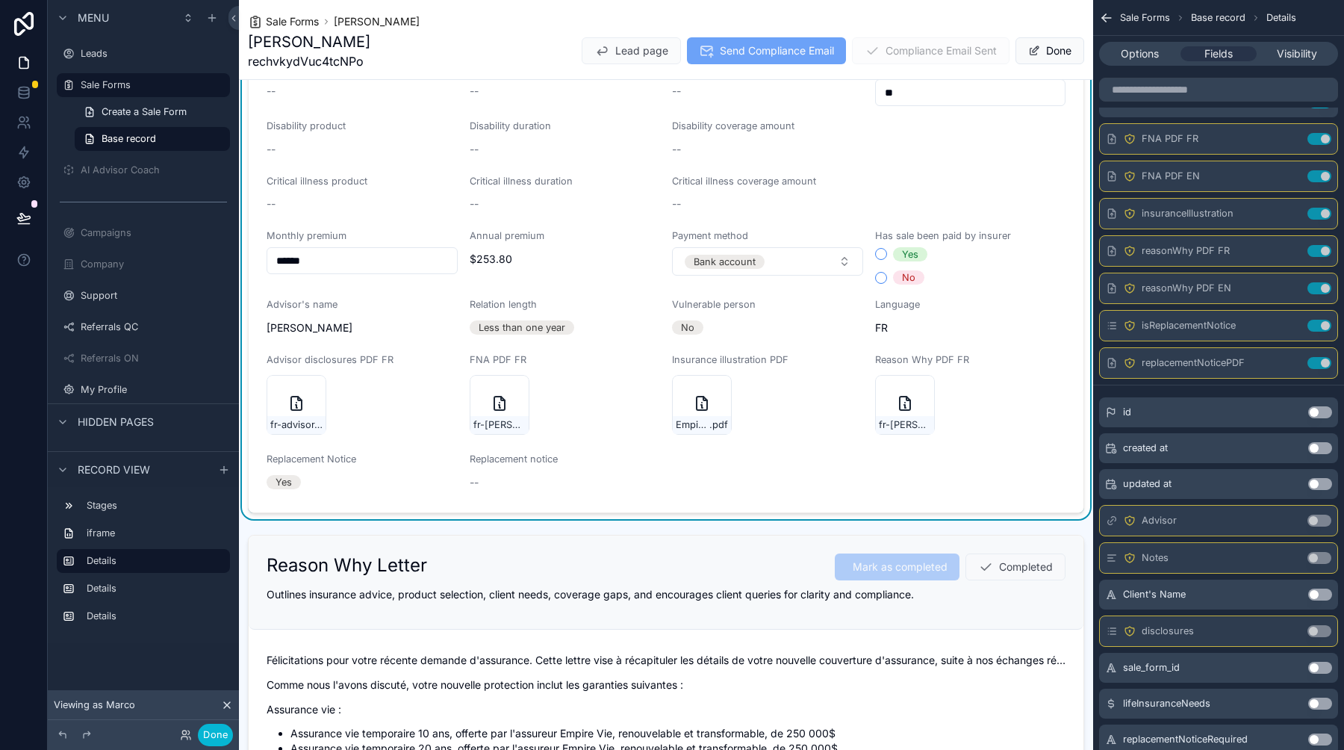
scroll to position [847, 0]
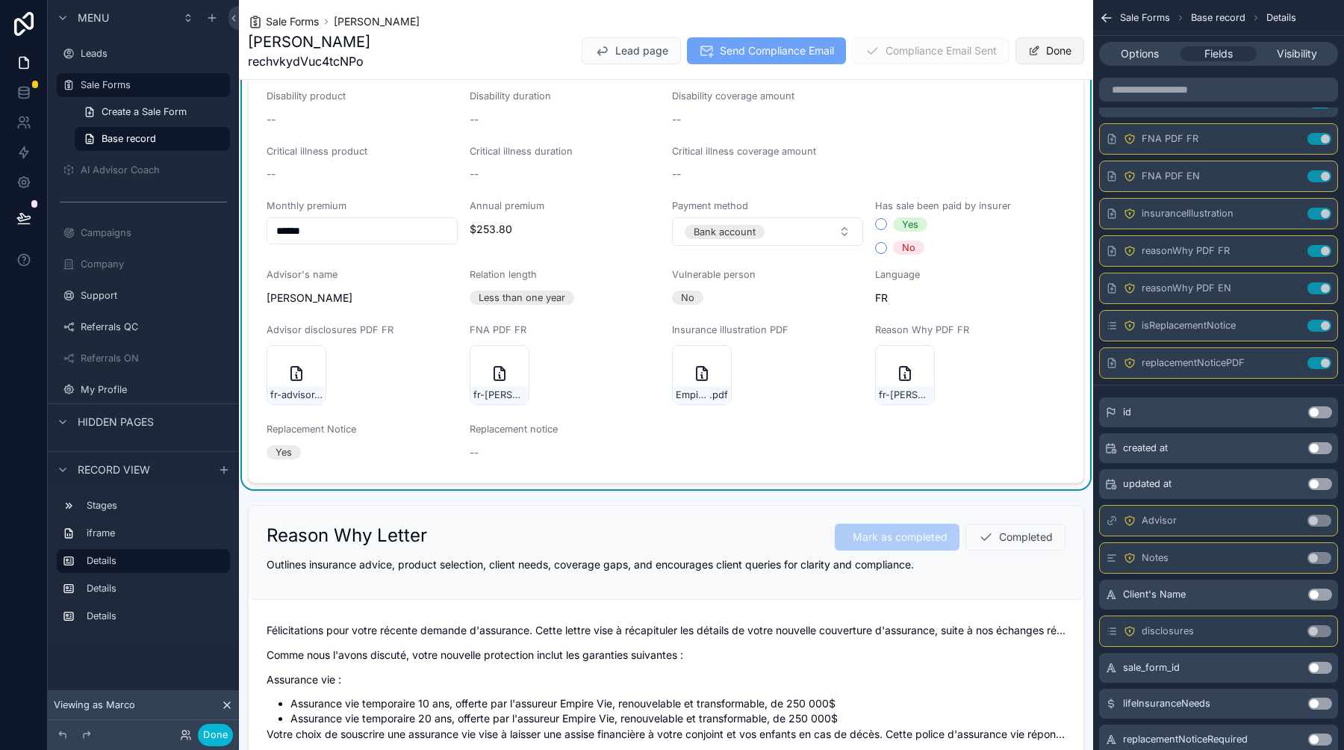
click at [1029, 49] on button "Done" at bounding box center [1049, 50] width 69 height 27
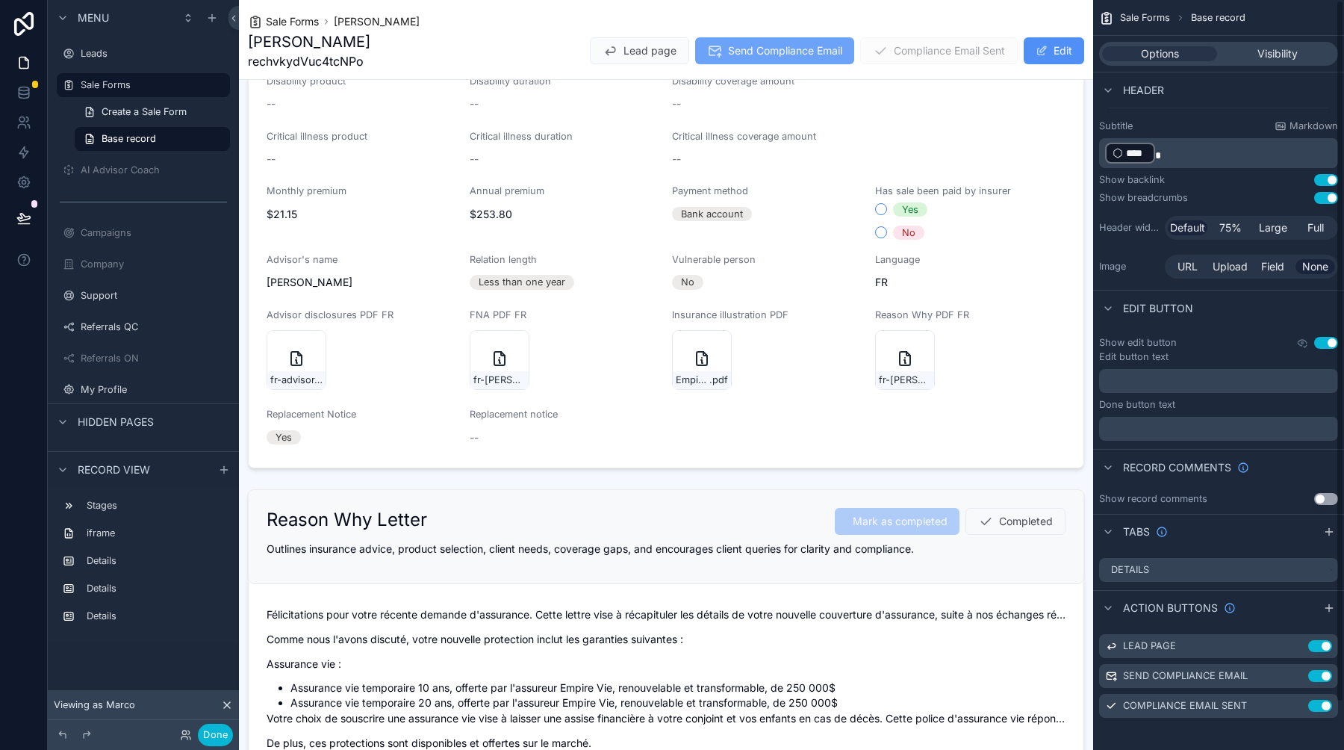
scroll to position [835, 0]
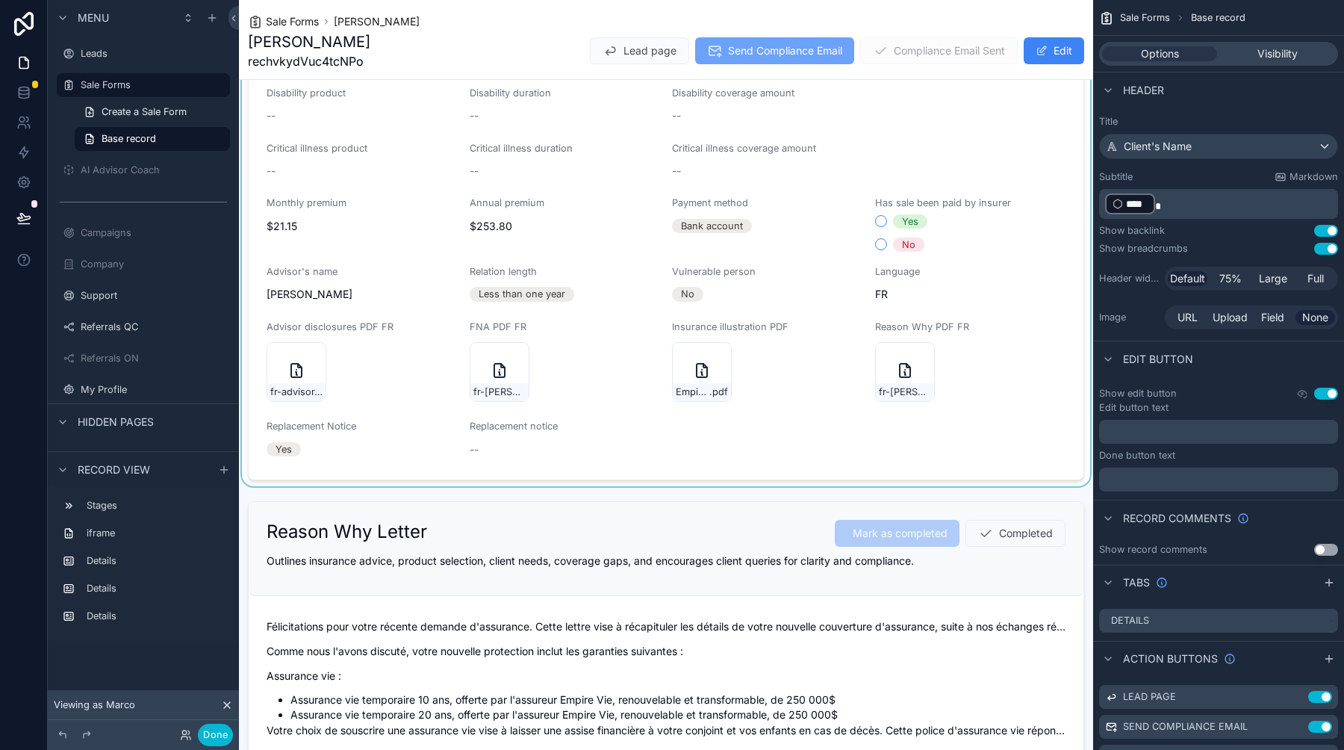
click at [538, 455] on div "scrollable content" at bounding box center [666, 104] width 854 height 763
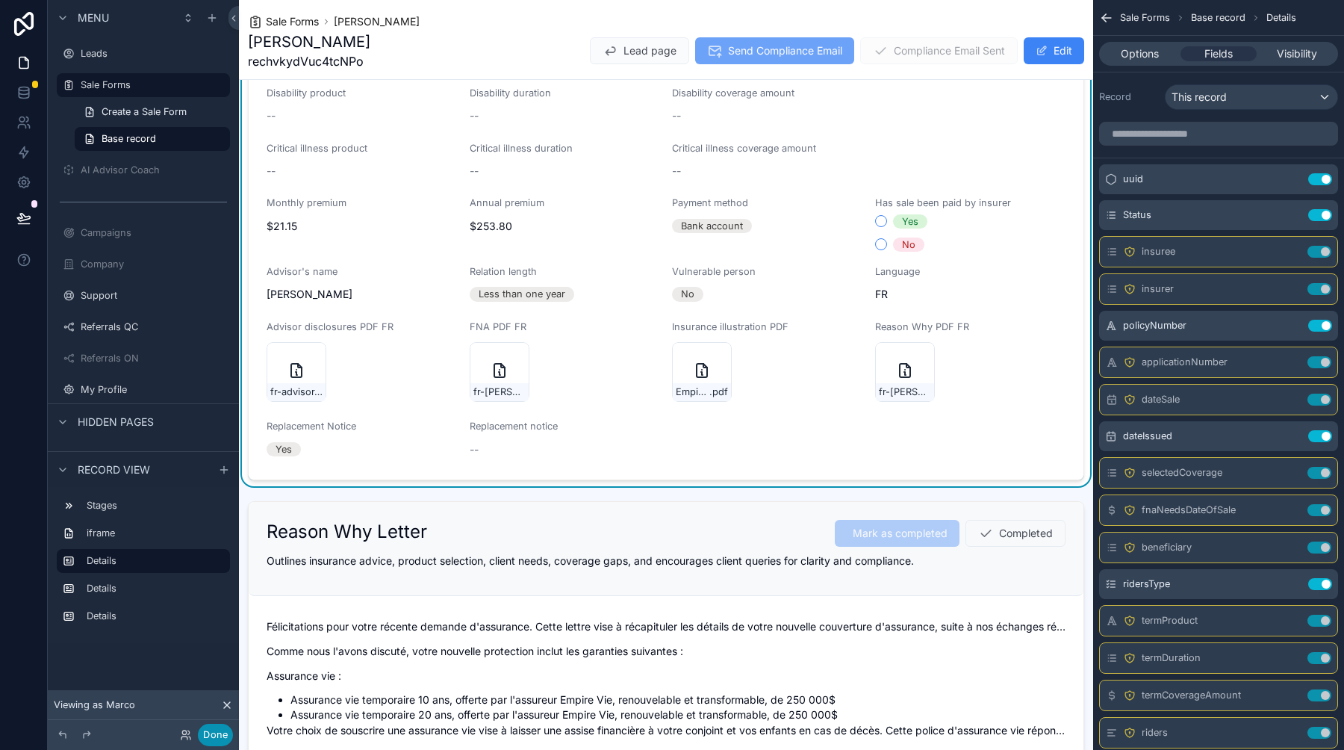
click at [214, 729] on button "Done" at bounding box center [215, 734] width 35 height 22
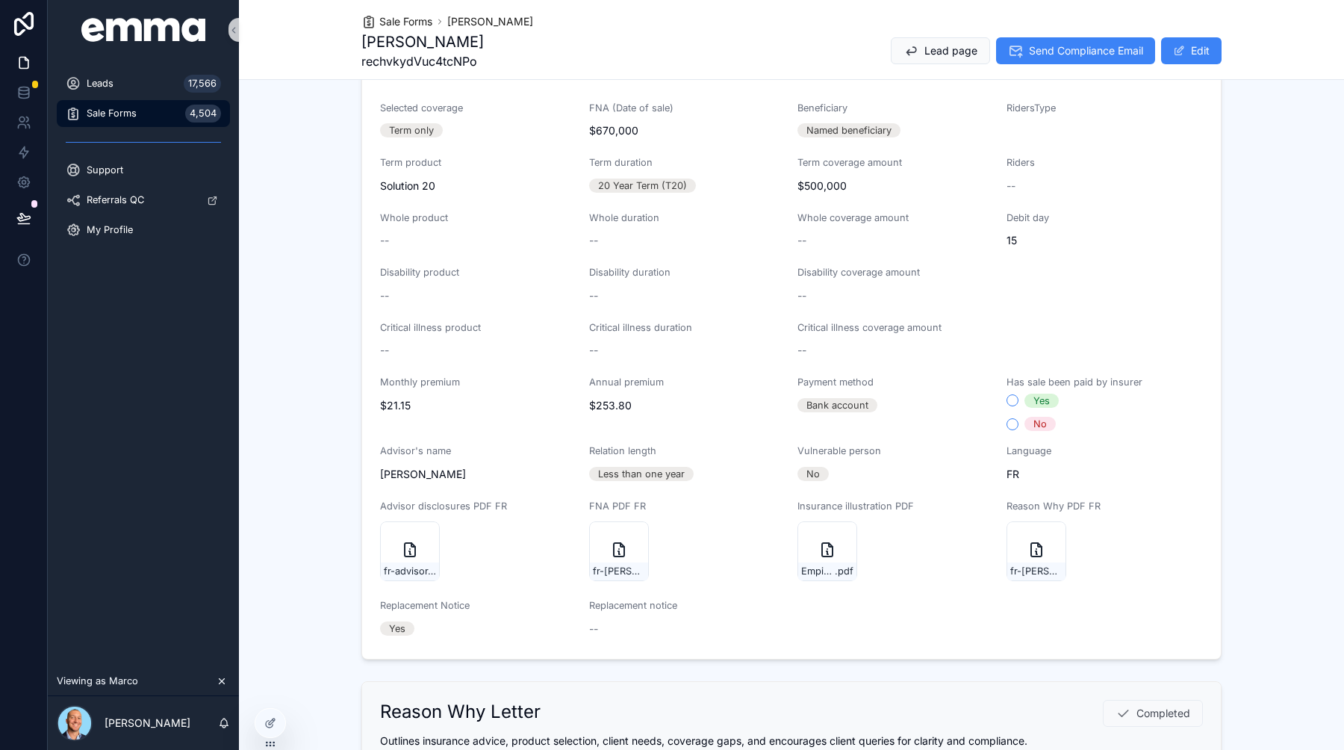
scroll to position [231, 0]
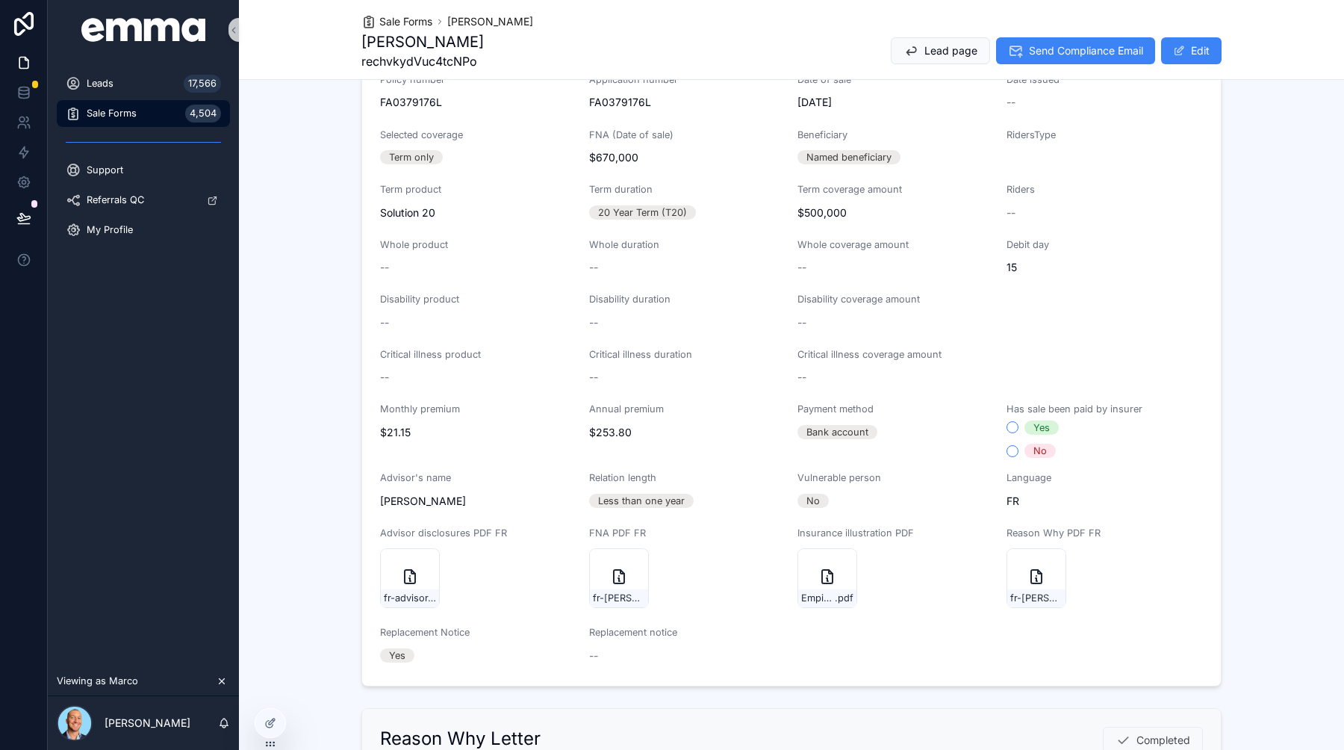
click at [589, 657] on span "--" at bounding box center [593, 655] width 9 height 15
click at [1183, 55] on button "Edit" at bounding box center [1191, 50] width 60 height 27
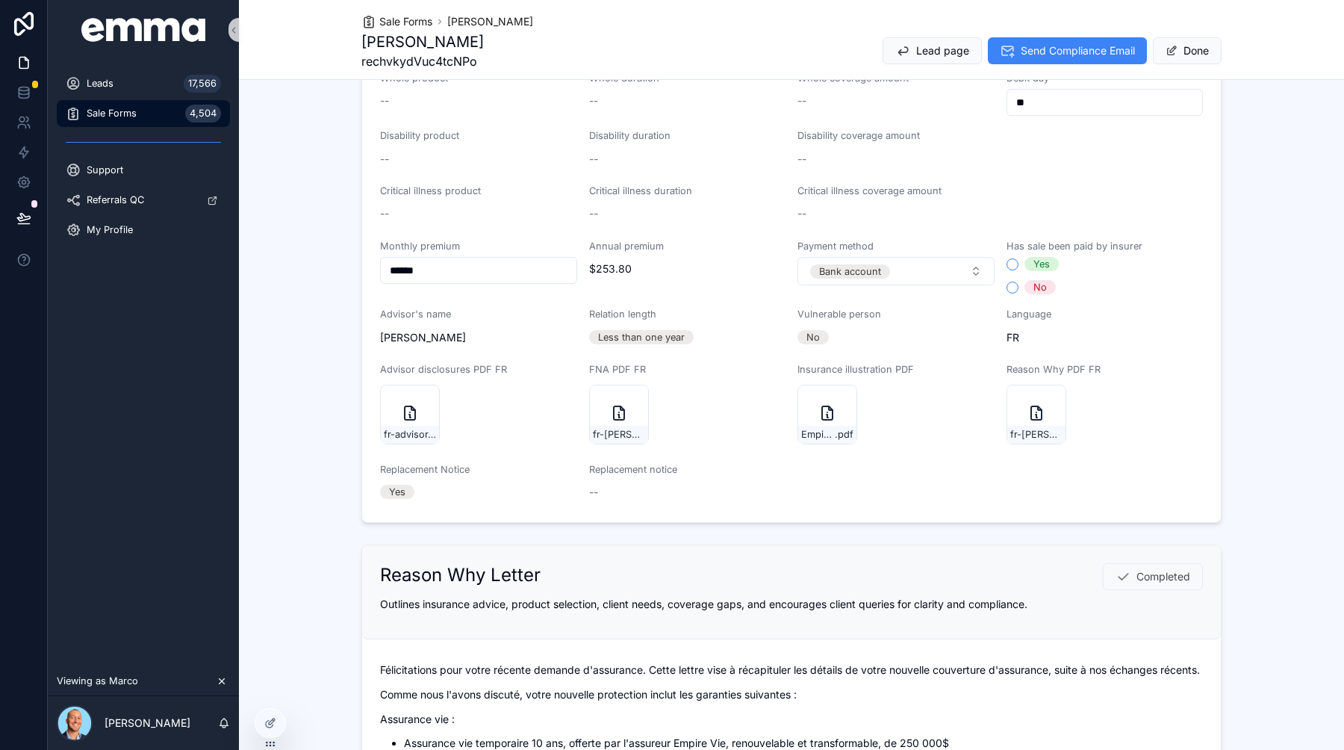
scroll to position [420, 0]
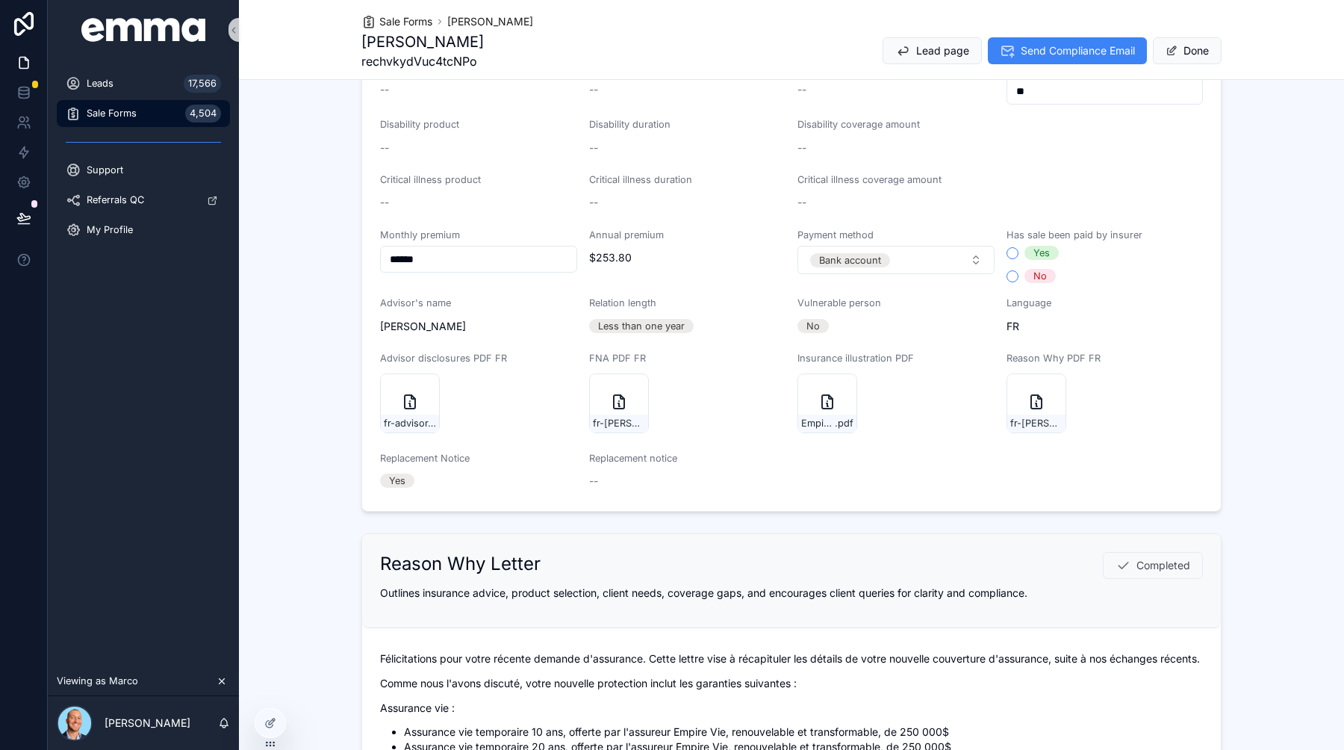
click at [858, 479] on form "**********" at bounding box center [791, 159] width 859 height 704
click at [275, 724] on icon at bounding box center [270, 723] width 12 height 12
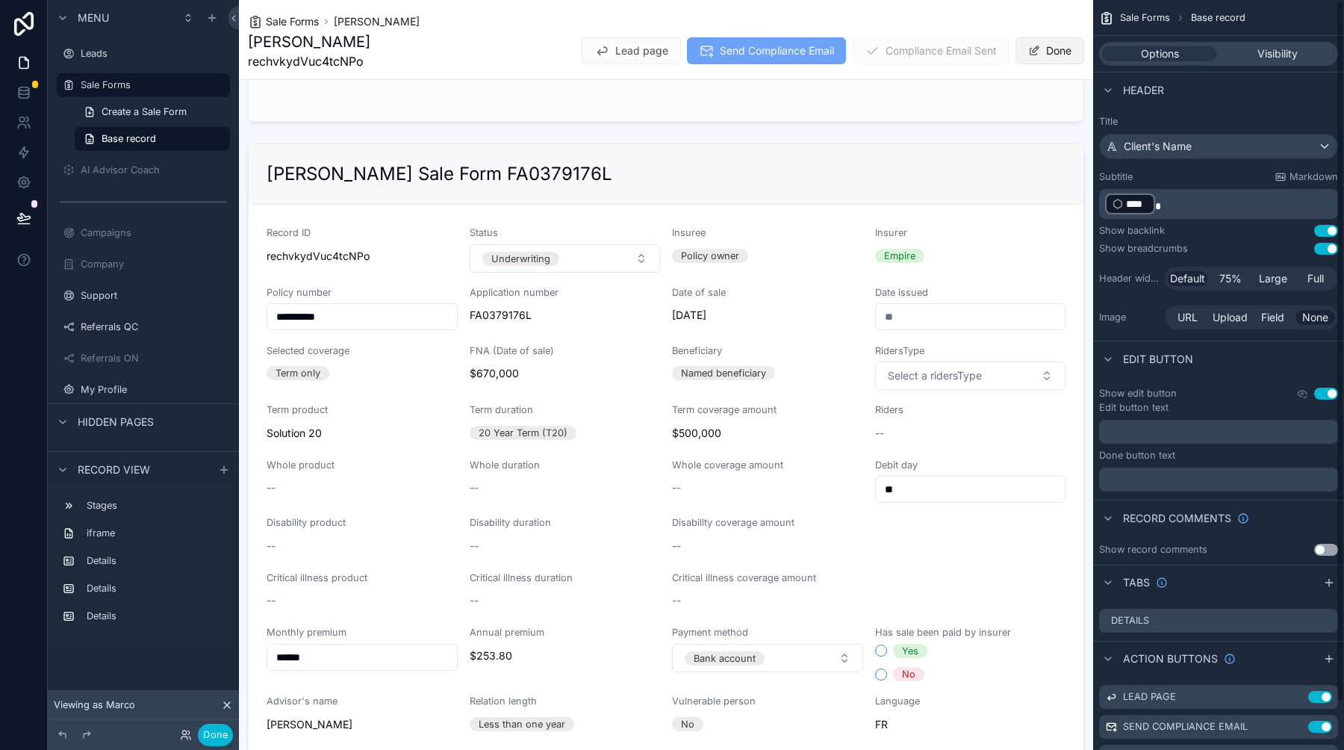
click at [1028, 49] on span "scrollable content" at bounding box center [1034, 51] width 12 height 12
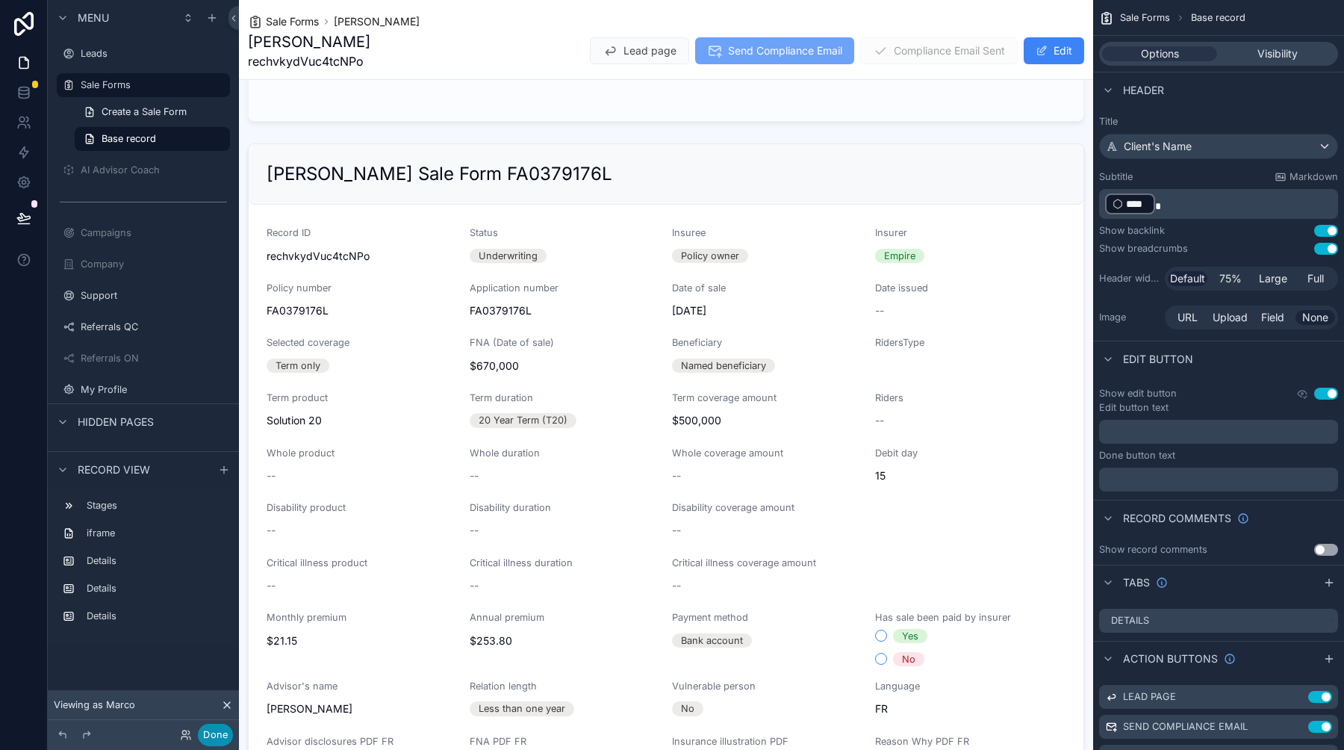
click at [216, 735] on button "Done" at bounding box center [215, 734] width 35 height 22
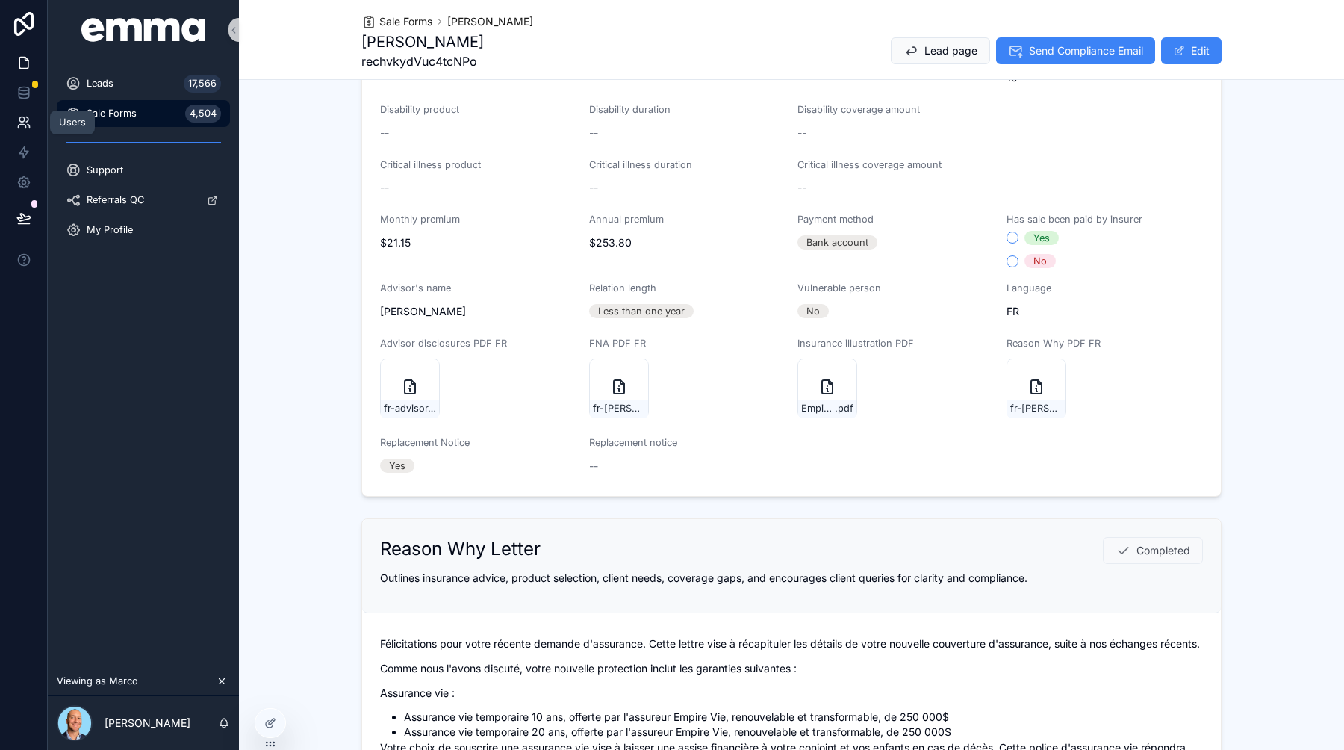
click at [28, 120] on icon at bounding box center [27, 119] width 2 height 4
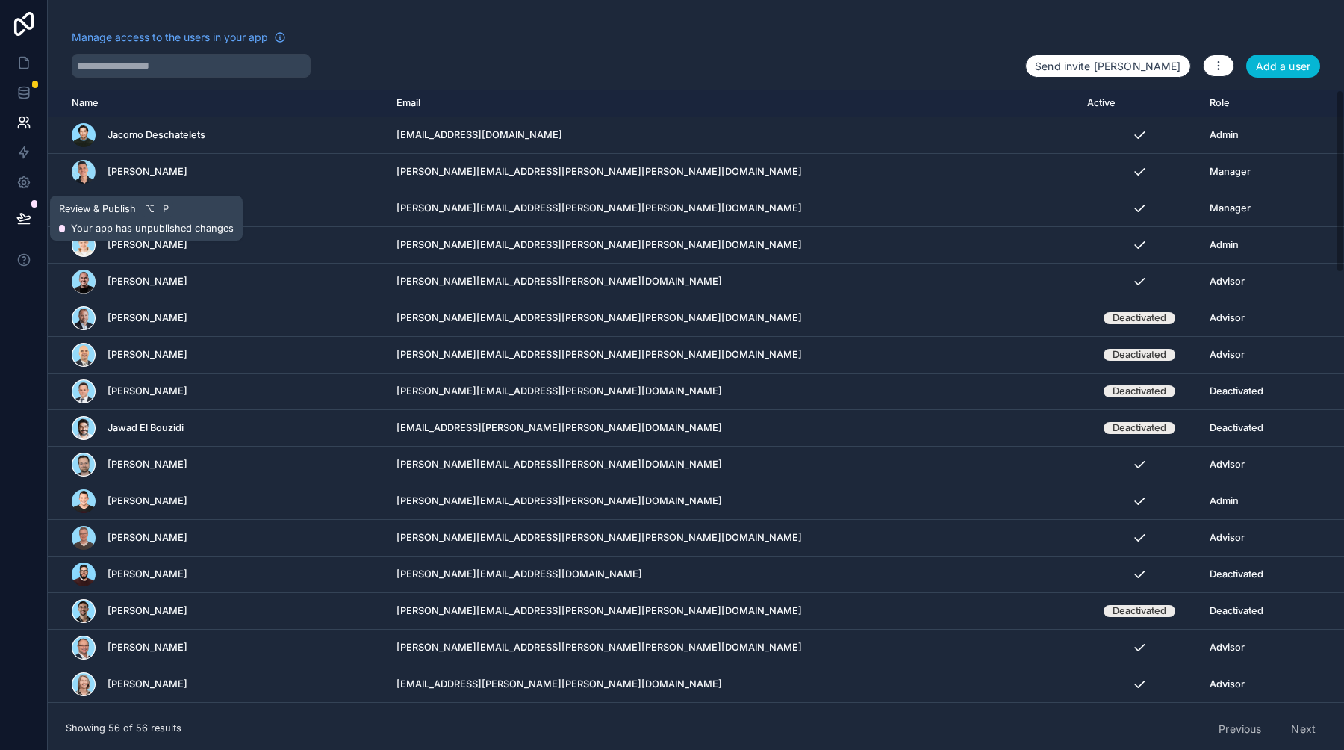
click at [23, 213] on icon at bounding box center [23, 218] width 15 height 15
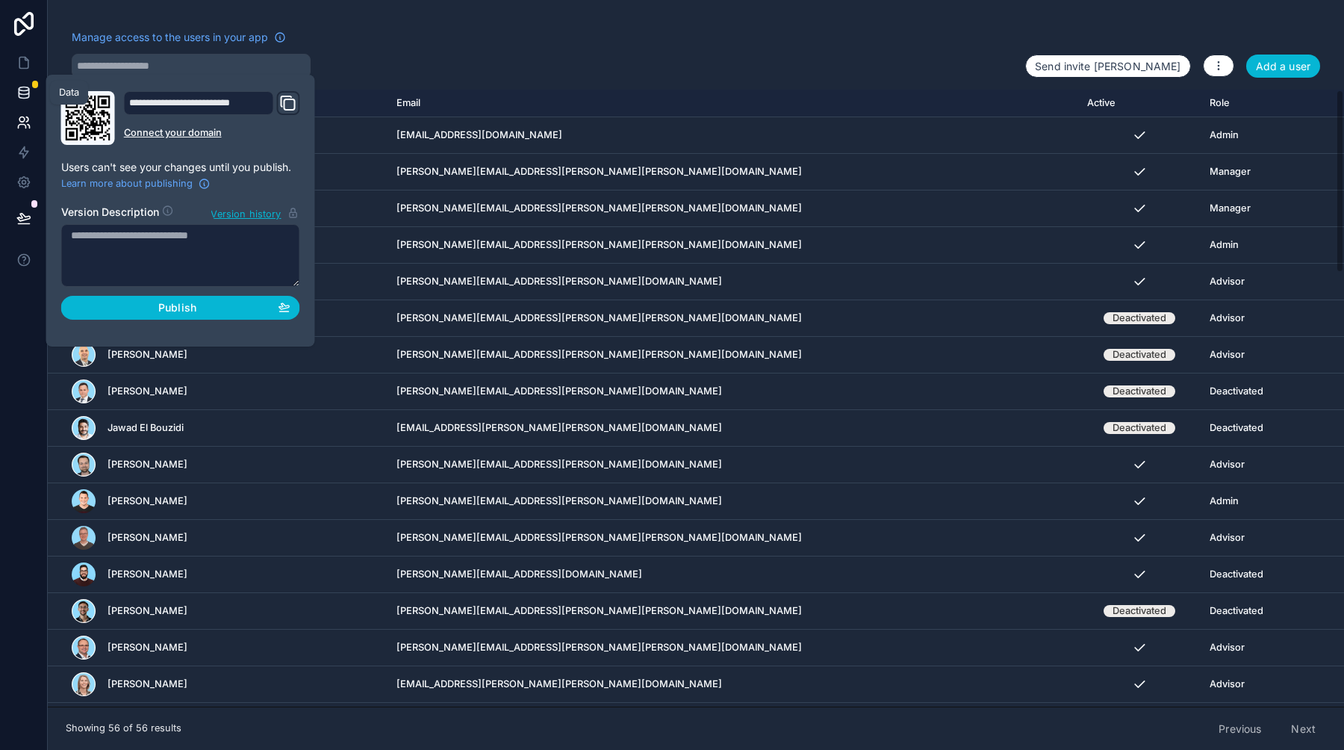
click at [24, 82] on link at bounding box center [23, 93] width 47 height 30
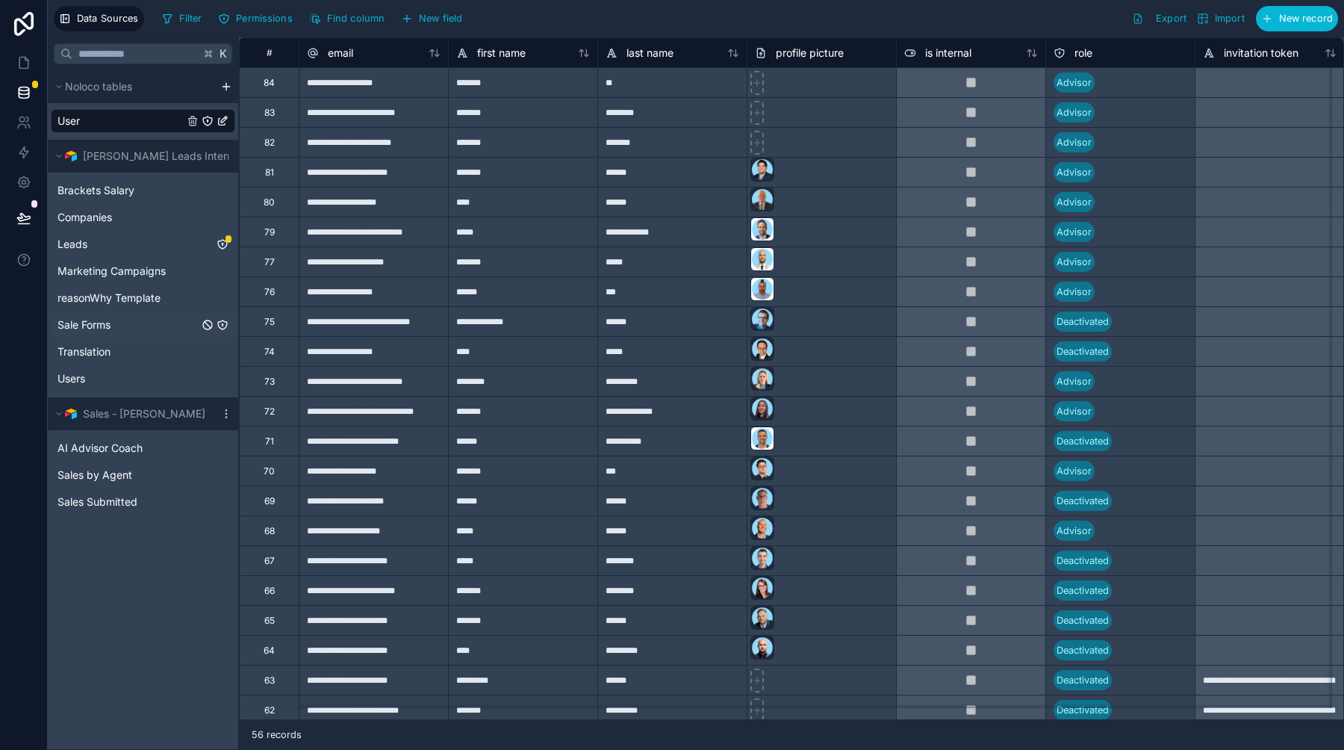
click at [223, 325] on icon "Sale Forms" at bounding box center [222, 325] width 12 height 12
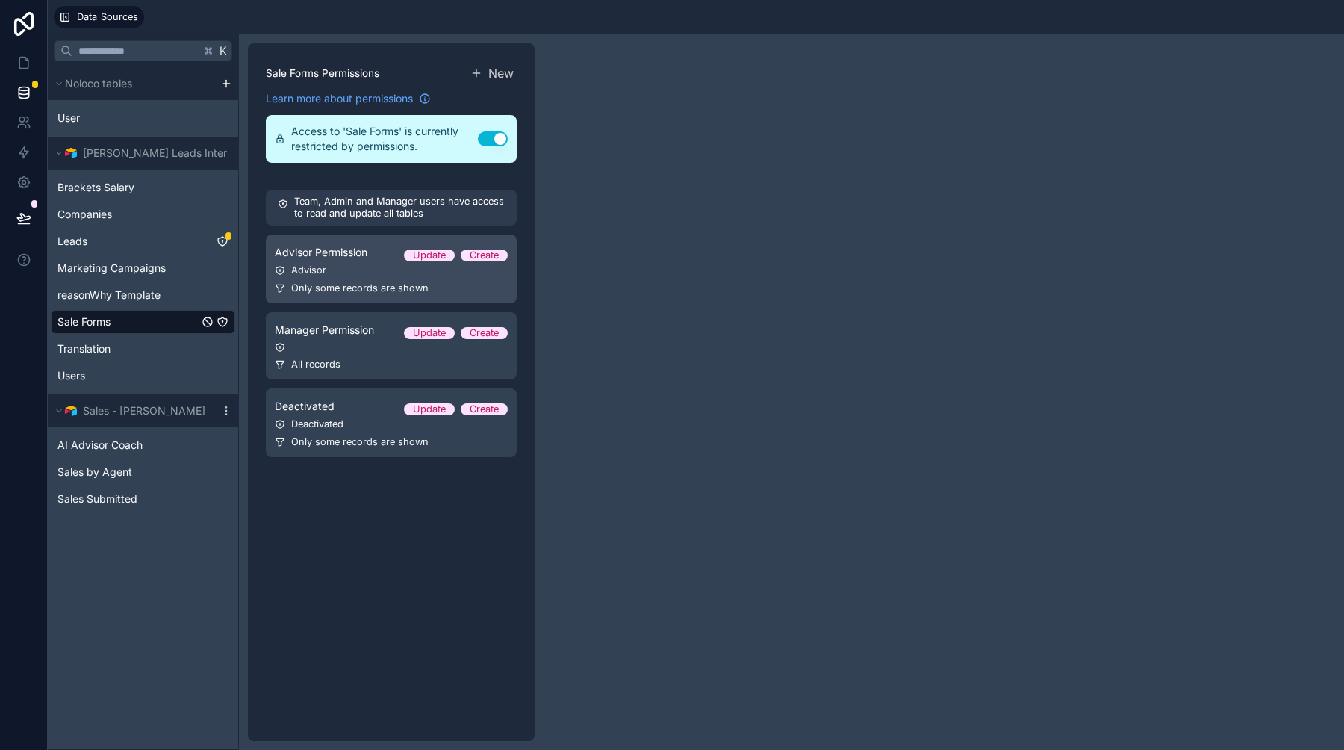
click at [381, 283] on span "Only some records are shown" at bounding box center [359, 288] width 137 height 12
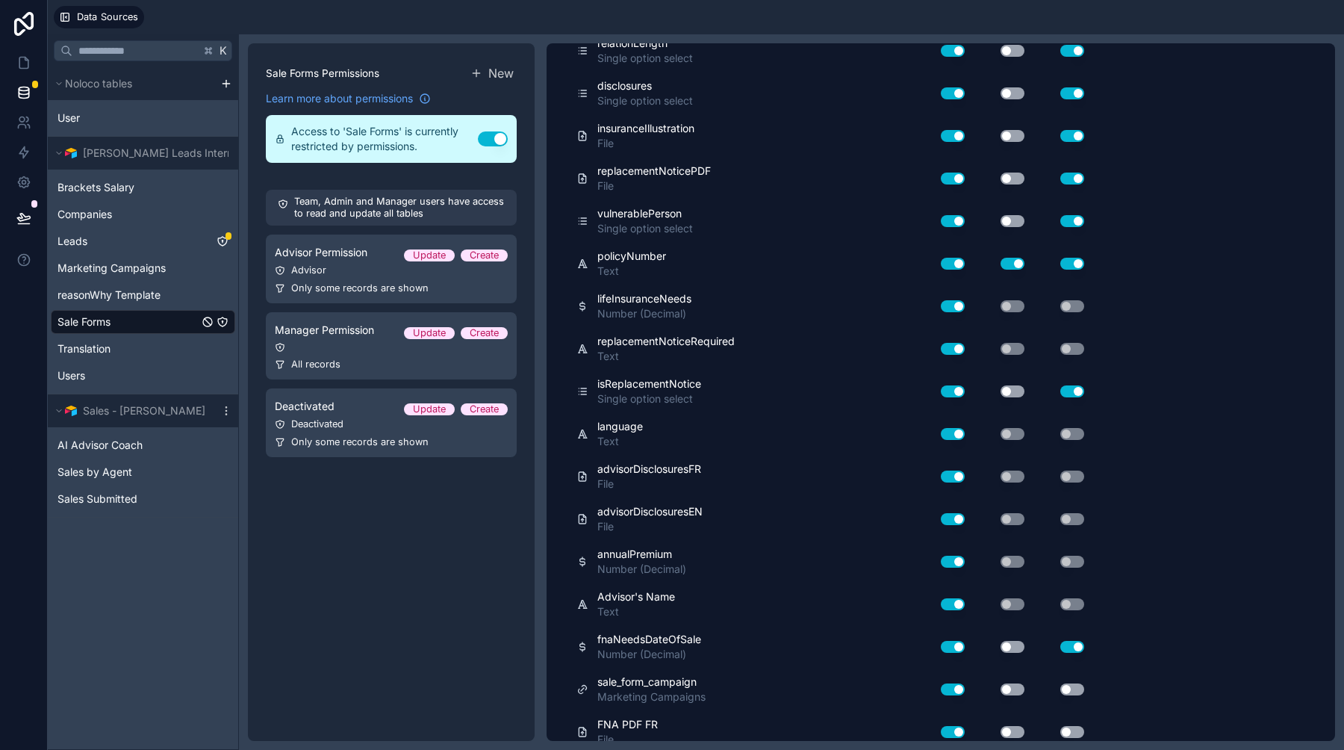
scroll to position [989, 0]
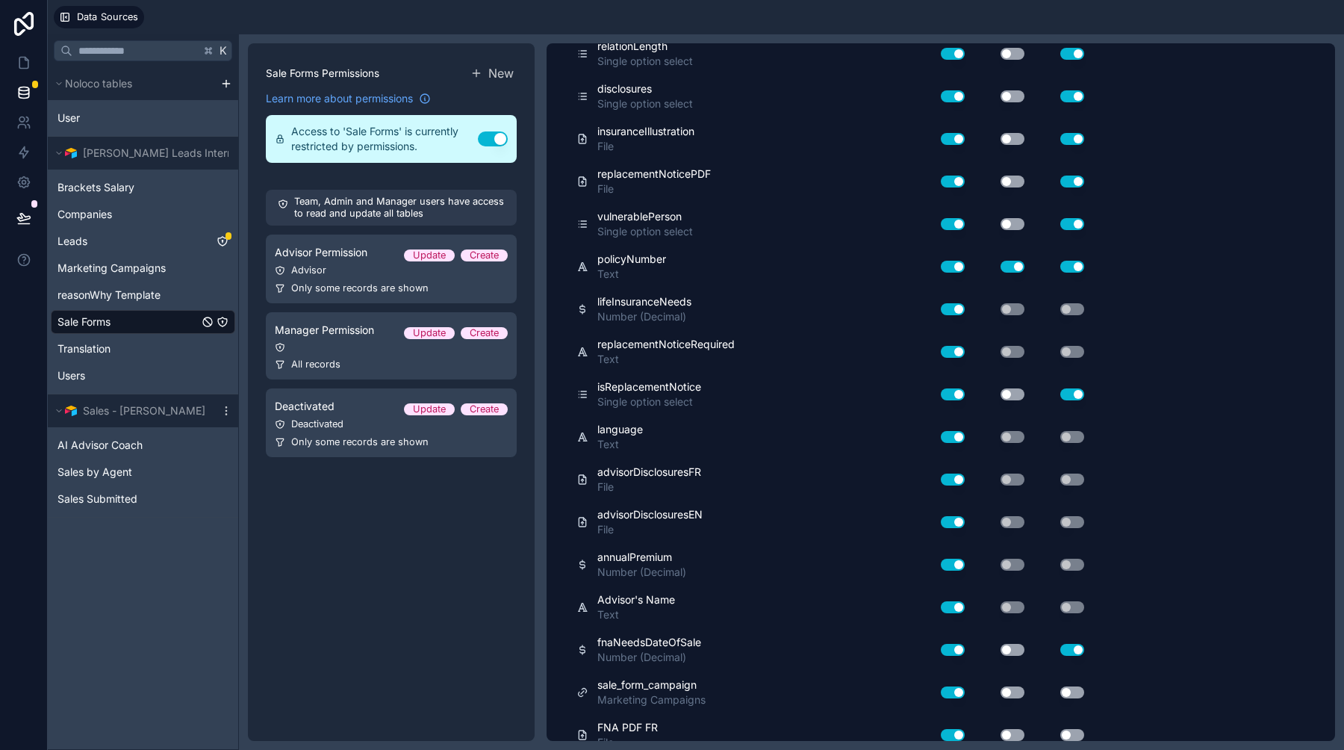
click at [1013, 180] on button "Use setting" at bounding box center [1012, 181] width 24 height 12
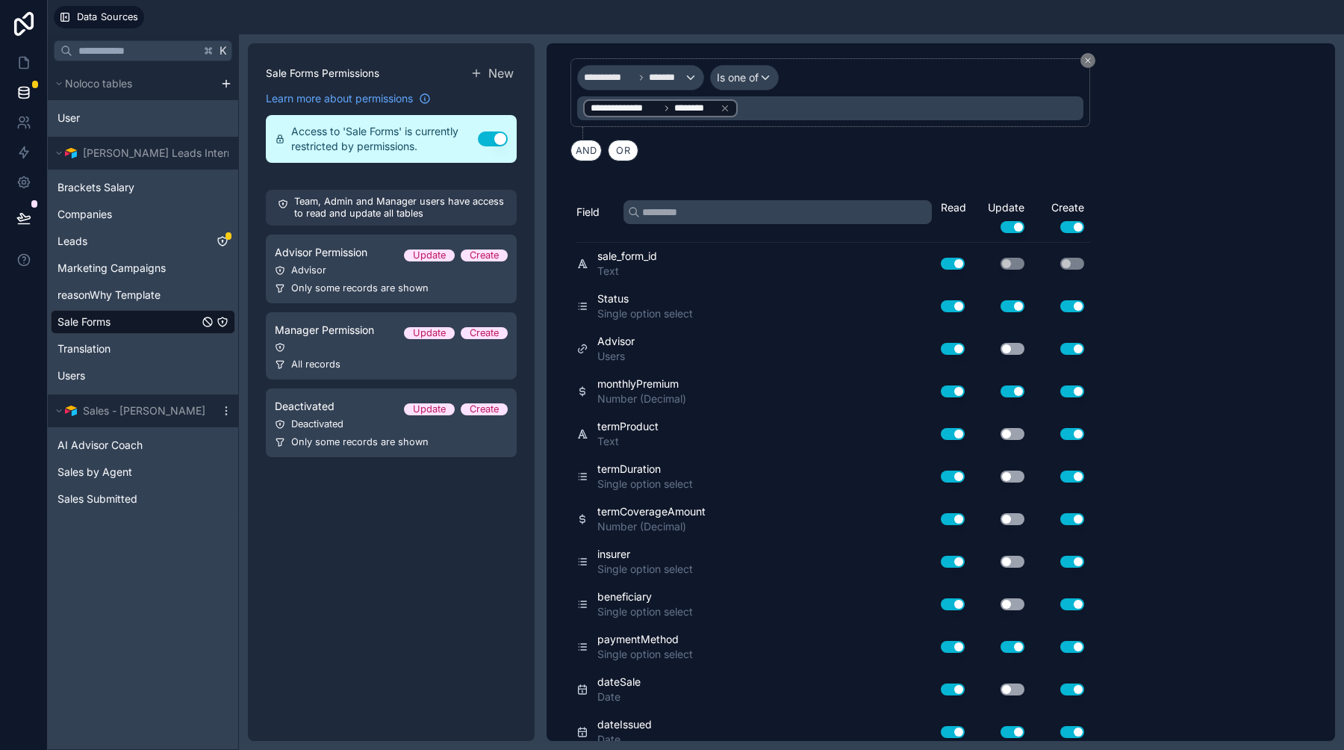
scroll to position [0, 0]
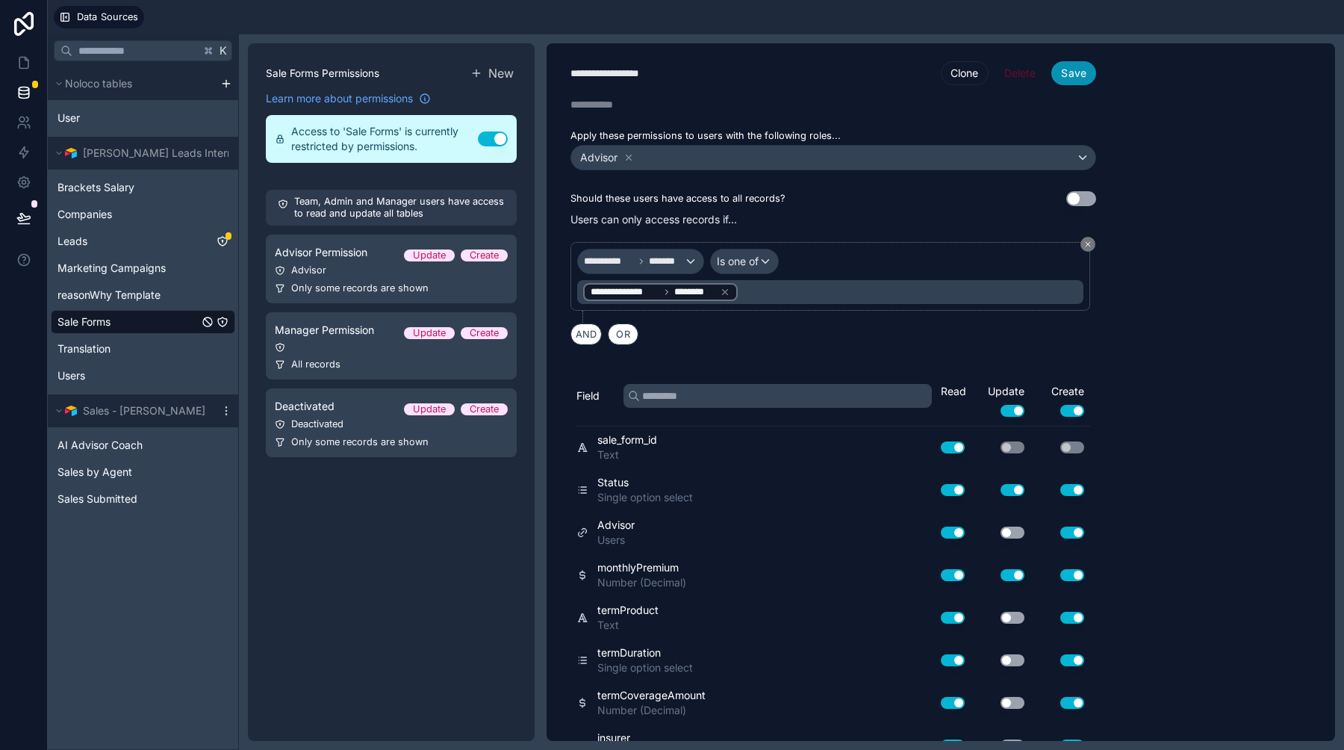
click at [1083, 76] on button "Save" at bounding box center [1073, 73] width 45 height 24
click at [479, 361] on div "All records" at bounding box center [391, 364] width 233 height 12
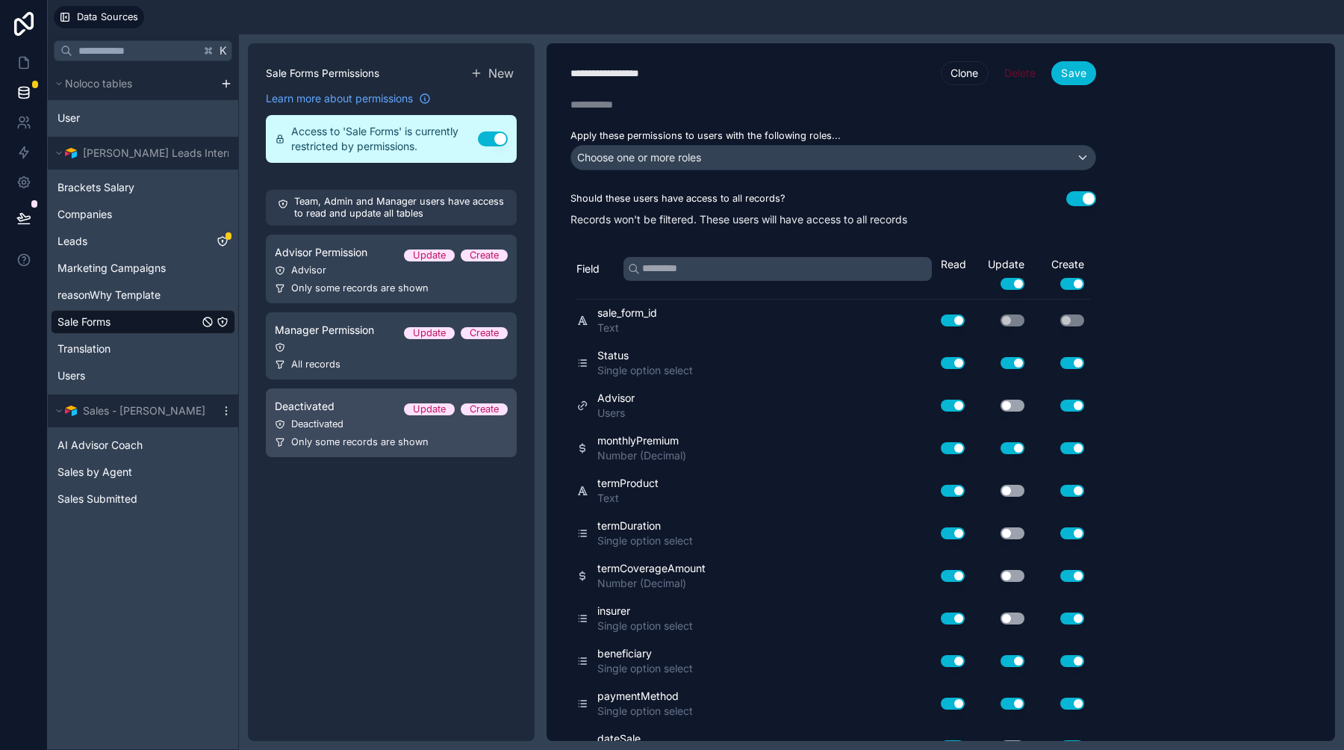
click at [468, 455] on link "Deactivated Update Create Deactivated Only some records are shown" at bounding box center [391, 422] width 251 height 69
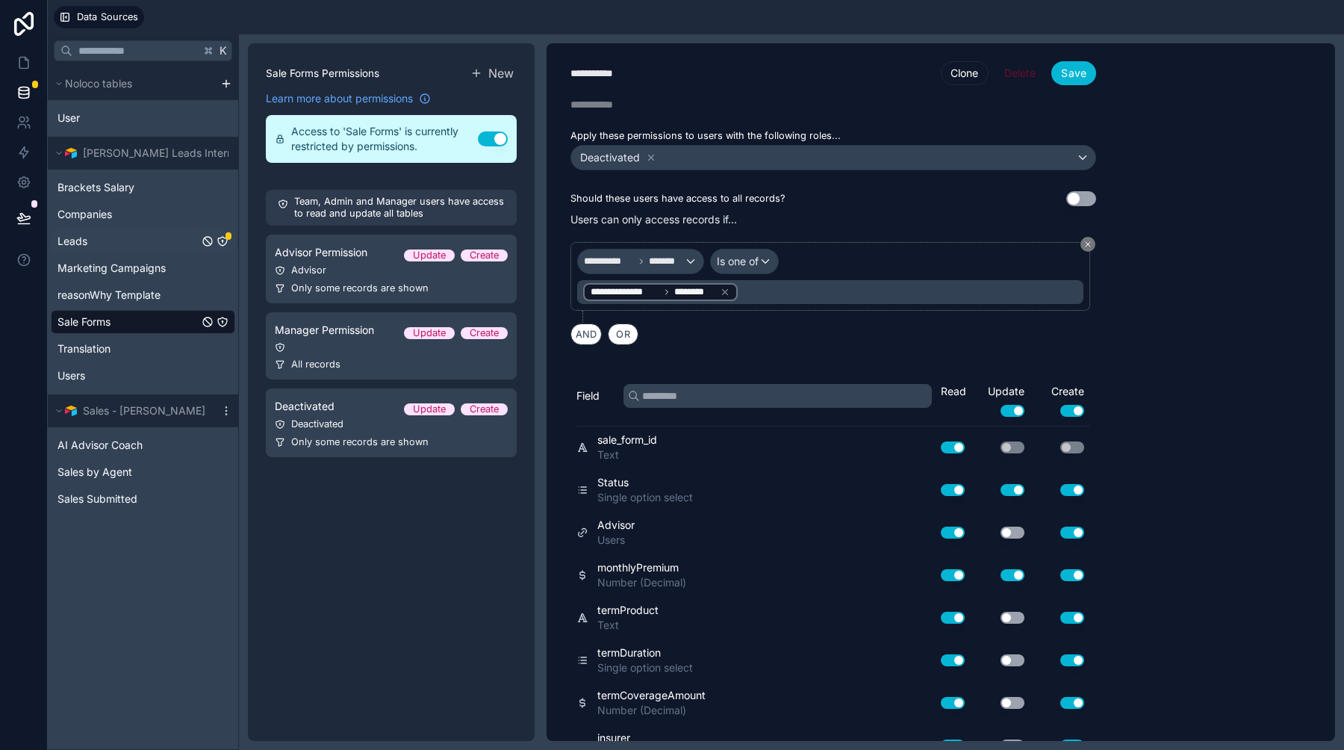
click at [222, 243] on icon "Leads" at bounding box center [222, 241] width 12 height 12
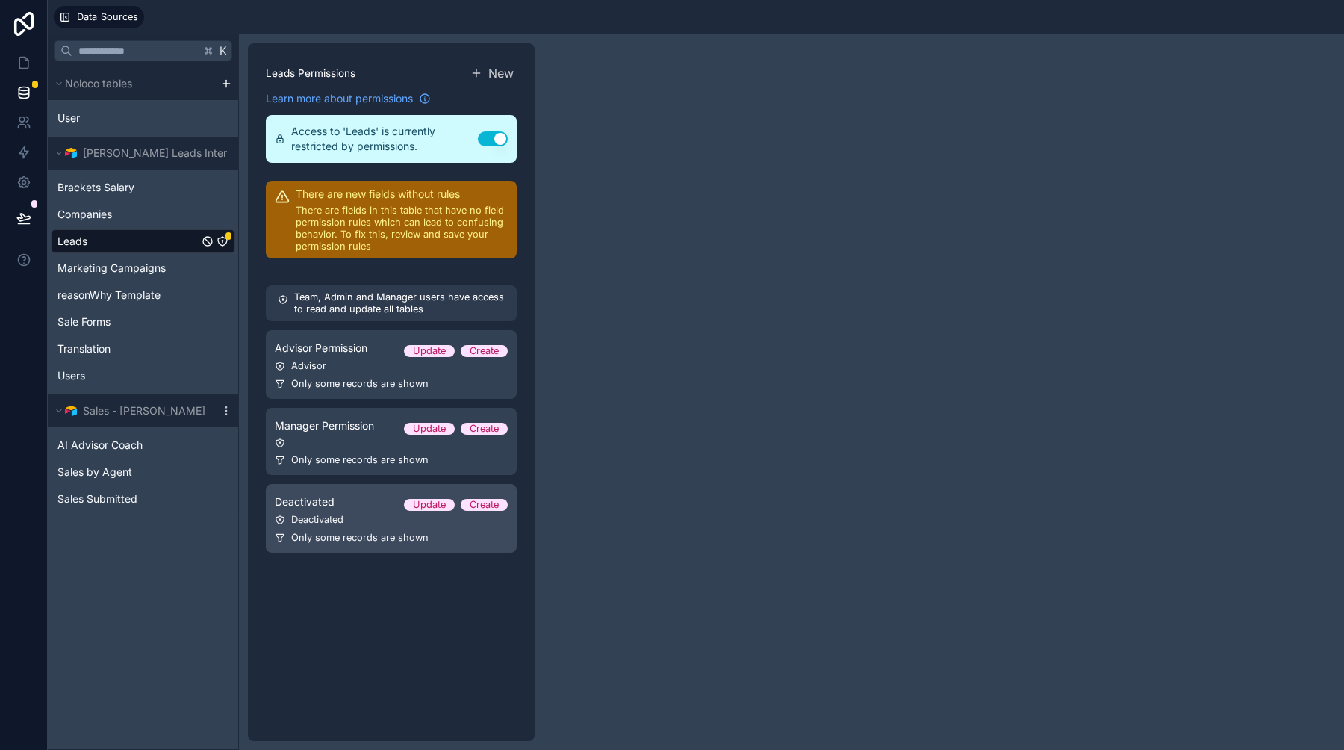
click at [470, 540] on div "Only some records are shown" at bounding box center [391, 538] width 233 height 12
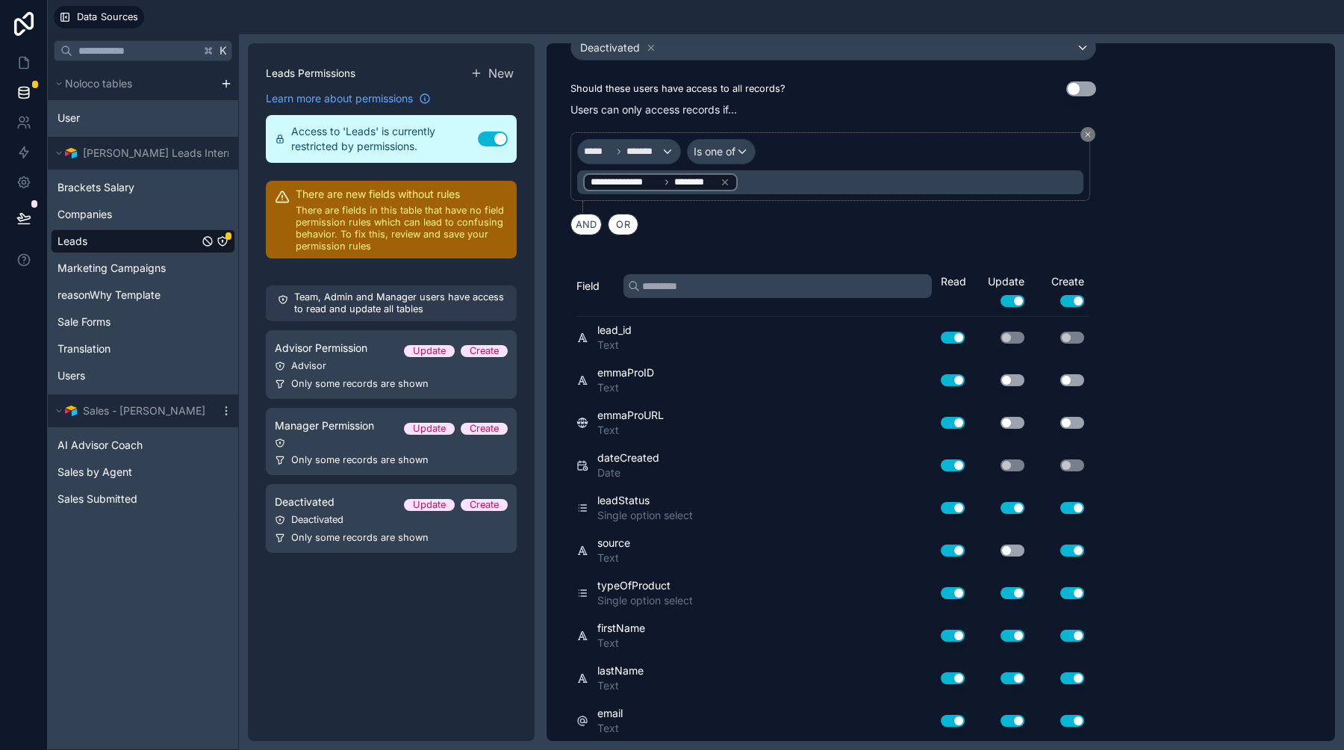
scroll to position [207, 0]
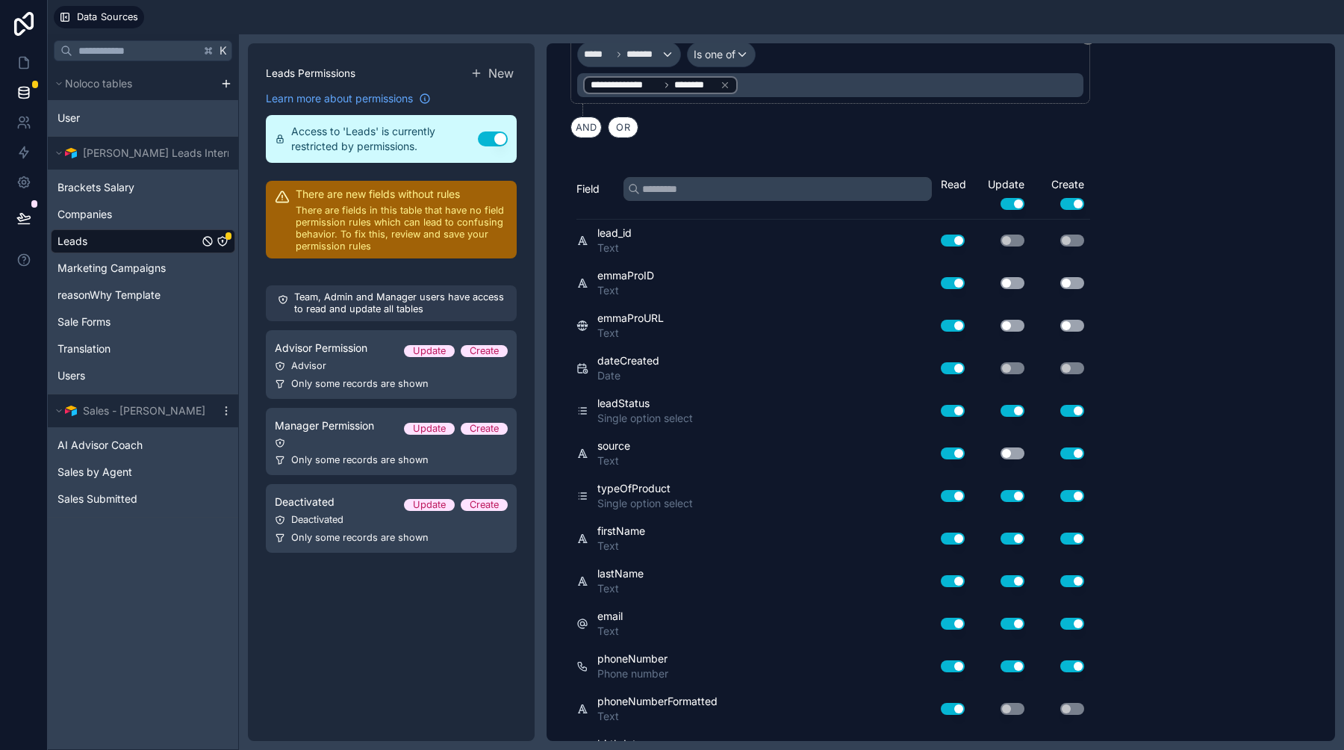
click at [1019, 205] on button "Use setting" at bounding box center [1012, 204] width 24 height 12
click at [1079, 205] on button "Use setting" at bounding box center [1072, 204] width 24 height 12
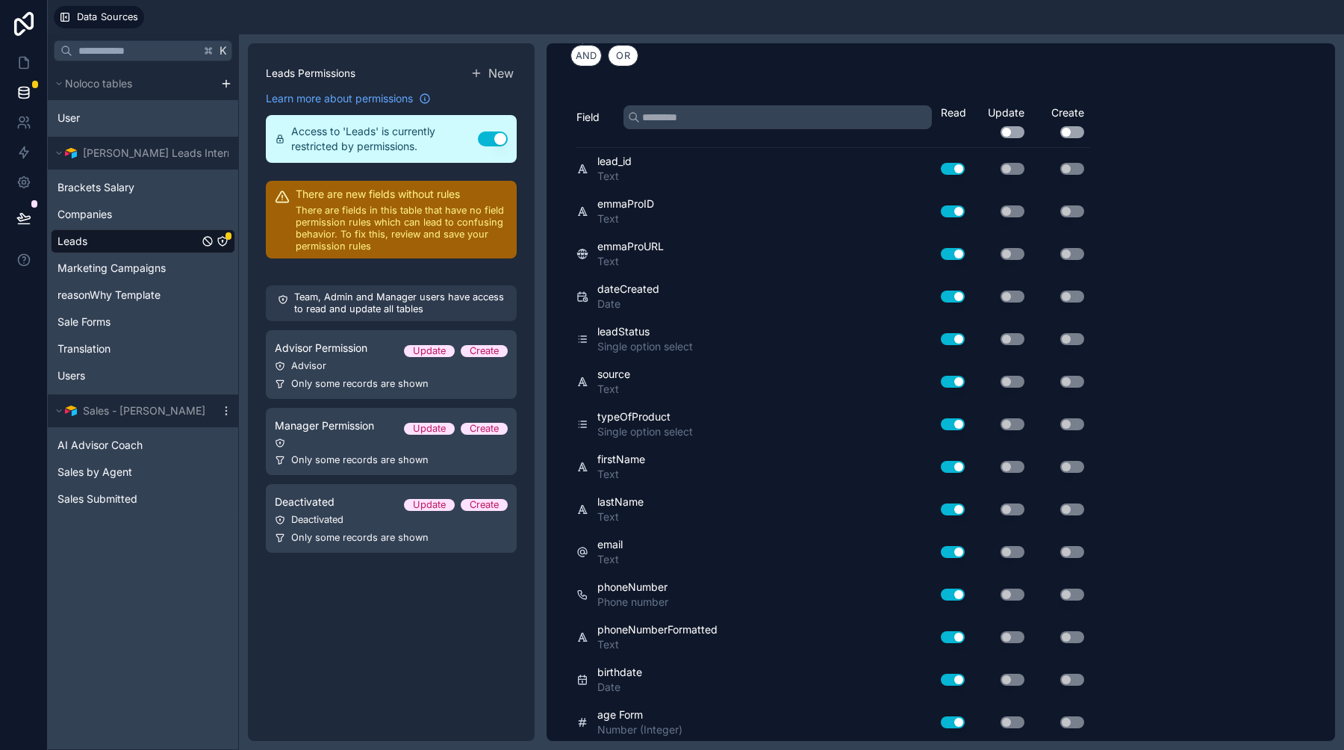
scroll to position [0, 0]
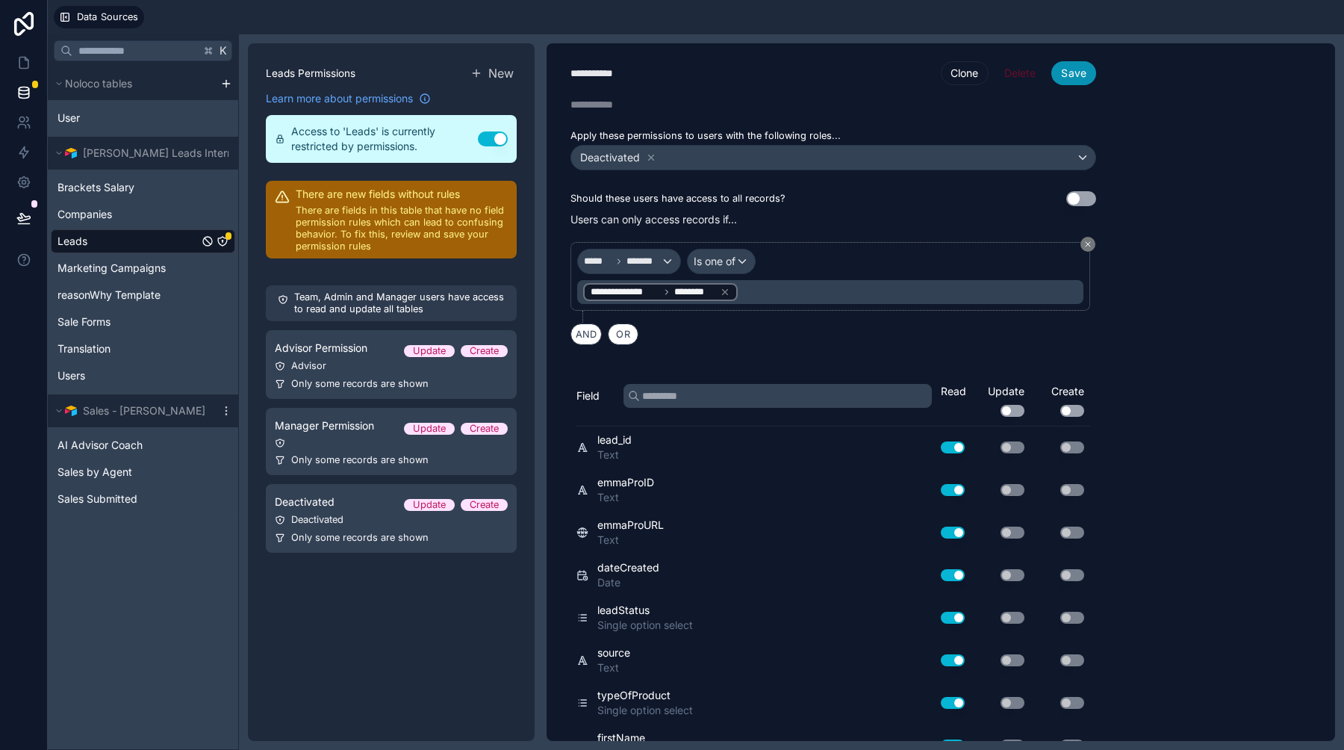
click at [1074, 81] on button "Save" at bounding box center [1073, 73] width 45 height 24
click at [474, 457] on div "Only some records are shown" at bounding box center [391, 460] width 233 height 12
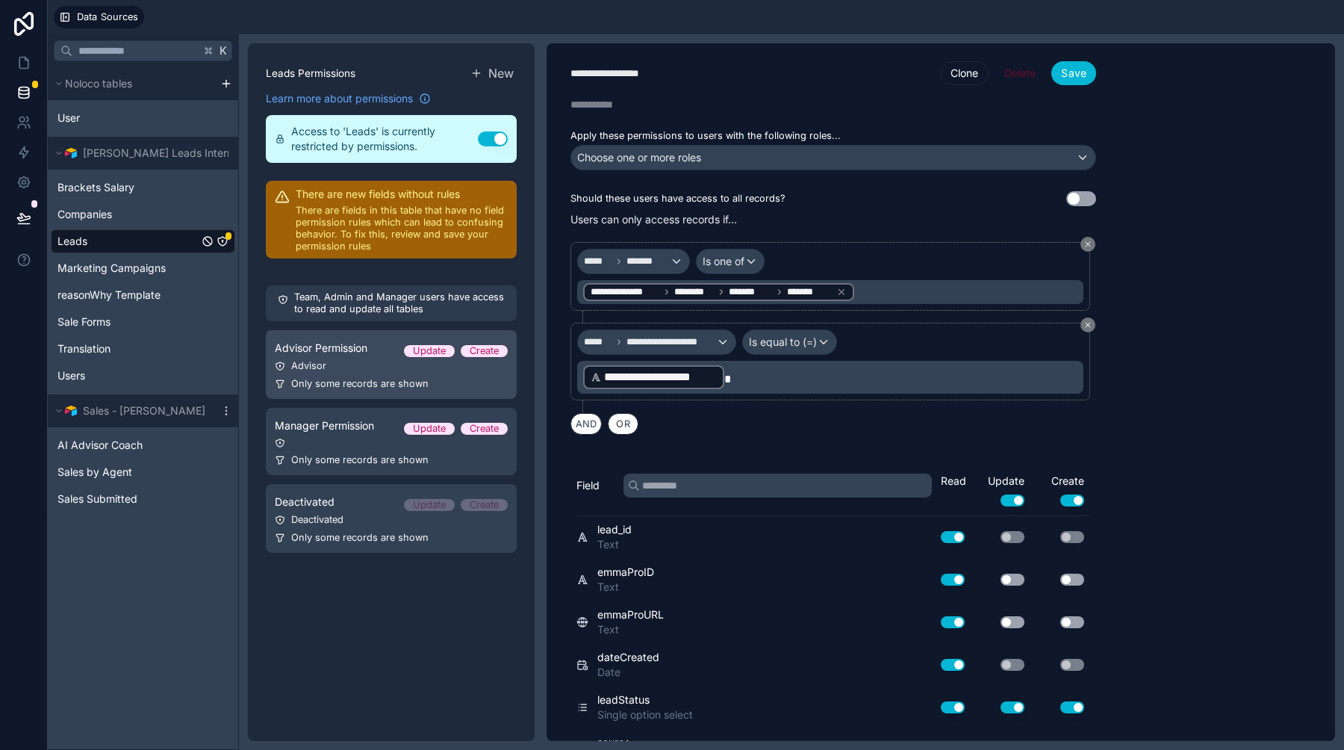
click at [473, 388] on div "Only some records are shown" at bounding box center [391, 384] width 233 height 12
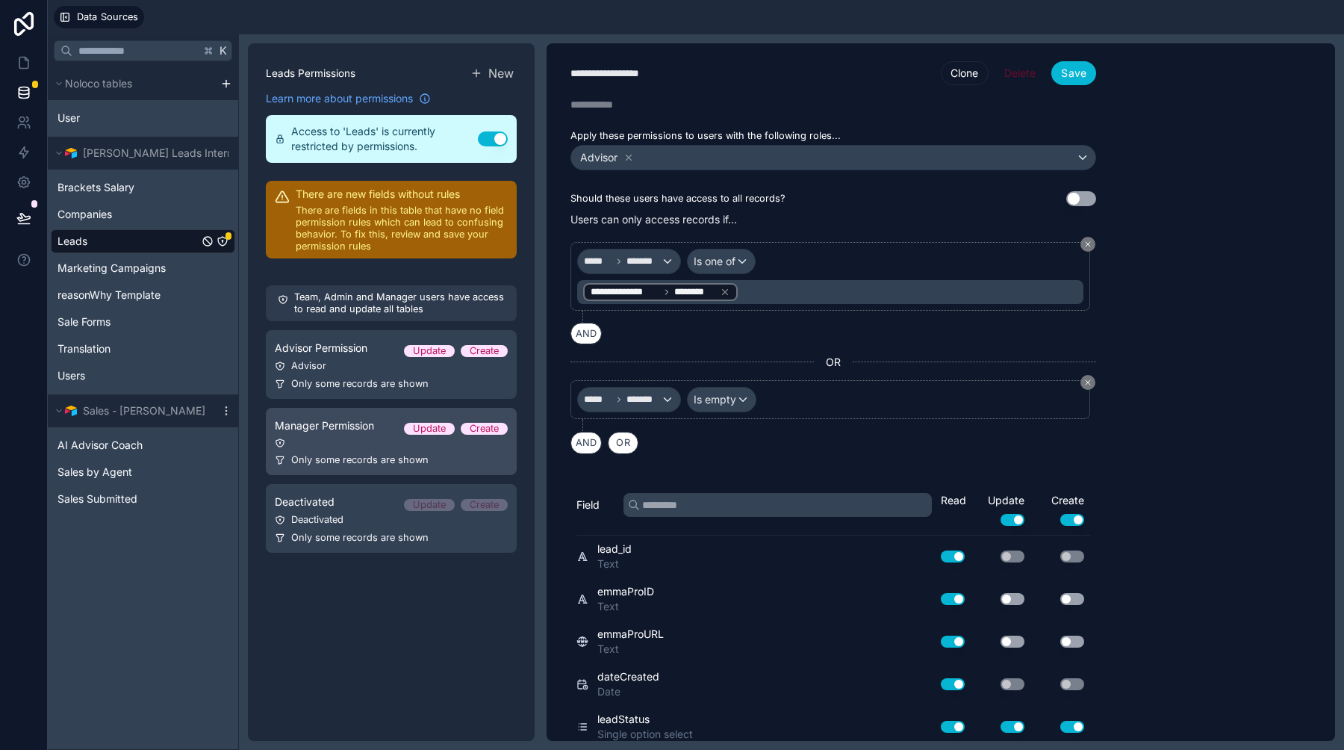
click at [475, 459] on div "Only some records are shown" at bounding box center [391, 460] width 233 height 12
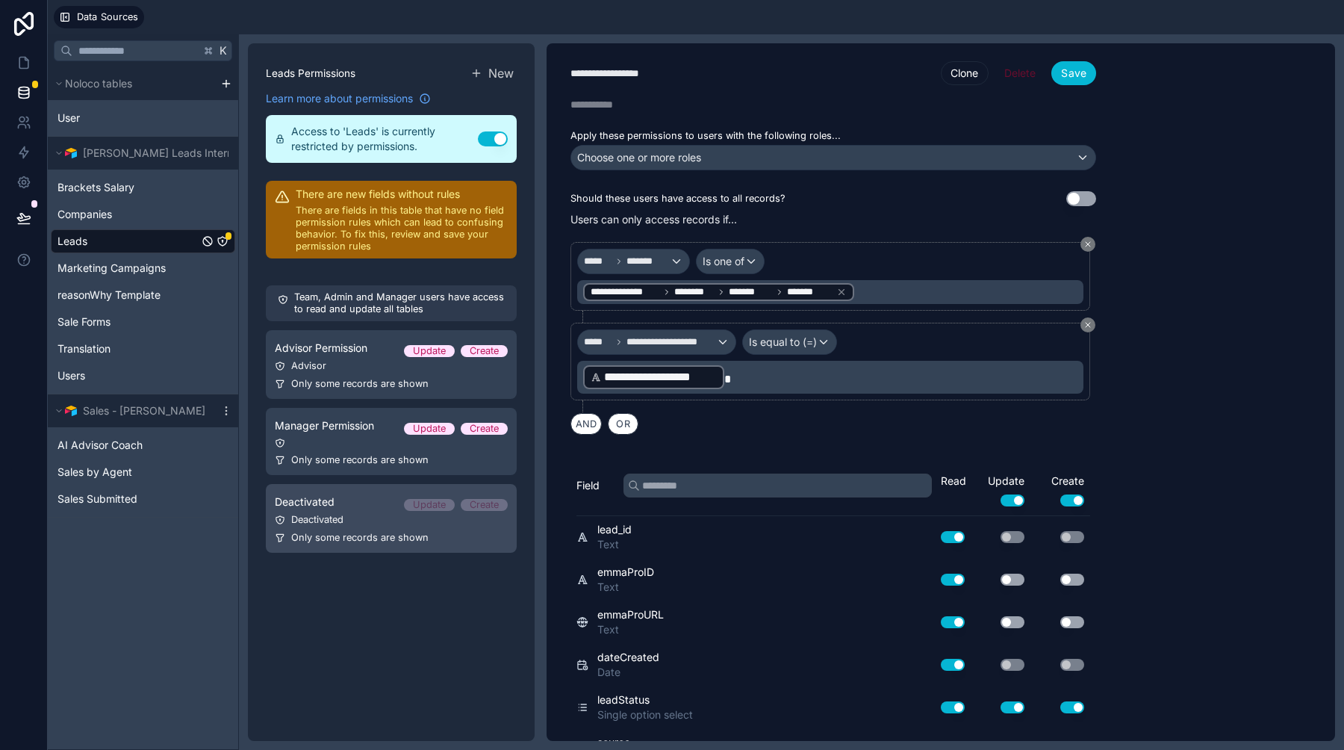
click at [476, 531] on link "Deactivated Update Create Deactivated Only some records are shown" at bounding box center [391, 518] width 251 height 69
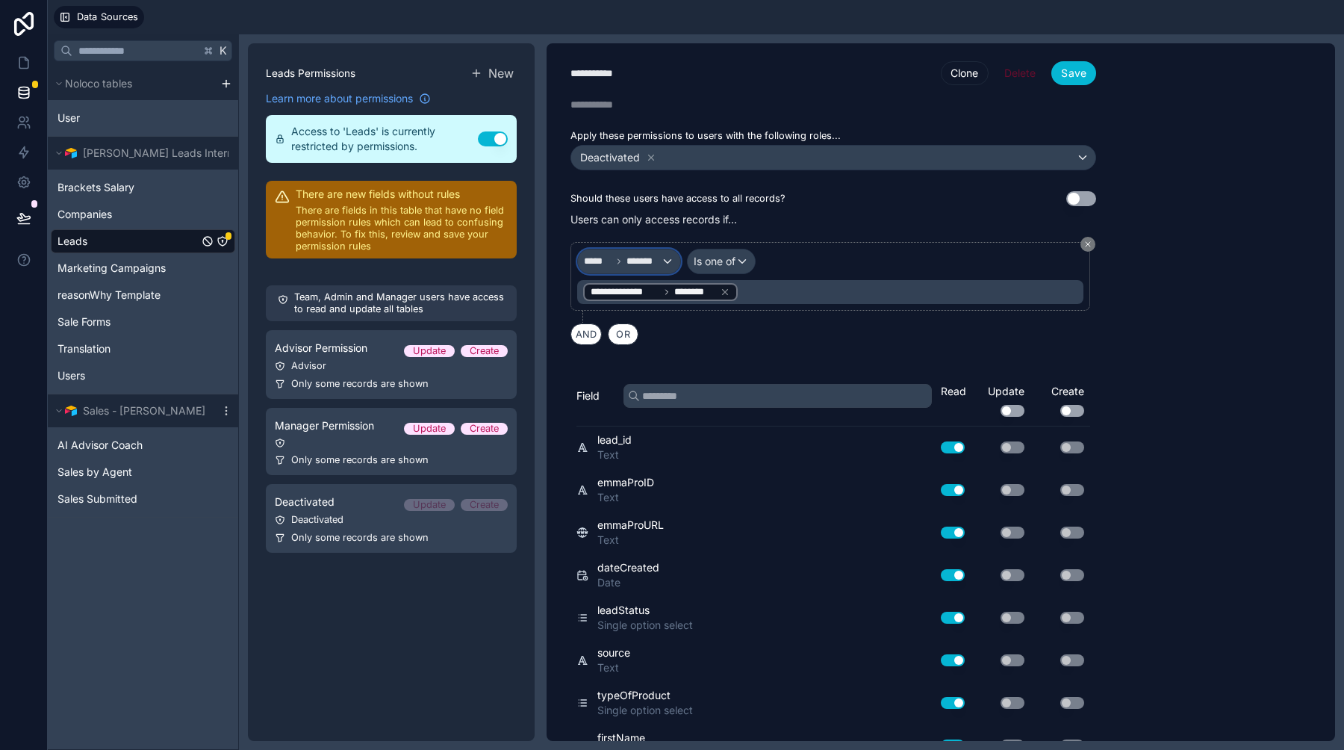
click at [667, 261] on div "***** *******" at bounding box center [629, 261] width 102 height 24
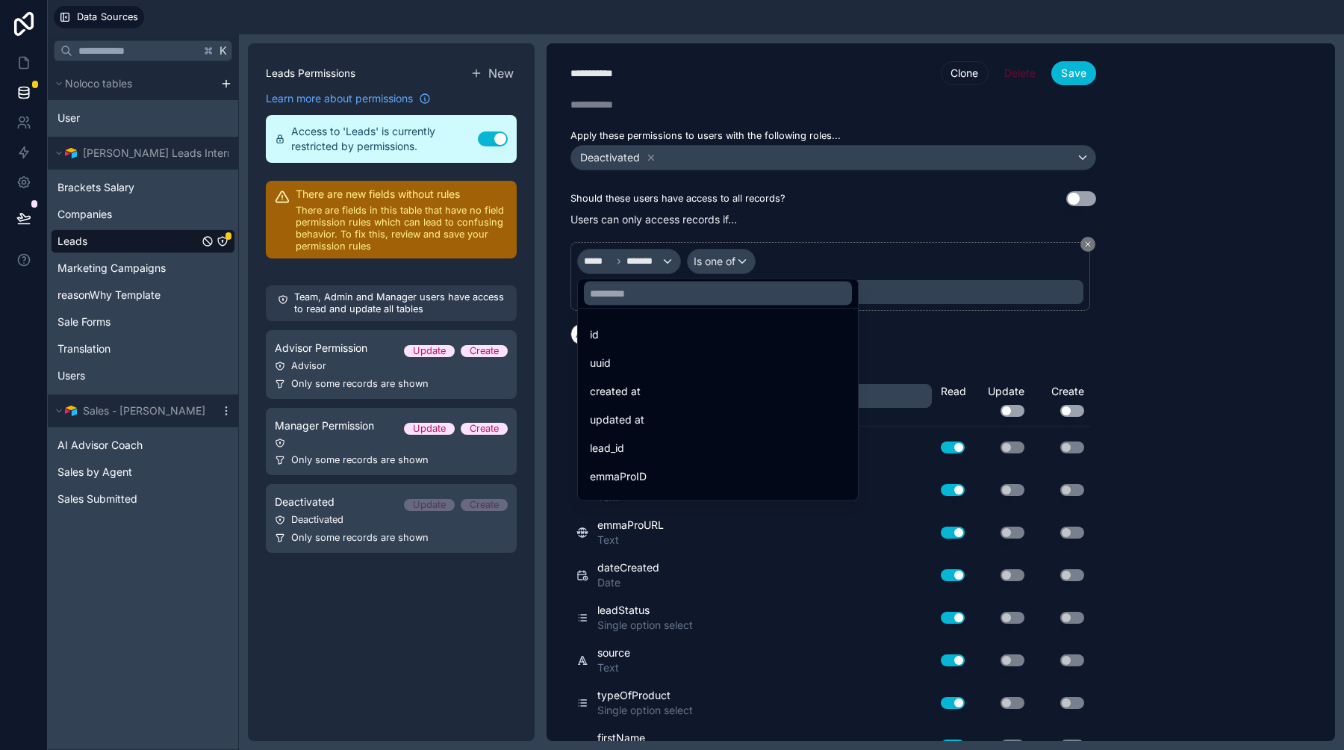
click at [667, 261] on div at bounding box center [672, 375] width 1344 height 750
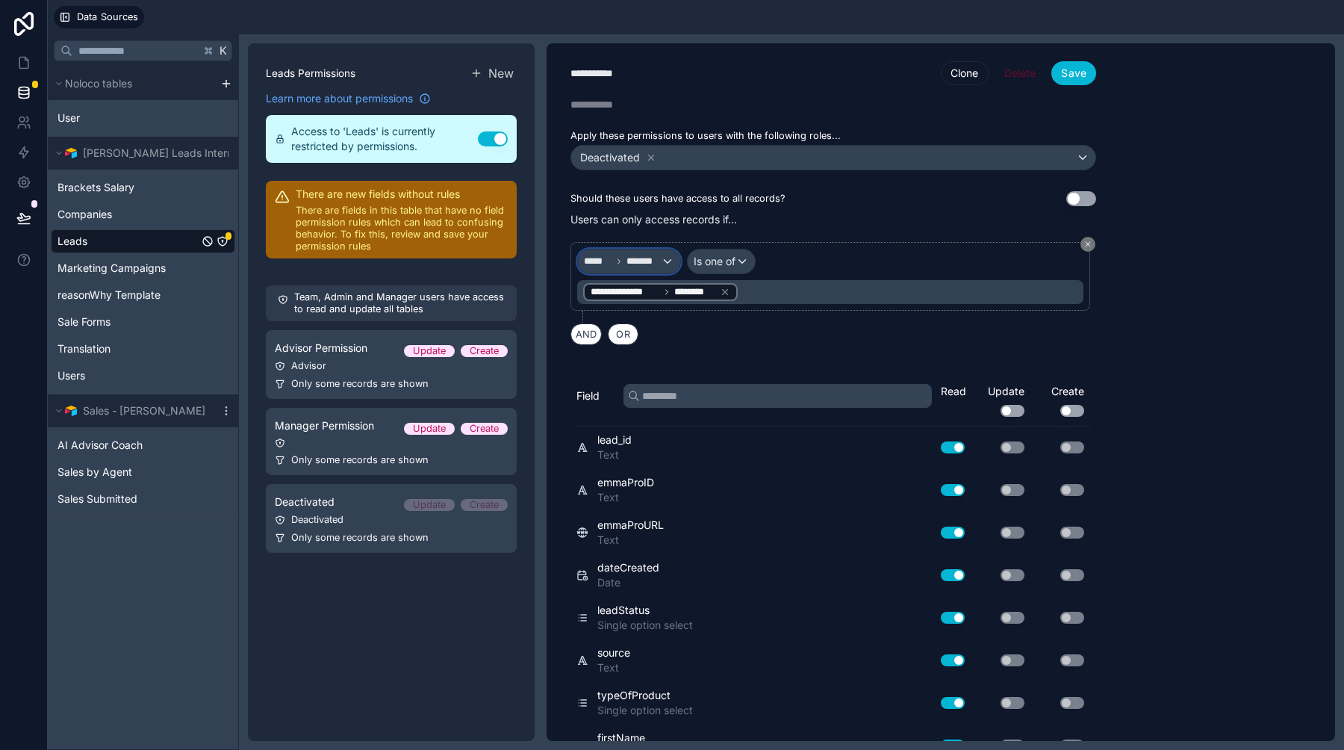
click at [647, 267] on span "*******" at bounding box center [643, 261] width 34 height 12
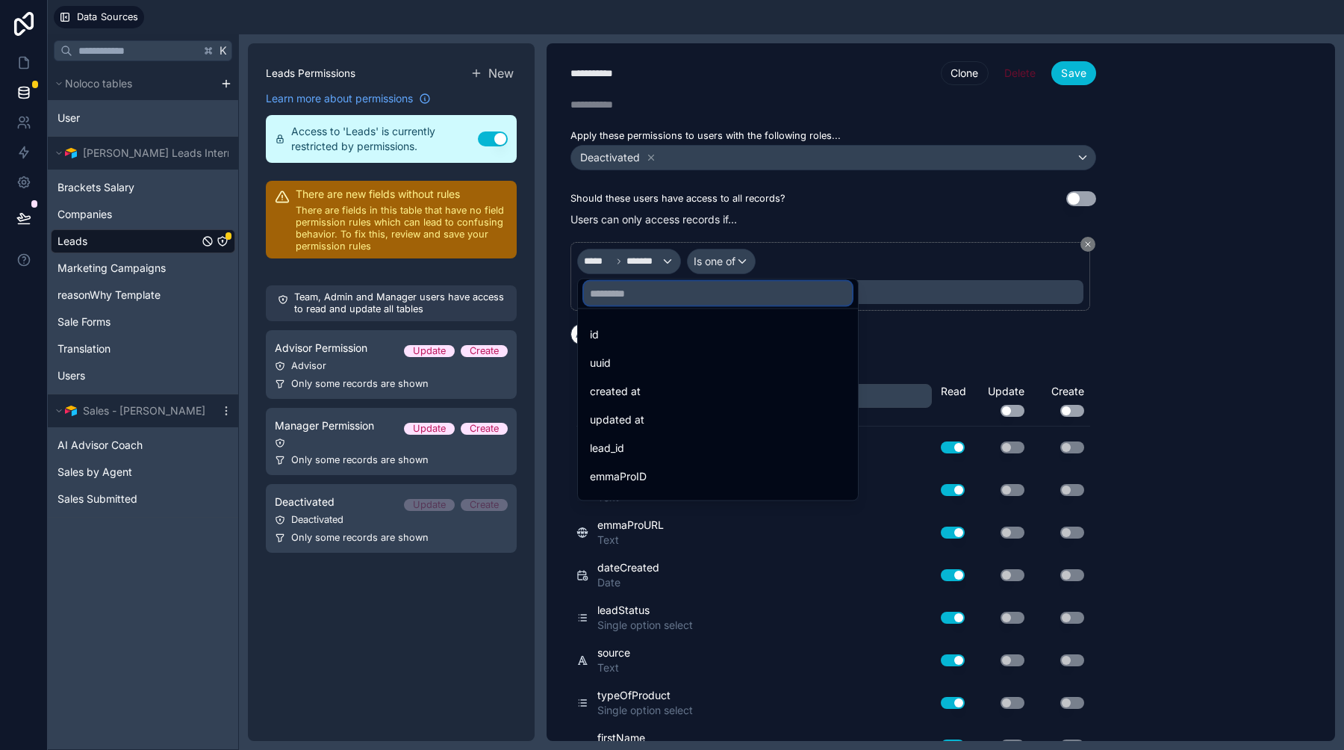
click at [629, 285] on input "text" at bounding box center [718, 293] width 268 height 24
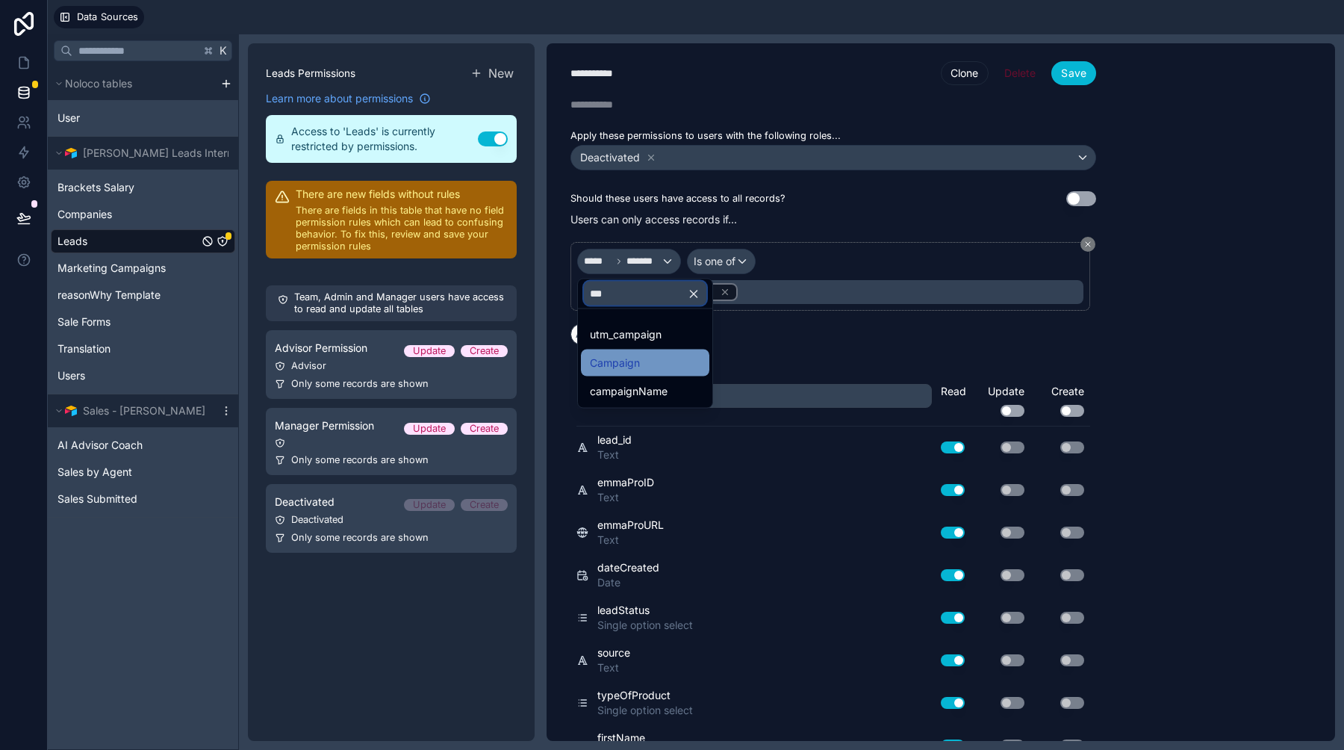
type input "***"
click at [644, 355] on div "Campaign" at bounding box center [645, 363] width 110 height 18
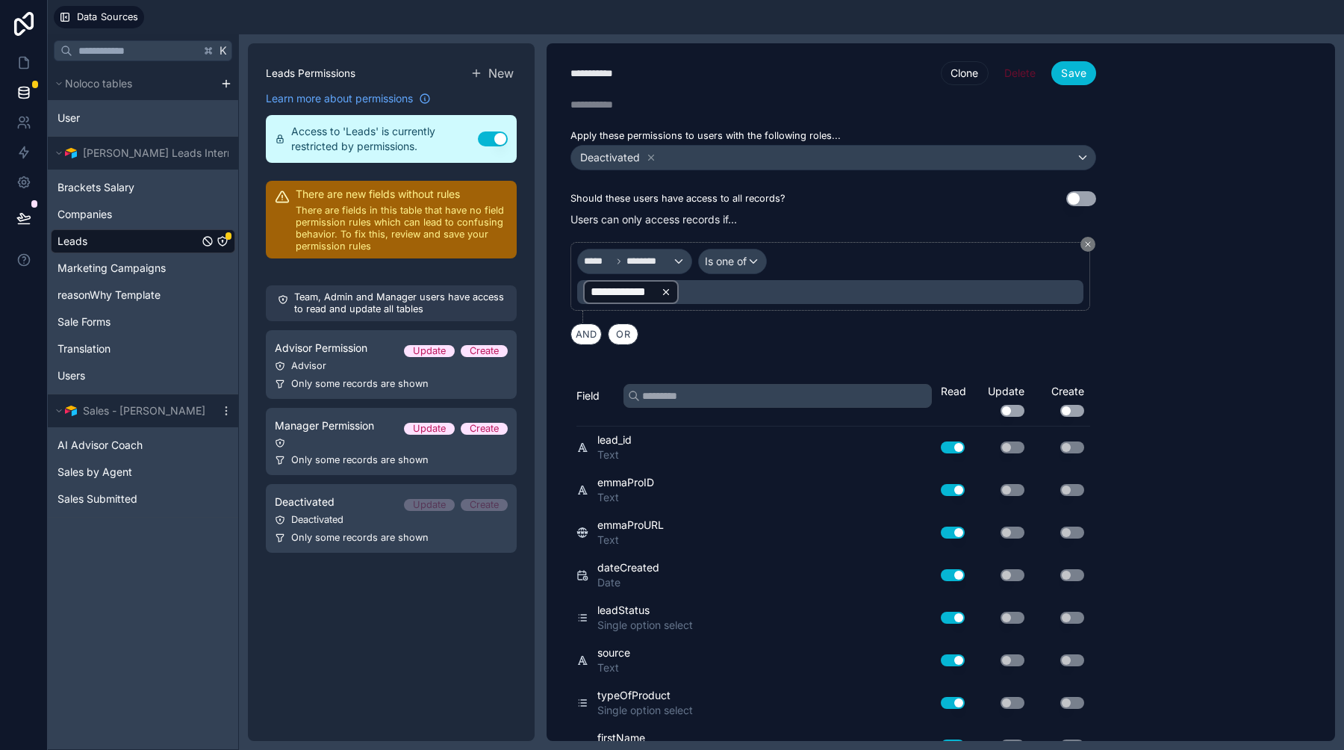
click at [669, 292] on icon at bounding box center [666, 292] width 10 height 10
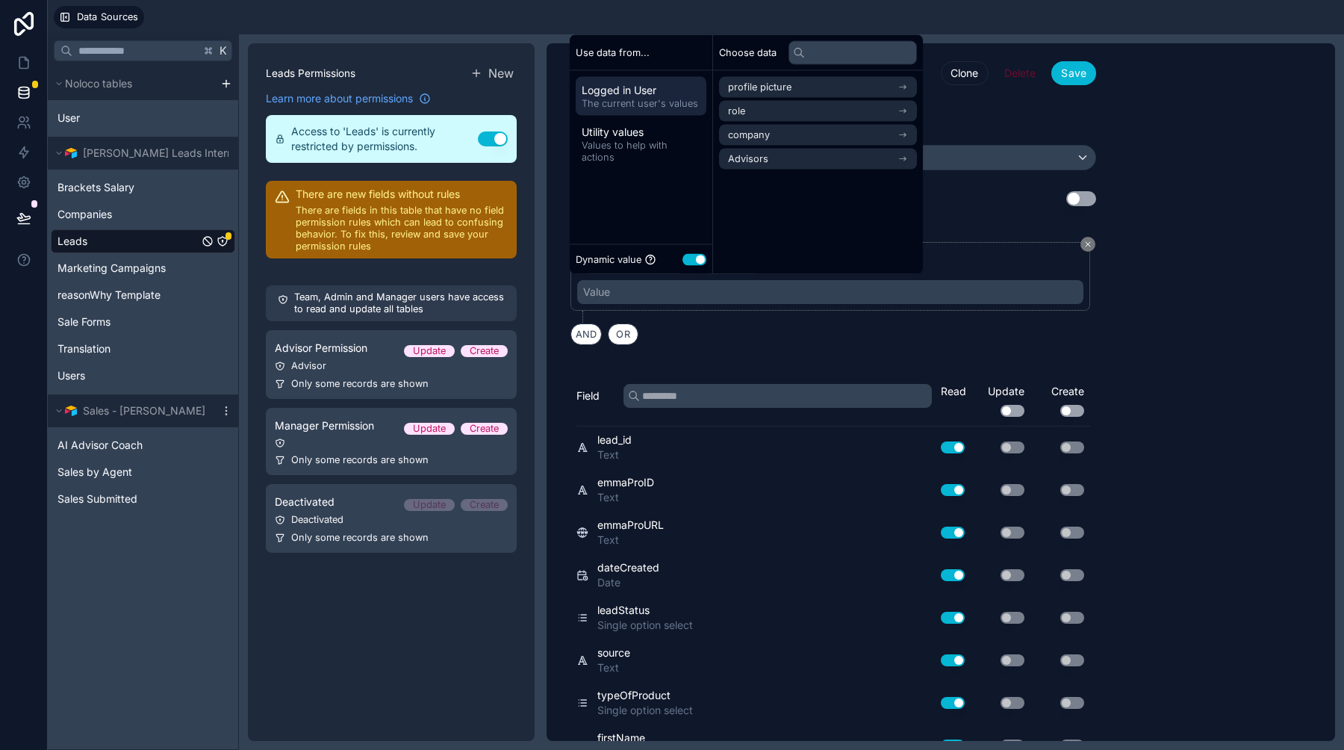
click at [696, 256] on button "Use setting" at bounding box center [694, 259] width 24 height 12
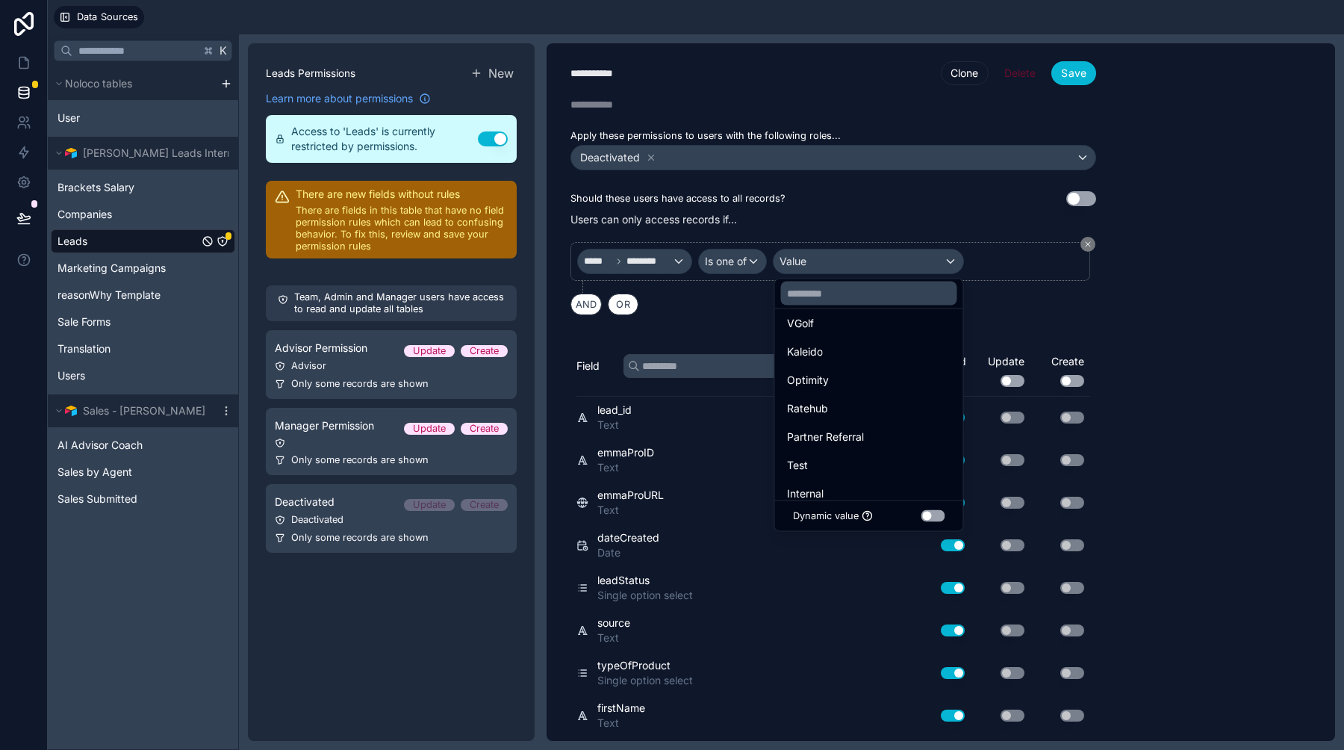
scroll to position [711, 0]
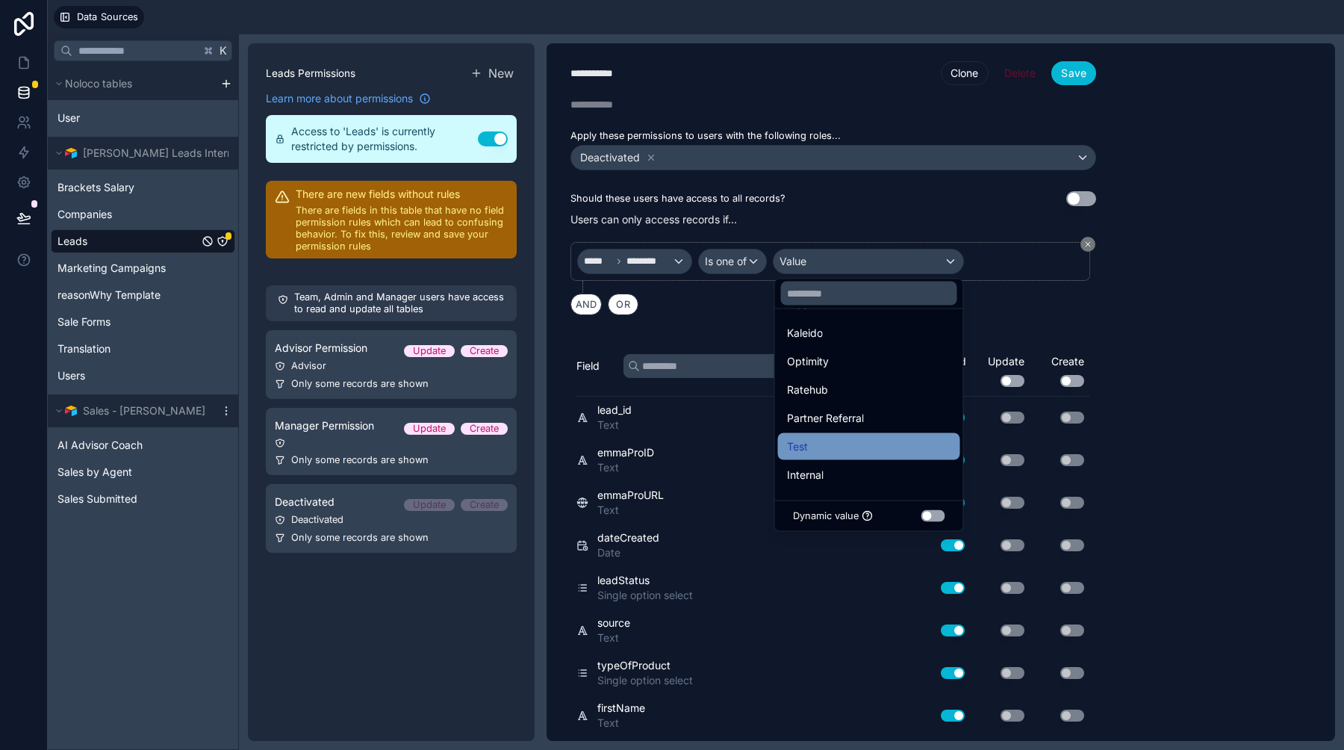
click at [854, 434] on div "Test" at bounding box center [869, 446] width 182 height 27
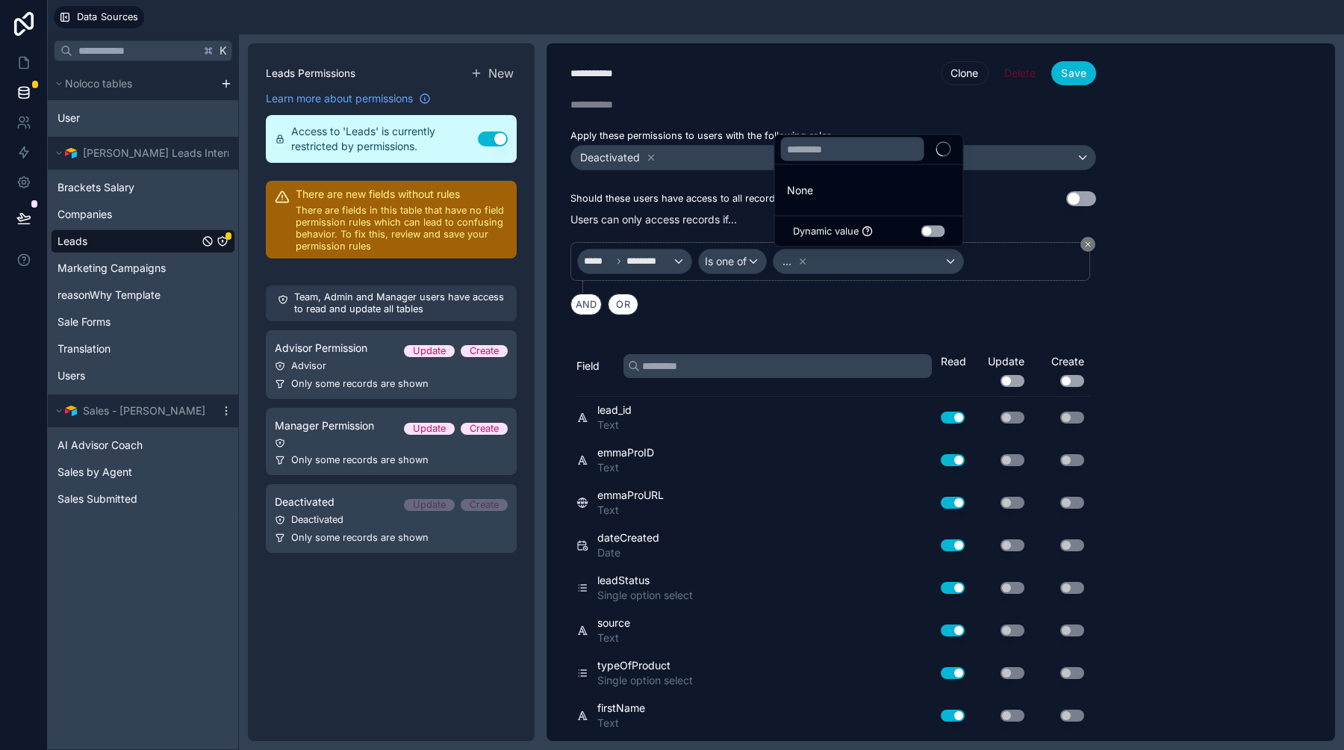
click at [1196, 256] on div "**********" at bounding box center [940, 391] width 788 height 697
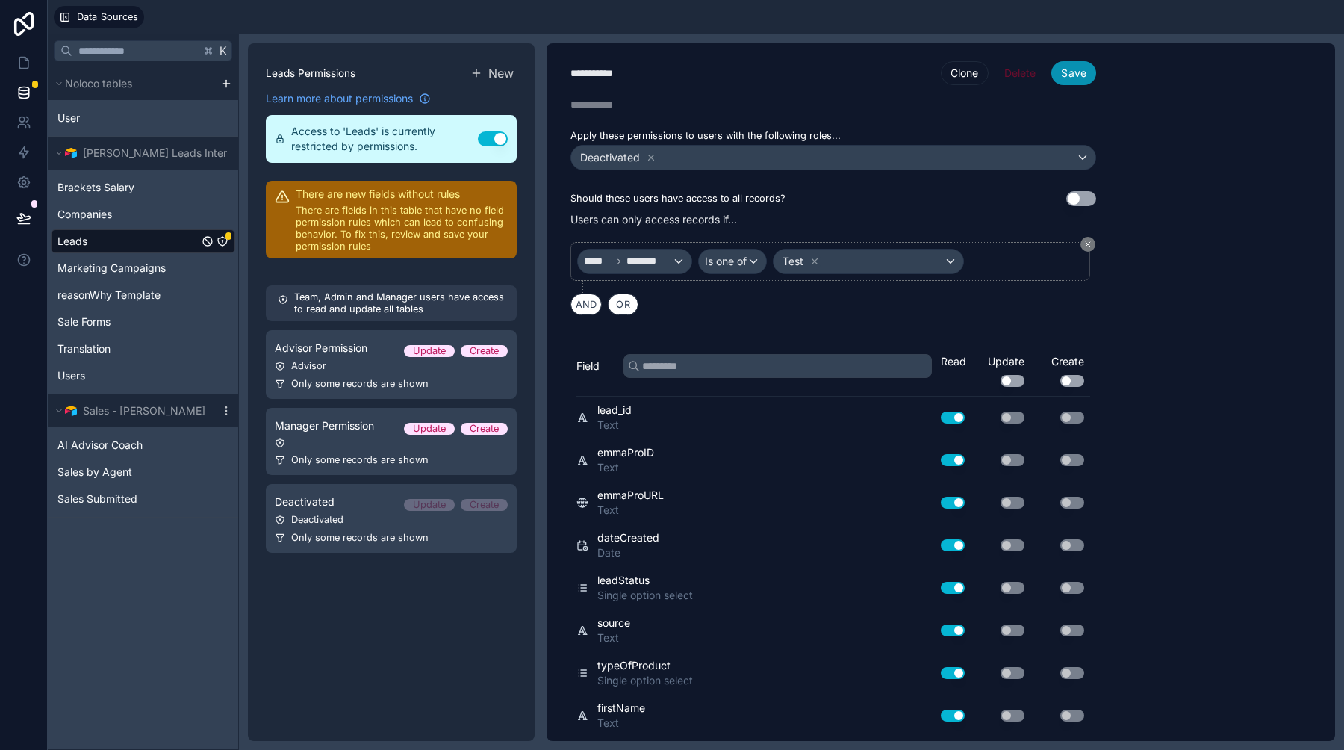
click at [1086, 77] on button "Save" at bounding box center [1073, 73] width 45 height 24
click at [222, 321] on icon "Sale Forms" at bounding box center [222, 321] width 1 height 1
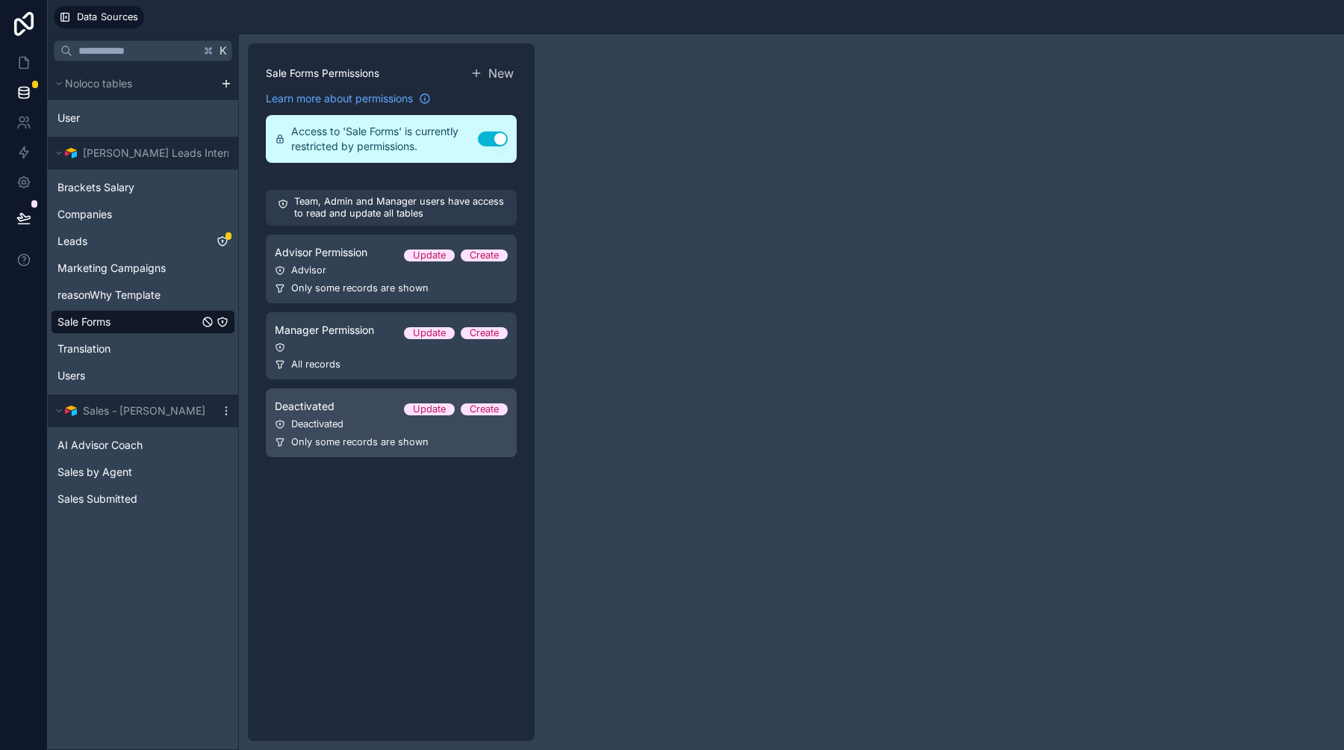
click at [411, 442] on span "Only some records are shown" at bounding box center [359, 442] width 137 height 12
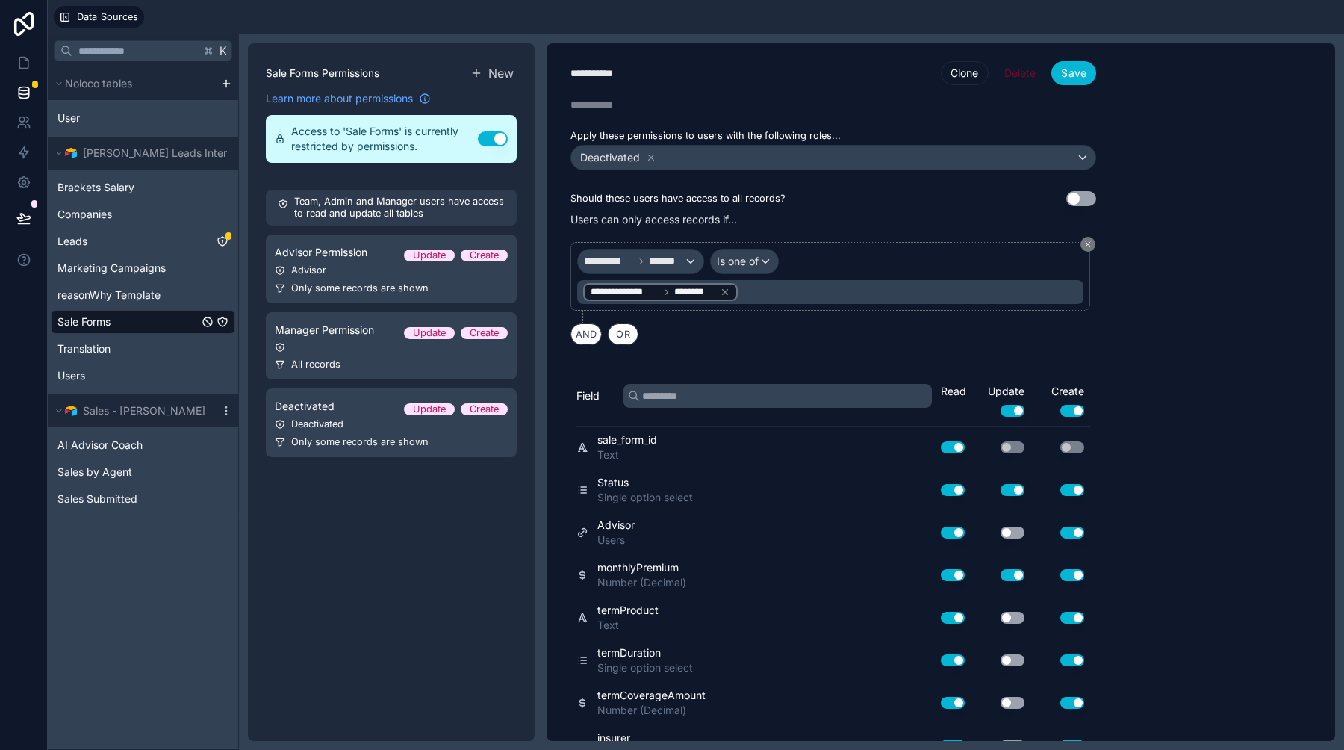
click at [1015, 414] on button "Use setting" at bounding box center [1012, 411] width 24 height 12
click at [1066, 409] on button "Use setting" at bounding box center [1072, 411] width 24 height 12
click at [1081, 78] on button "Save" at bounding box center [1073, 73] width 45 height 24
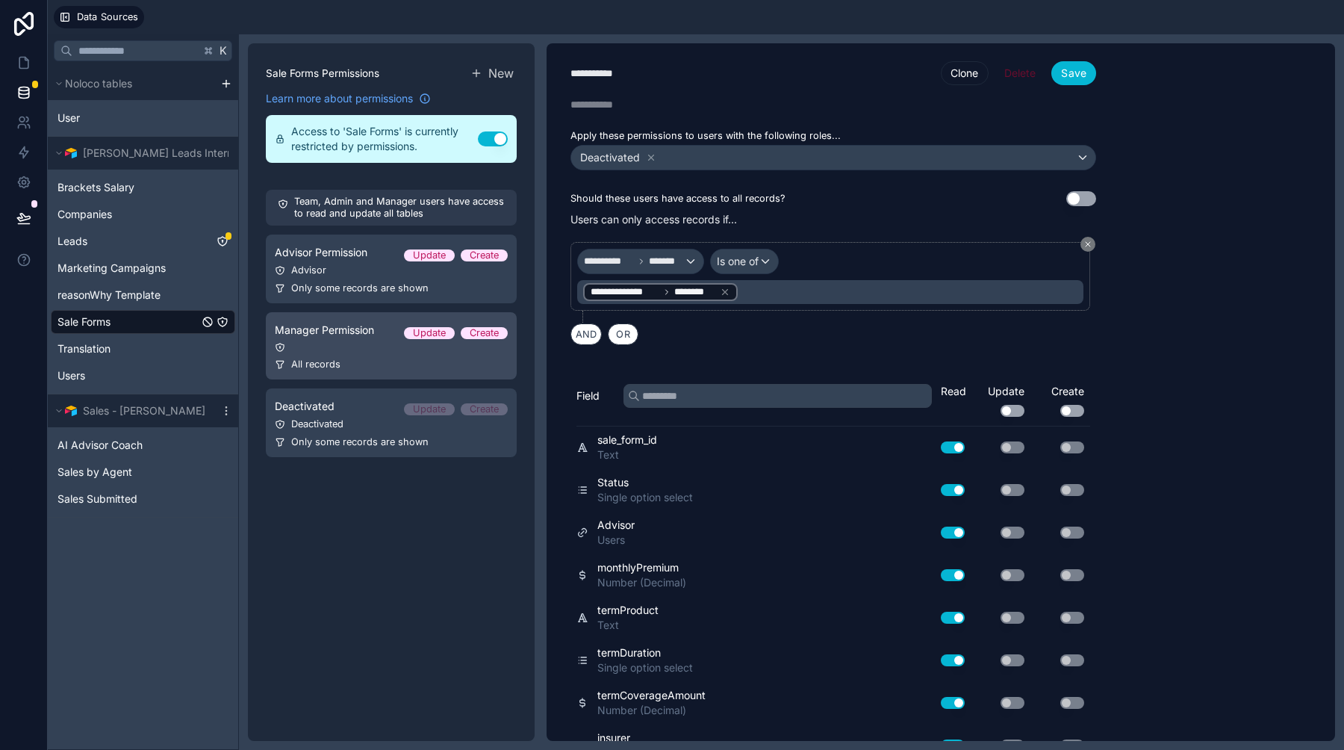
click at [414, 371] on link "Manager Permission Update Create All records" at bounding box center [391, 345] width 251 height 67
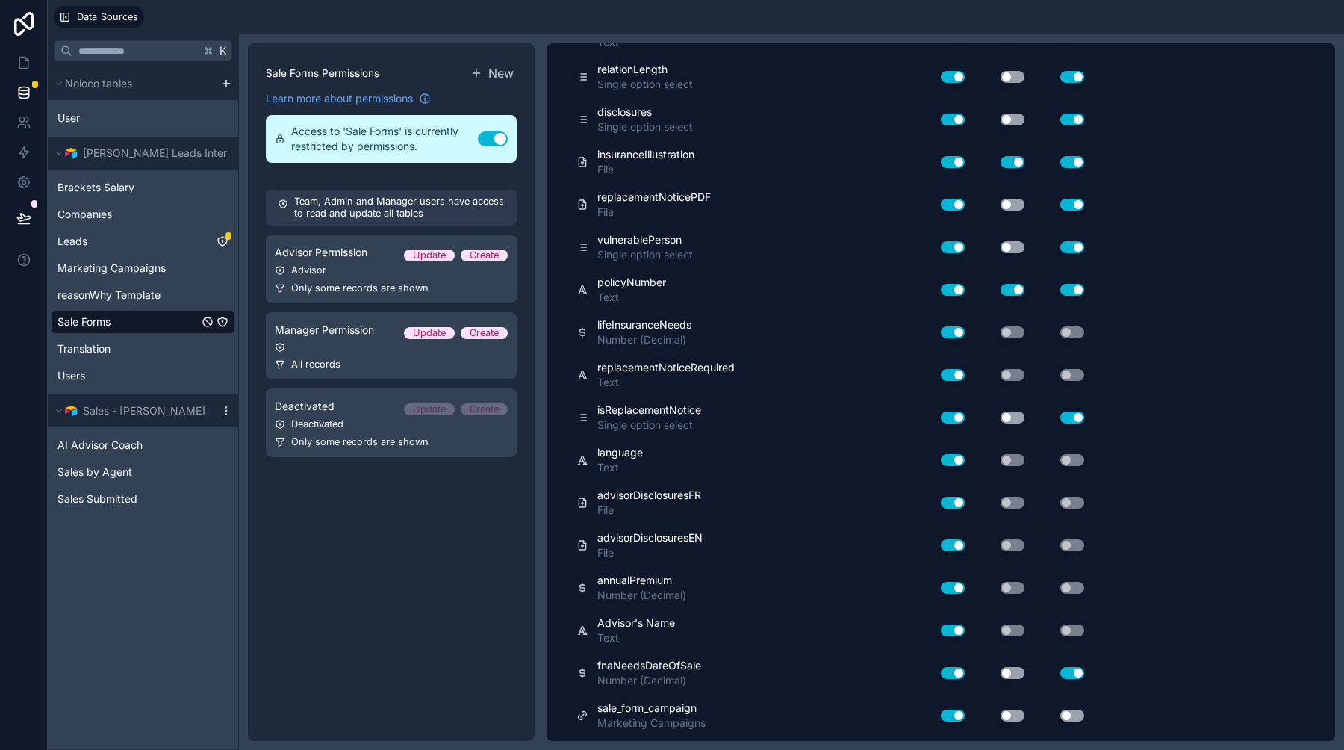
scroll to position [807, 0]
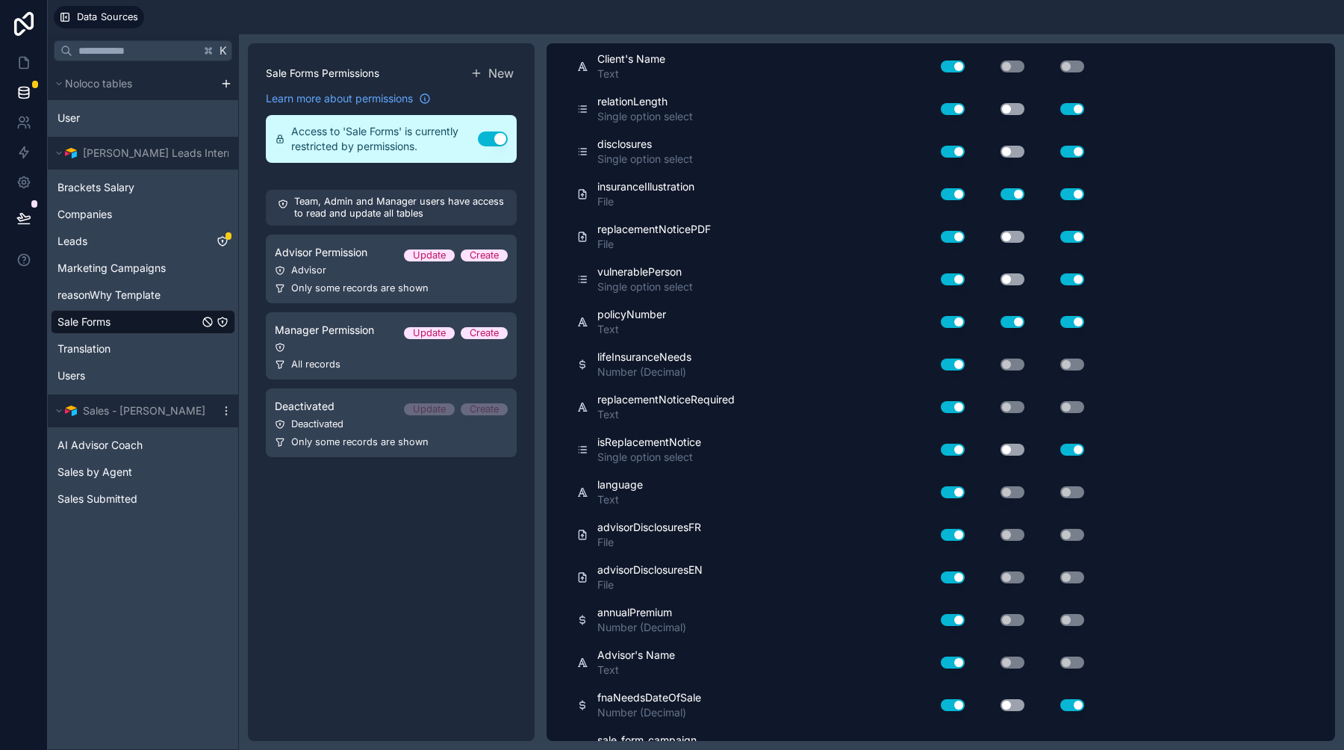
click at [1007, 452] on button "Use setting" at bounding box center [1012, 449] width 24 height 12
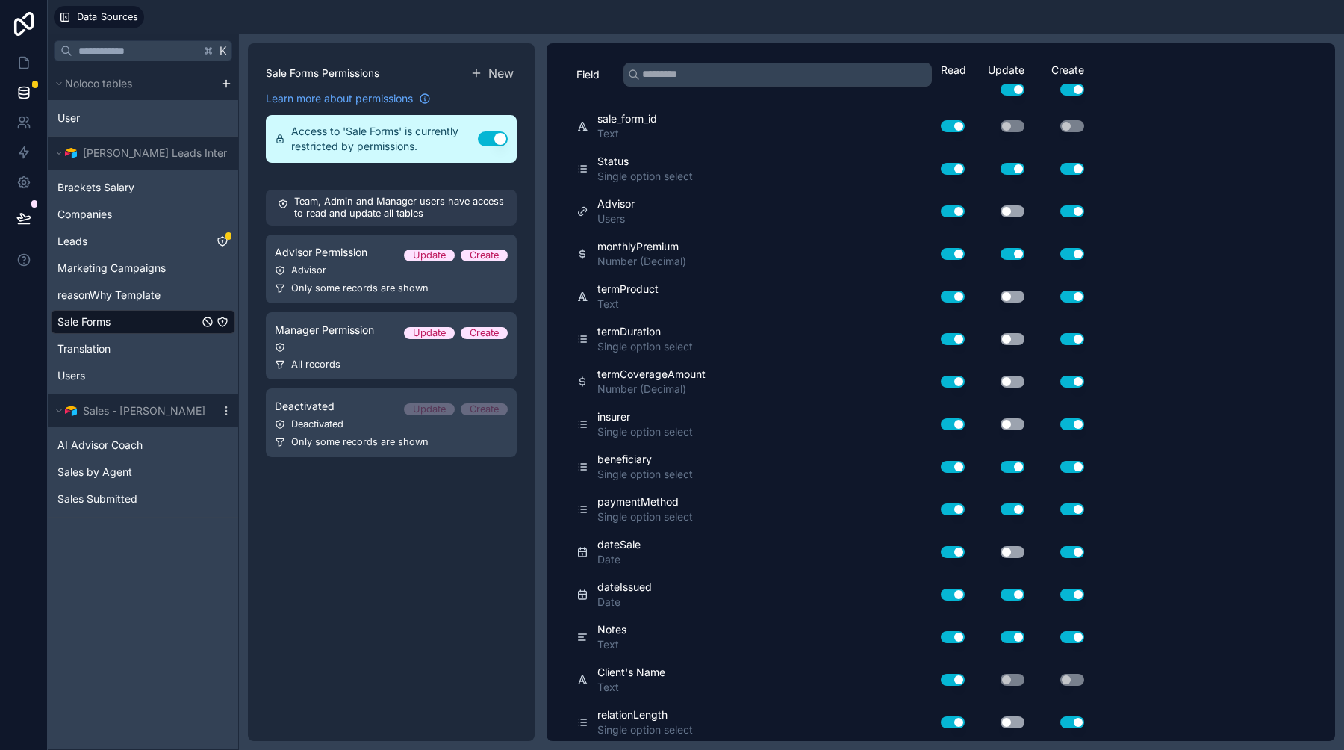
scroll to position [0, 0]
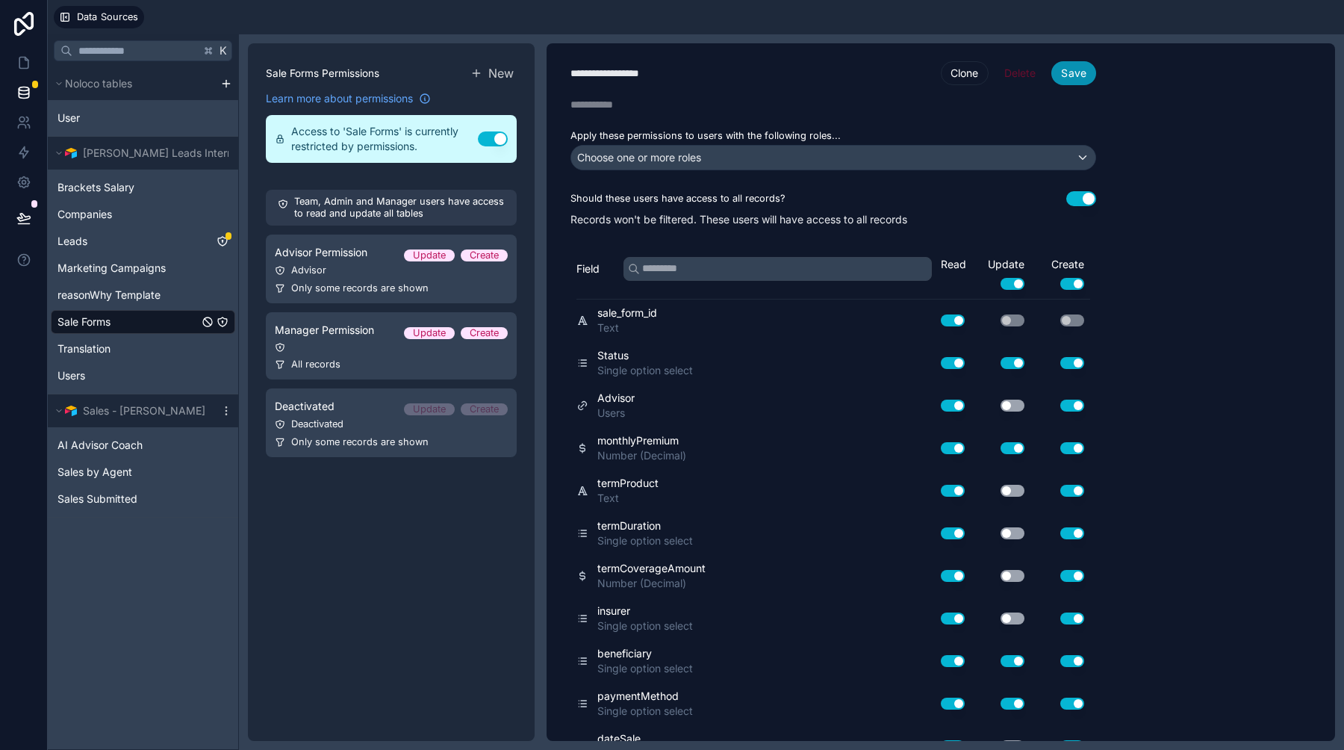
click at [1079, 72] on button "Save" at bounding box center [1073, 73] width 45 height 24
click at [25, 58] on icon at bounding box center [26, 58] width 3 height 3
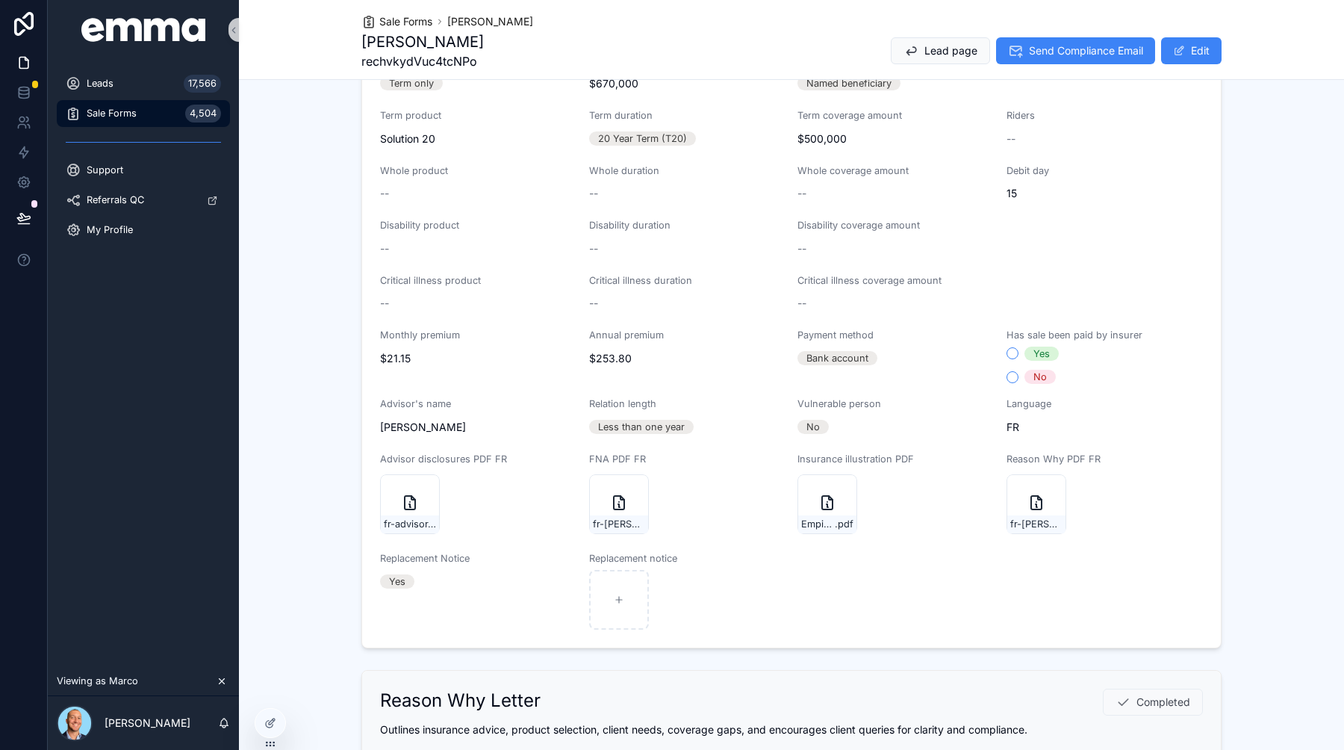
scroll to position [573, 0]
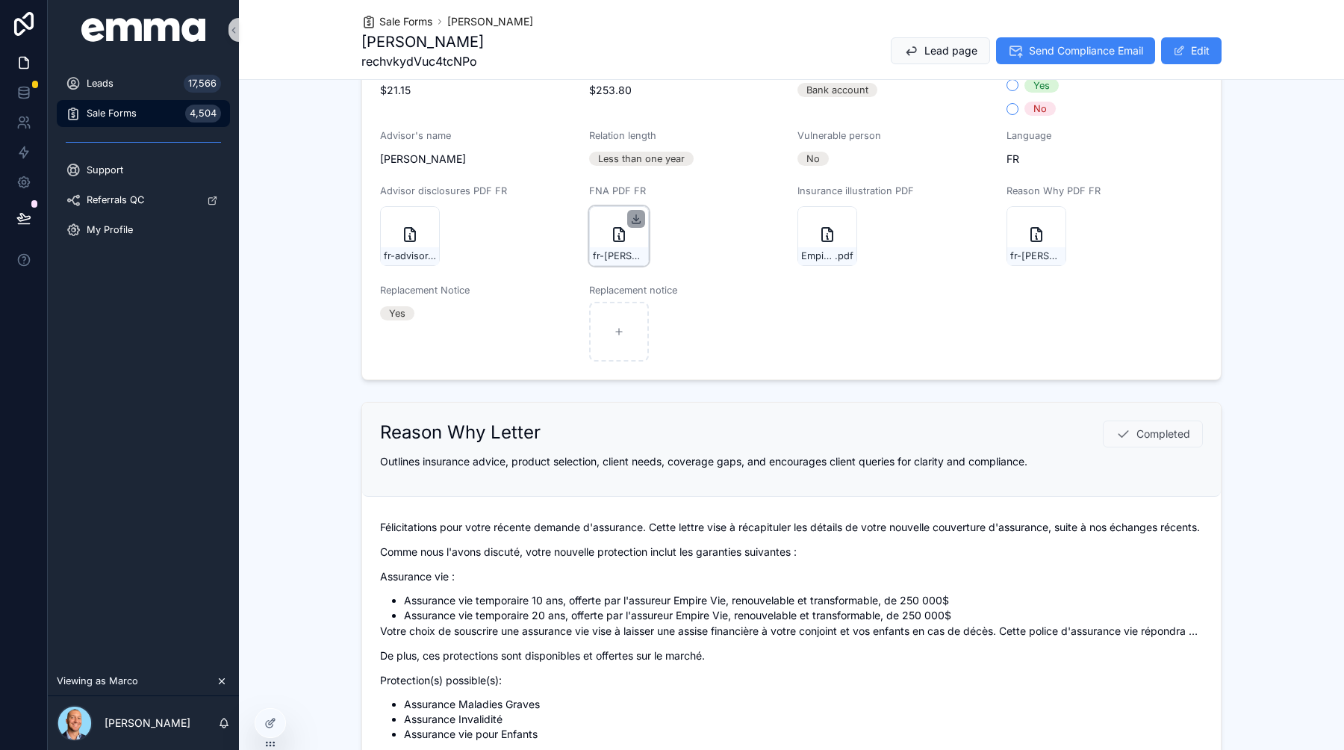
click at [632, 223] on icon "scrollable content" at bounding box center [636, 223] width 8 height 2
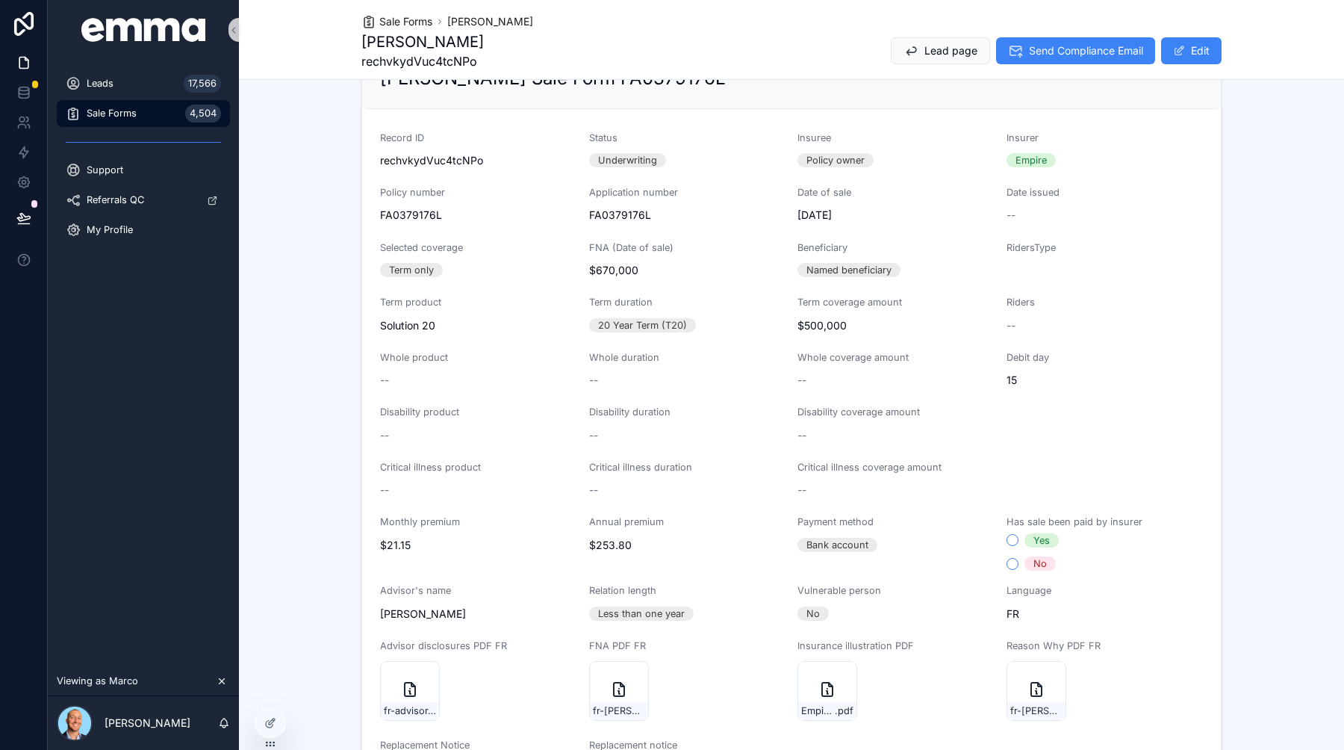
scroll to position [75, 0]
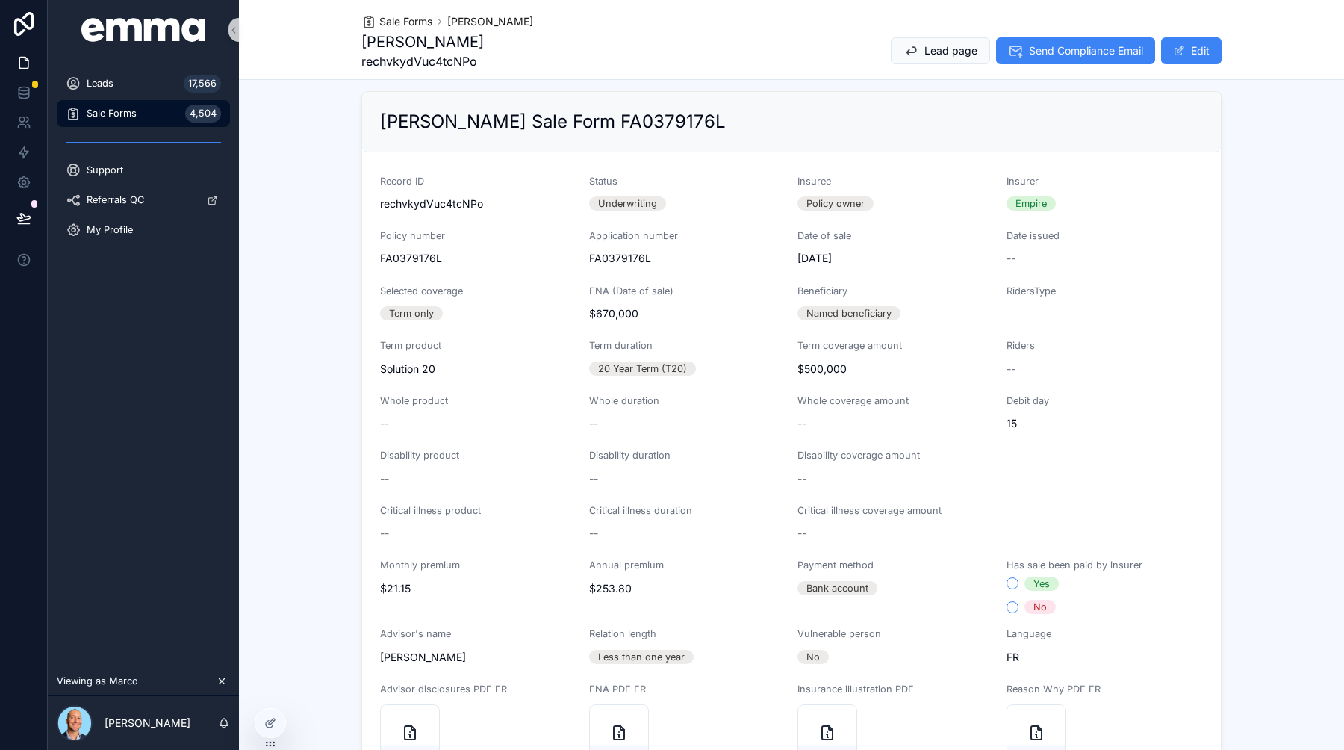
click at [755, 389] on form "Record ID rechvkydVuc4tcNPo Status Underwriting Insuree Policy owner Insurer Em…" at bounding box center [791, 514] width 859 height 725
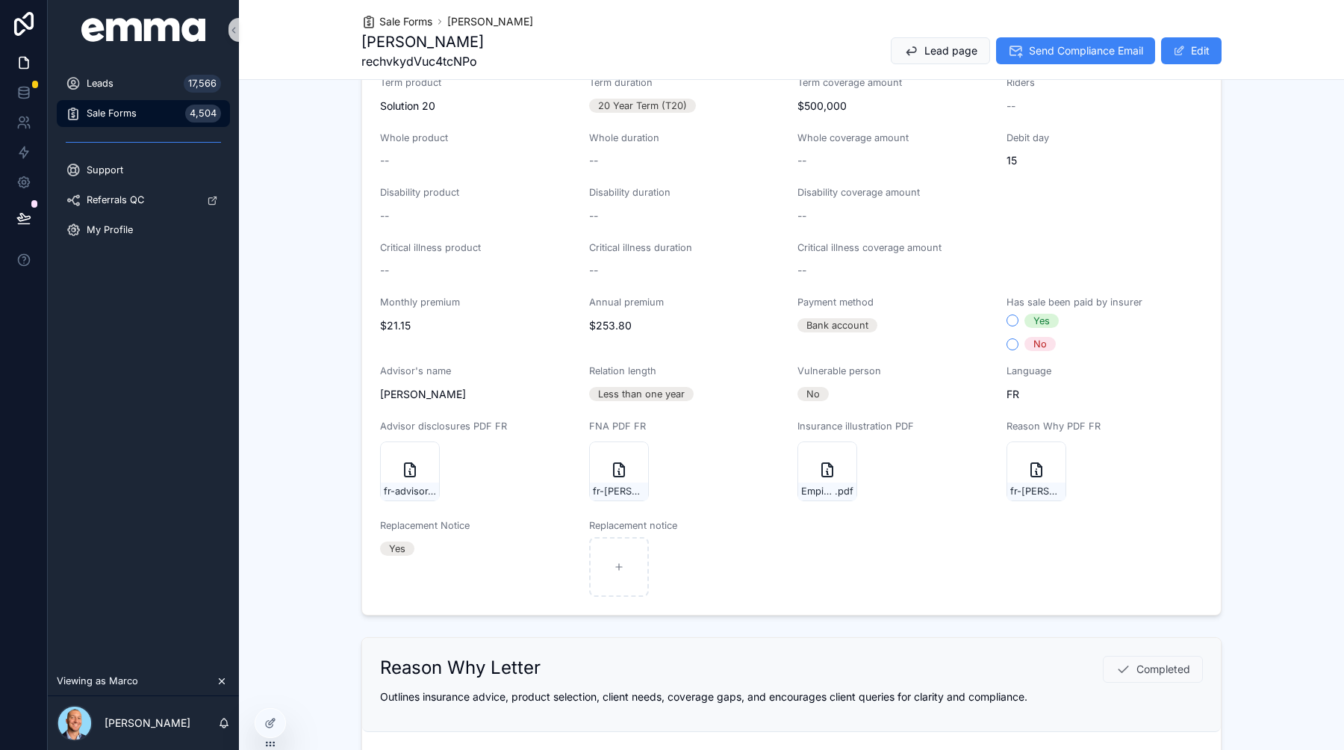
scroll to position [461, 0]
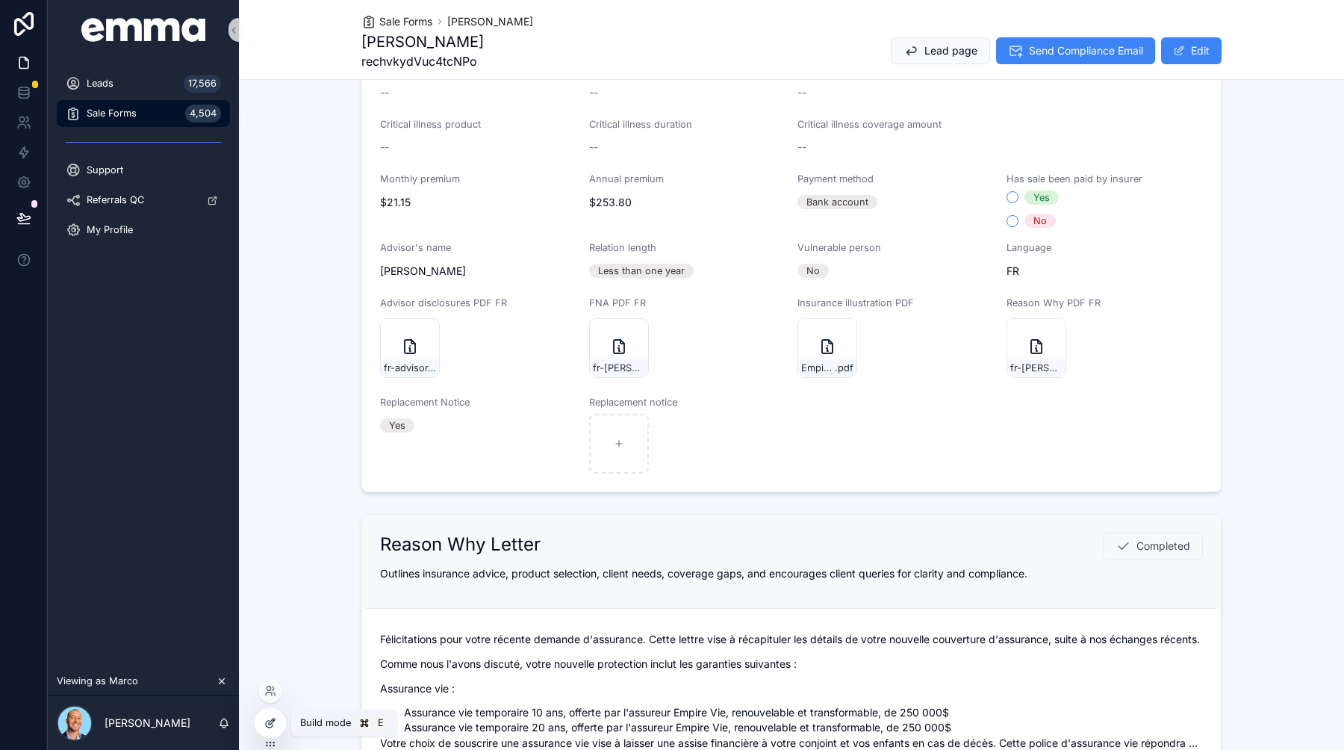
click at [275, 723] on icon at bounding box center [270, 723] width 12 height 12
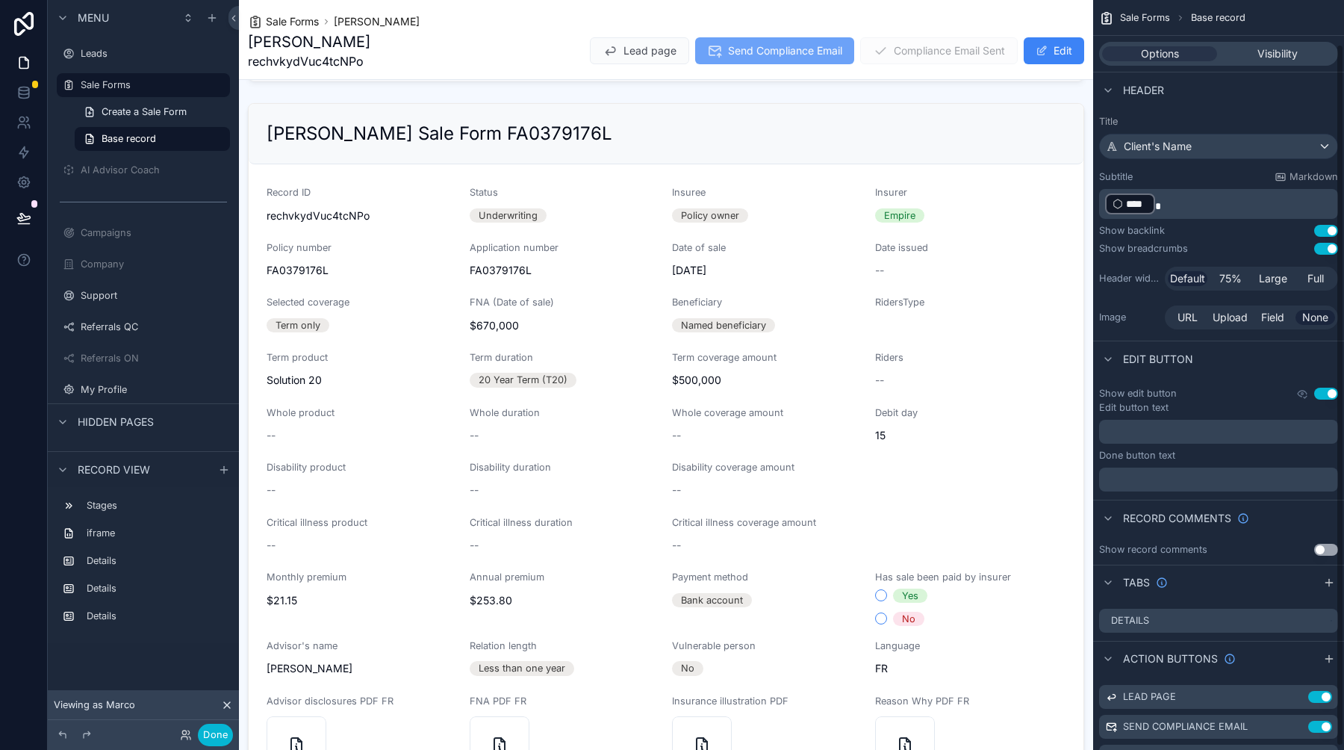
scroll to position [51, 0]
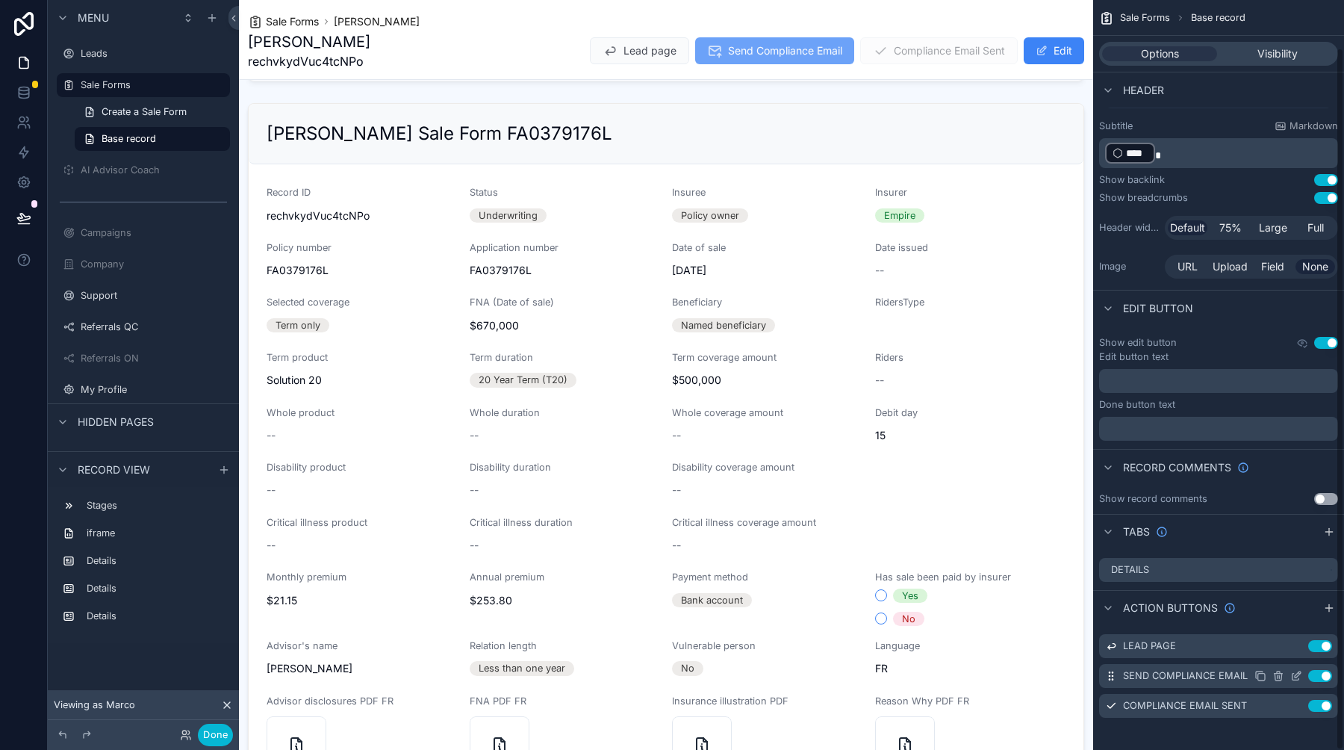
click at [1299, 679] on icon "scrollable content" at bounding box center [1296, 676] width 12 height 12
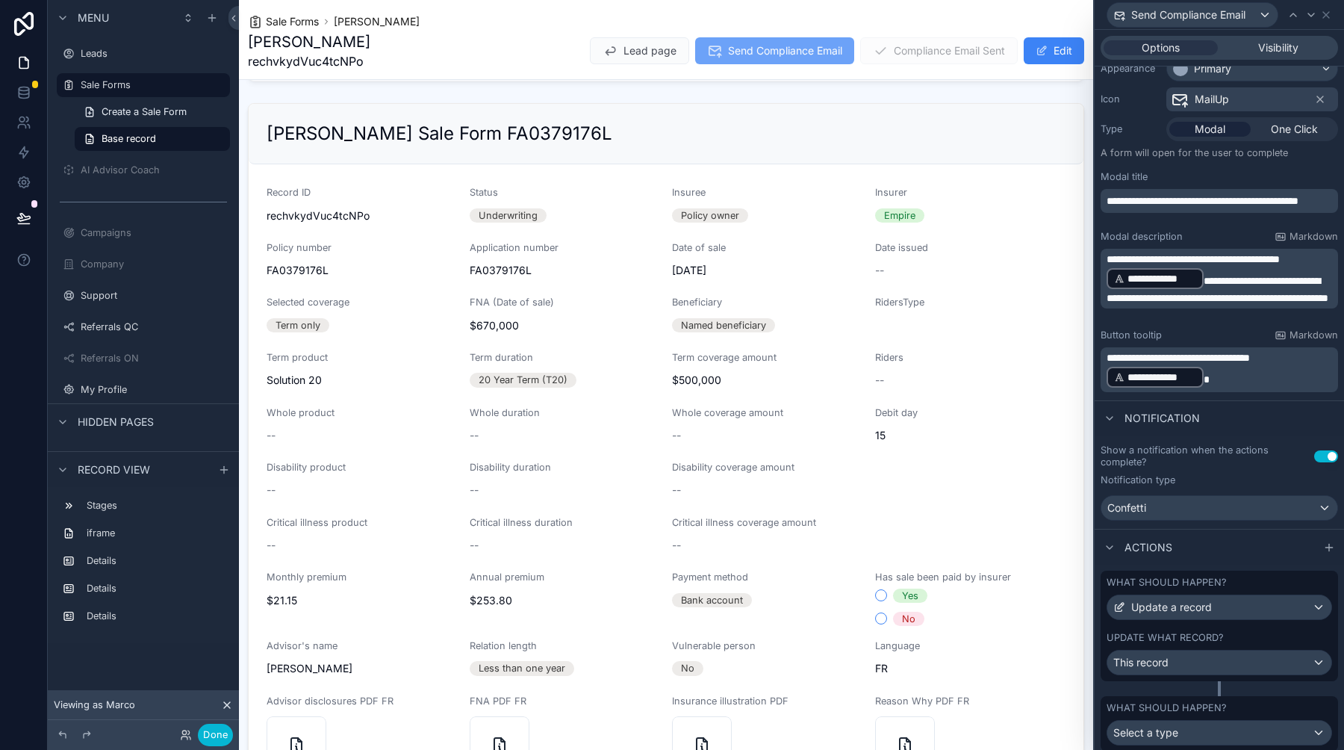
scroll to position [183, 0]
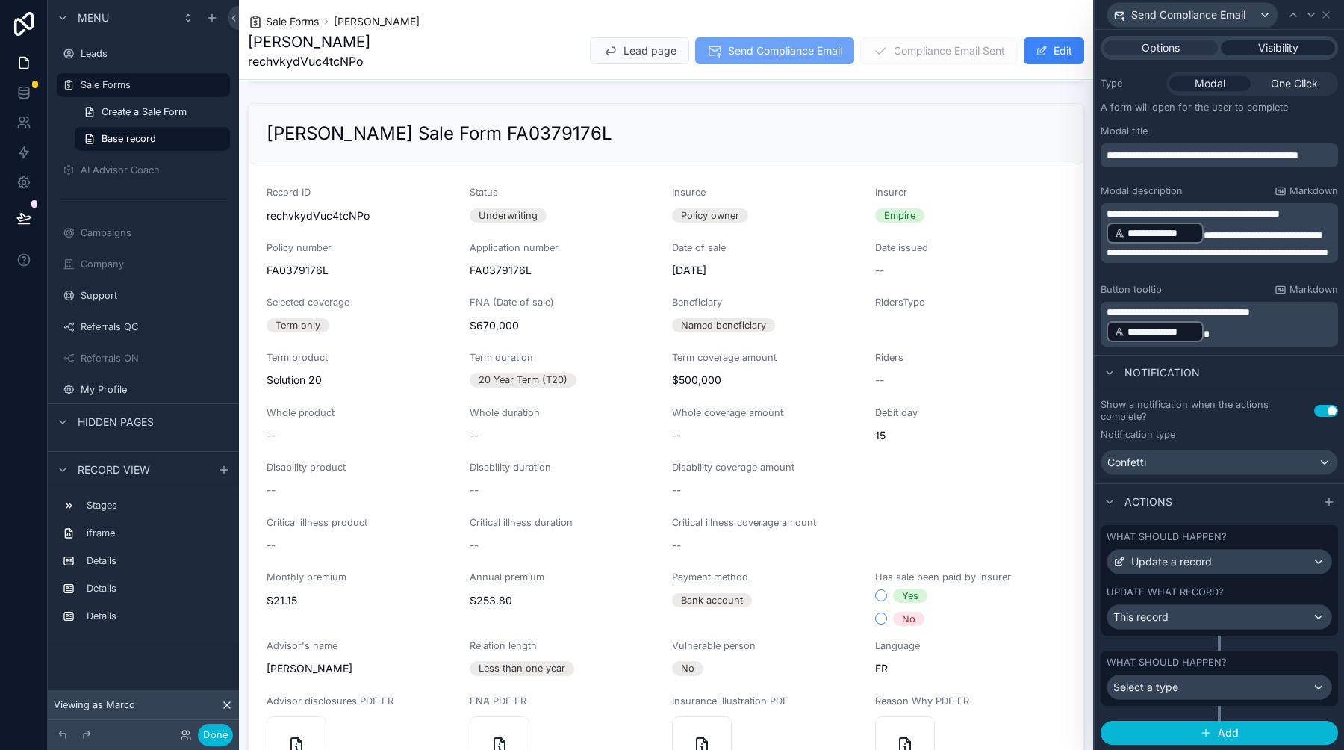
click at [1268, 47] on span "Visibility" at bounding box center [1278, 47] width 40 height 15
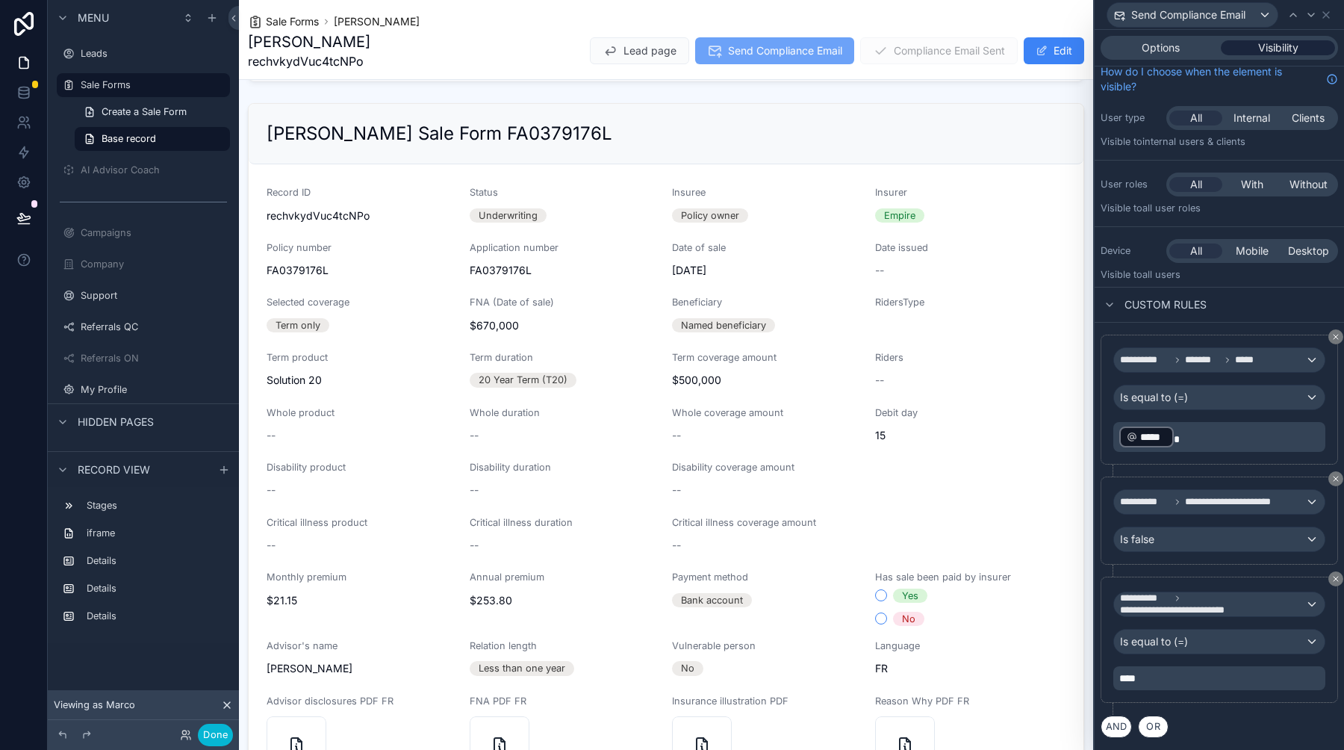
scroll to position [7, 0]
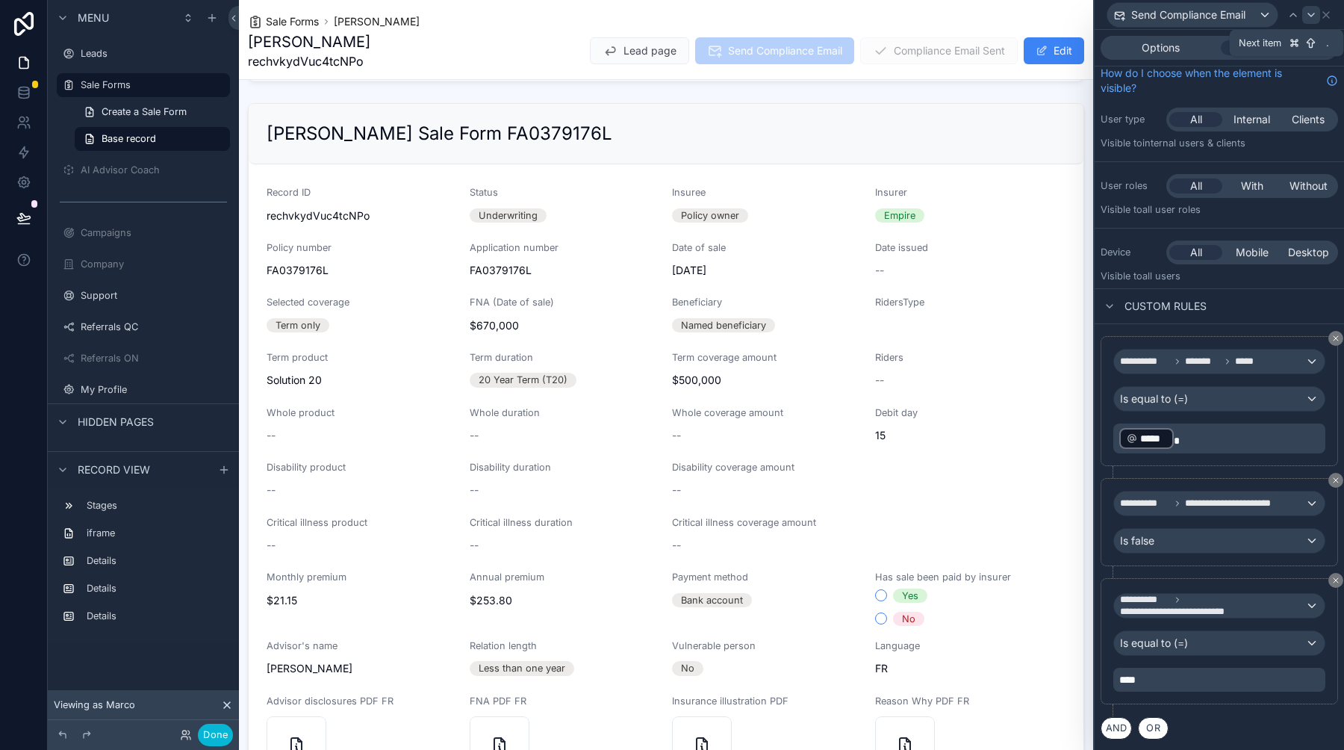
click at [1319, 15] on div at bounding box center [1311, 15] width 18 height 18
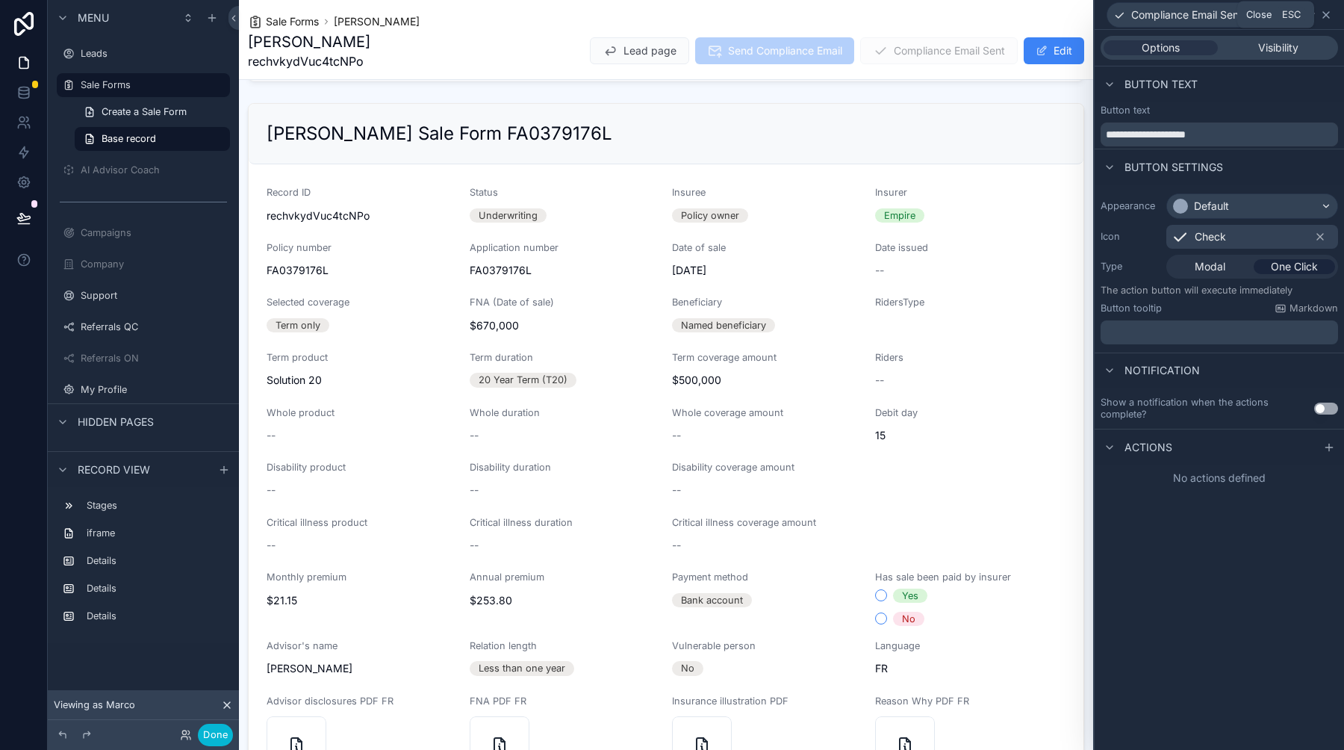
click at [1328, 16] on icon at bounding box center [1326, 15] width 12 height 12
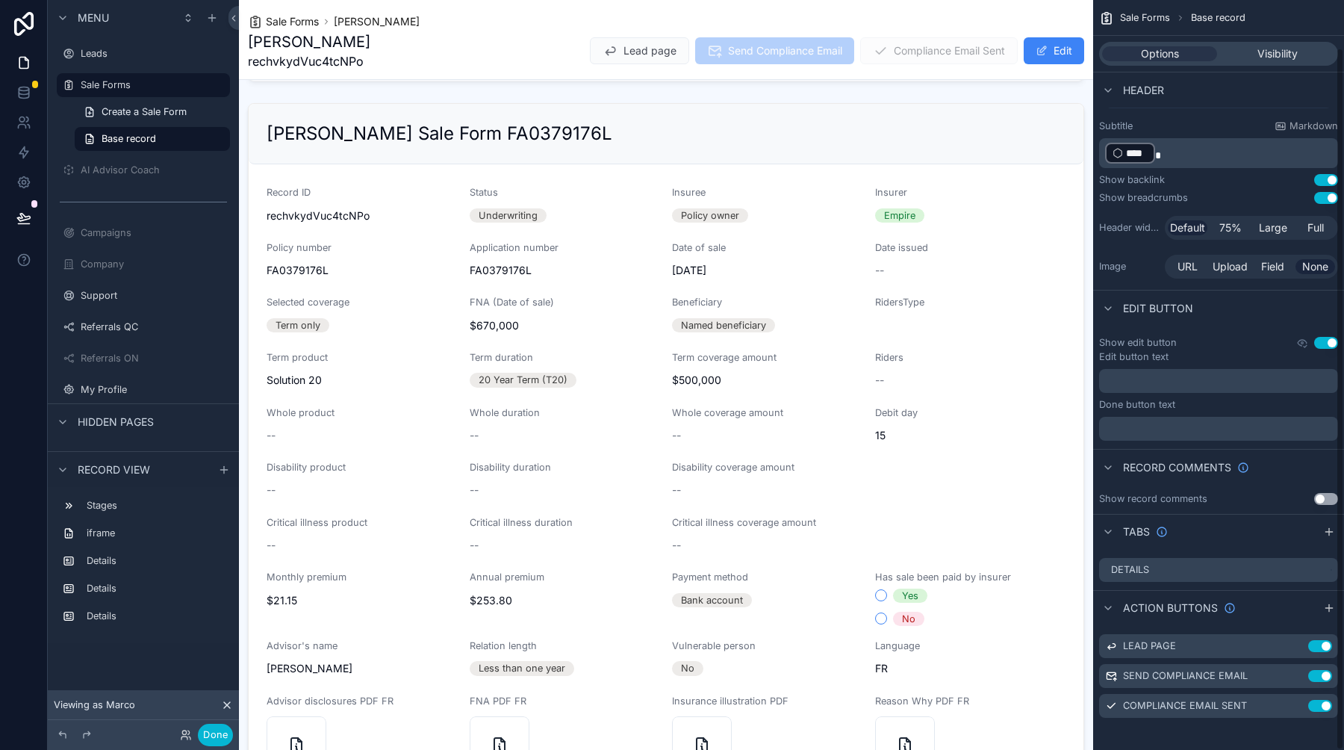
click at [964, 88] on div "1 Underwriting 2 Issued 3 Canceled by Client 4 Canceled by Insurer Claudia Gigu…" at bounding box center [666, 602] width 854 height 1930
click at [211, 735] on button "Done" at bounding box center [215, 734] width 35 height 22
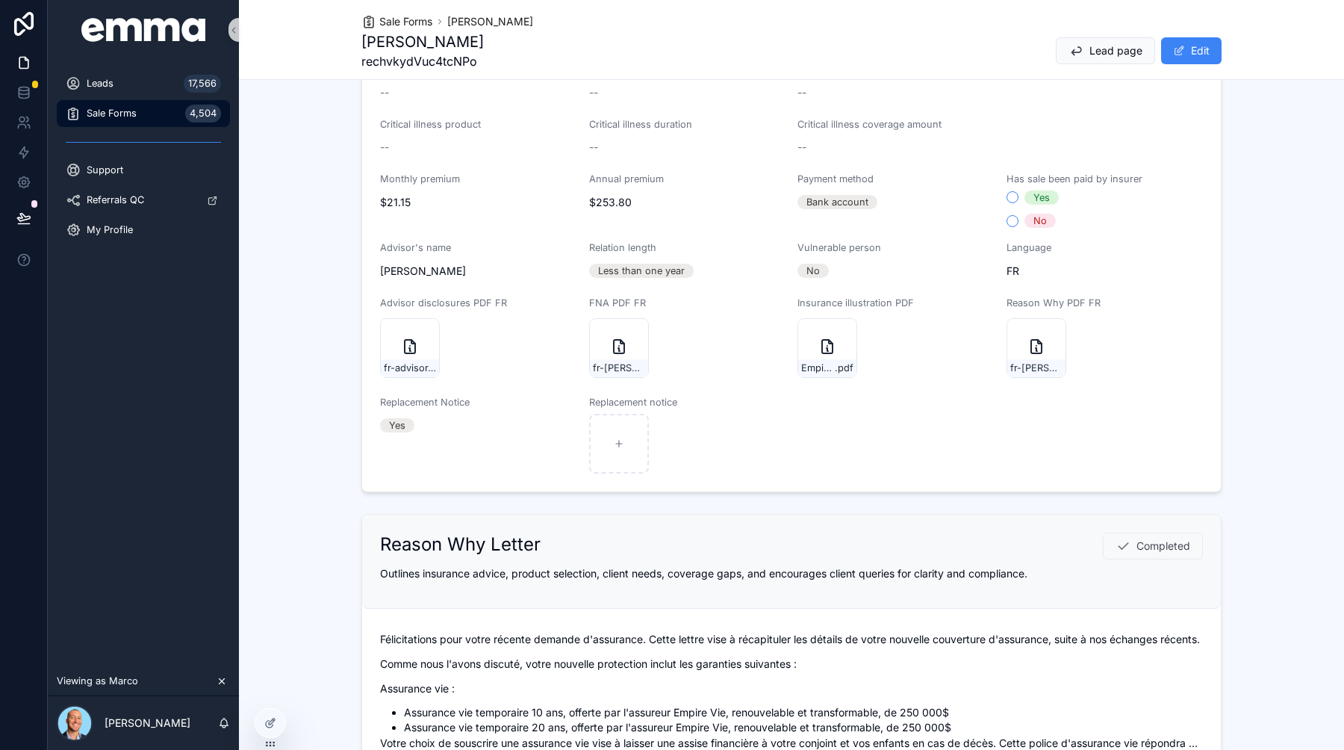
scroll to position [458, 0]
click at [15, 207] on button at bounding box center [23, 218] width 33 height 42
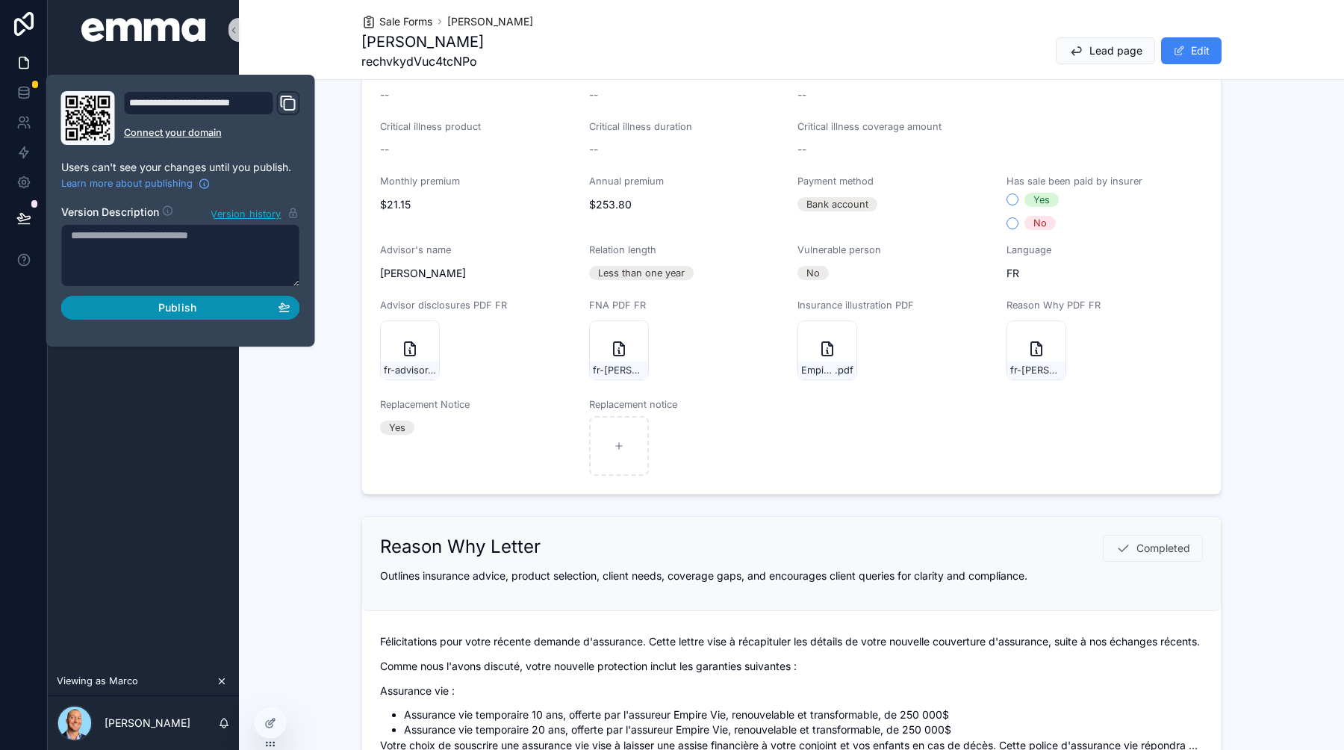
click at [220, 310] on div "Publish" at bounding box center [180, 307] width 219 height 13
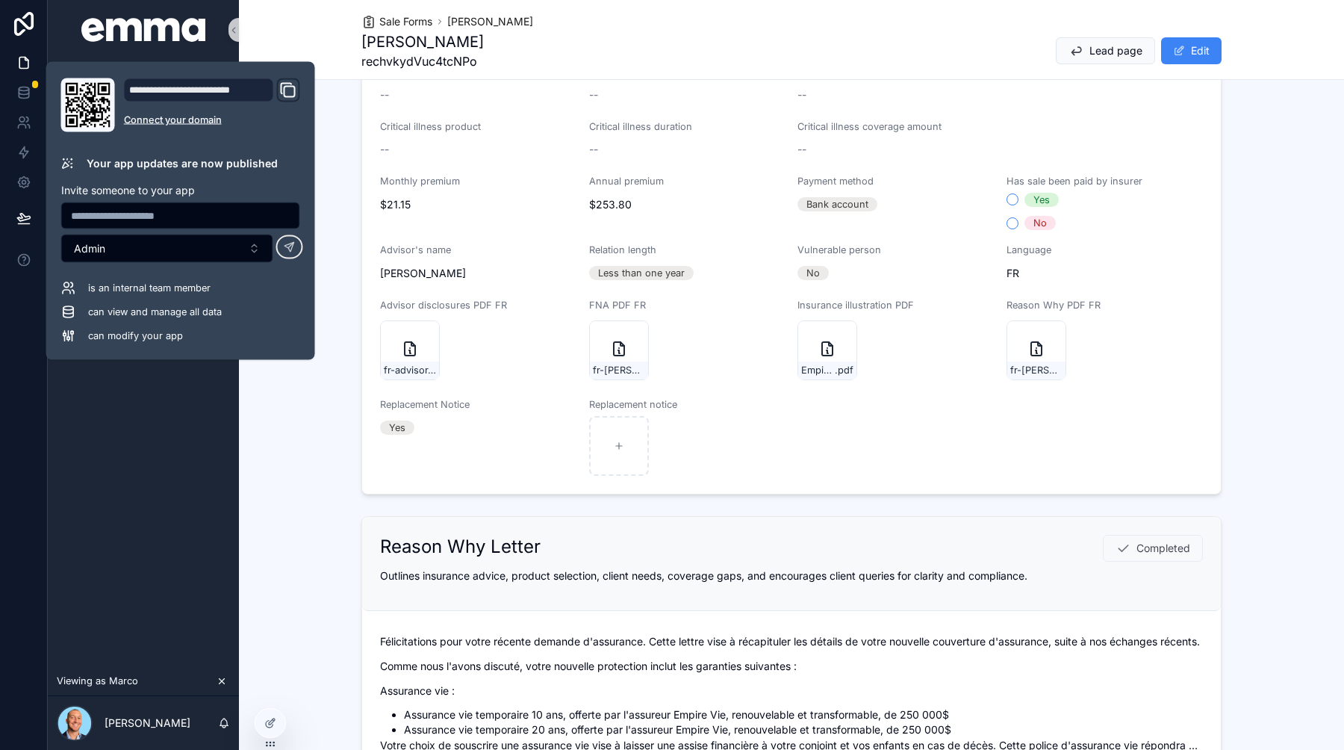
click at [308, 603] on div "Reason Why Letter Completed Outlines insurance advice, product selection, clien…" at bounding box center [791, 697] width 1105 height 375
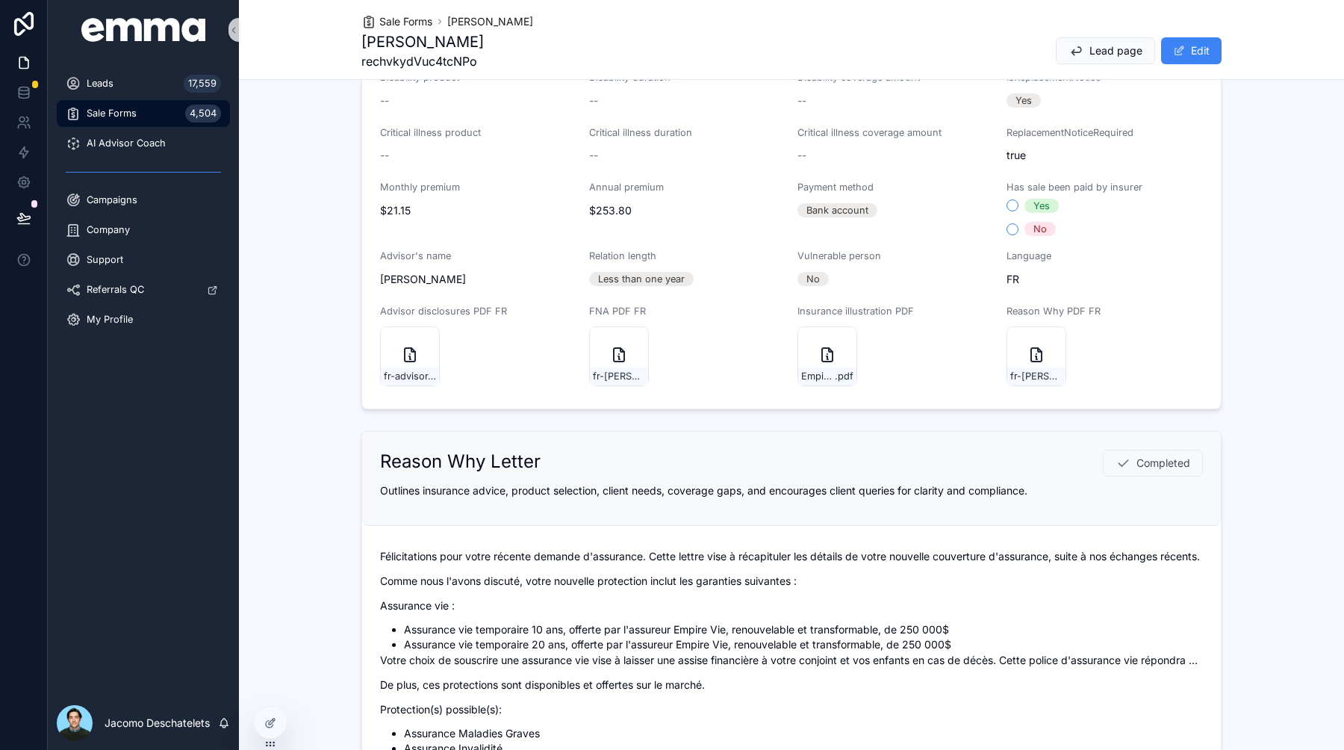
scroll to position [429, 0]
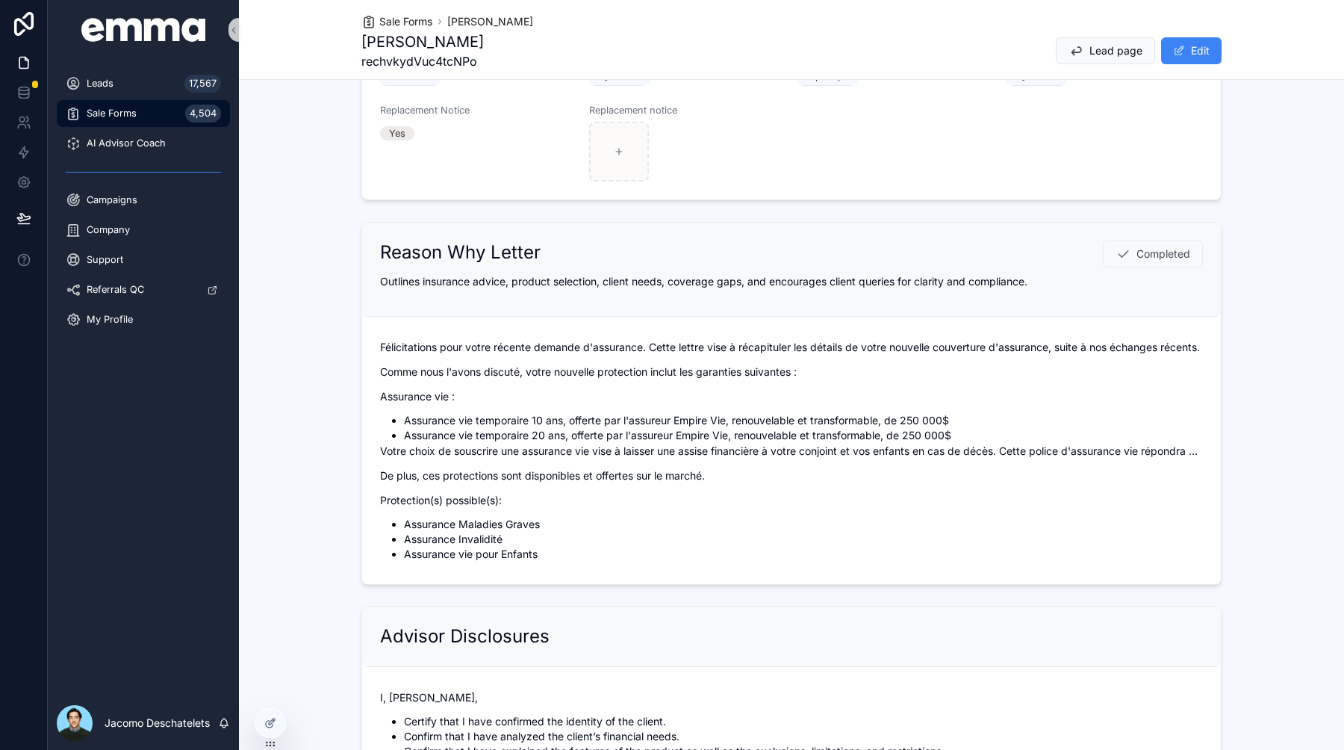
scroll to position [769, 0]
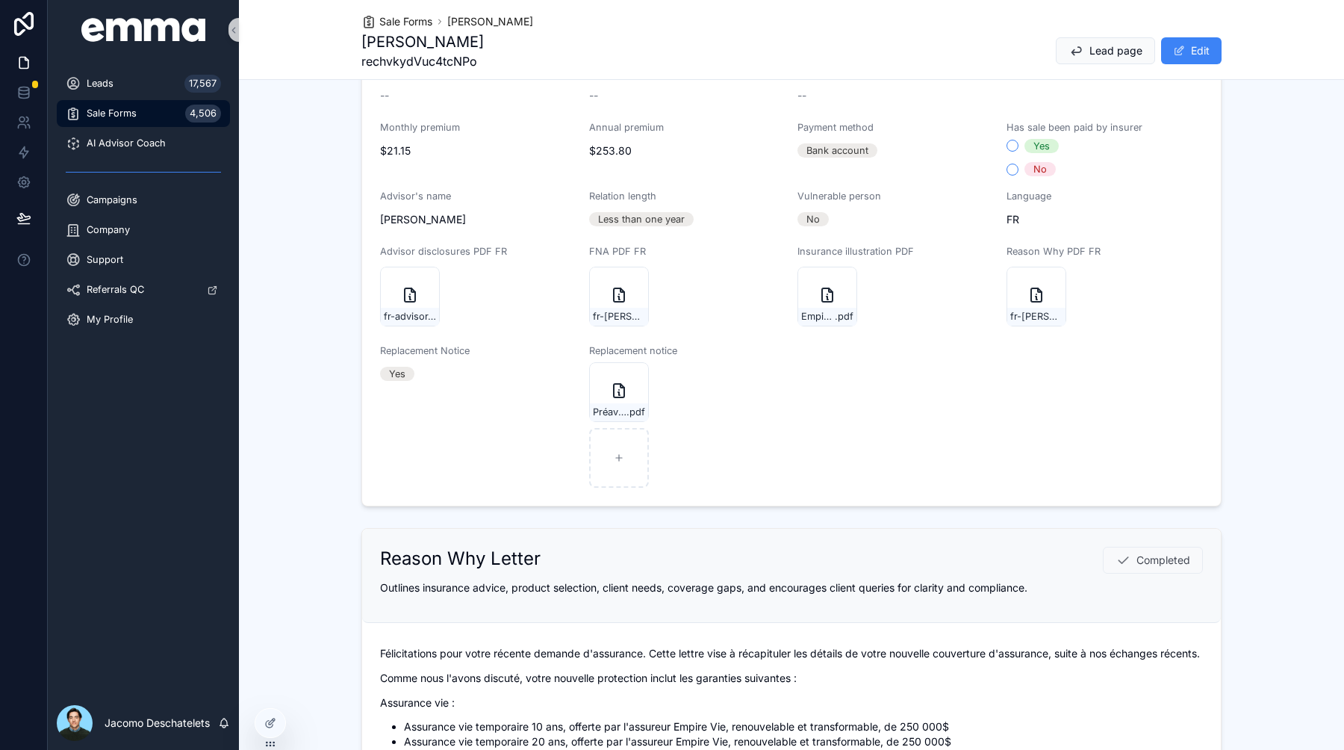
scroll to position [511, 0]
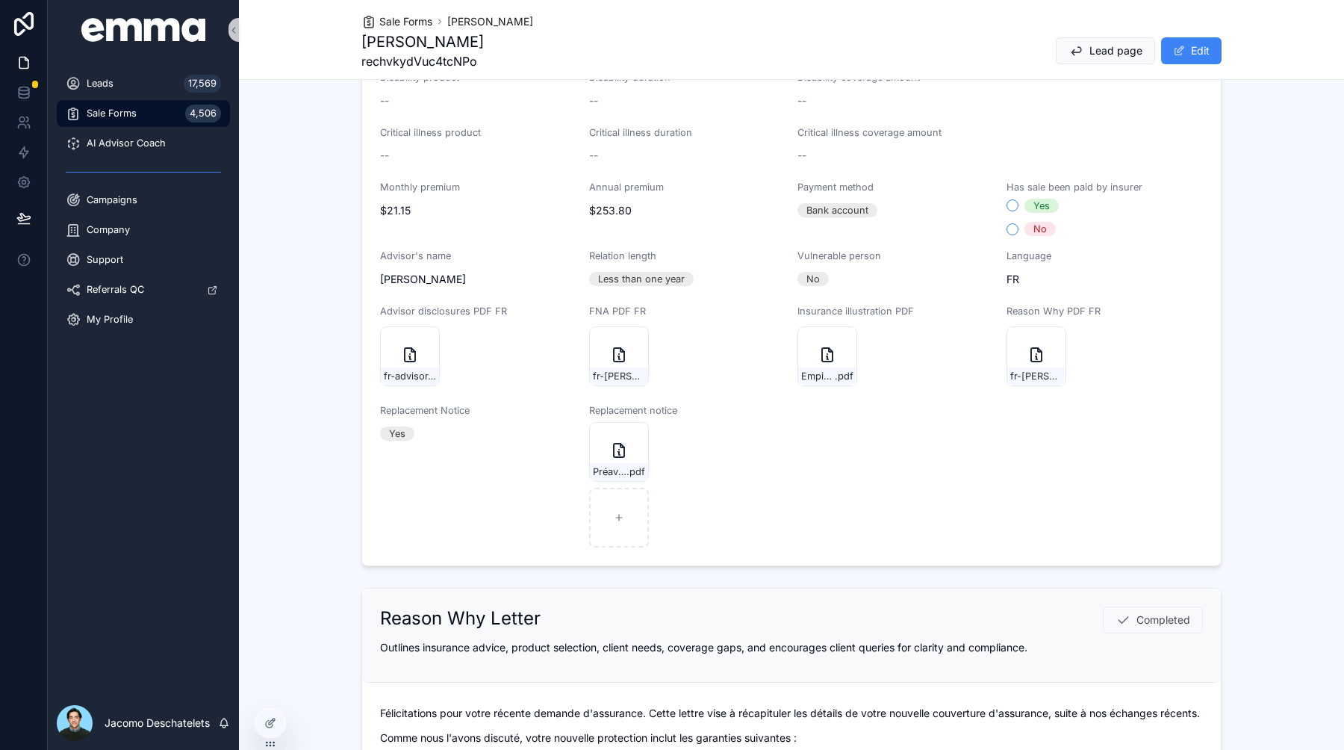
scroll to position [352, 0]
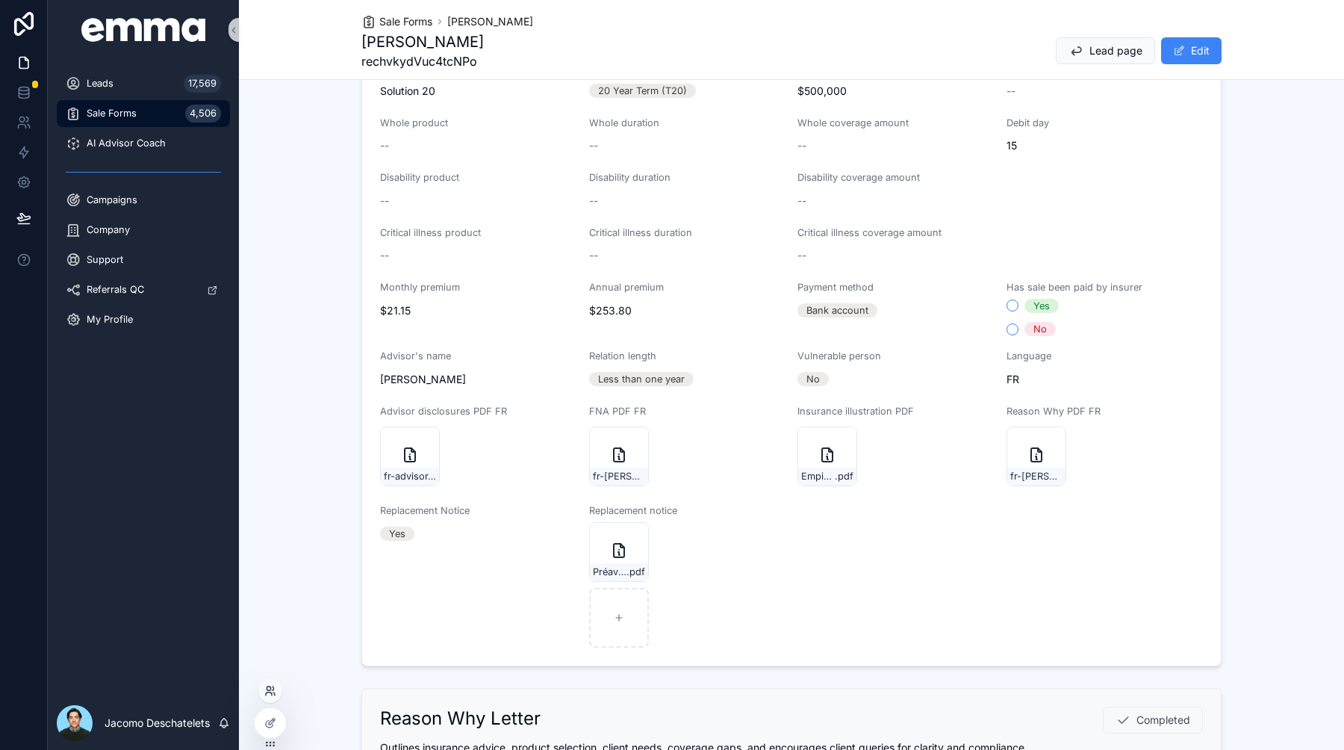
click at [267, 688] on icon at bounding box center [270, 691] width 12 height 12
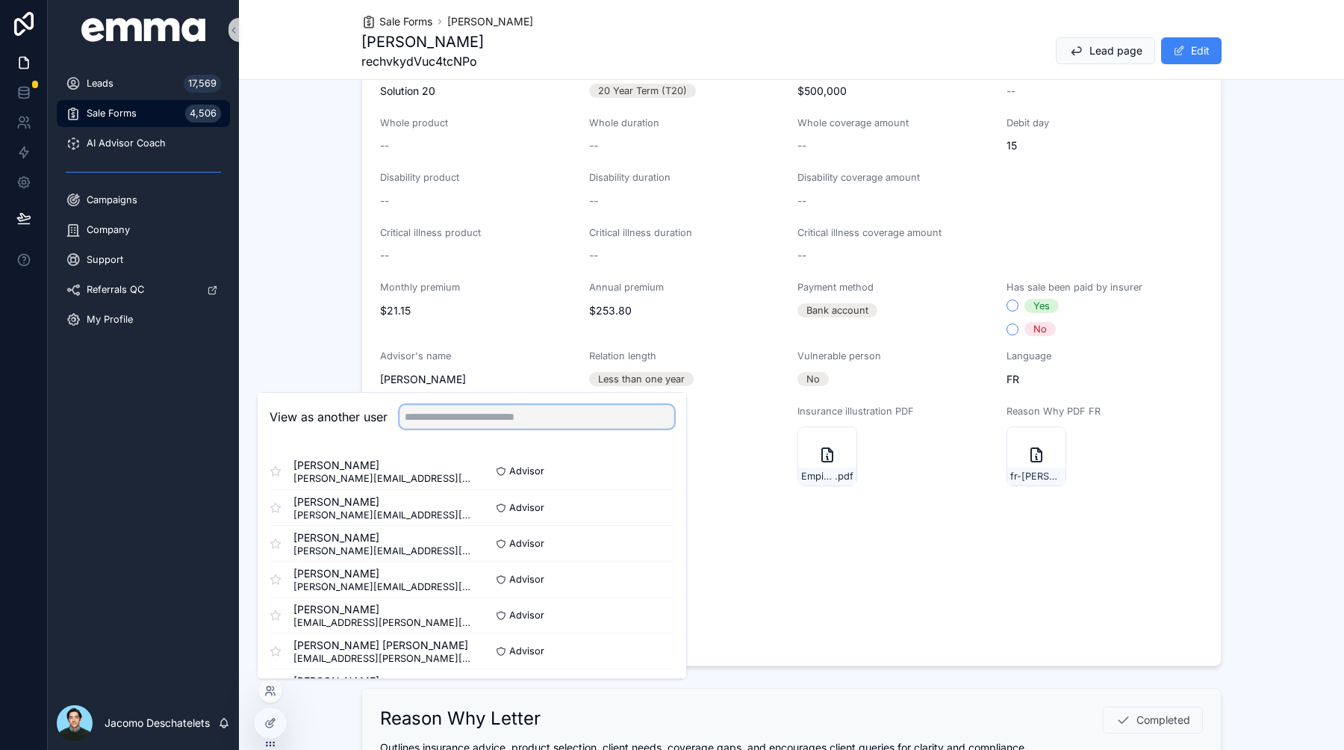
click at [474, 411] on input "text" at bounding box center [536, 417] width 275 height 24
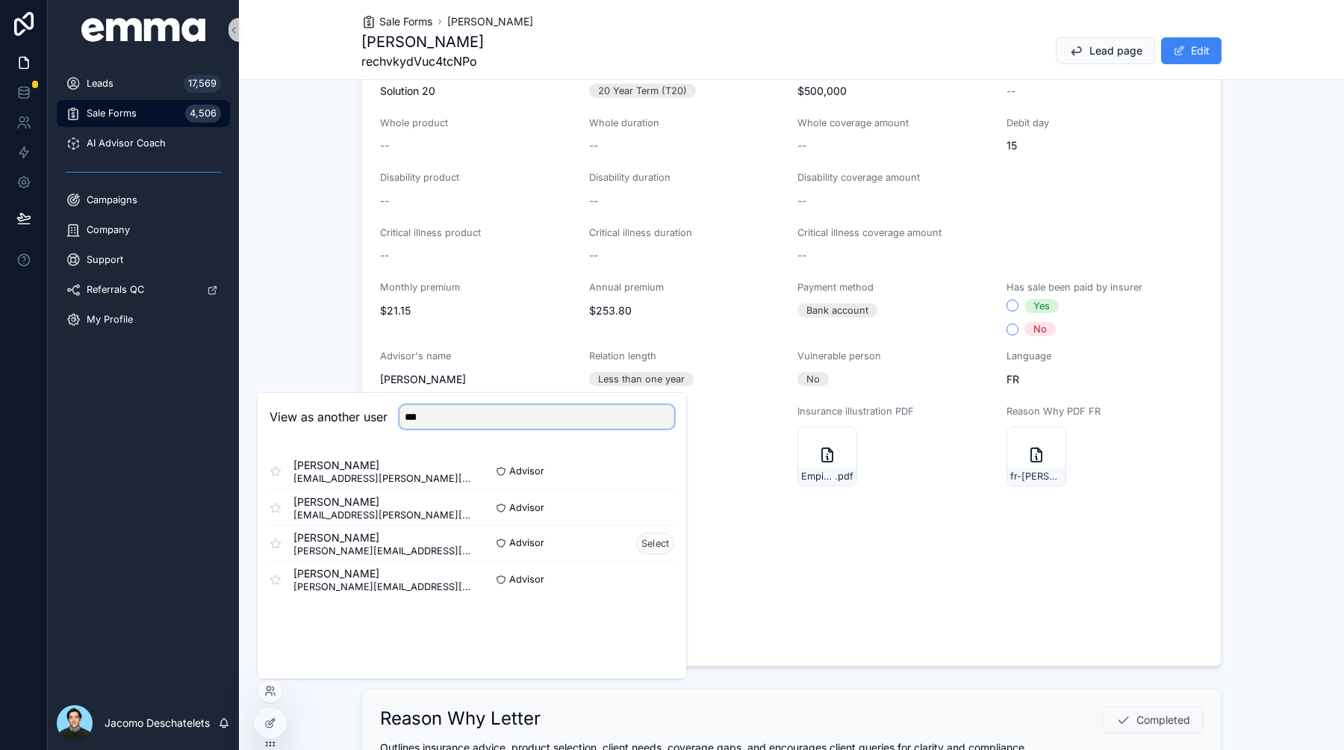
type input "***"
click at [658, 542] on button "Select" at bounding box center [655, 543] width 38 height 22
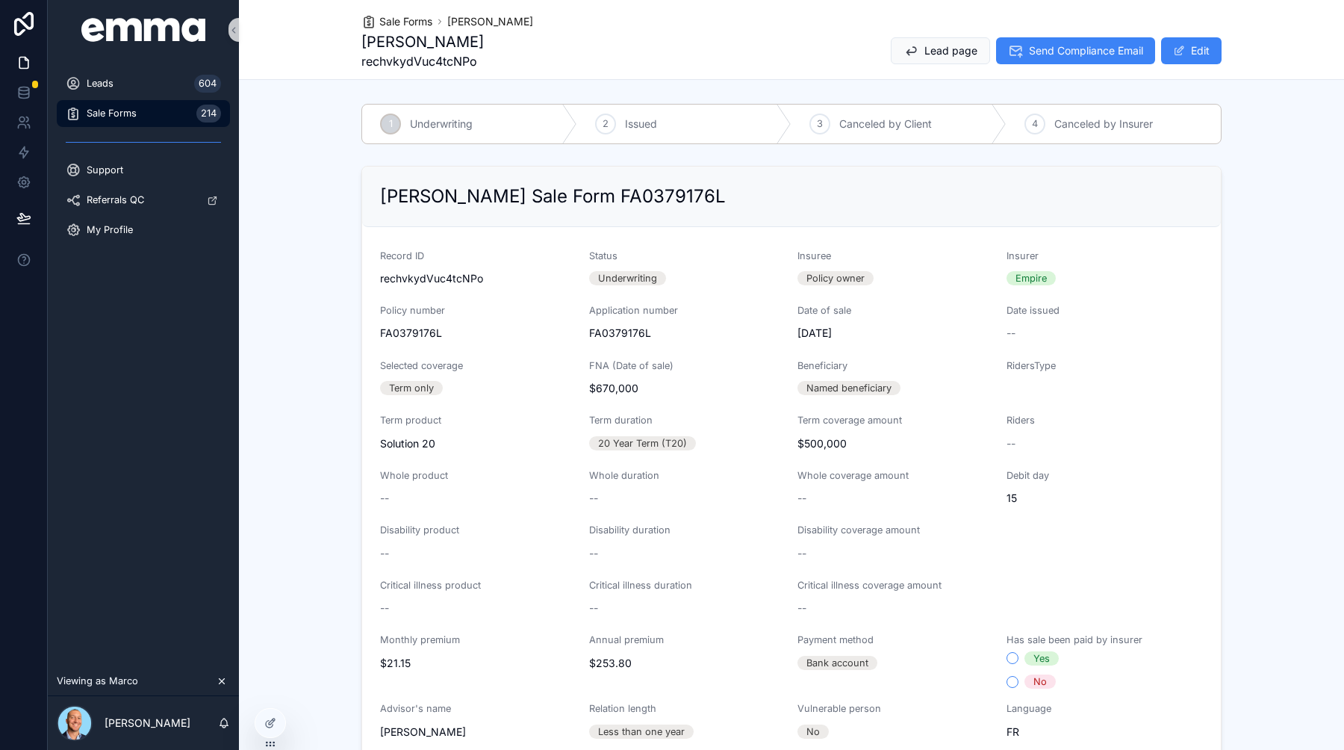
click at [1280, 122] on div "1 Underwriting 2 Issued 3 Canceled by Client 4 Canceled by Insurer" at bounding box center [791, 124] width 1105 height 52
click at [1068, 56] on span "Send Compliance Email" at bounding box center [1086, 50] width 114 height 15
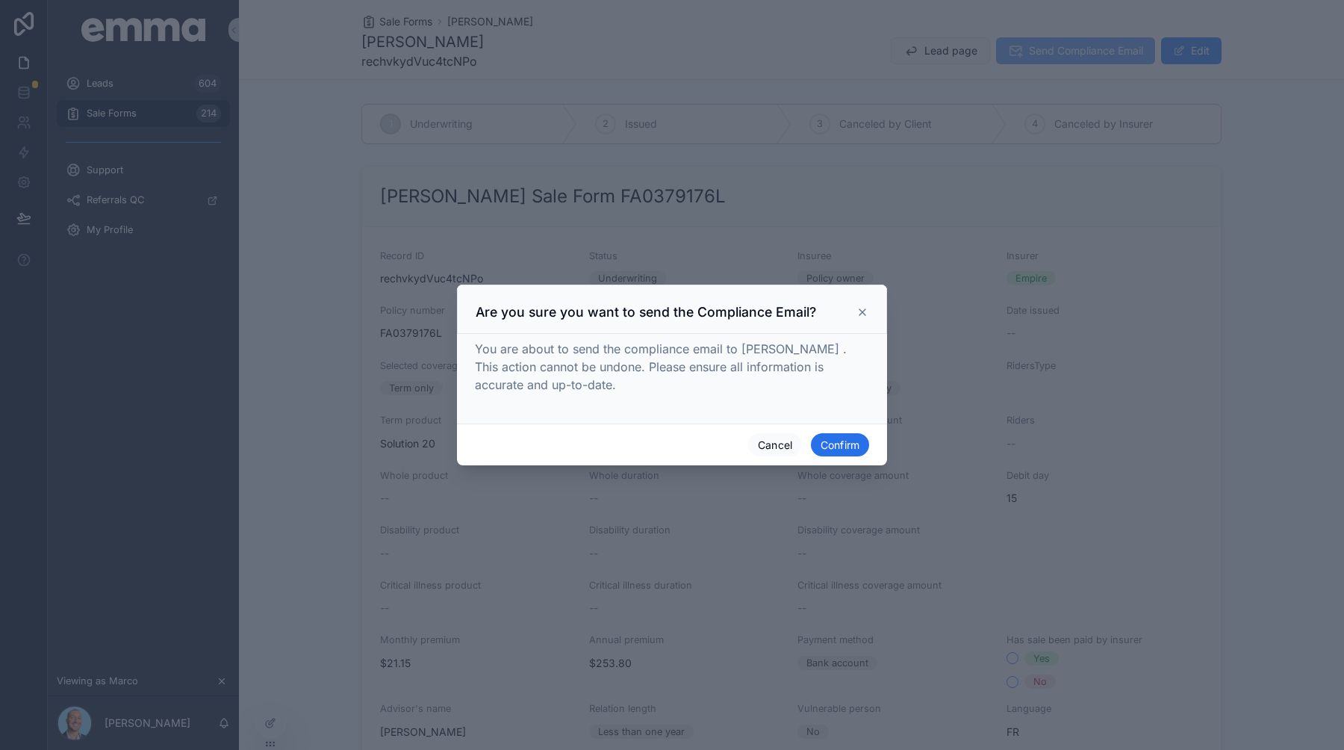
click at [854, 443] on button "Confirm" at bounding box center [840, 445] width 58 height 24
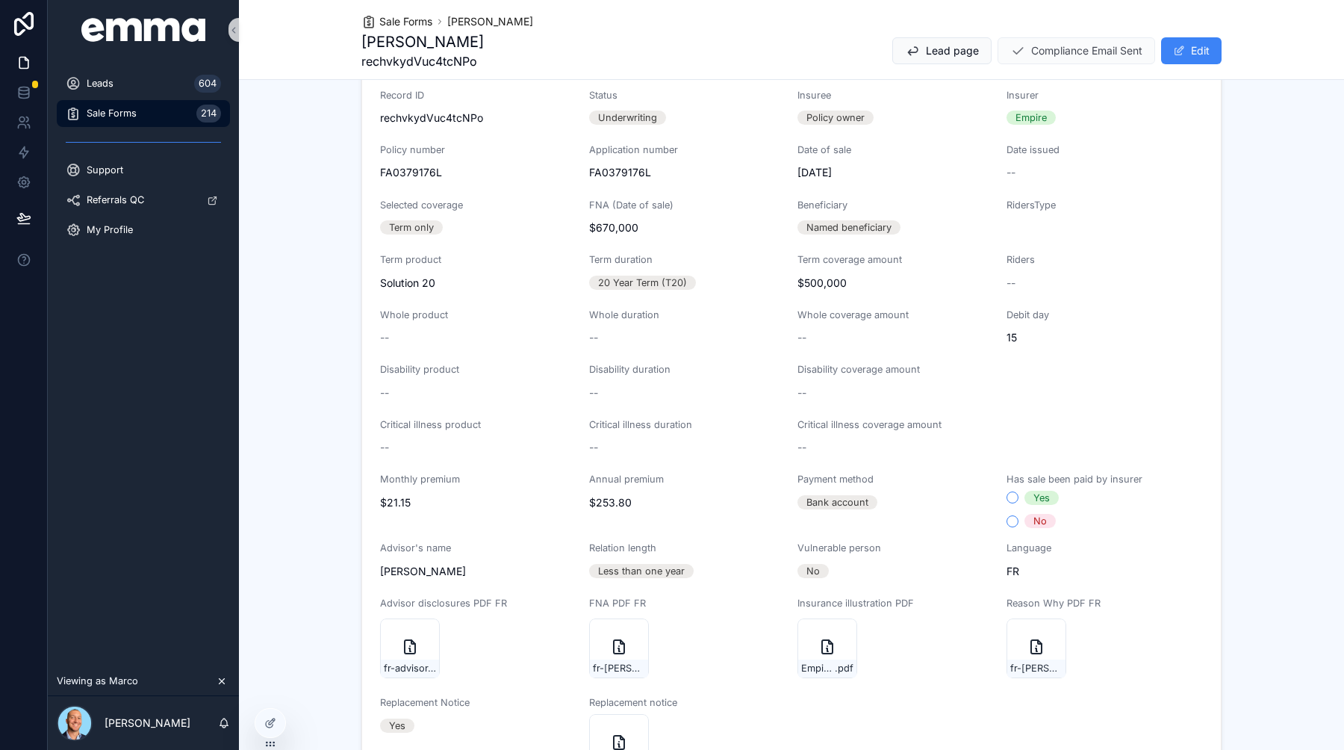
click at [1256, 216] on div "[PERSON_NAME] Sale Form FA0379176L Record ID rechvkydVuc4tcNPo Status Underwrit…" at bounding box center [791, 431] width 1105 height 864
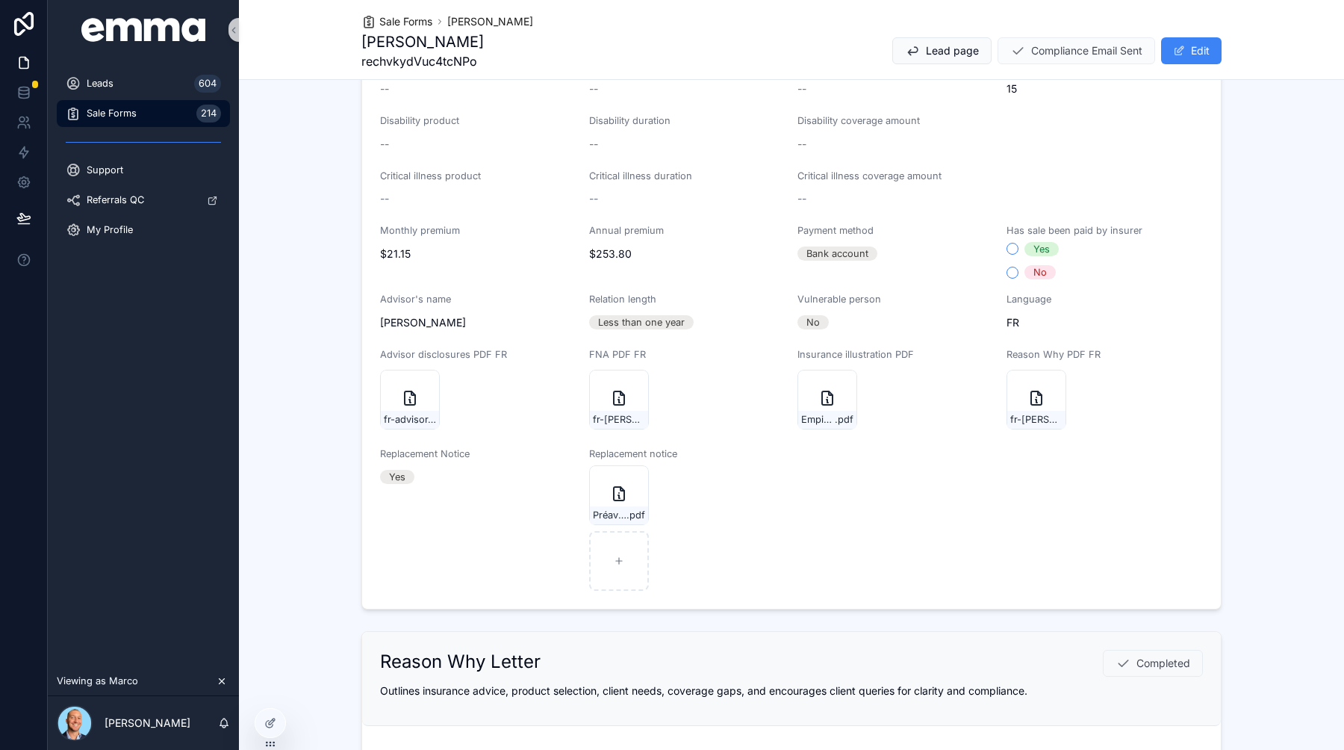
scroll to position [585, 0]
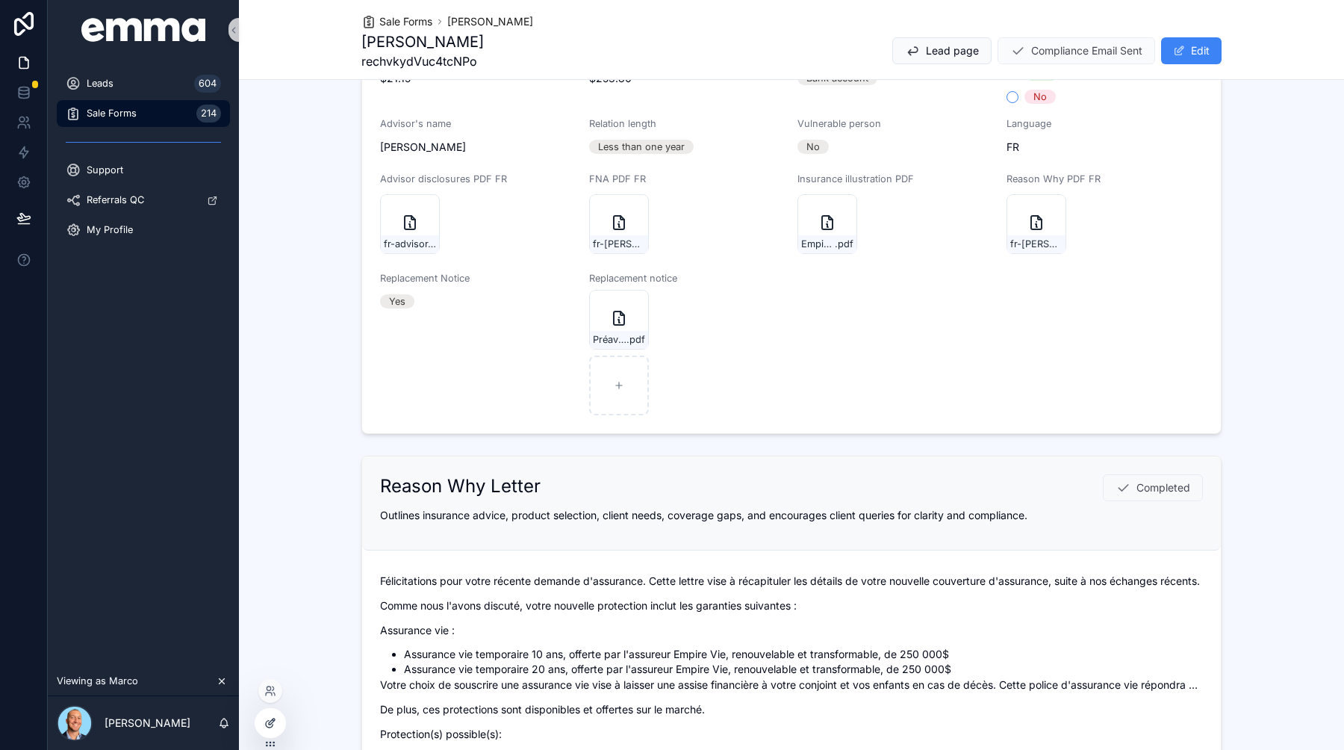
click at [275, 725] on icon at bounding box center [270, 723] width 12 height 12
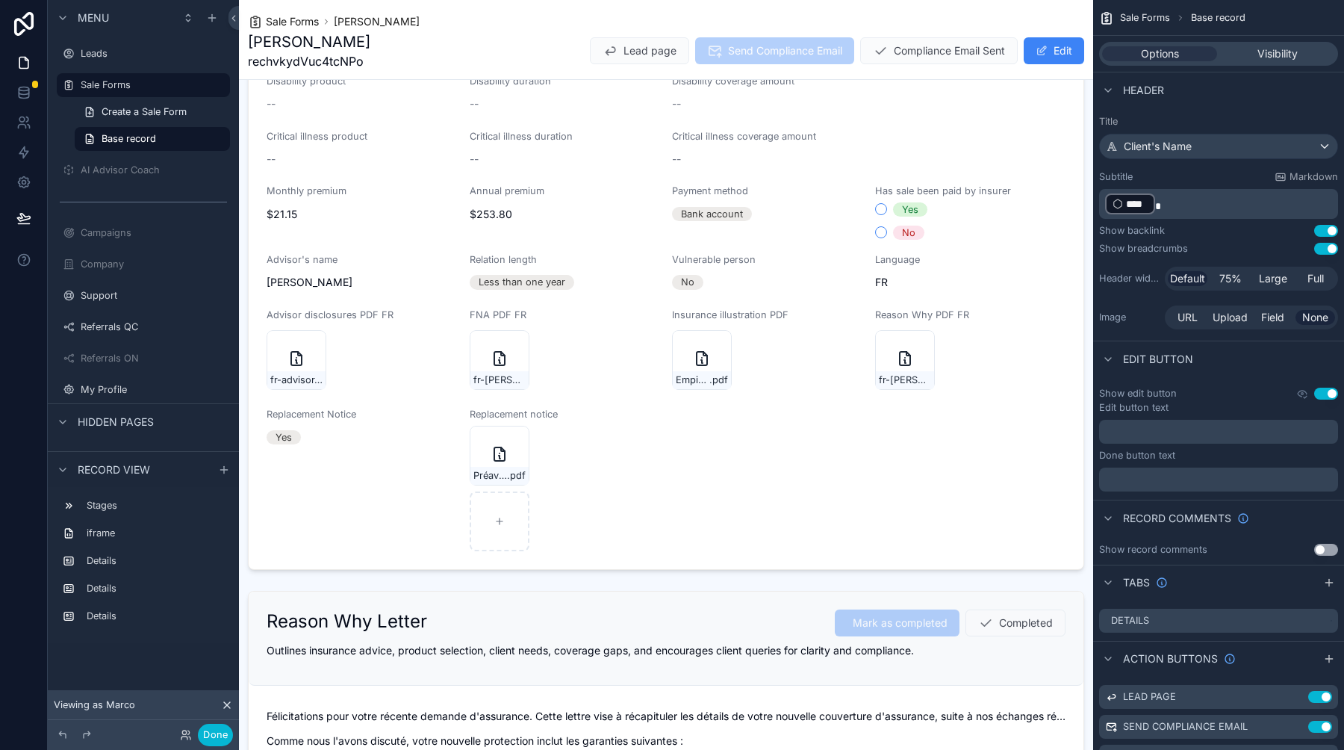
scroll to position [926, 0]
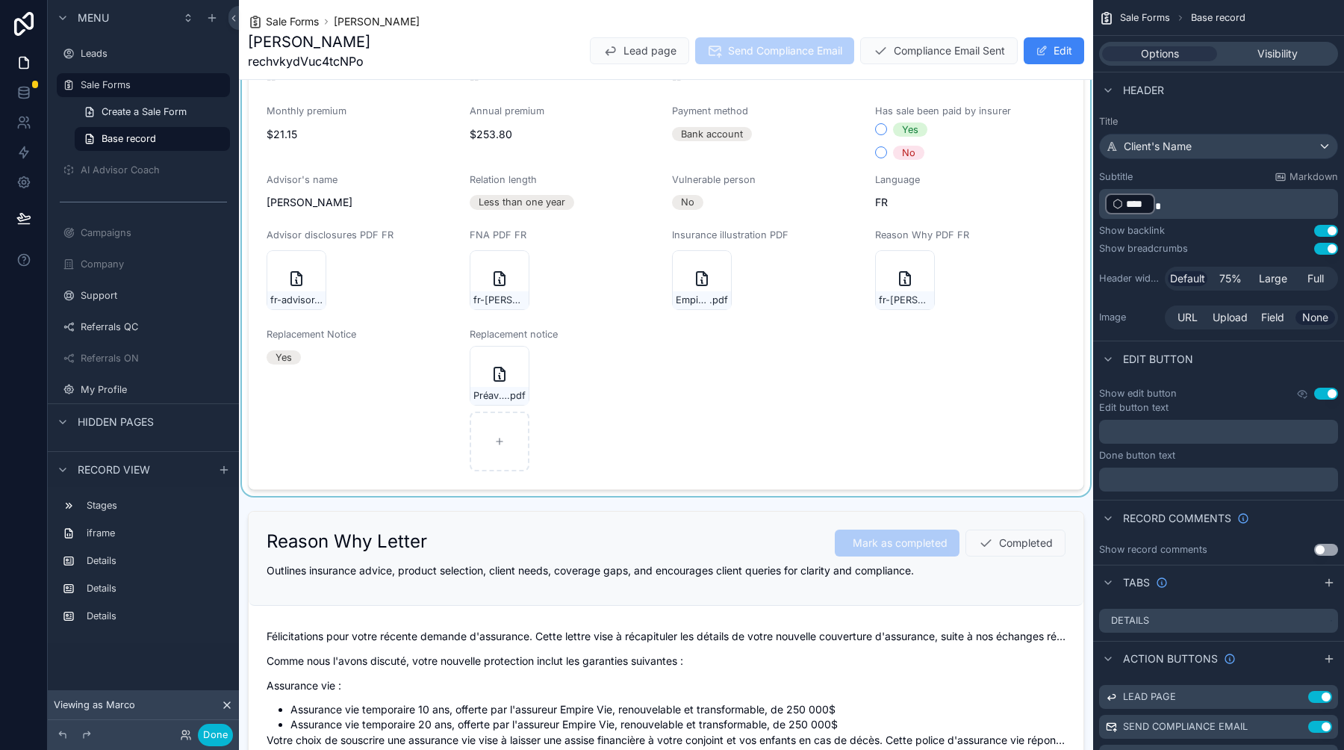
click at [670, 393] on div "scrollable content" at bounding box center [666, 63] width 854 height 864
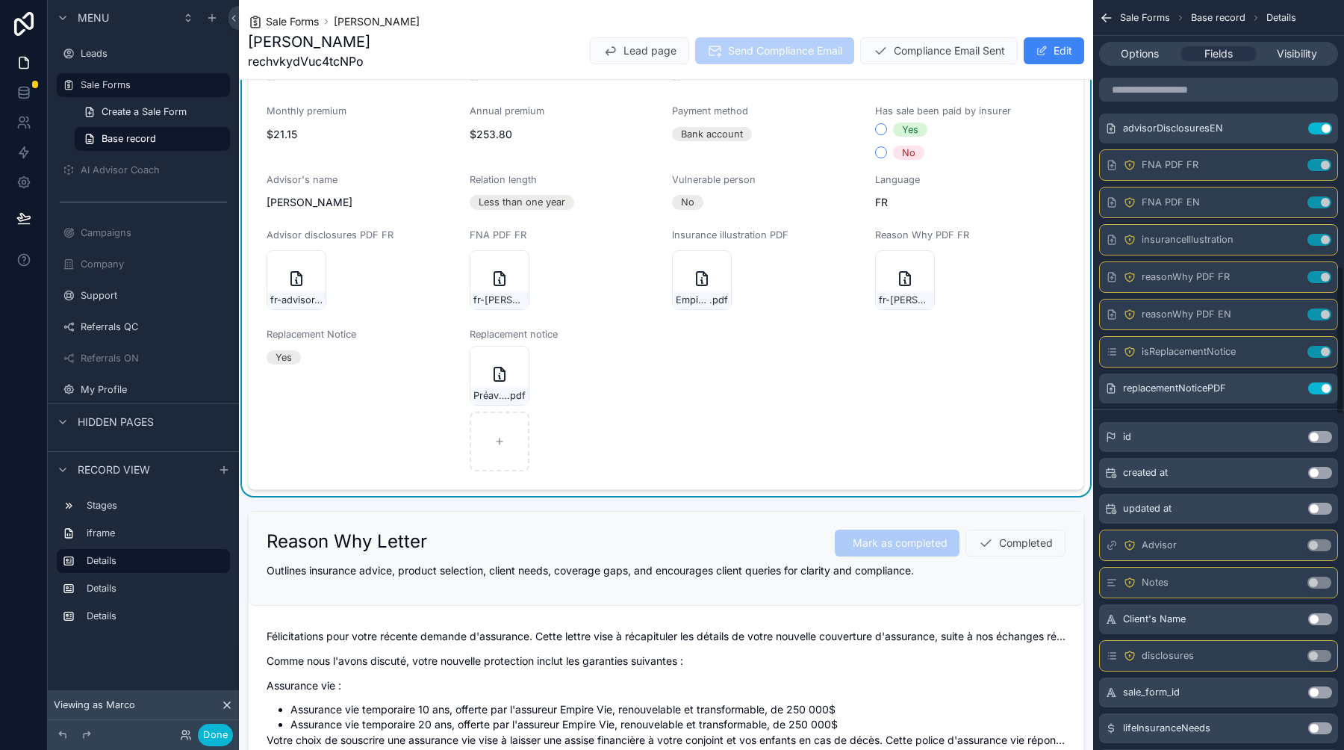
scroll to position [1336, 0]
click at [1288, 392] on icon "scrollable content" at bounding box center [1290, 390] width 12 height 12
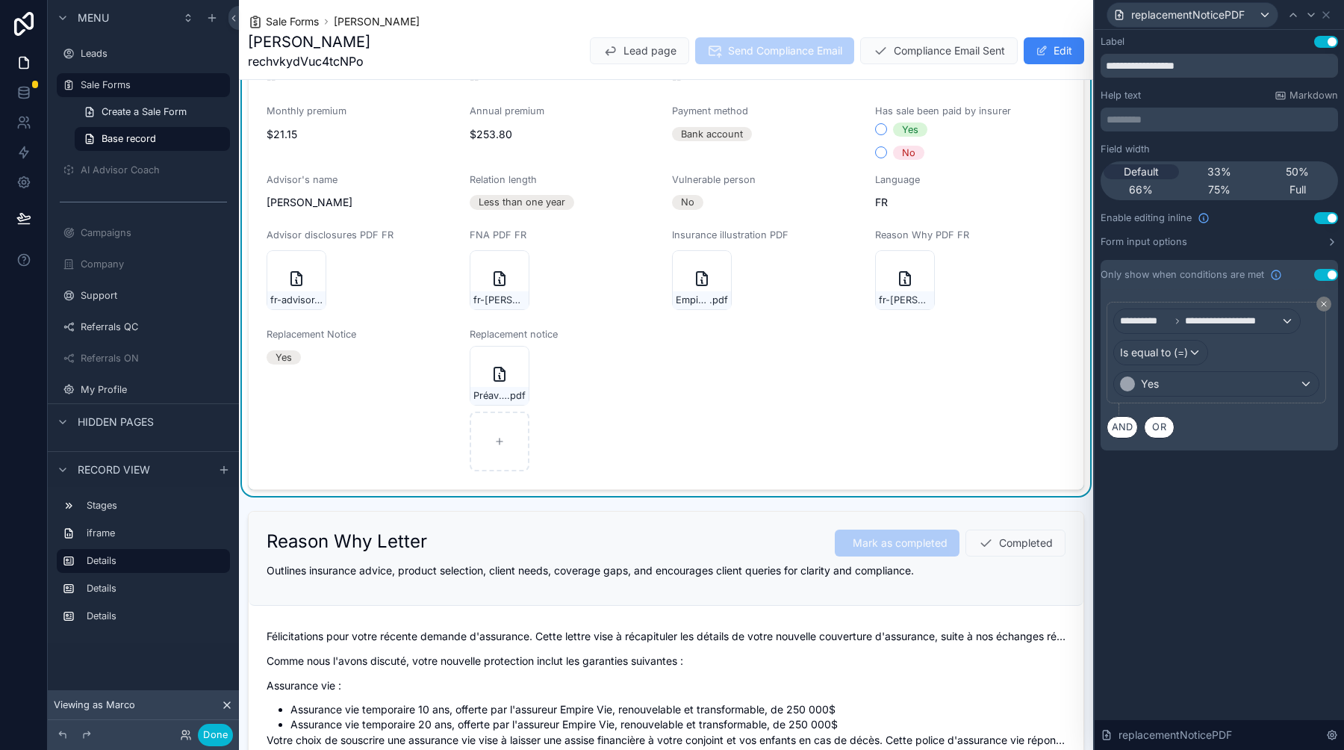
click at [1321, 219] on button "Use setting" at bounding box center [1326, 218] width 24 height 12
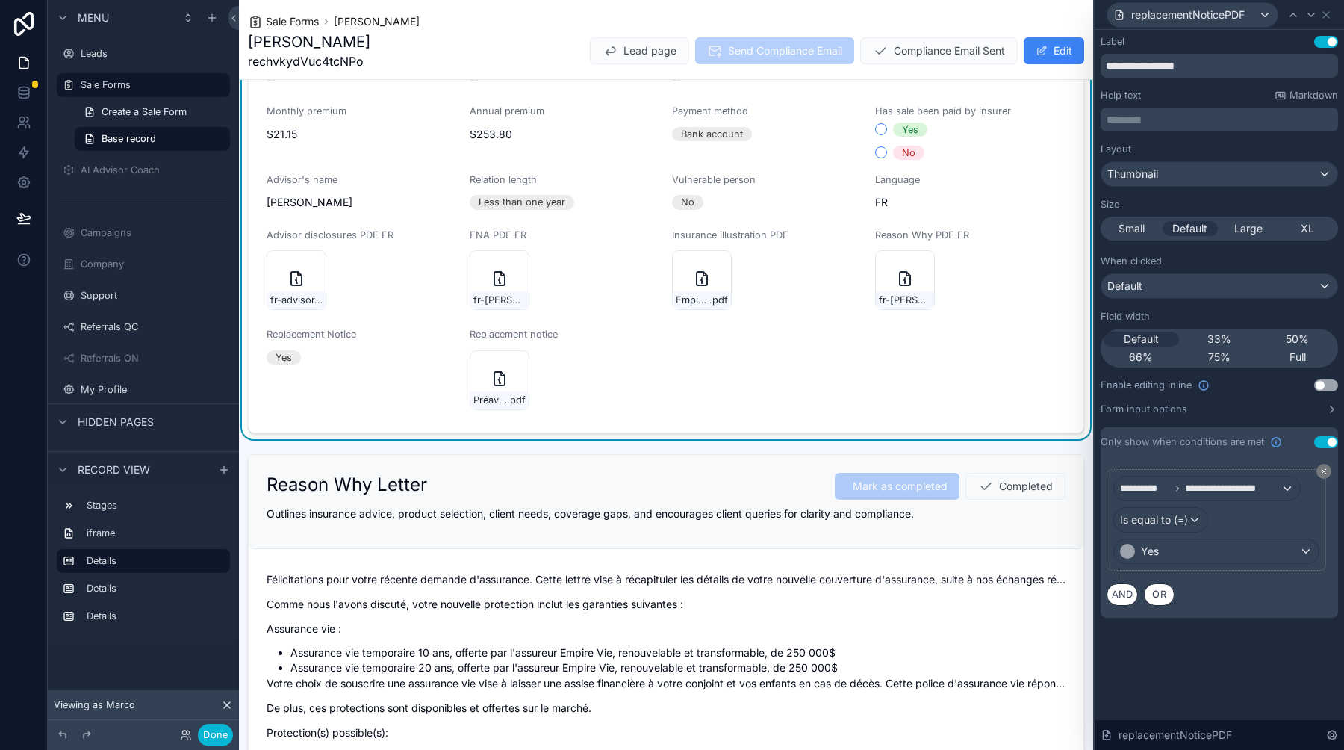
click at [1196, 674] on div "**********" at bounding box center [1218, 390] width 249 height 720
click at [1329, 12] on icon at bounding box center [1326, 15] width 12 height 12
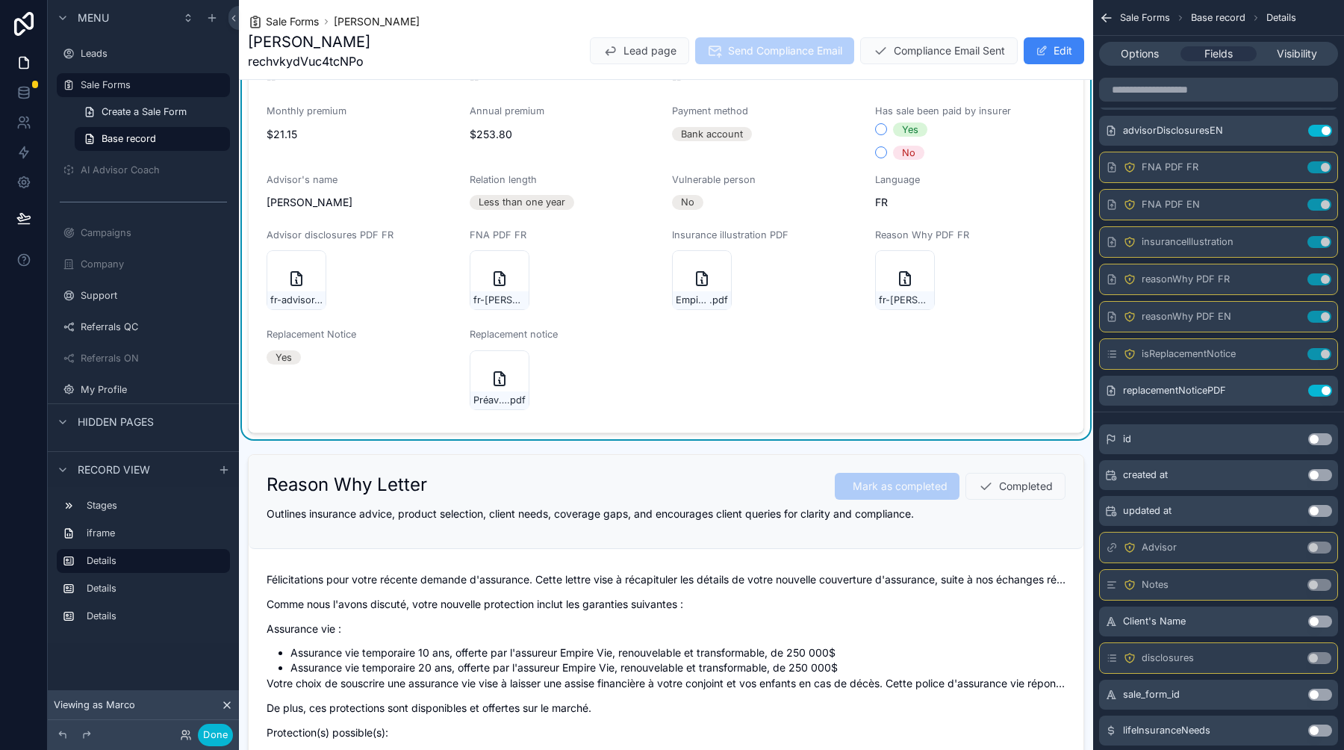
click at [1102, 17] on icon "scrollable content" at bounding box center [1104, 16] width 4 height 4
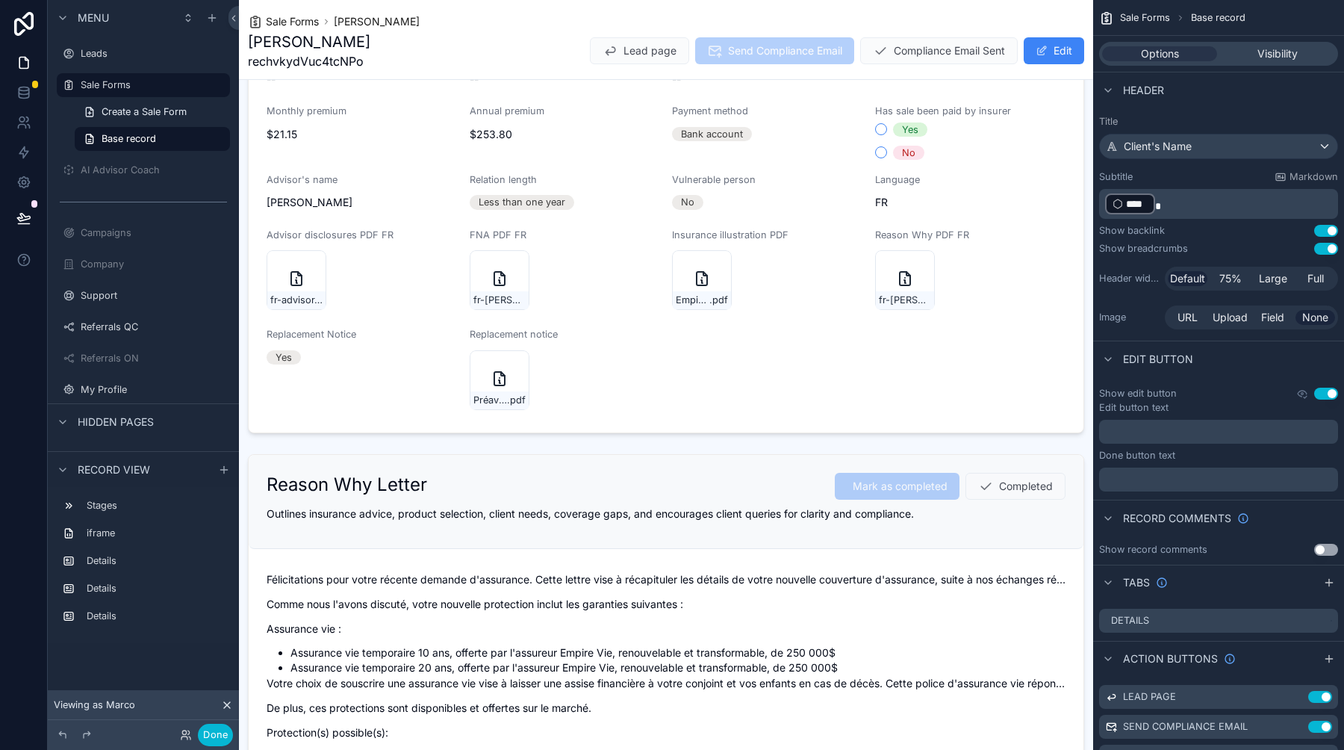
click at [1060, 11] on div "Sale Forms [PERSON_NAME] [PERSON_NAME] rechvkydVuc4tcNPo Lead page Send Complia…" at bounding box center [666, 39] width 836 height 79
click at [225, 730] on button "Done" at bounding box center [215, 734] width 35 height 22
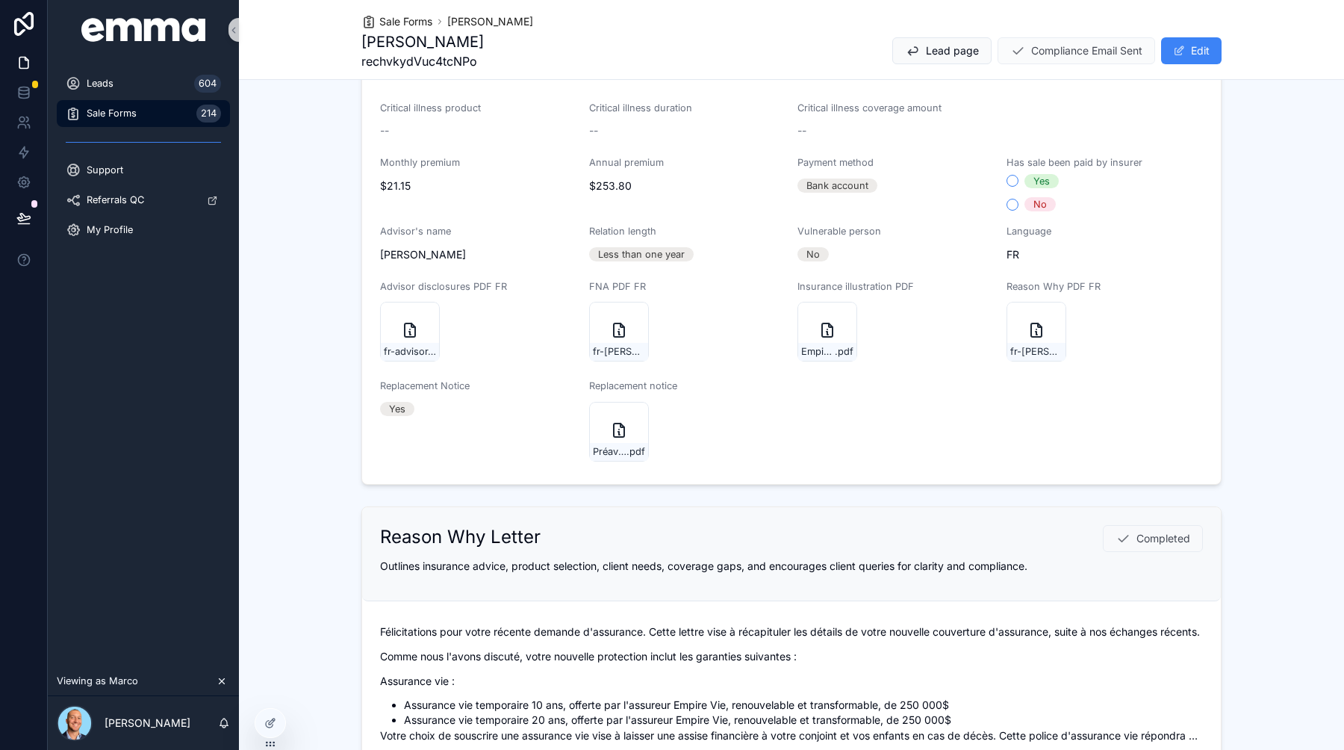
scroll to position [470, 0]
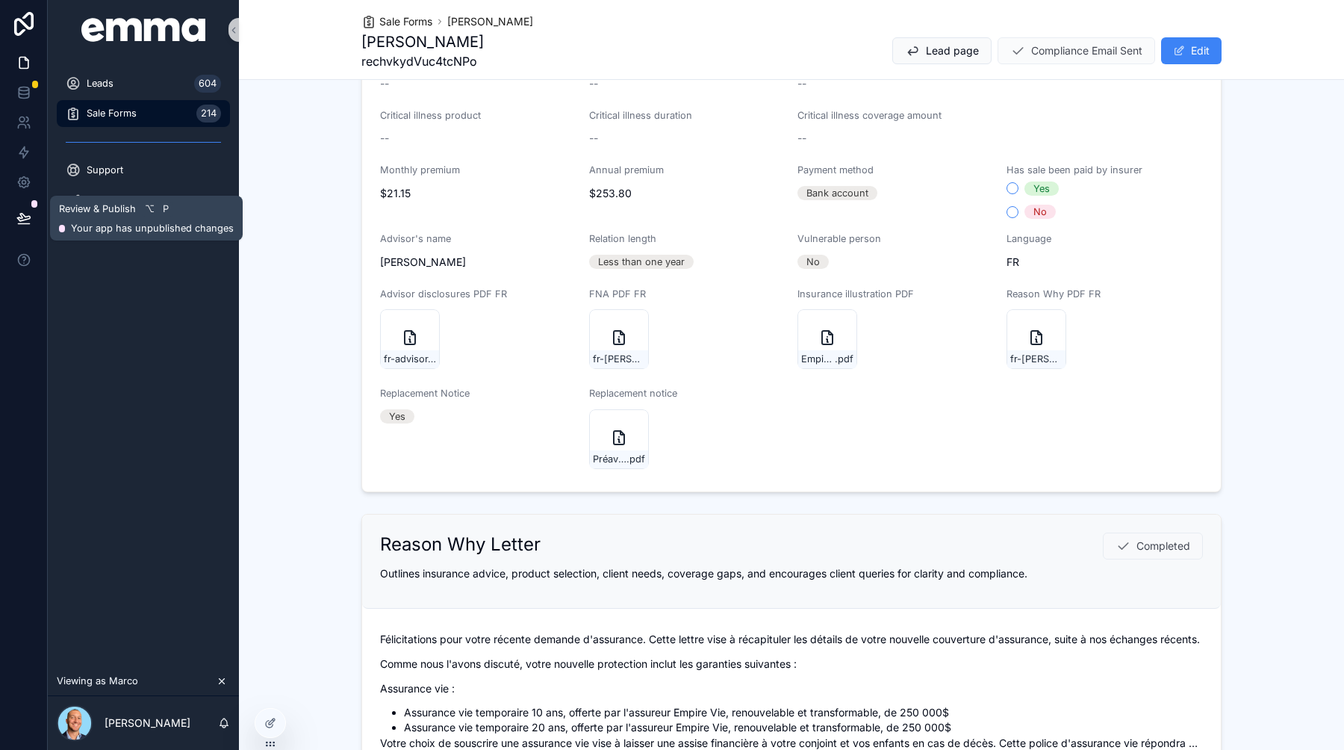
click at [25, 221] on icon at bounding box center [23, 218] width 15 height 15
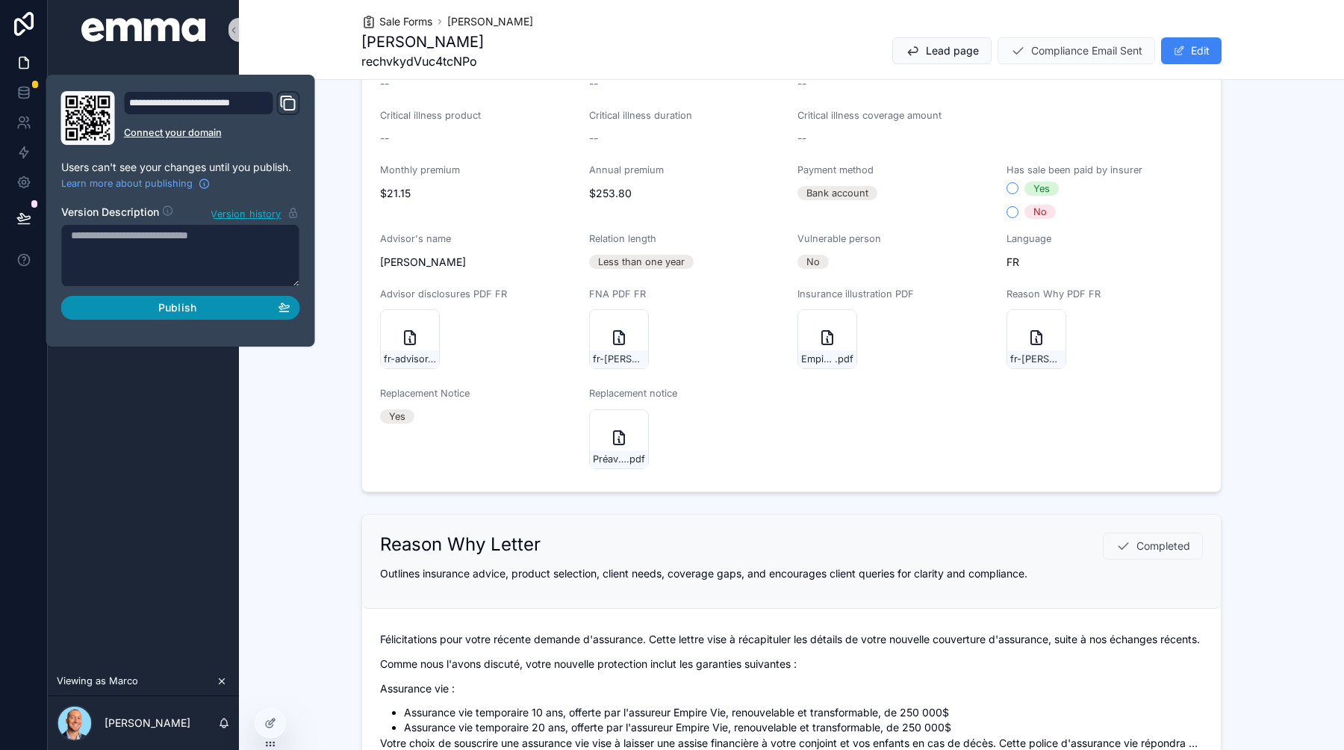
click at [128, 301] on div "Publish" at bounding box center [180, 307] width 219 height 13
